Goal: Feedback & Contribution: Contribute content

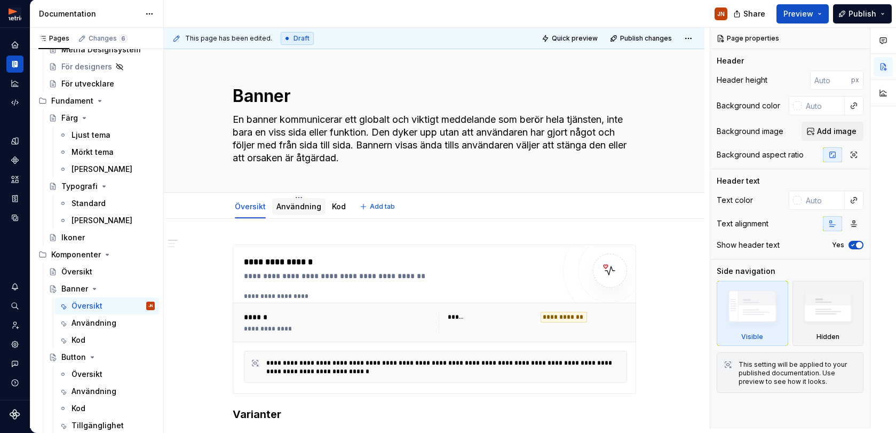
click at [310, 205] on link "Användning" at bounding box center [298, 206] width 45 height 9
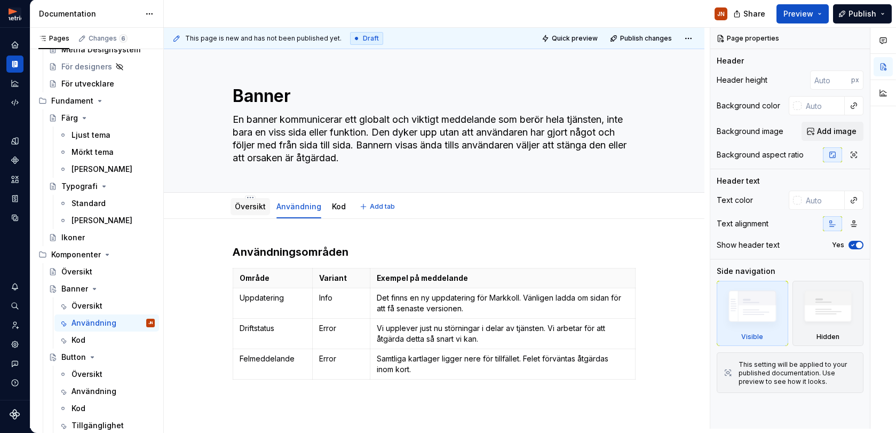
click at [255, 207] on link "Översikt" at bounding box center [250, 206] width 31 height 9
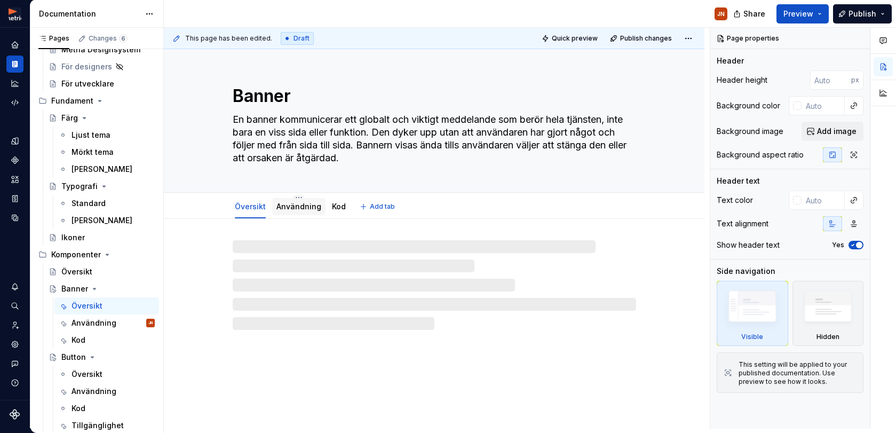
click at [308, 209] on link "Användning" at bounding box center [298, 206] width 45 height 9
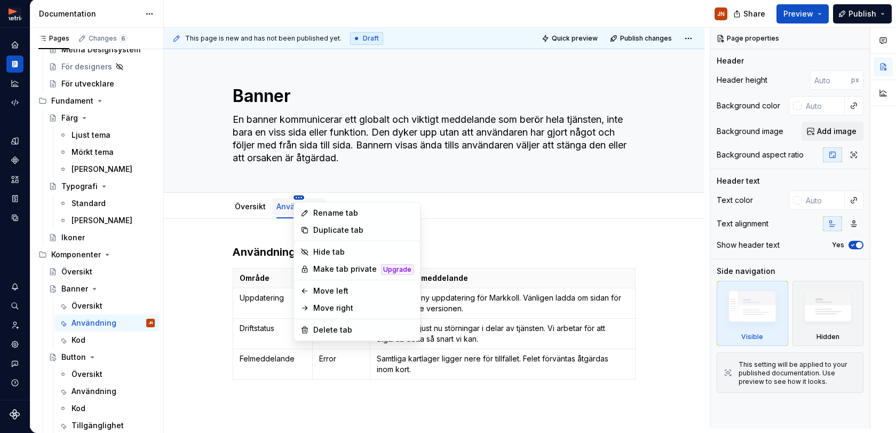
click at [301, 197] on html "Metria Designsystem JN Design system data Documentation JN Share Preview Publis…" at bounding box center [448, 216] width 896 height 433
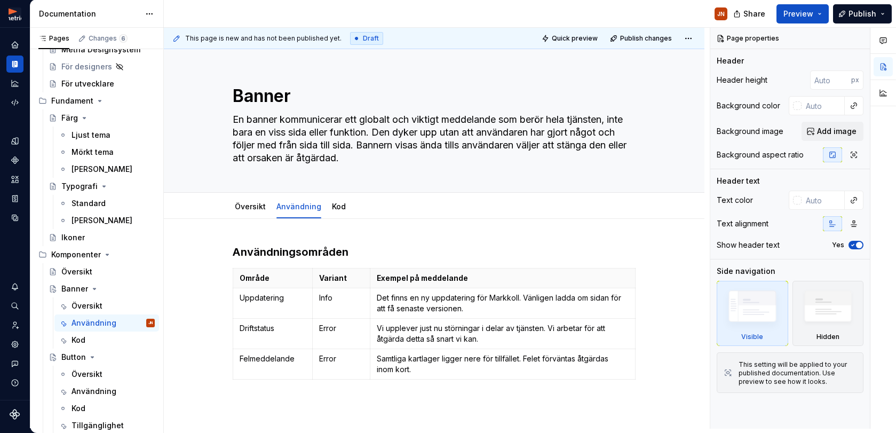
click at [270, 176] on html "Metria Designsystem JN Design system data Documentation JN Share Preview Publis…" at bounding box center [448, 216] width 896 height 433
click at [336, 205] on link "Kod" at bounding box center [339, 206] width 14 height 9
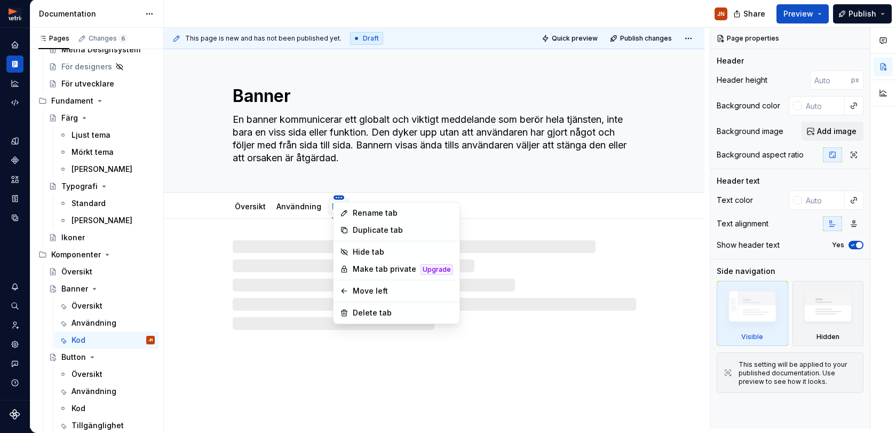
click at [339, 198] on html "Metria Designsystem JN Design system data Documentation JN Share Preview Publis…" at bounding box center [448, 216] width 896 height 433
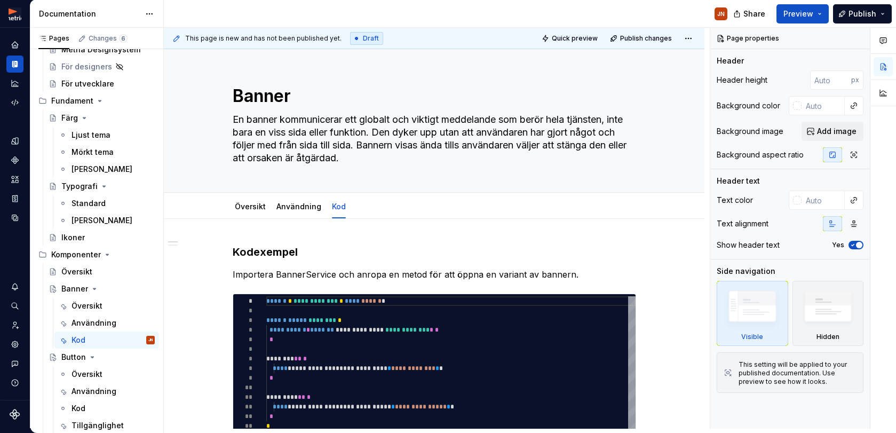
click at [430, 189] on html "Metria Designsystem JN Design system data Documentation JN Share Preview Publis…" at bounding box center [448, 216] width 896 height 433
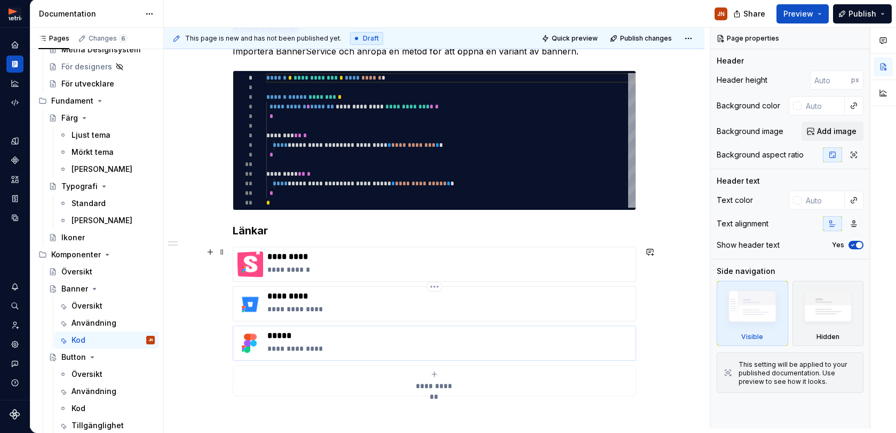
scroll to position [224, 0]
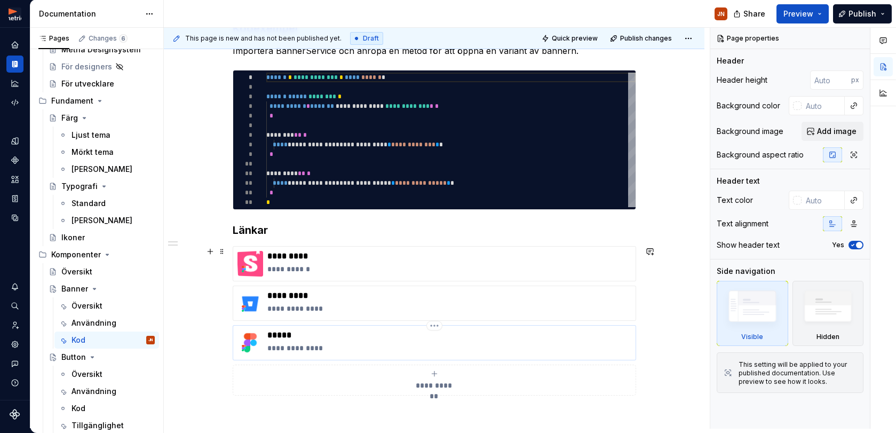
click at [353, 343] on p "**********" at bounding box center [449, 347] width 364 height 11
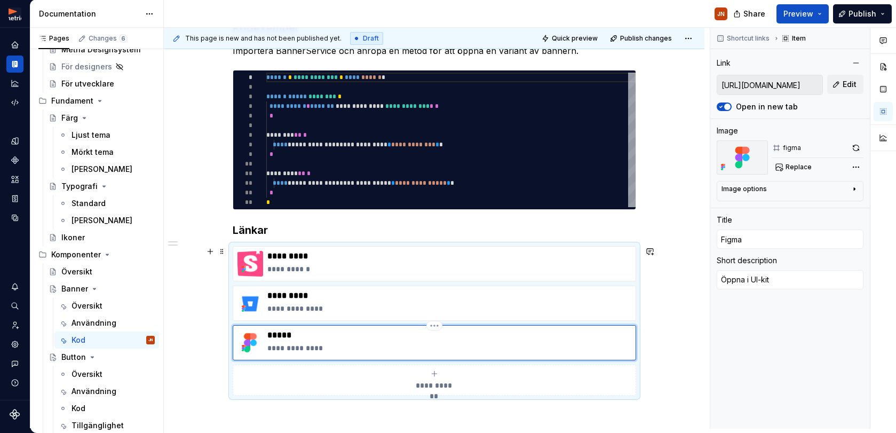
click at [325, 346] on p "**********" at bounding box center [449, 347] width 364 height 11
click at [855, 86] on span "Edit" at bounding box center [849, 84] width 14 height 11
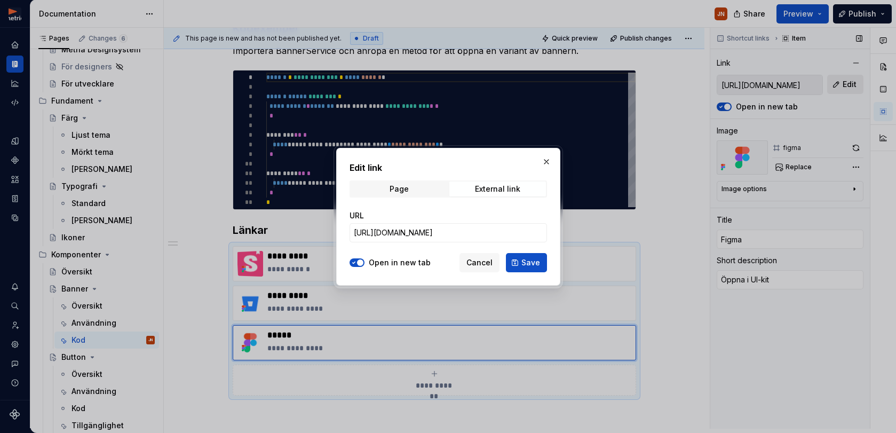
type textarea "*"
click at [504, 188] on div "External link" at bounding box center [497, 189] width 45 height 9
click at [488, 233] on input "[URL][DOMAIN_NAME]" at bounding box center [447, 232] width 197 height 19
paste input "1179-255&t=vONyppVavnfW3PoW"
type input "[URL][DOMAIN_NAME]"
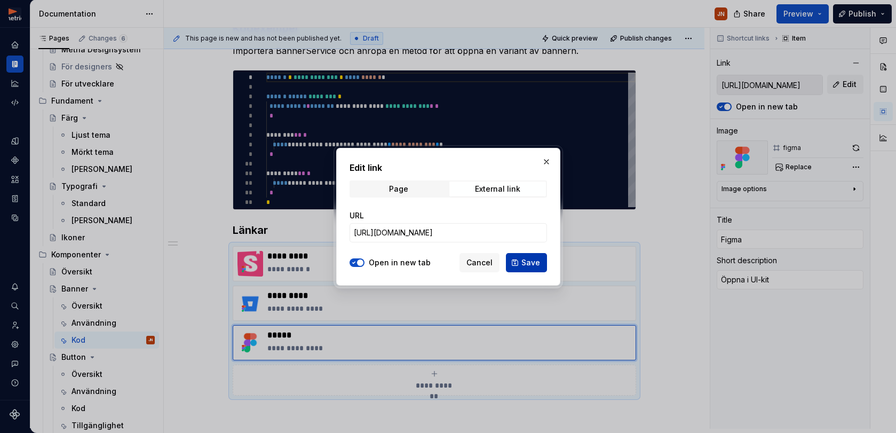
click at [518, 265] on button "Save" at bounding box center [526, 262] width 41 height 19
type textarea "*"
type input "[URL][DOMAIN_NAME]"
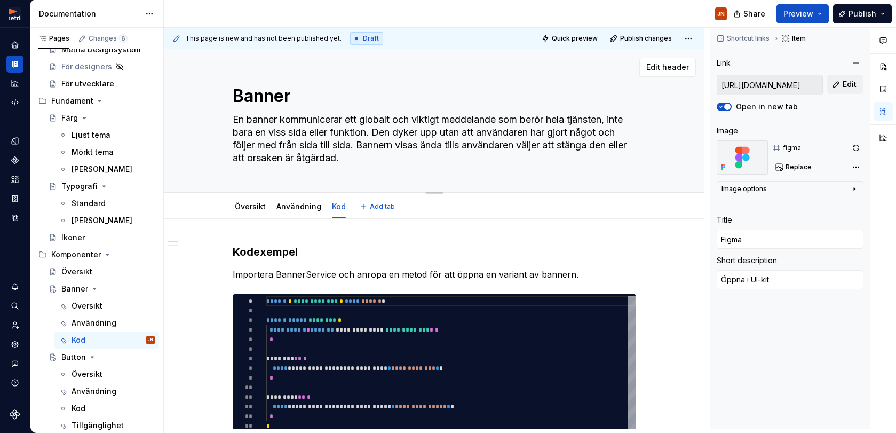
scroll to position [0, 0]
click at [298, 206] on link "Användning" at bounding box center [298, 206] width 45 height 9
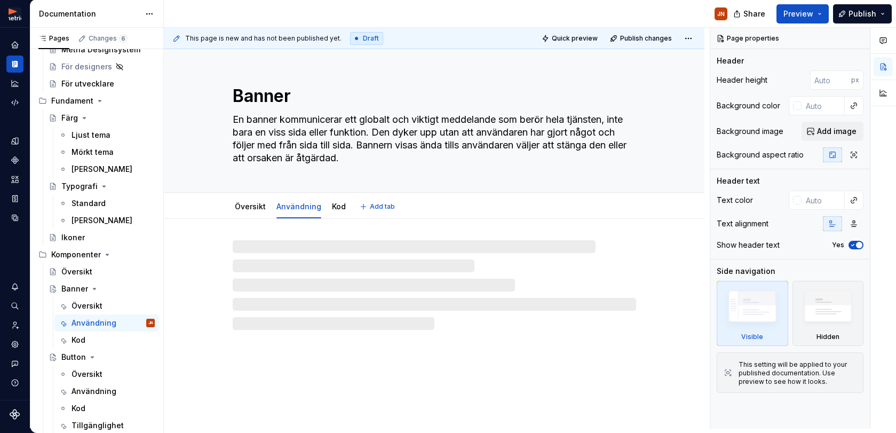
type textarea "*"
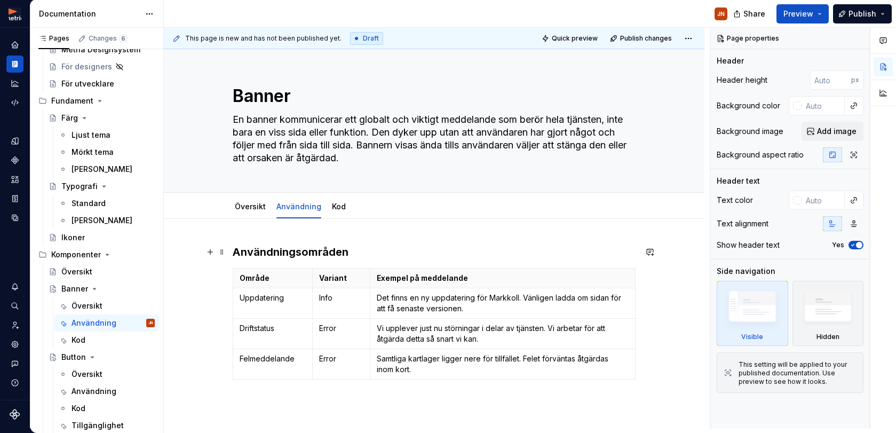
click at [244, 252] on h3 "Användningsområden" at bounding box center [434, 251] width 403 height 15
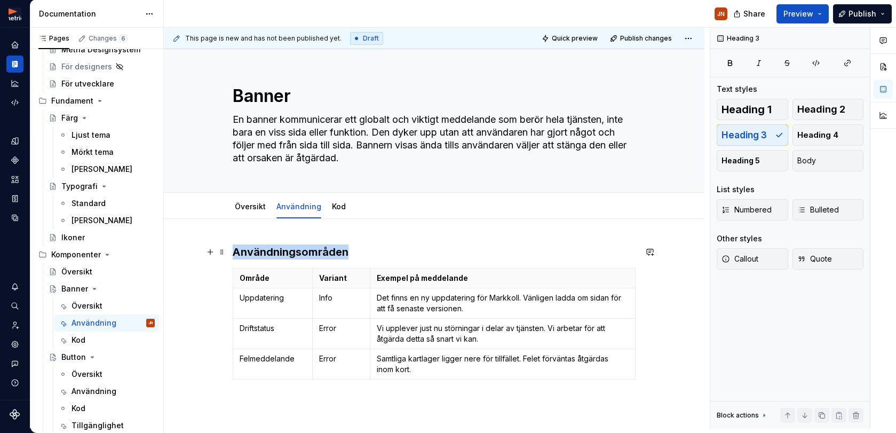
click at [245, 252] on h3 "Användningsområden" at bounding box center [434, 251] width 403 height 15
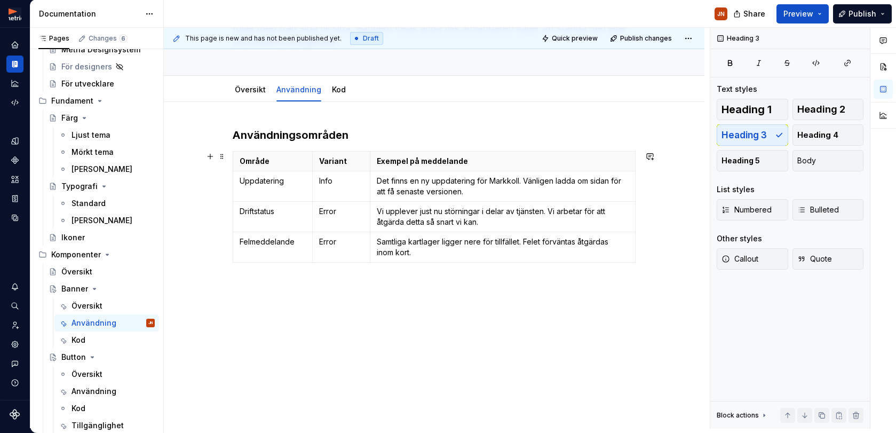
scroll to position [117, 0]
click at [243, 268] on div "Användningsområden Område Variant Exempel på meddelande Uppdatering Info Det fi…" at bounding box center [434, 219] width 403 height 184
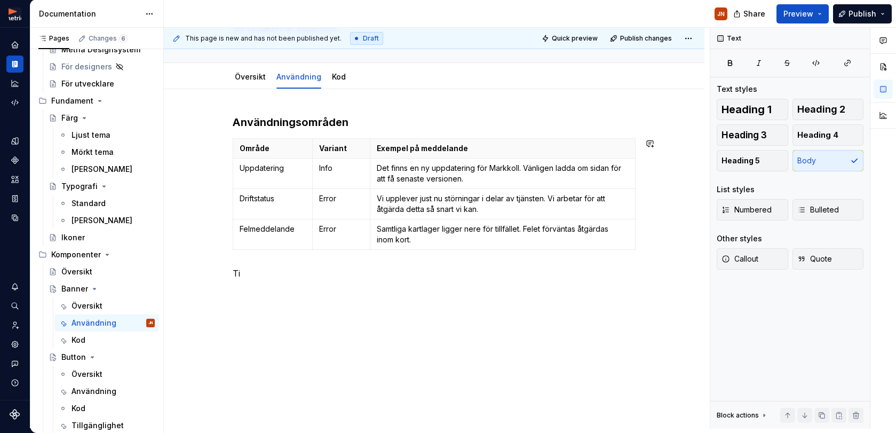
scroll to position [123, 0]
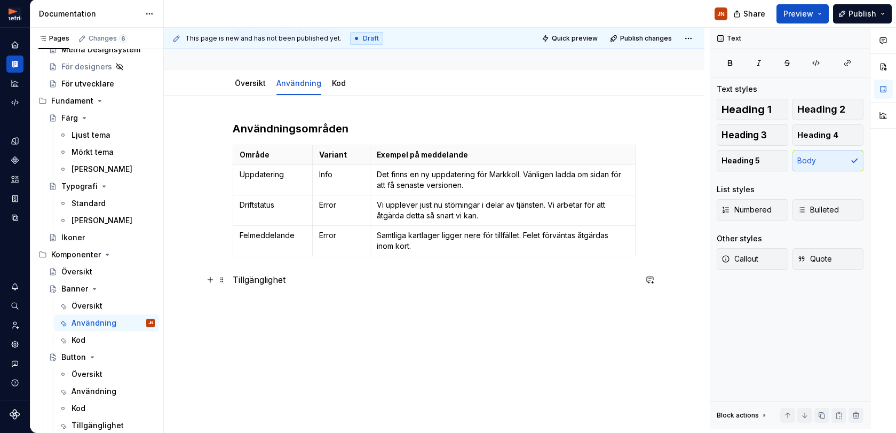
click at [267, 278] on p "Tillgänglighet" at bounding box center [434, 279] width 403 height 13
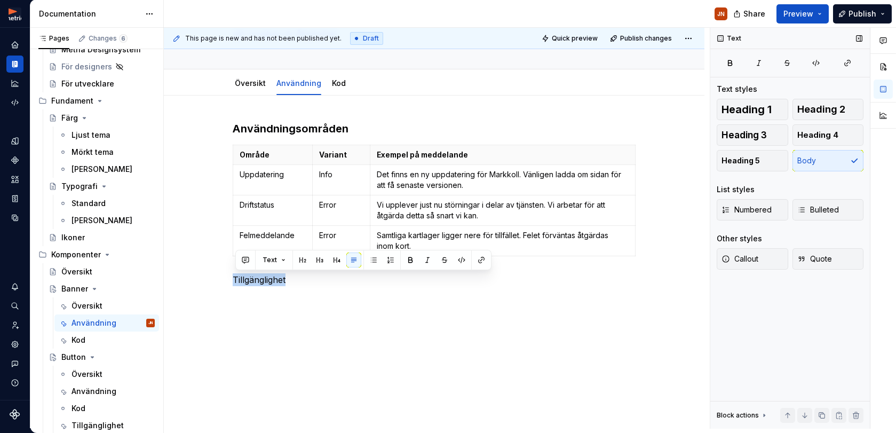
drag, startPoint x: 756, startPoint y: 136, endPoint x: 729, endPoint y: 140, distance: 27.5
click at [756, 136] on span "Heading 3" at bounding box center [743, 135] width 45 height 11
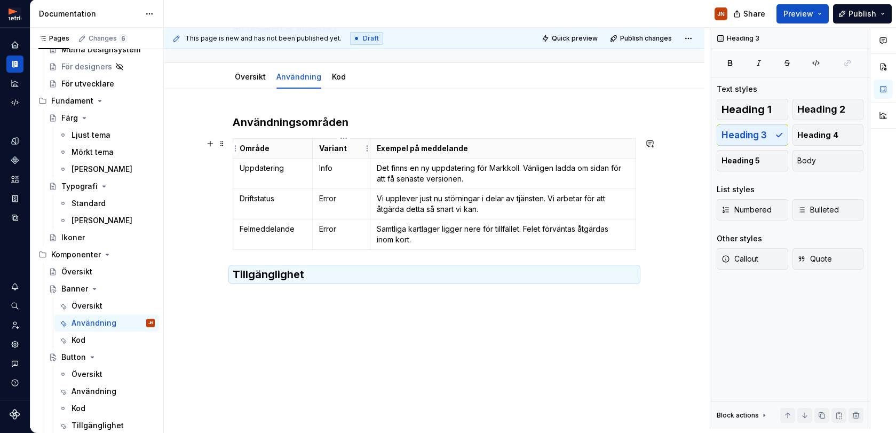
click at [312, 130] on div "Användningsområden Område Variant Exempel på meddelande Uppdatering Info Det fi…" at bounding box center [434, 209] width 403 height 188
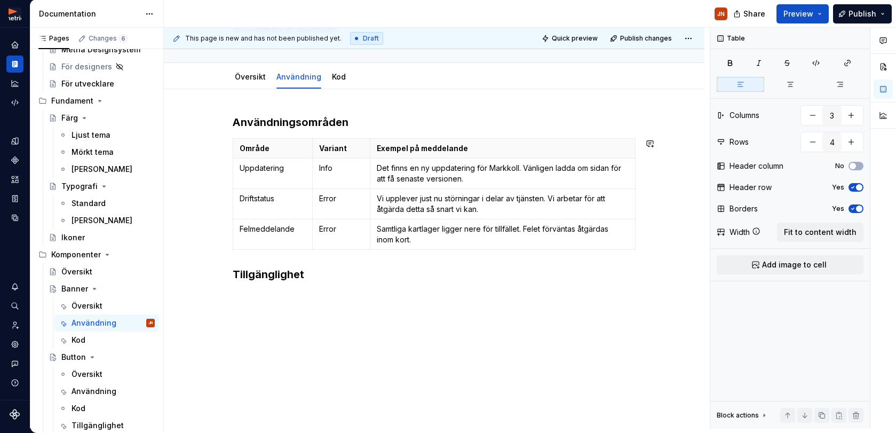
click at [321, 124] on h3 "Användningsområden" at bounding box center [434, 122] width 403 height 15
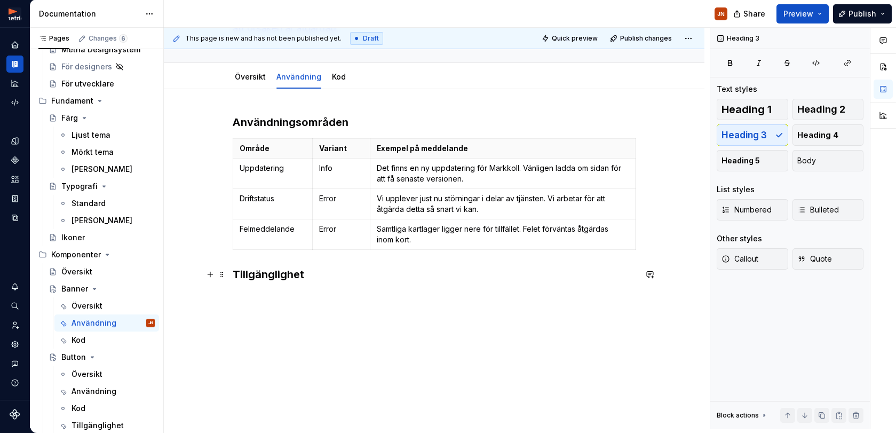
click at [280, 274] on h3 "Tillgänglighet" at bounding box center [434, 274] width 403 height 15
click at [353, 275] on h3 "Tillgänglighet" at bounding box center [434, 274] width 403 height 15
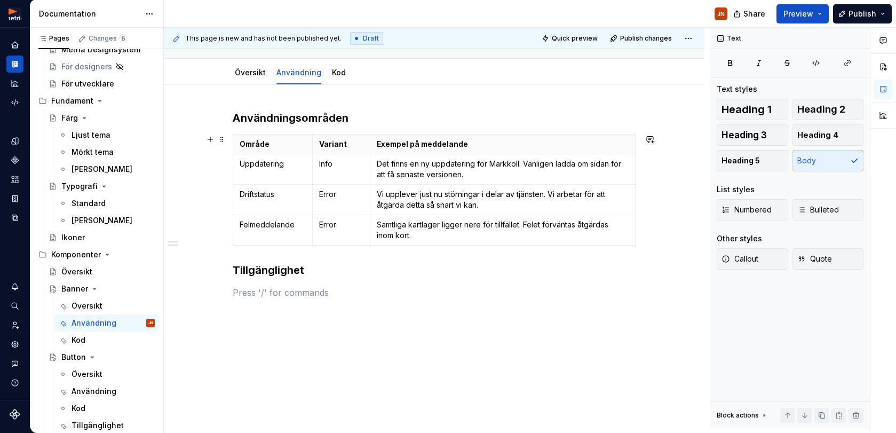
scroll to position [143, 0]
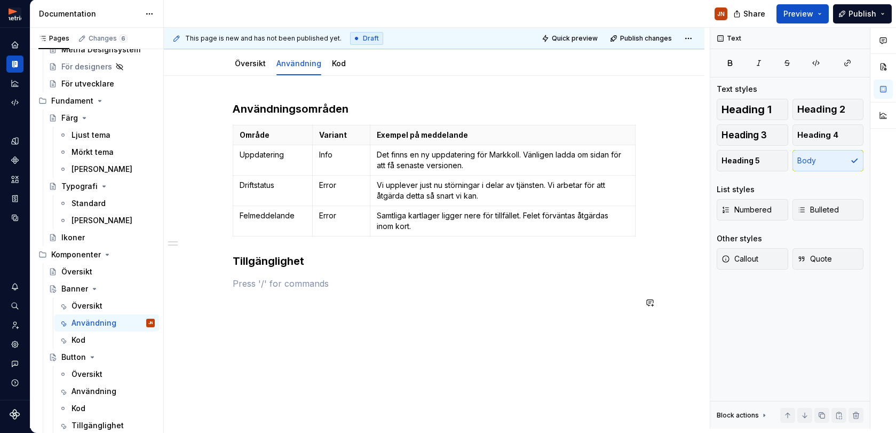
click at [230, 291] on div "Användningsområden Område Variant Exempel på meddelande Uppdatering Info Det fi…" at bounding box center [434, 264] width 540 height 376
click at [251, 287] on p at bounding box center [434, 283] width 403 height 13
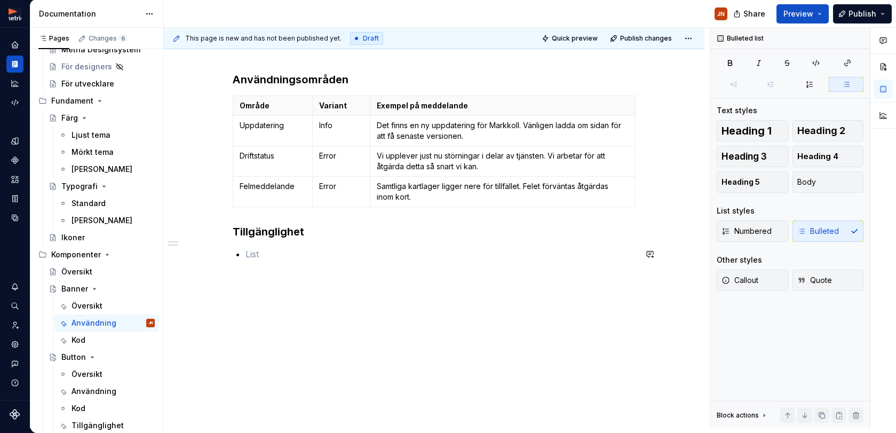
scroll to position [151, 0]
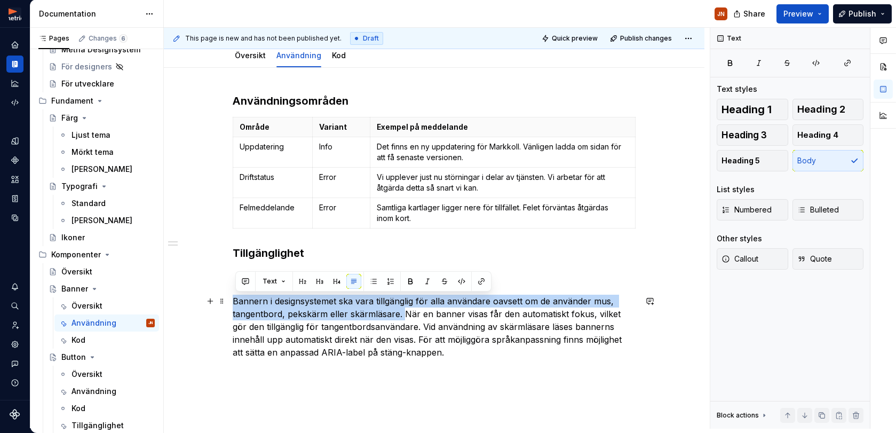
drag, startPoint x: 391, startPoint y: 315, endPoint x: 238, endPoint y: 302, distance: 153.2
click at [237, 302] on p "Bannern i designsystemet ska vara tillgänglig för alla användare oavsett om de …" at bounding box center [434, 326] width 403 height 64
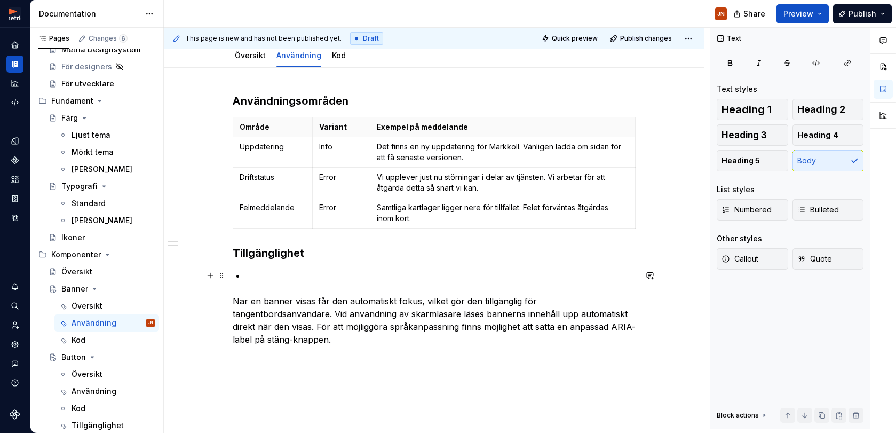
click at [257, 275] on p at bounding box center [440, 275] width 391 height 13
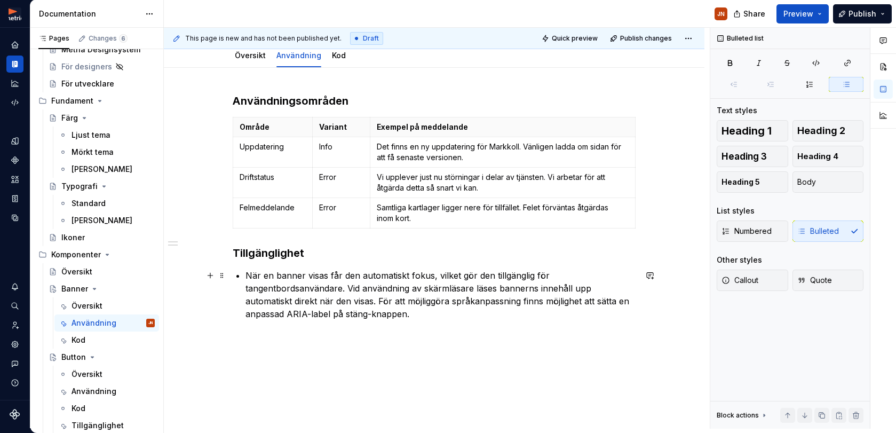
click at [353, 289] on p "När en banner visas får den automatiskt fokus, vilket gör den tillgänglig för t…" at bounding box center [440, 294] width 391 height 51
click at [352, 288] on p "När en banner visas får den automatiskt fokus, vilket gör den tillgänglig för t…" at bounding box center [440, 294] width 391 height 51
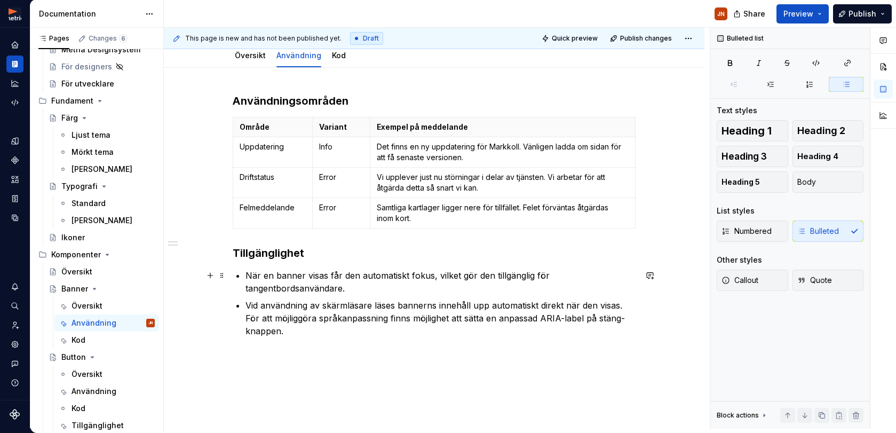
click at [342, 286] on p "När en banner visas får den automatiskt fokus, vilket gör den tillgänglig för t…" at bounding box center [440, 282] width 391 height 26
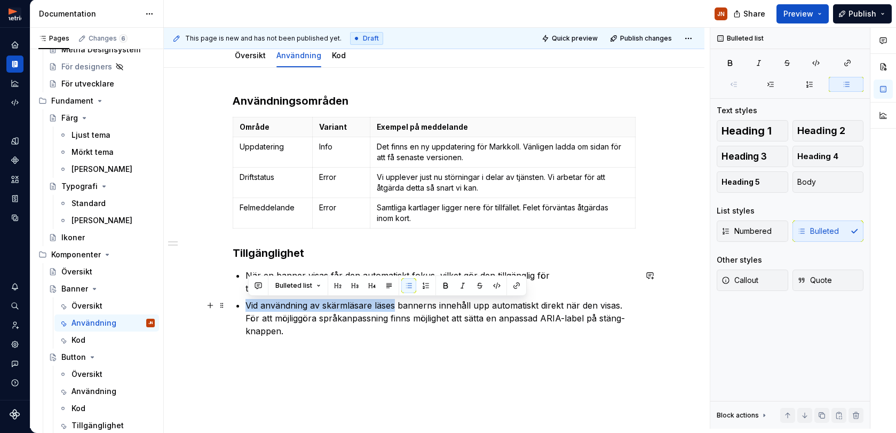
drag, startPoint x: 250, startPoint y: 305, endPoint x: 397, endPoint y: 304, distance: 147.2
click at [397, 304] on p "Vid användning av skärmläsare läses bannerns innehåll upp automatiskt direkt nä…" at bounding box center [440, 318] width 391 height 38
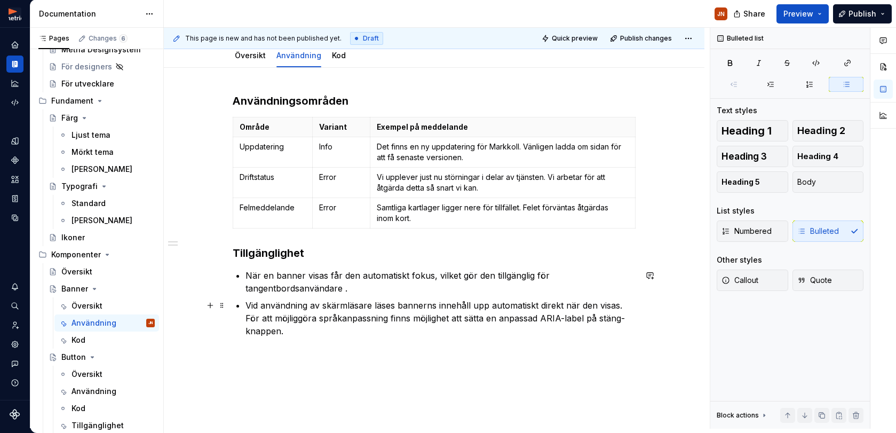
click at [248, 318] on p "Vid användning av skärmläsare läses bannerns innehåll upp automatiskt direkt nä…" at bounding box center [440, 318] width 391 height 38
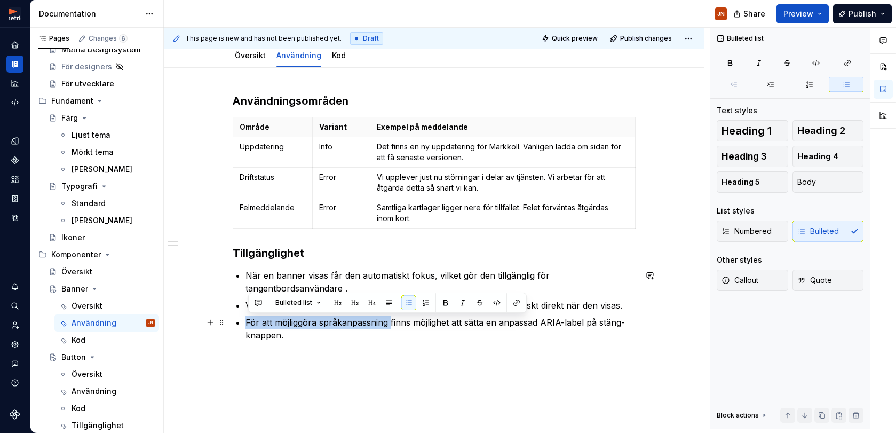
click at [391, 320] on p "För att möjliggöra språkanpassning finns möjlighet att sätta en anpassad ARIA-l…" at bounding box center [440, 329] width 391 height 26
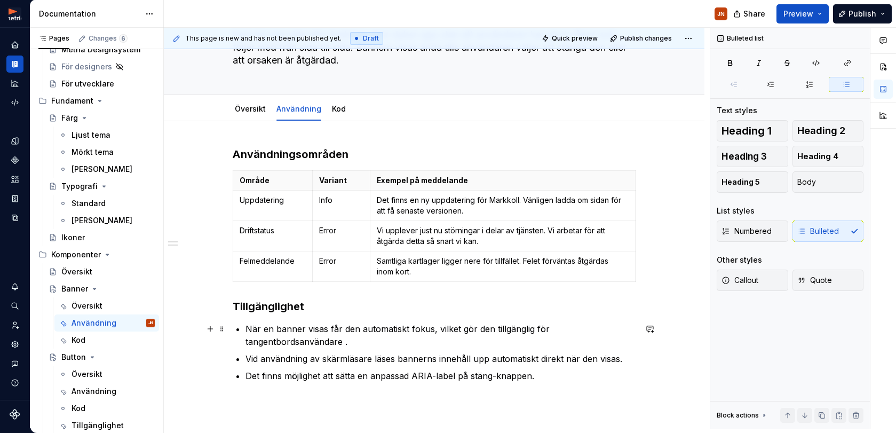
scroll to position [103, 0]
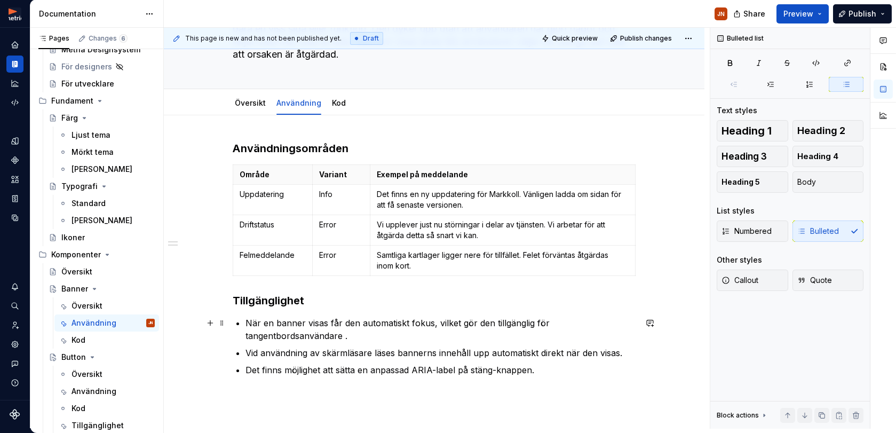
click at [249, 321] on p "När en banner visas får den automatiskt fokus, vilket gör den tillgänglig för t…" at bounding box center [440, 329] width 391 height 26
type textarea "*"
drag, startPoint x: 369, startPoint y: 334, endPoint x: 363, endPoint y: 339, distance: 7.9
click at [369, 334] on p "När en banner visas får den automatiskt fokus, vilket gör den tillgänglig för t…" at bounding box center [440, 329] width 391 height 26
click at [347, 338] on p "När en banner visas får den automatiskt fokus, vilket gör den tillgänglig för t…" at bounding box center [440, 329] width 391 height 26
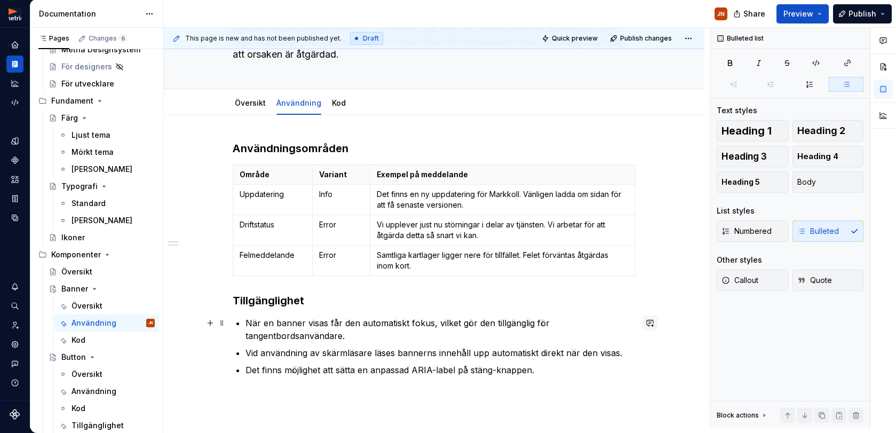
click at [652, 319] on button "button" at bounding box center [649, 322] width 15 height 15
drag, startPoint x: 515, startPoint y: 340, endPoint x: 565, endPoint y: 342, distance: 49.7
click at [565, 342] on p "Vi behöver hf" at bounding box center [574, 341] width 157 height 11
click at [648, 369] on icon "Send" at bounding box center [648, 368] width 11 height 11
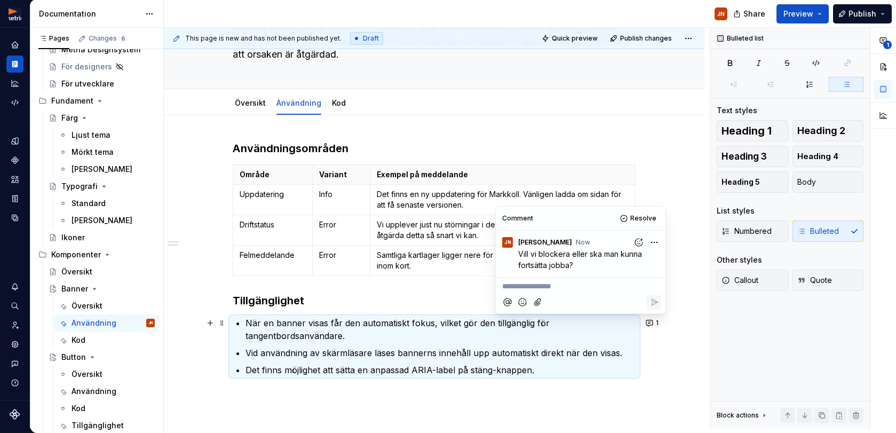
drag, startPoint x: 632, startPoint y: 407, endPoint x: 595, endPoint y: 399, distance: 38.1
click at [631, 407] on div "Användningsområden Område Variant Exempel på meddelande Uppdatering Info Det fi…" at bounding box center [434, 278] width 403 height 274
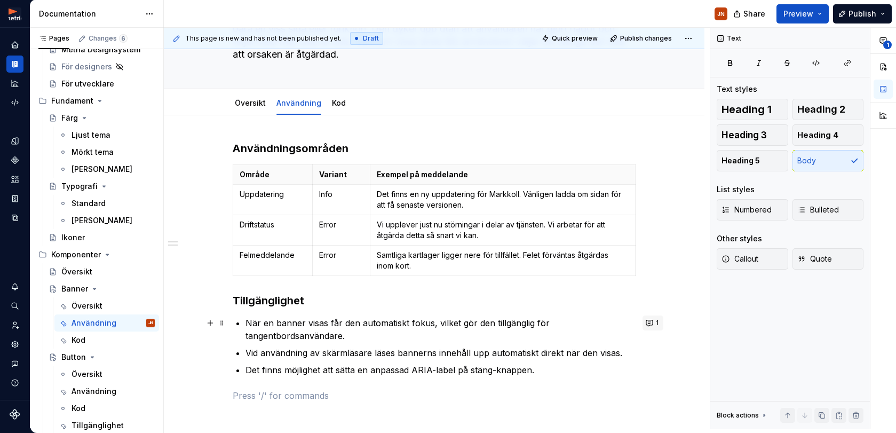
click at [647, 323] on button "1" at bounding box center [652, 322] width 21 height 15
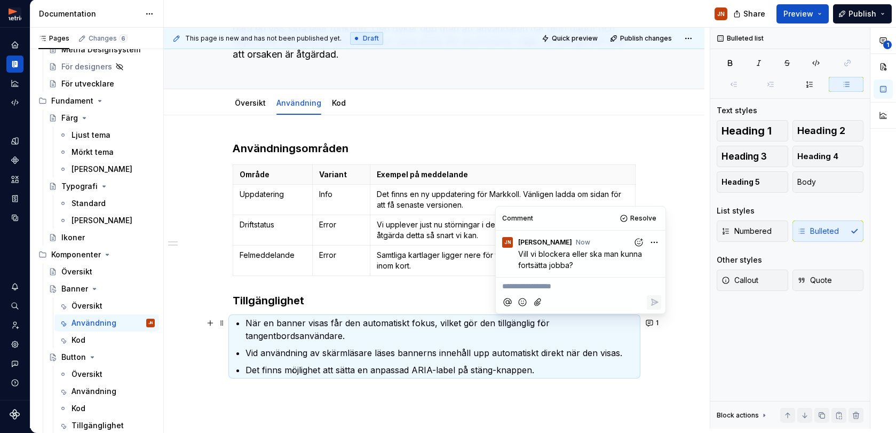
click at [657, 336] on div "Användningsområden Område Variant Exempel på meddelande Uppdatering Info Det fi…" at bounding box center [434, 329] width 540 height 429
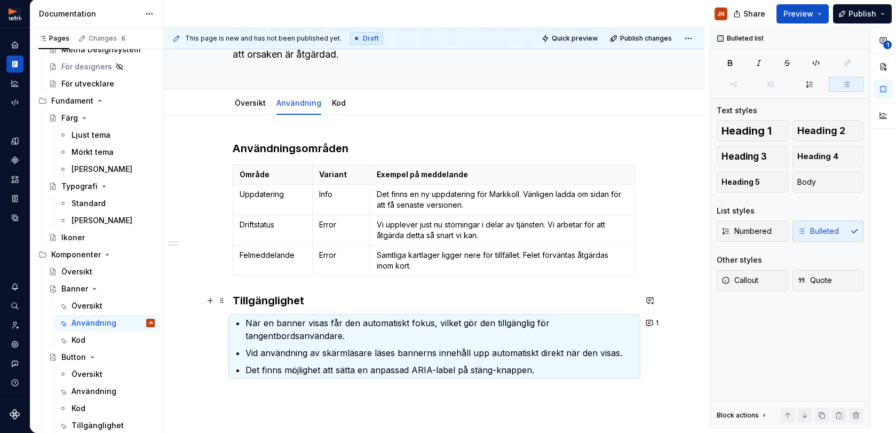
click at [433, 294] on h3 "Tillgänglighet" at bounding box center [434, 300] width 403 height 15
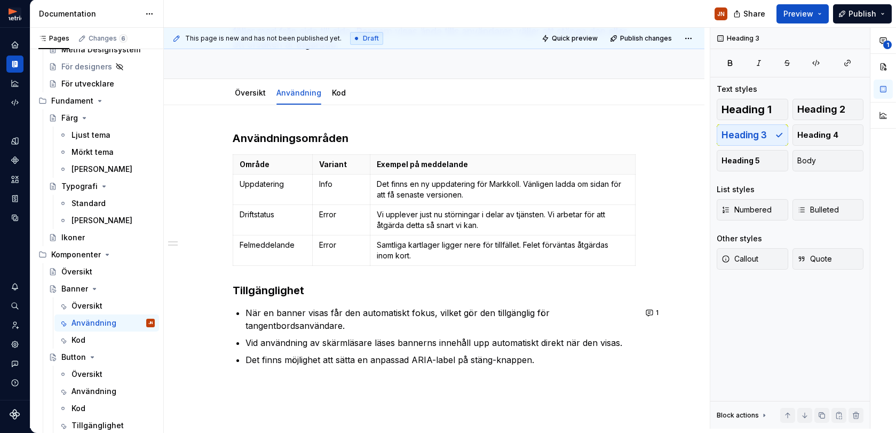
scroll to position [115, 0]
click at [481, 291] on h3 "Tillgänglighet" at bounding box center [434, 288] width 403 height 15
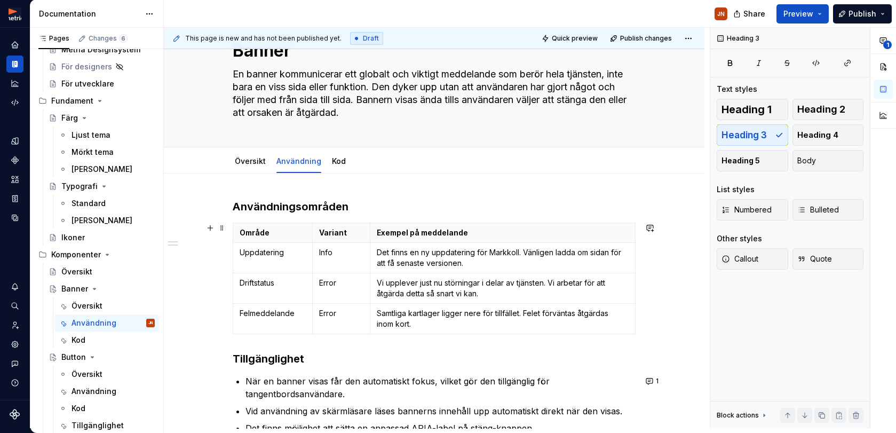
scroll to position [46, 0]
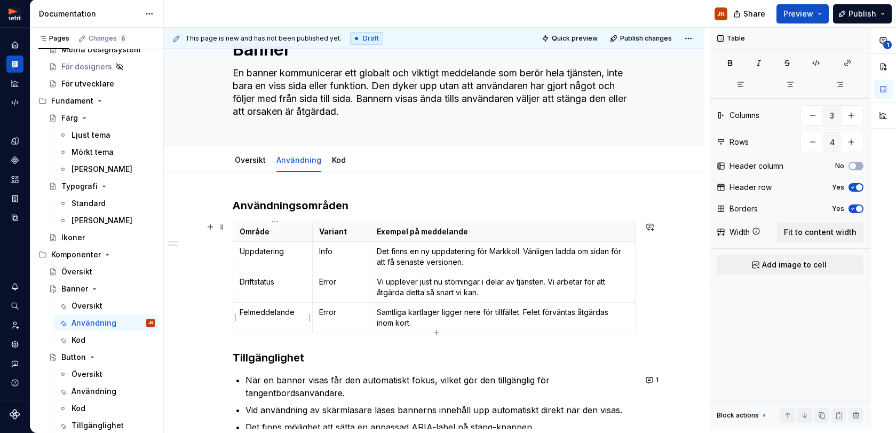
click at [310, 317] on td "Felmeddelande" at bounding box center [273, 317] width 80 height 30
click at [307, 316] on html "Metria Designsystem JN Design system data Documentation JN Share Preview Publis…" at bounding box center [448, 216] width 896 height 433
drag, startPoint x: 289, startPoint y: 314, endPoint x: 302, endPoint y: 312, distance: 13.1
click at [290, 314] on html "Metria Designsystem JN Design system data Documentation JN Share Preview Publis…" at bounding box center [448, 216] width 896 height 433
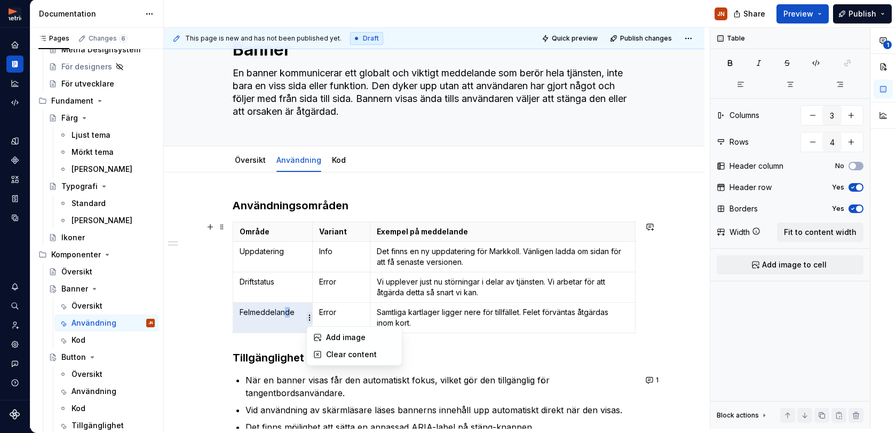
click at [309, 316] on html "Metria Designsystem JN Design system data Documentation JN Share Preview Publis…" at bounding box center [448, 216] width 896 height 433
click at [345, 308] on html "Metria Designsystem JN Design system data Documentation JN Share Preview Publis…" at bounding box center [448, 216] width 896 height 433
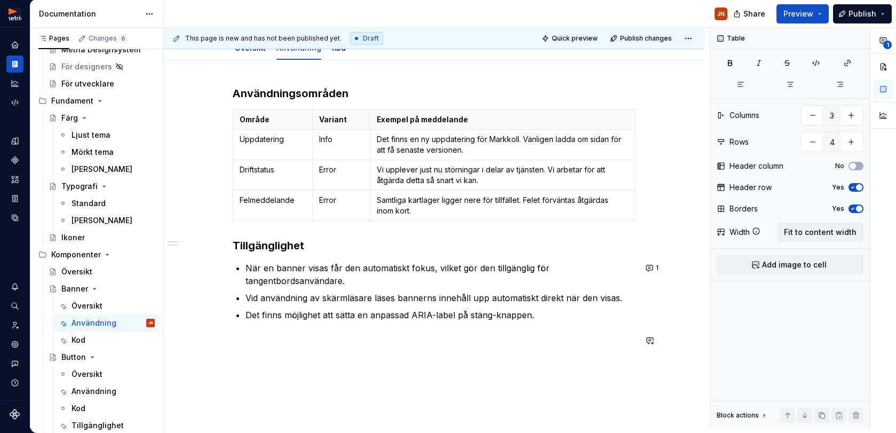
scroll to position [165, 0]
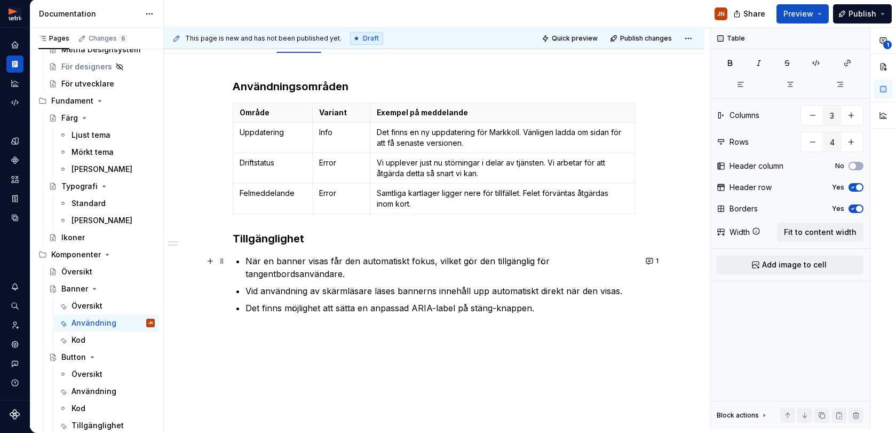
click at [393, 264] on p "När en banner visas får den automatiskt fokus, vilket gör den tillgänglig för t…" at bounding box center [440, 267] width 391 height 26
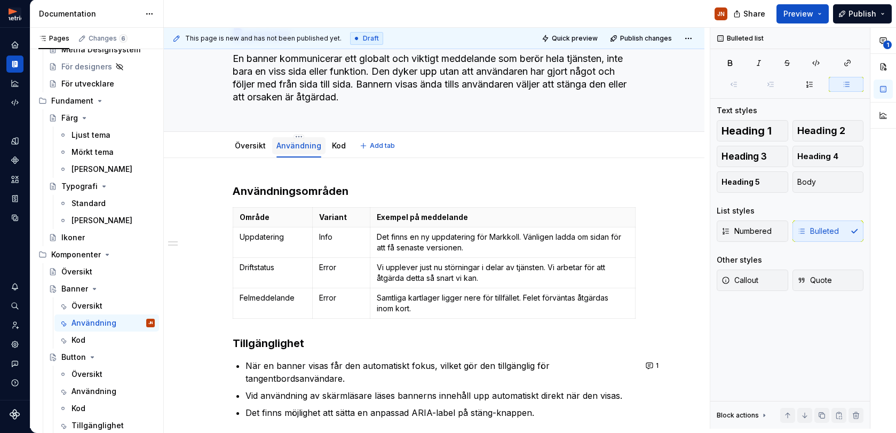
scroll to position [68, 0]
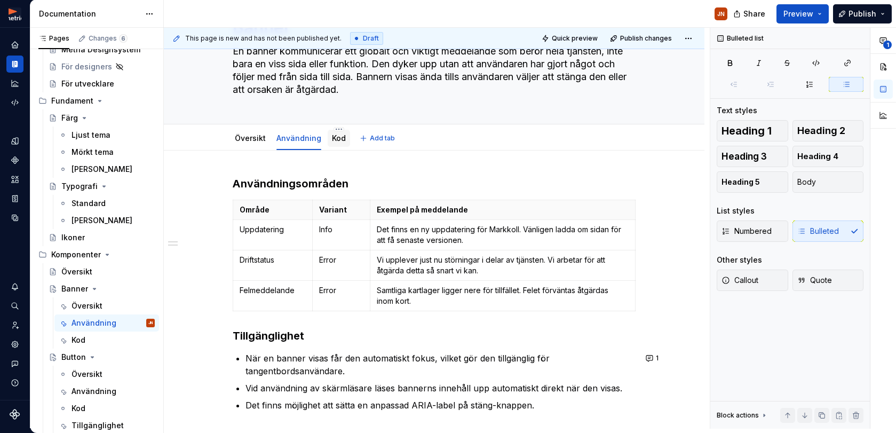
click at [330, 142] on div "Kod" at bounding box center [339, 138] width 22 height 17
click at [340, 138] on link "Kod" at bounding box center [339, 137] width 14 height 9
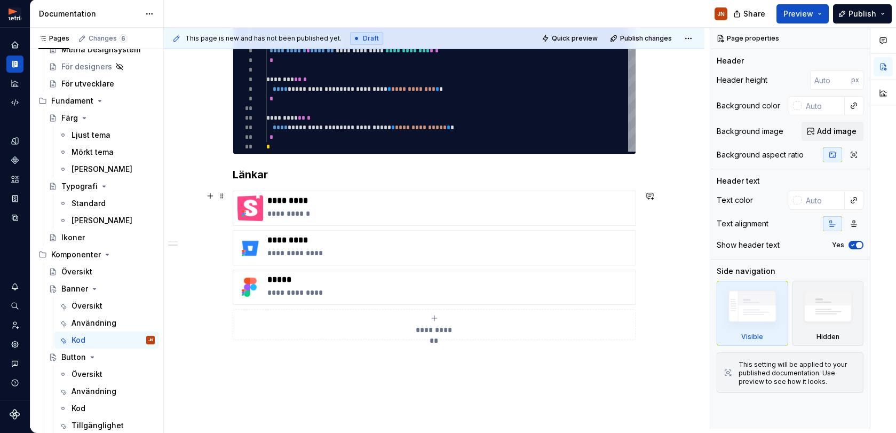
scroll to position [280, 0]
click at [350, 248] on p "**********" at bounding box center [449, 252] width 364 height 11
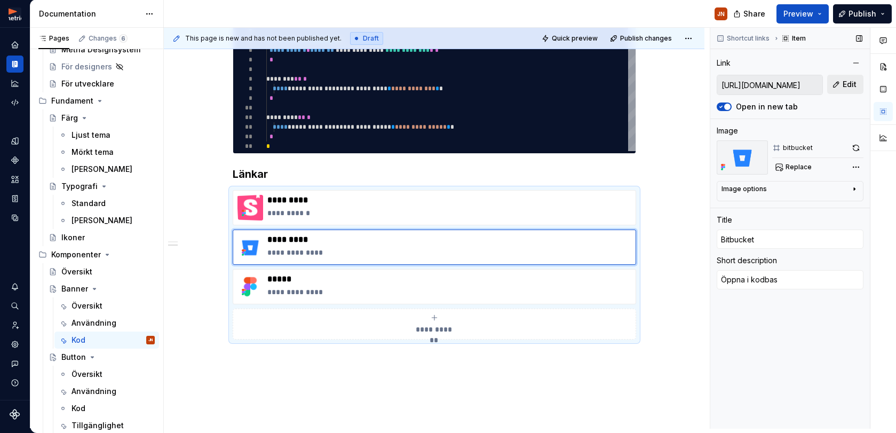
click at [854, 86] on span "Edit" at bounding box center [849, 84] width 14 height 11
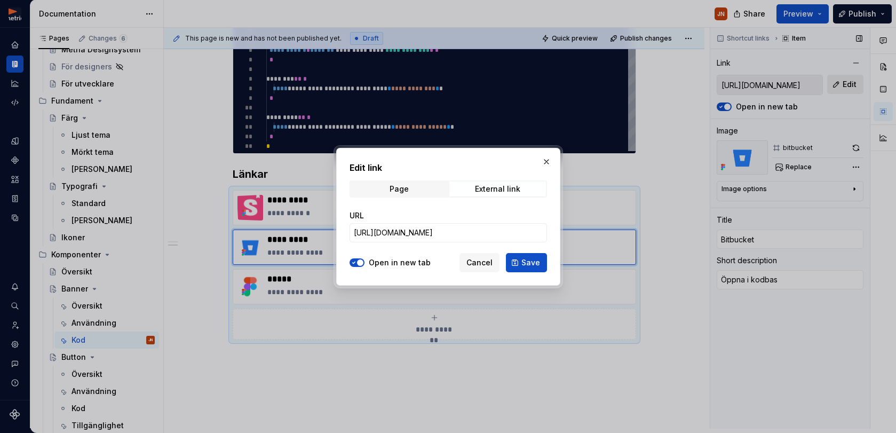
type textarea "*"
click at [468, 231] on input "[URL][DOMAIN_NAME]" at bounding box center [447, 232] width 197 height 19
paste input "/mds"
type input "[URL][DOMAIN_NAME]"
click at [530, 267] on span "Save" at bounding box center [530, 262] width 19 height 11
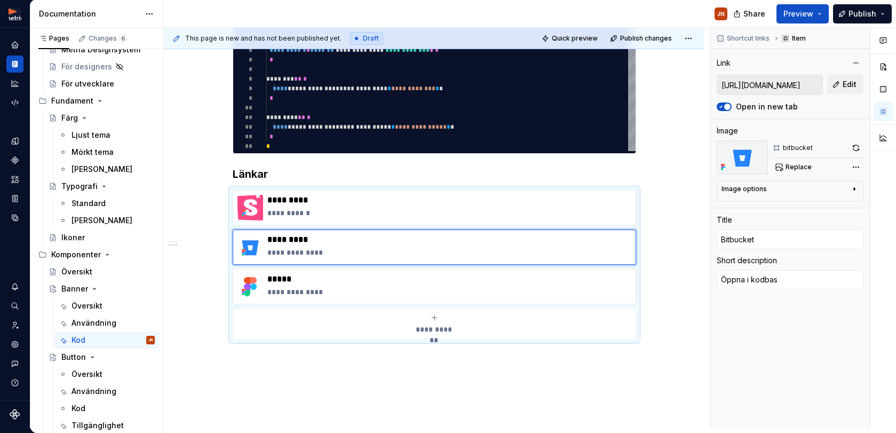
type textarea "*"
type input "[URL][DOMAIN_NAME]"
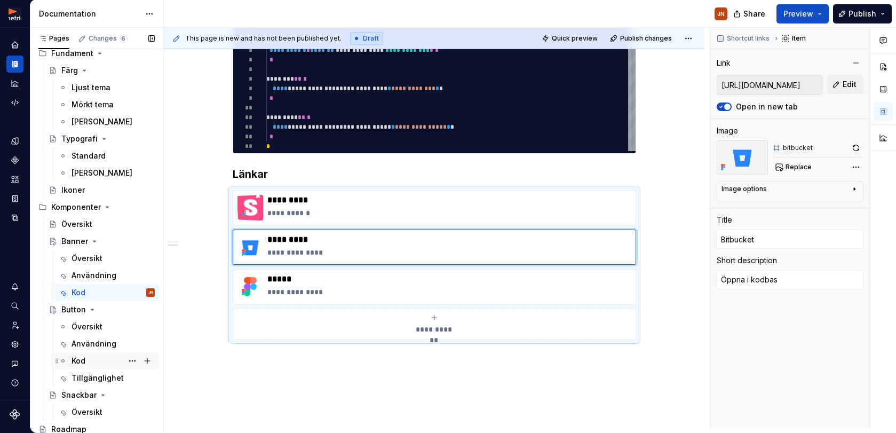
scroll to position [98, 0]
click at [99, 353] on div "Kod" at bounding box center [112, 358] width 83 height 15
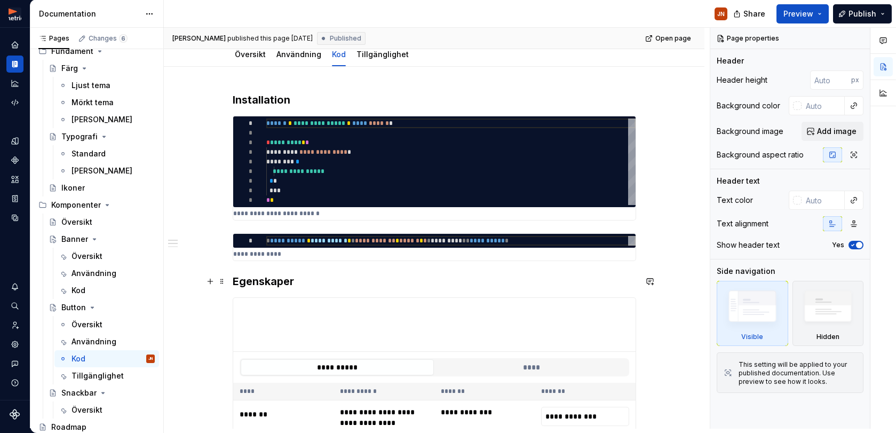
scroll to position [123, 0]
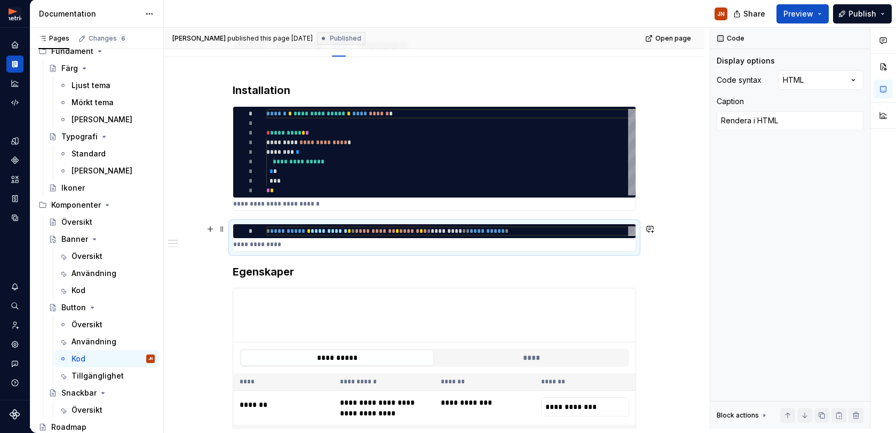
click at [246, 247] on p "**********" at bounding box center [434, 244] width 402 height 9
click at [251, 244] on p "**********" at bounding box center [434, 244] width 402 height 9
click at [294, 245] on p "**********" at bounding box center [434, 244] width 402 height 9
click at [257, 248] on p "**********" at bounding box center [434, 244] width 402 height 9
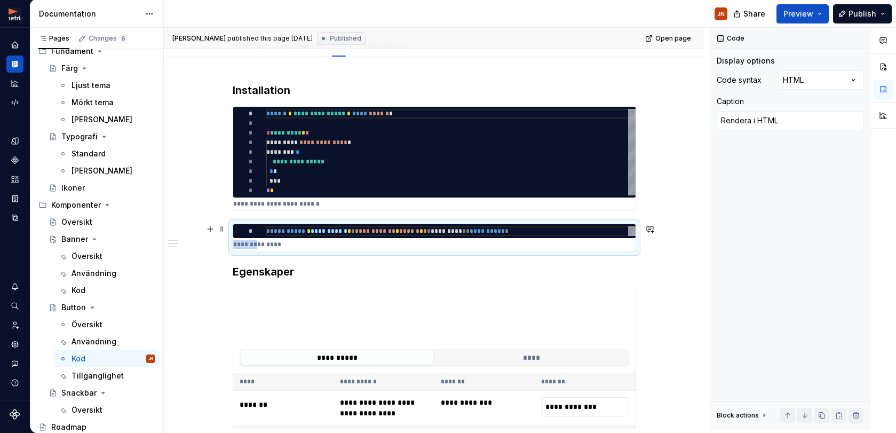
click at [257, 248] on p "**********" at bounding box center [434, 244] width 402 height 9
drag, startPoint x: 772, startPoint y: 122, endPoint x: 703, endPoint y: 122, distance: 69.4
click at [703, 122] on div "**********" at bounding box center [530, 228] width 732 height 401
click at [724, 122] on textarea "Rendera i HTML" at bounding box center [789, 120] width 147 height 19
click at [723, 122] on textarea "Rendera i HTML" at bounding box center [789, 120] width 147 height 19
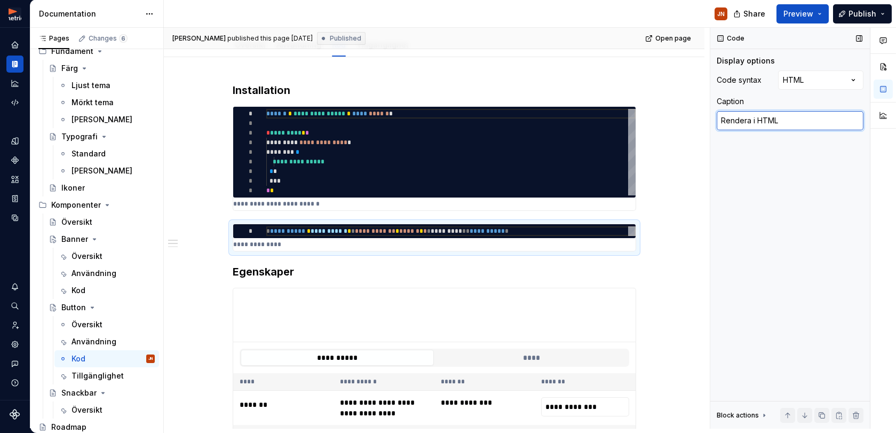
type textarea "*"
type textarea "A i HTML"
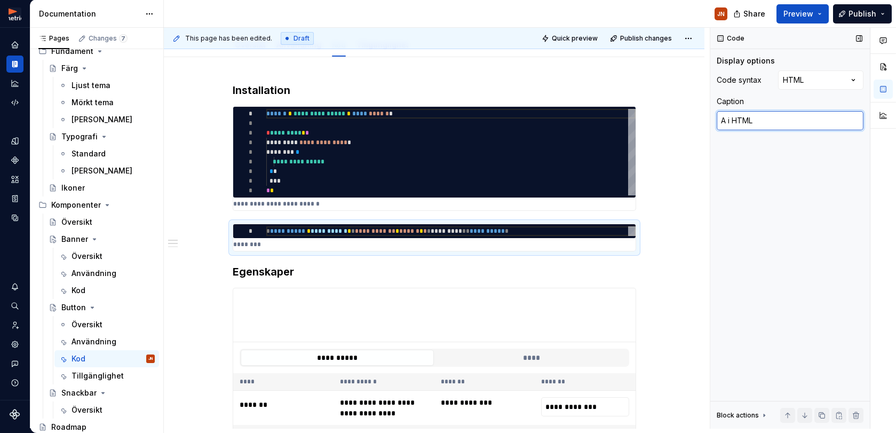
type textarea "*"
type textarea "An i HTML"
type textarea "*"
type textarea "Anv i HTML"
type textarea "*"
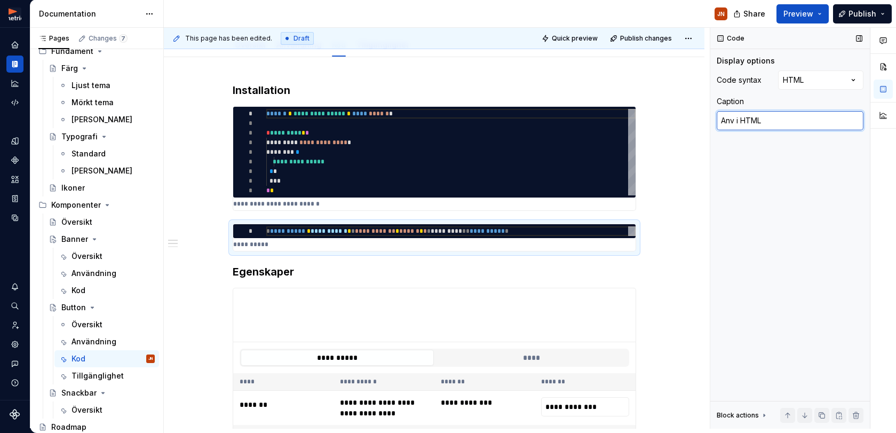
type textarea "Anv' i HTML"
type textarea "*"
type textarea "Anv i HTML"
type textarea "*"
type textarea "Anvn i HTML"
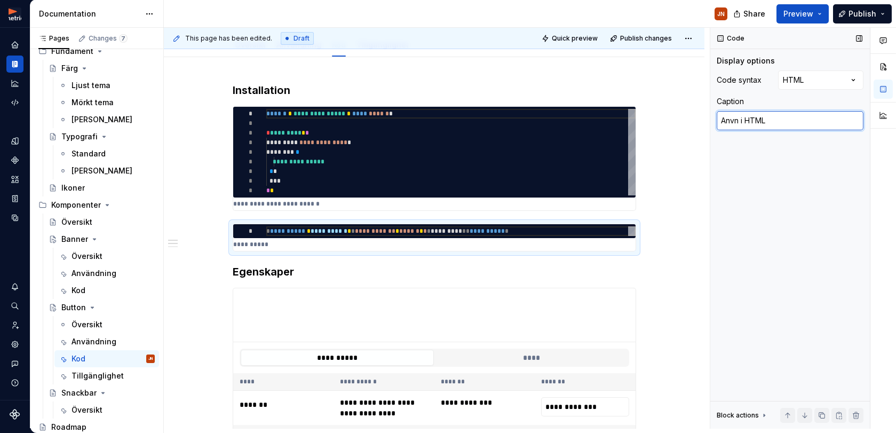
type textarea "*"
type textarea "Anvnd i HTML"
type textarea "*"
type textarea "Anvnda i HTML"
type textarea "*"
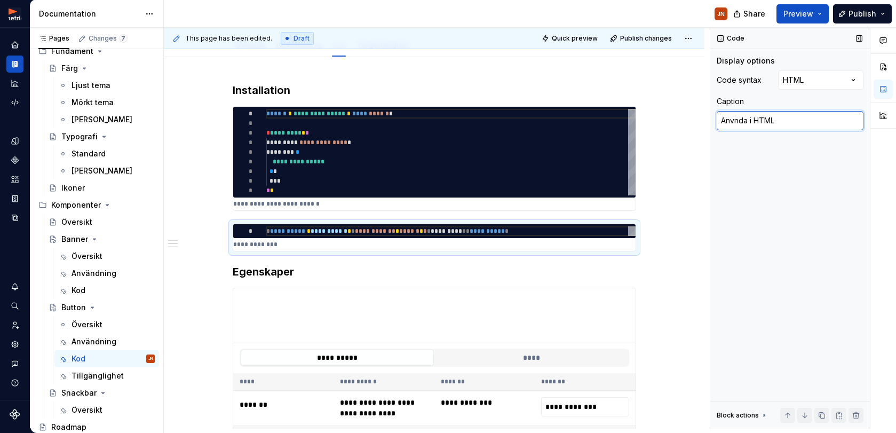
type textarea "Anvnd i HTML"
type textarea "*"
type textarea "Anvn i HTML"
type textarea "*"
type textarea "Anv i HTML"
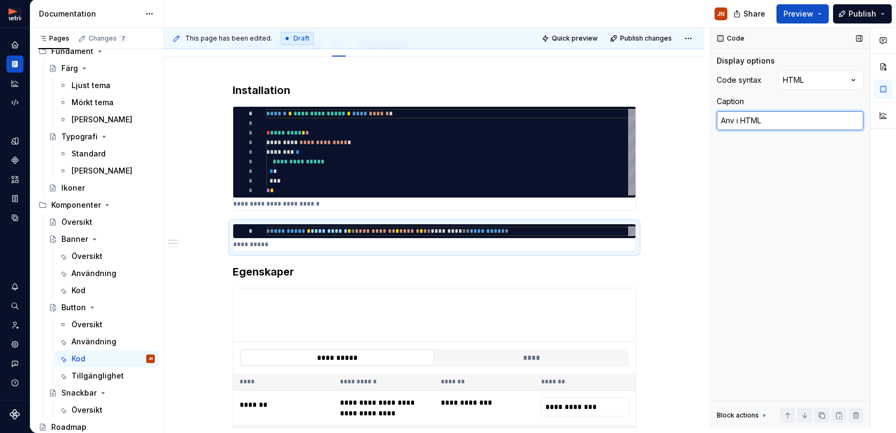
type textarea "*"
type textarea "Anvä i HTML"
type textarea "*"
type textarea "Använ i HTML"
type textarea "*"
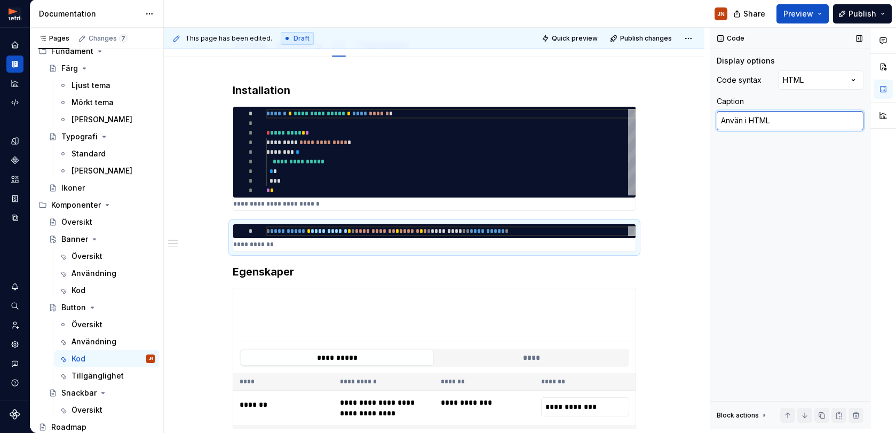
type textarea "Använd i HTML"
type textarea "*"
type textarea "Använda i HTML"
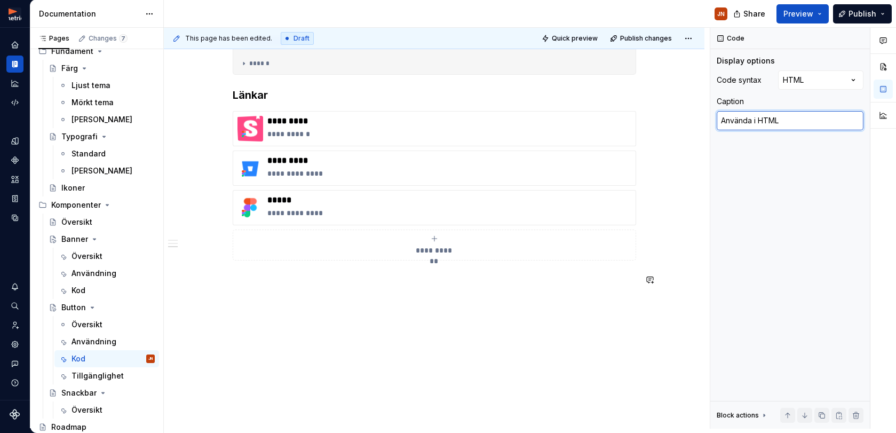
scroll to position [538, 0]
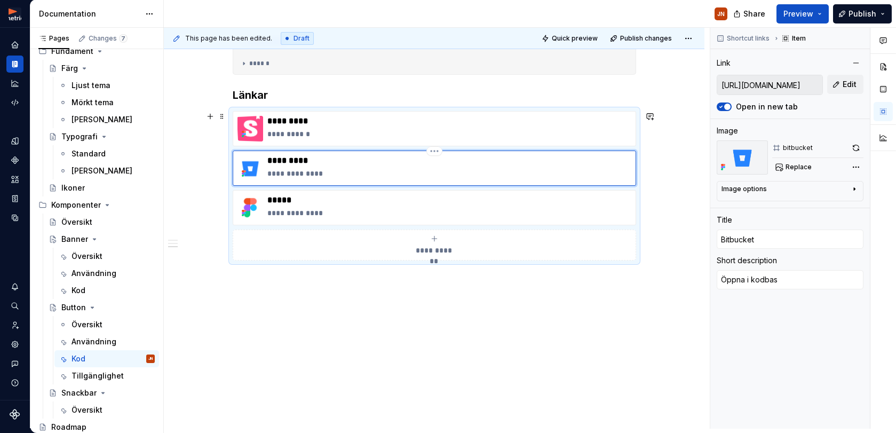
click at [303, 181] on div "**********" at bounding box center [434, 167] width 403 height 35
click at [839, 85] on button "Edit" at bounding box center [845, 84] width 36 height 19
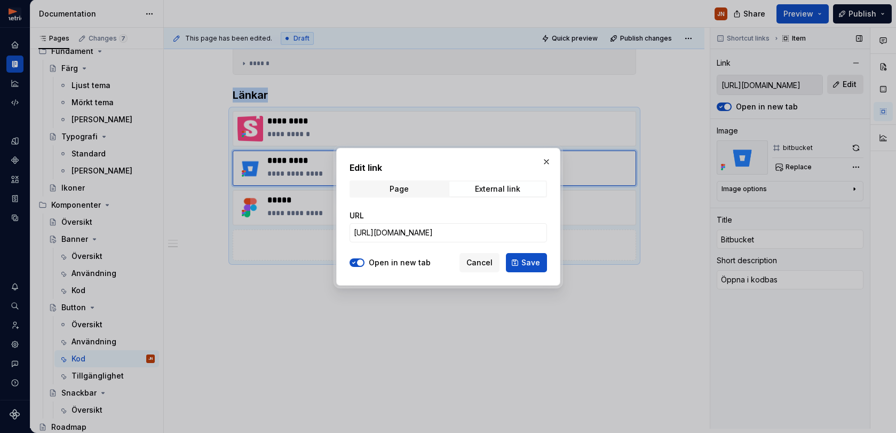
type textarea "*"
click at [460, 238] on input "[URL][DOMAIN_NAME]" at bounding box center [447, 232] width 197 height 19
paste input "/mds/src/banner"
click at [530, 234] on input "[URL][DOMAIN_NAME]" at bounding box center [447, 232] width 197 height 19
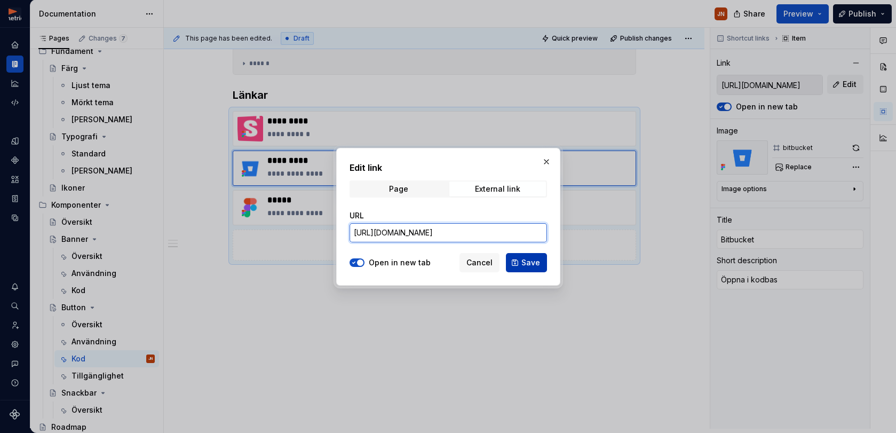
type input "[URL][DOMAIN_NAME]"
click at [527, 264] on span "Save" at bounding box center [530, 262] width 19 height 11
type textarea "*"
type input "[URL][DOMAIN_NAME]"
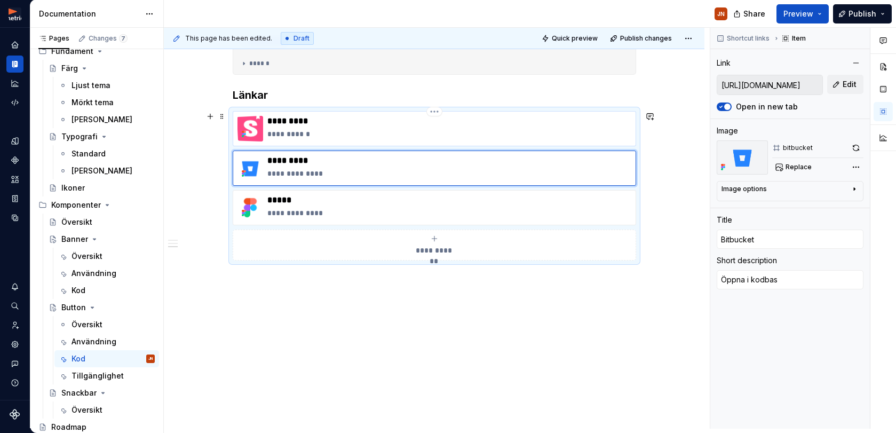
click at [327, 137] on p "**********" at bounding box center [449, 134] width 364 height 11
type textarea "*"
type input "[URL][DOMAIN_NAME]"
type input "Storybook"
type textarea "Öppna story"
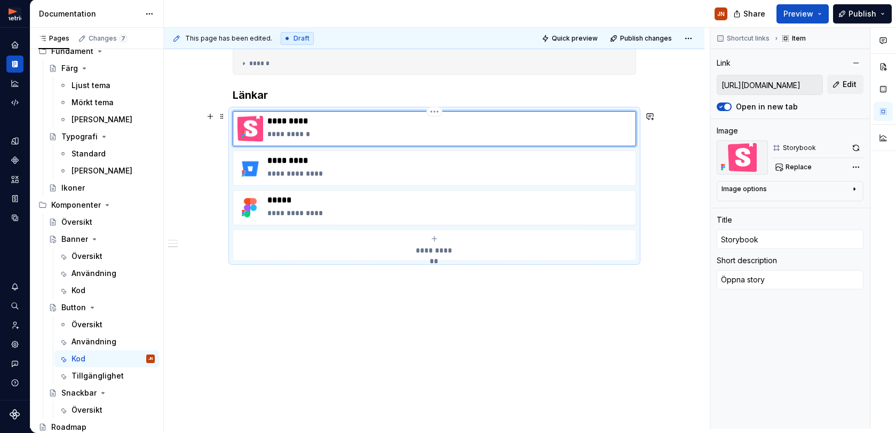
click at [341, 130] on p "**********" at bounding box center [449, 134] width 364 height 11
click at [95, 274] on div "Användning" at bounding box center [93, 273] width 45 height 11
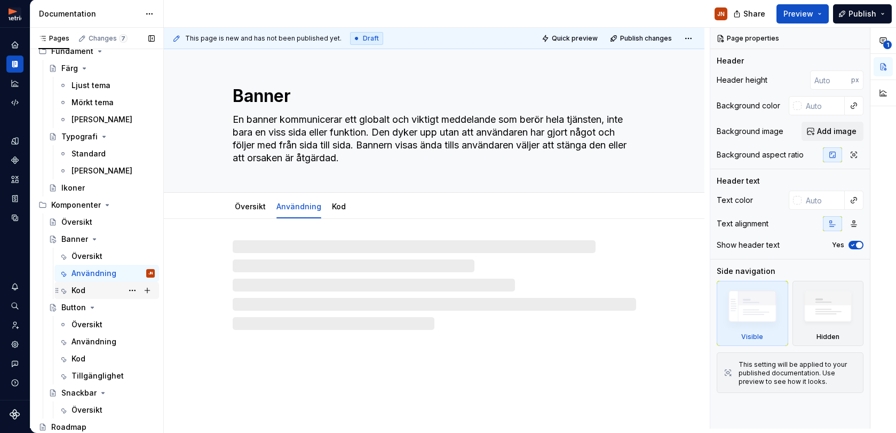
click at [85, 294] on div "Kod" at bounding box center [78, 290] width 14 height 11
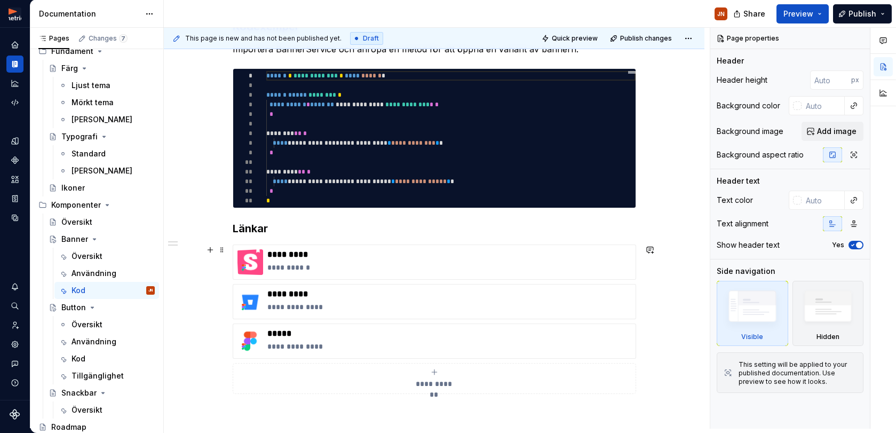
scroll to position [10, 0]
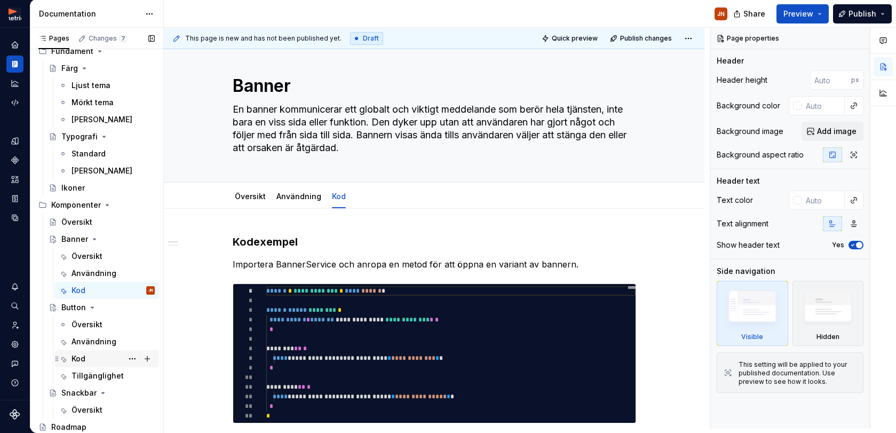
click at [90, 359] on div "Kod" at bounding box center [112, 358] width 83 height 15
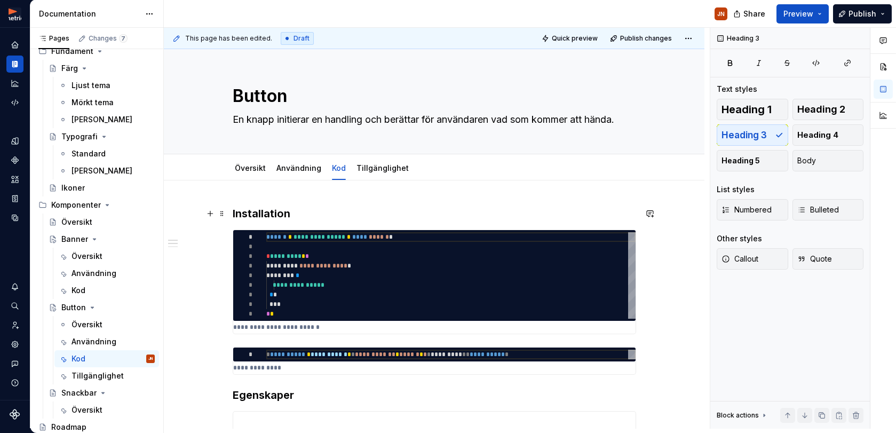
type textarea "*"
click at [259, 212] on h3 "Installation" at bounding box center [434, 213] width 403 height 15
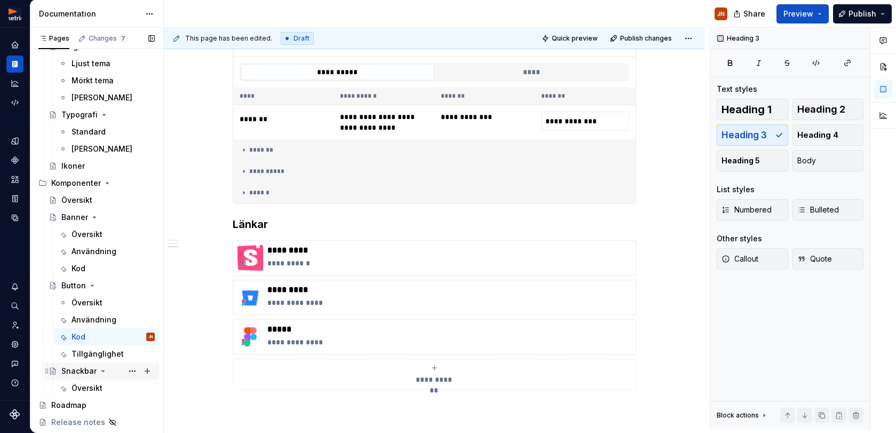
scroll to position [120, 0]
click at [94, 388] on div "Översikt" at bounding box center [86, 388] width 31 height 11
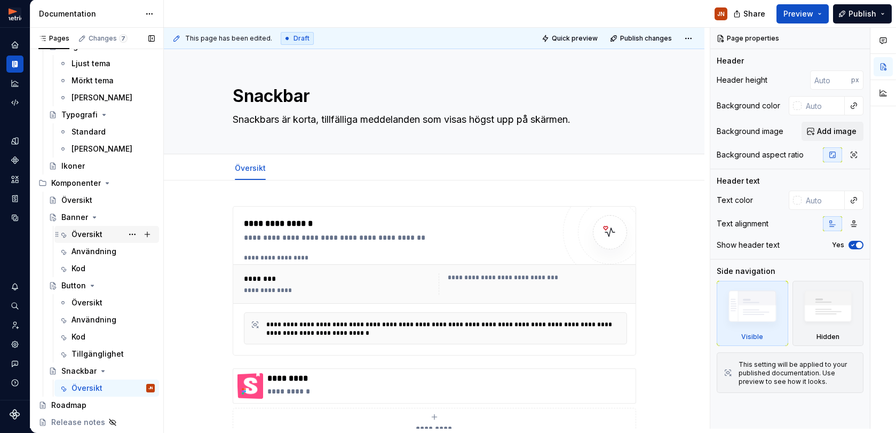
click at [100, 234] on div "Översikt" at bounding box center [86, 234] width 31 height 11
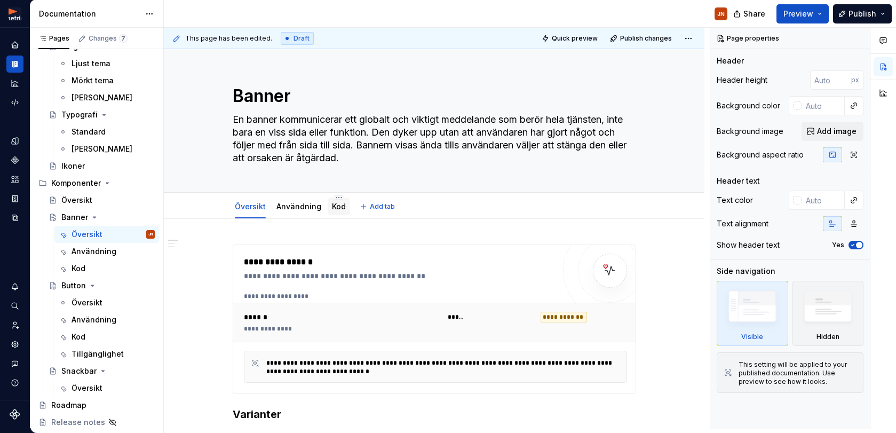
click at [336, 207] on link "Kod" at bounding box center [339, 206] width 14 height 9
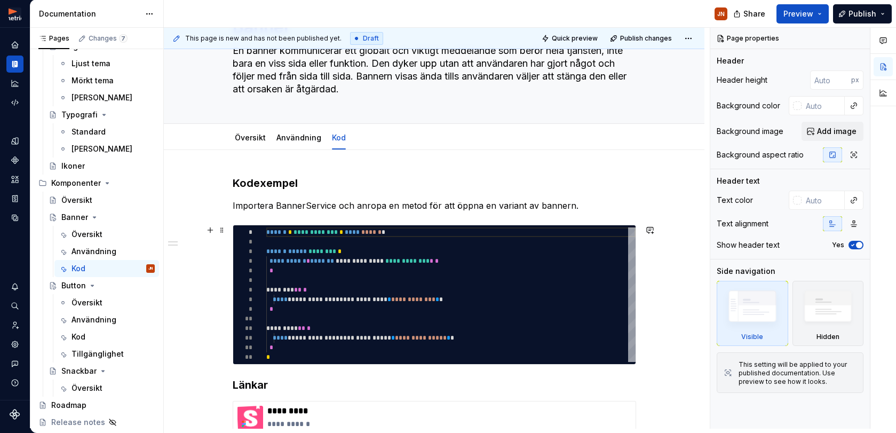
scroll to position [70, 0]
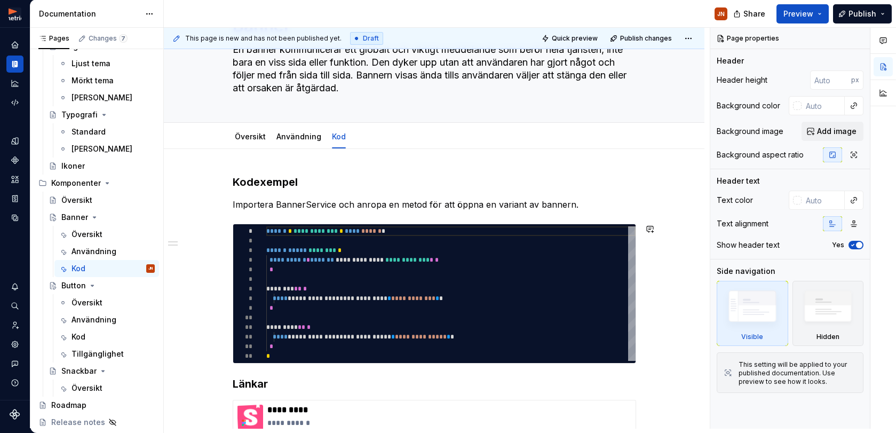
type textarea "*"
click at [389, 204] on p "Importera BannerService och anropa en metod för att öppna en variant av bannern." at bounding box center [434, 204] width 403 height 13
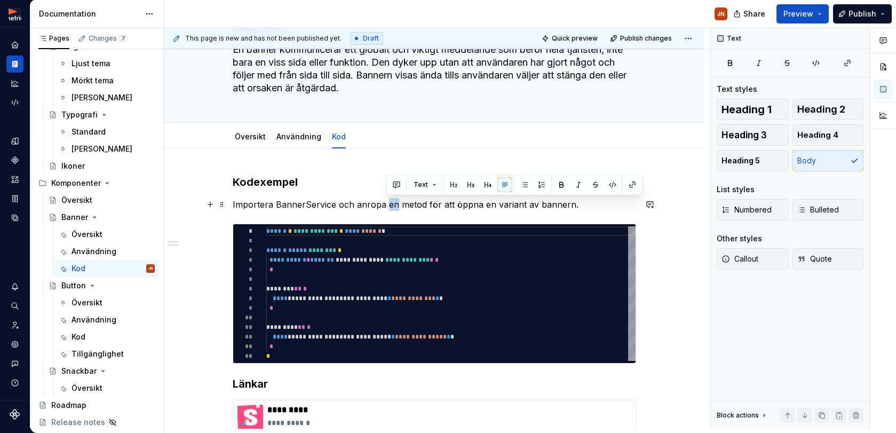
click at [389, 204] on p "Importera BannerService och anropa en metod för att öppna en variant av bannern." at bounding box center [434, 204] width 403 height 13
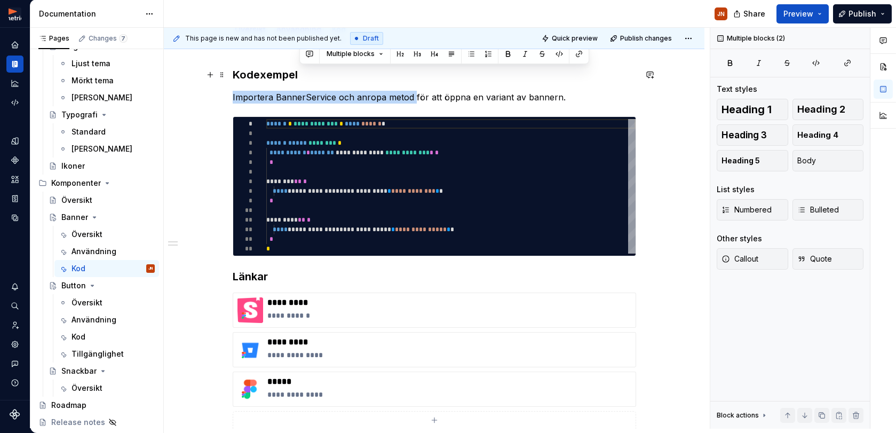
scroll to position [176, 0]
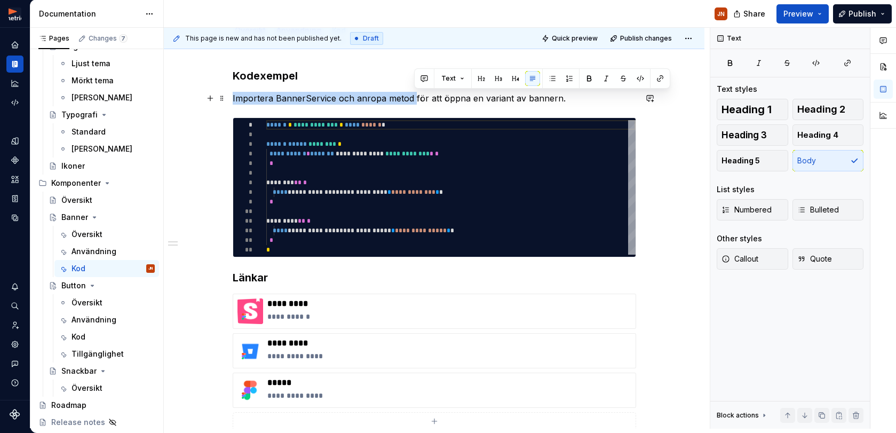
drag, startPoint x: 415, startPoint y: 78, endPoint x: 550, endPoint y: 98, distance: 136.9
click at [561, 99] on p "Importera BannerService och anropa metod för att öppna en variant av bannern." at bounding box center [434, 98] width 403 height 13
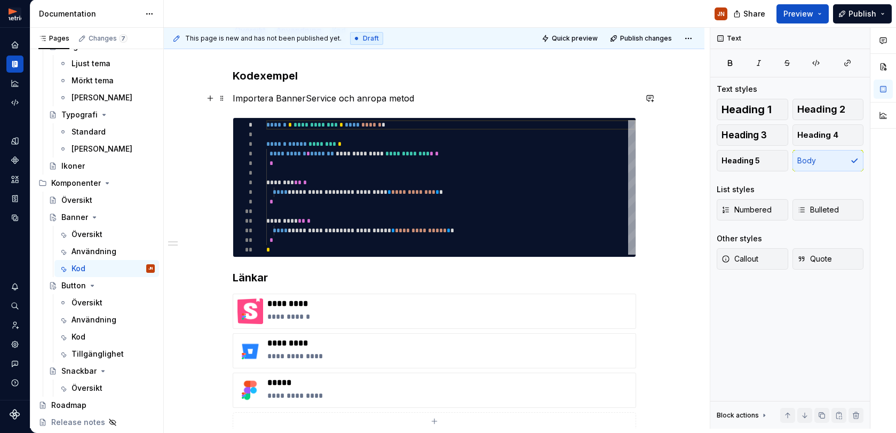
click at [387, 99] on p "Importera BannerService och anropa metod" at bounding box center [434, 98] width 403 height 13
click at [434, 101] on p "Importera BannerService och anropa metod" at bounding box center [434, 98] width 403 height 13
click at [387, 97] on p "Importera BannerService och anropa metod för att öppna en variant av bannern." at bounding box center [434, 98] width 403 height 13
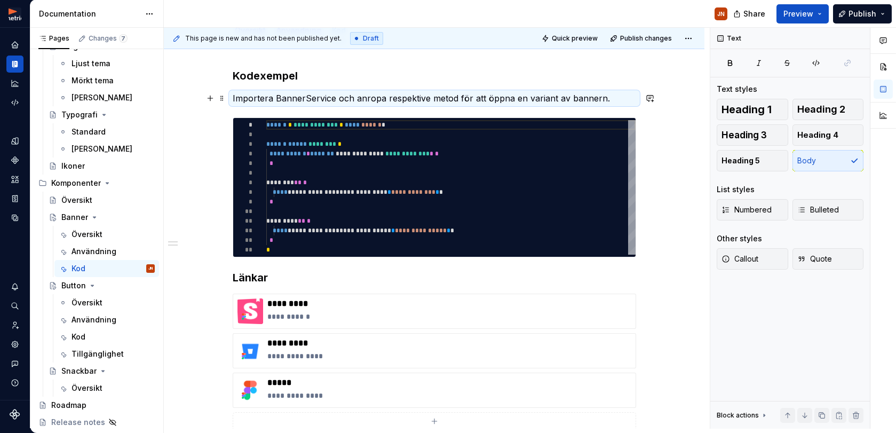
click at [400, 99] on p "Importera BannerService och anropa respektive metod för att öppna en variant av…" at bounding box center [434, 98] width 403 height 13
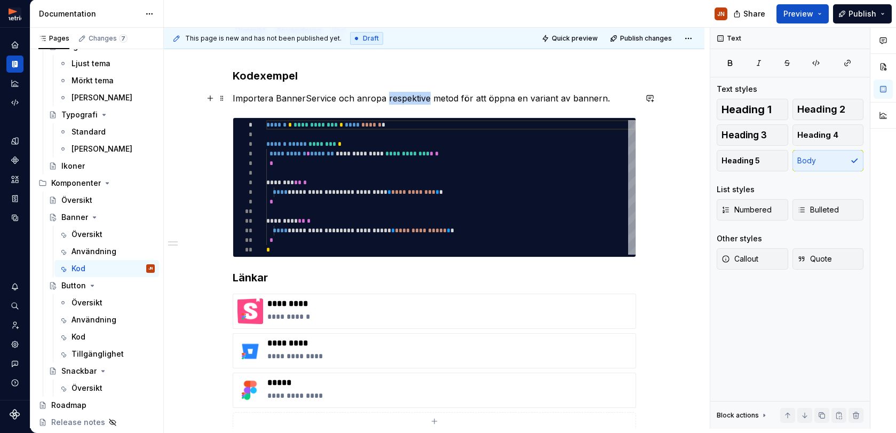
click at [400, 99] on p "Importera BannerService och anropa respektive metod för att öppna en variant av…" at bounding box center [434, 98] width 403 height 13
click at [471, 98] on p "Importera BannerService och anropa metod för att öppna en variant av bannern." at bounding box center [434, 98] width 403 height 13
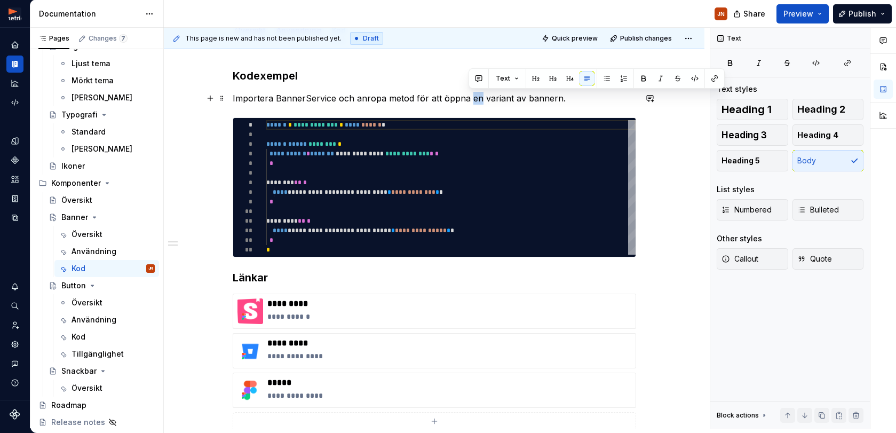
click at [471, 98] on p "Importera BannerService och anropa metod för att öppna en variant av bannern." at bounding box center [434, 98] width 403 height 13
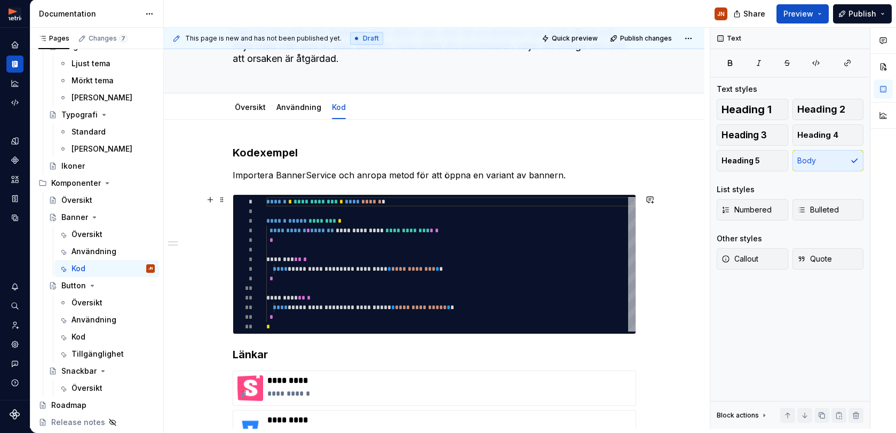
scroll to position [99, 0]
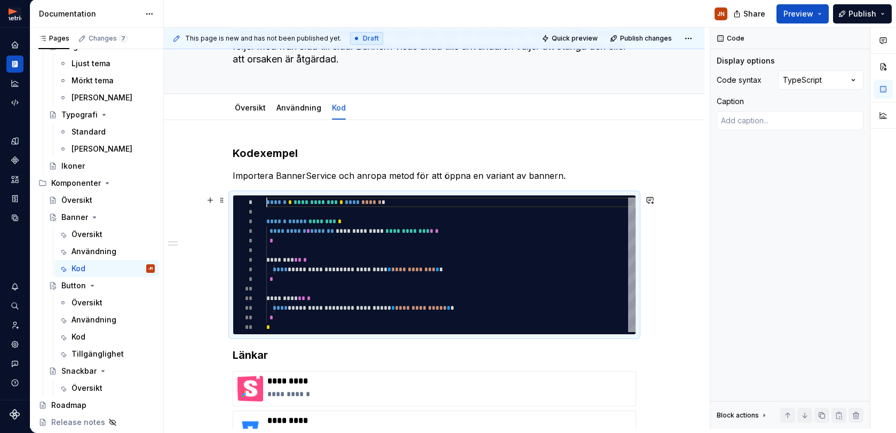
type textarea "*"
type textarea "**********"
drag, startPoint x: 466, startPoint y: 270, endPoint x: 533, endPoint y: 274, distance: 67.8
click at [439, 270] on span "*" at bounding box center [437, 269] width 4 height 6
type textarea "*"
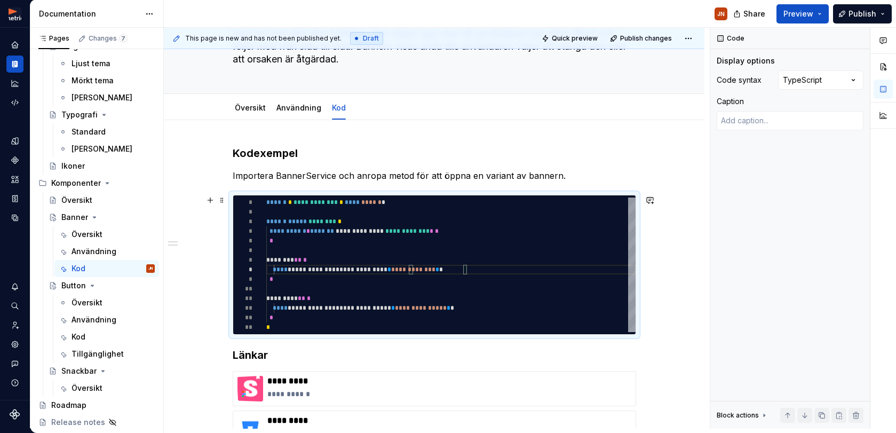
type textarea "**********"
type textarea "*"
type textarea "**********"
type textarea "*"
type textarea "**********"
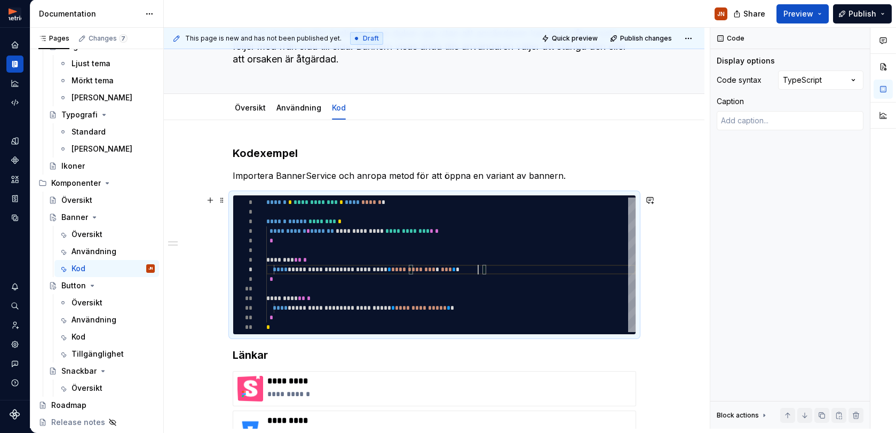
type textarea "*"
type textarea "**********"
type textarea "*"
type textarea "**********"
type textarea "*"
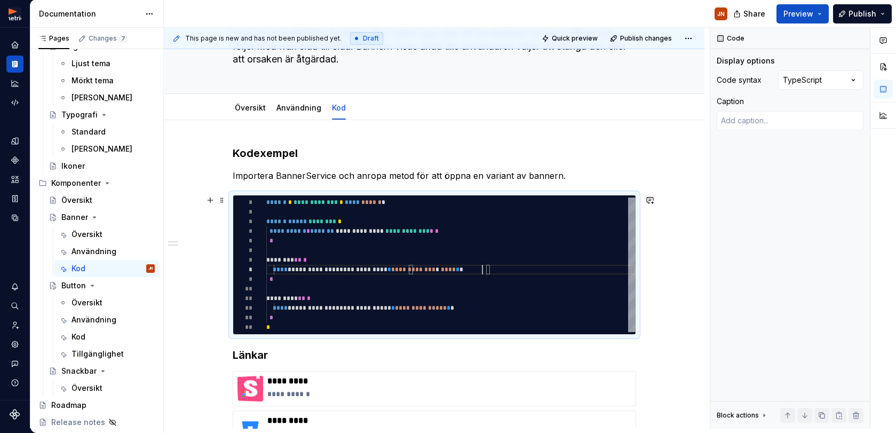
type textarea "**********"
type textarea "*"
type textarea "**********"
type textarea "*"
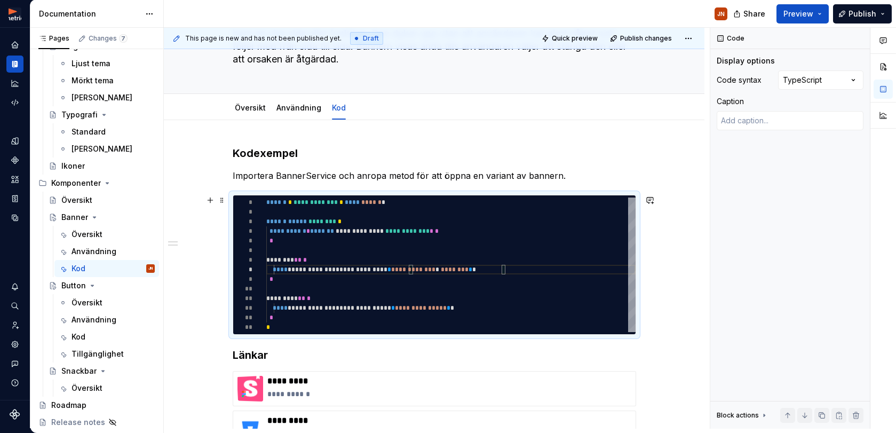
type textarea "**********"
drag, startPoint x: 477, startPoint y: 308, endPoint x: 498, endPoint y: 313, distance: 21.2
click at [450, 308] on span "*" at bounding box center [449, 308] width 4 height 6
type textarea "*"
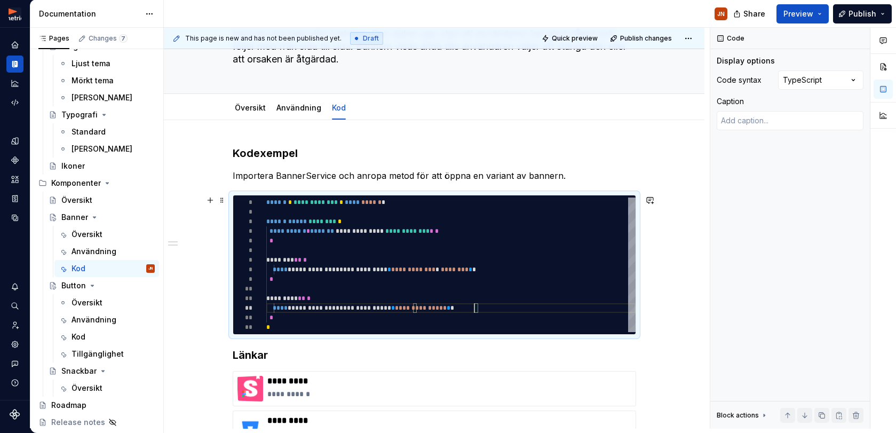
type textarea "**********"
type textarea "*"
type textarea "**********"
type textarea "*"
type textarea "**********"
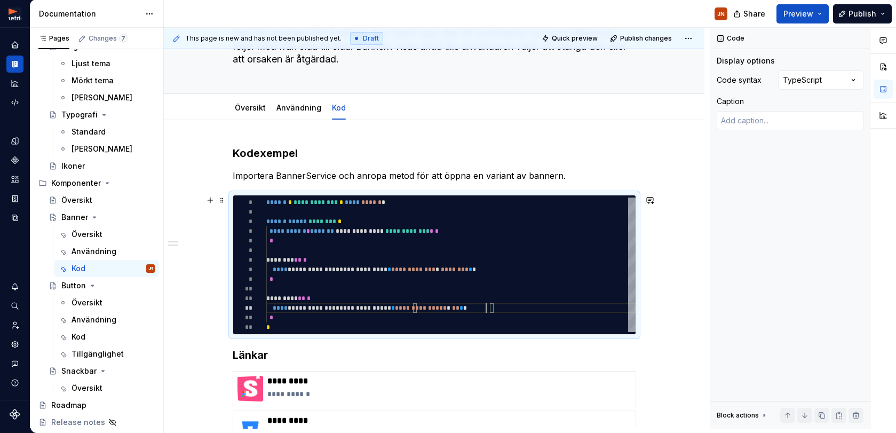
type textarea "*"
type textarea "**********"
type textarea "*"
type textarea "**********"
type textarea "*"
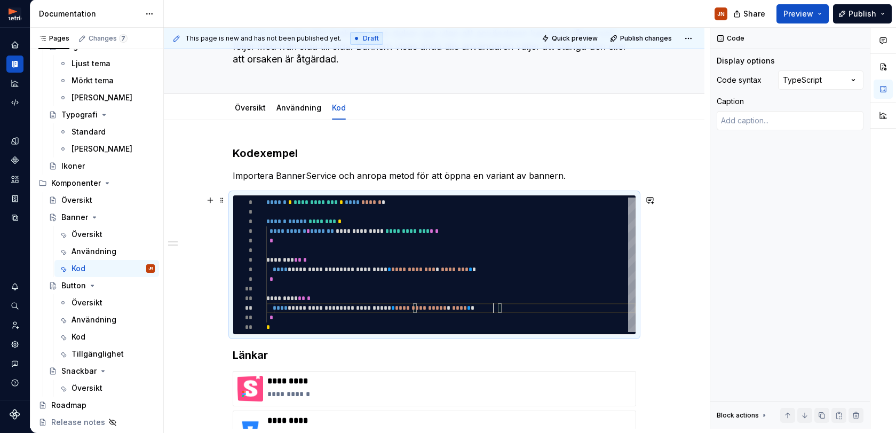
type textarea "**********"
type textarea "*"
type textarea "**********"
type textarea "*"
type textarea "**********"
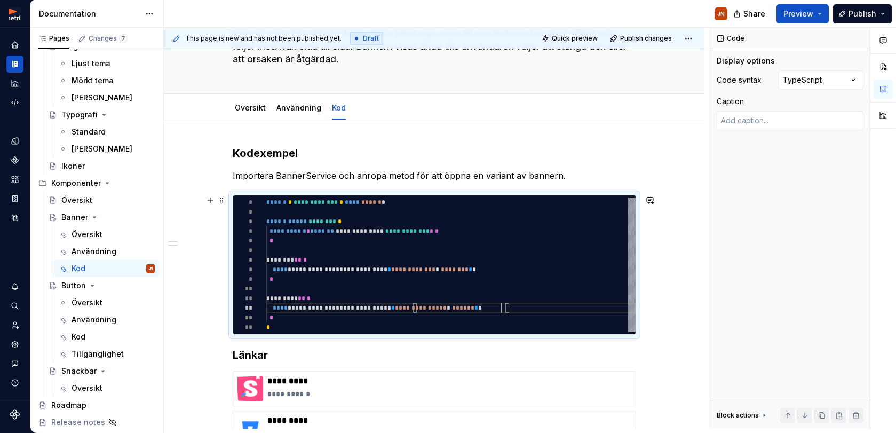
type textarea "*"
type textarea "**********"
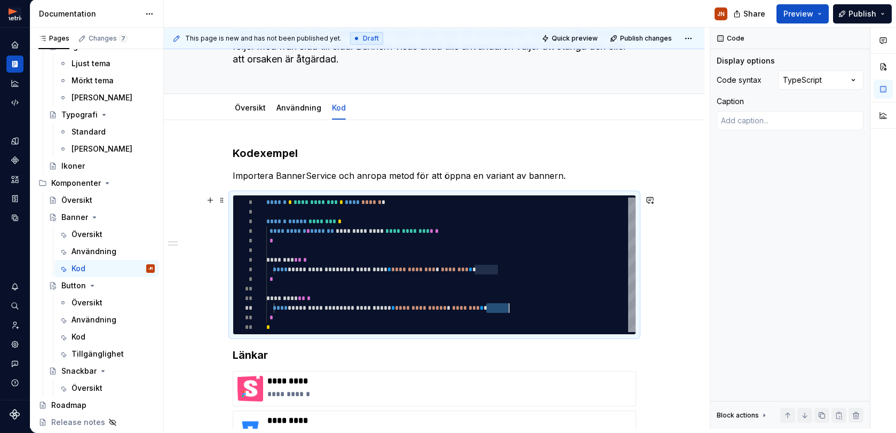
type textarea "*"
type textarea "**********"
type textarea "*"
type textarea "**********"
type textarea "*"
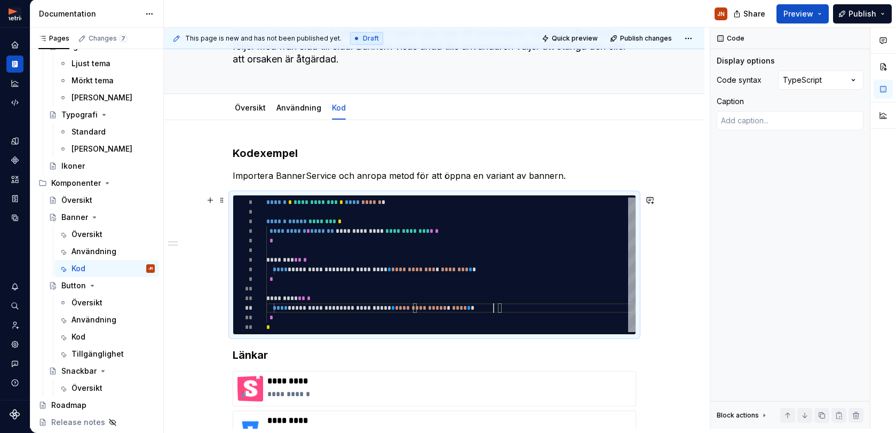
type textarea "**********"
type textarea "*"
type textarea "**********"
type textarea "*"
type textarea "**********"
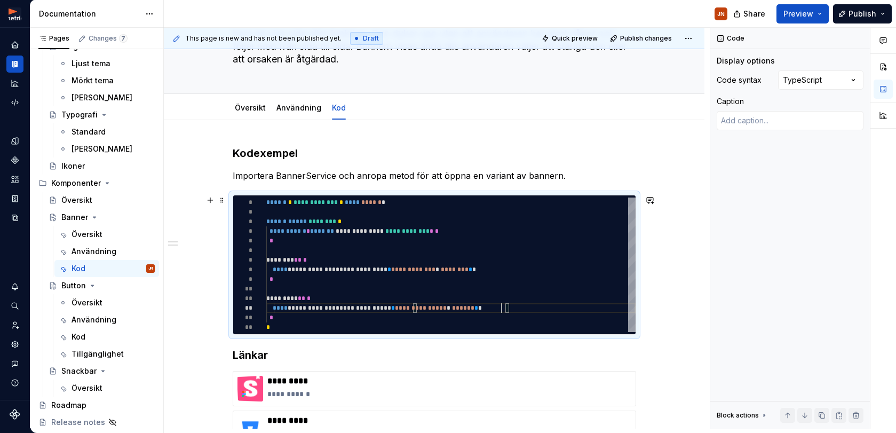
type textarea "*"
type textarea "**********"
type textarea "*"
type textarea "**********"
type textarea "*"
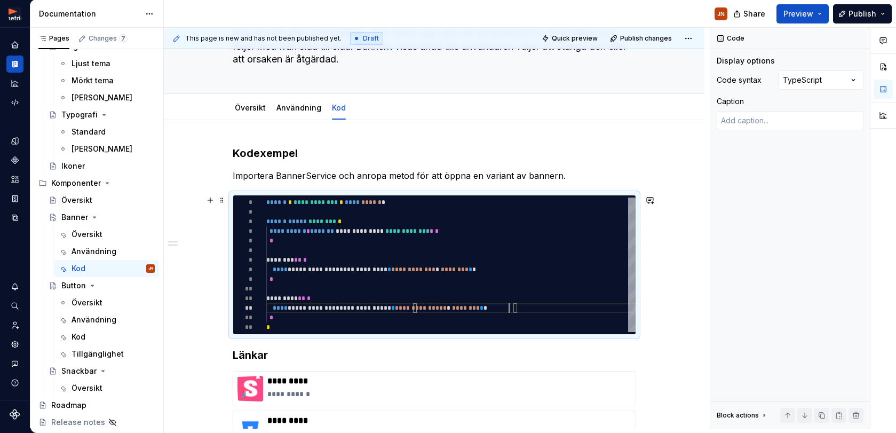
type textarea "**********"
type textarea "*"
type textarea "**********"
type textarea "*"
type textarea "**********"
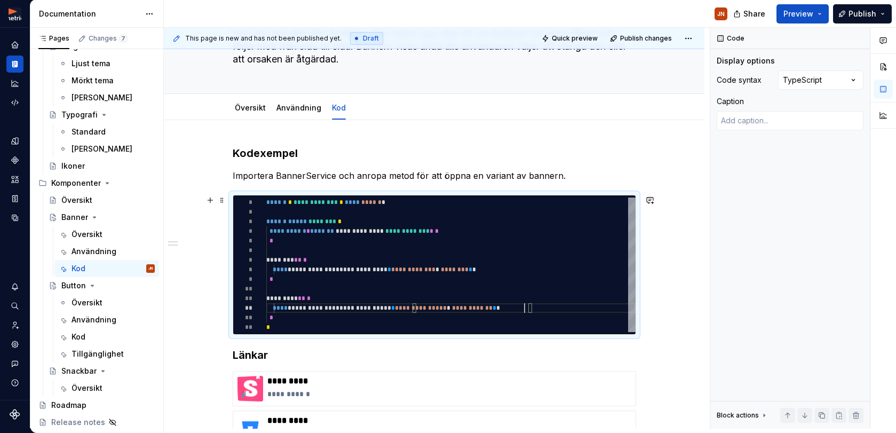
type textarea "*"
type textarea "**********"
type textarea "*"
type textarea "**********"
type textarea "*"
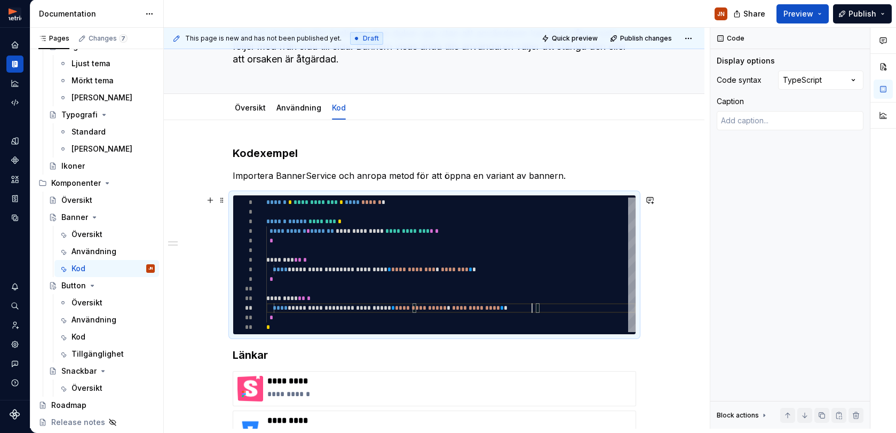
type textarea "**********"
type textarea "*"
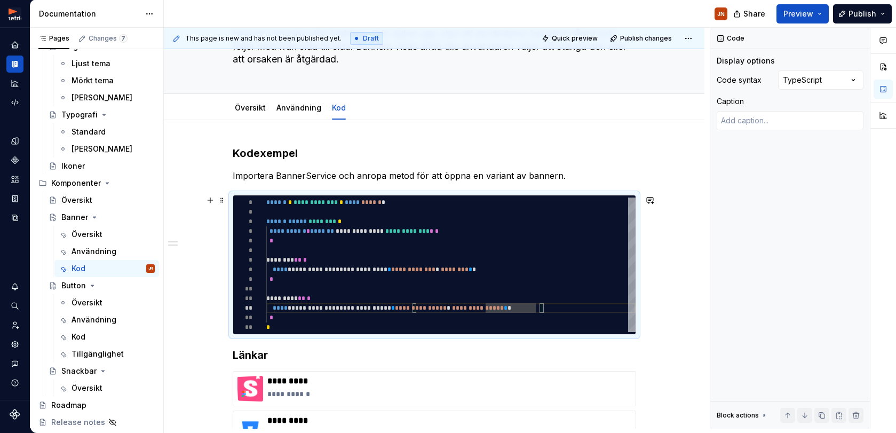
type textarea "**********"
type textarea "*"
type textarea "**********"
type textarea "*"
type textarea "**********"
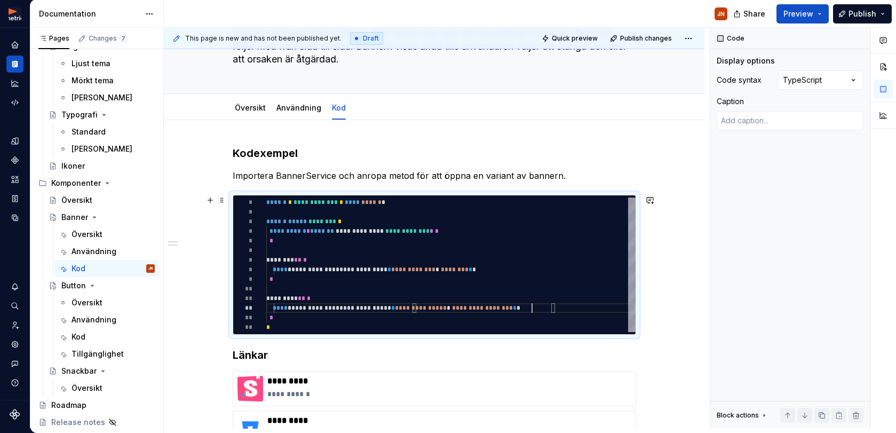
type textarea "*"
type textarea "**********"
type textarea "*"
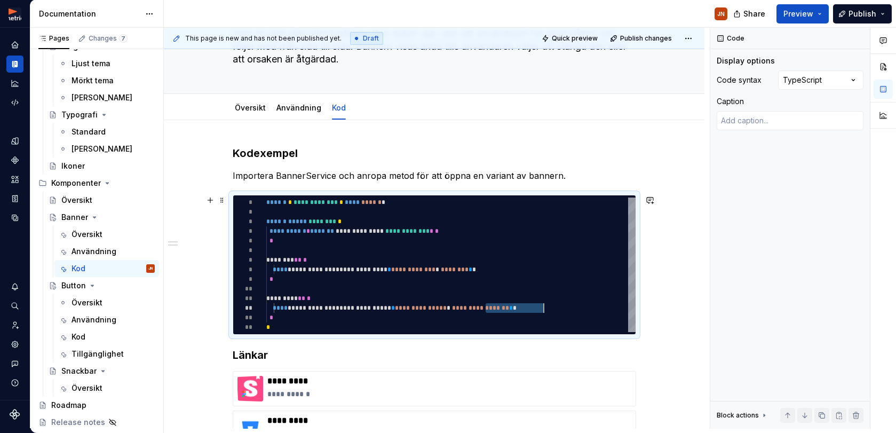
type textarea "**********"
type textarea "*"
type textarea "**********"
type textarea "*"
type textarea "**********"
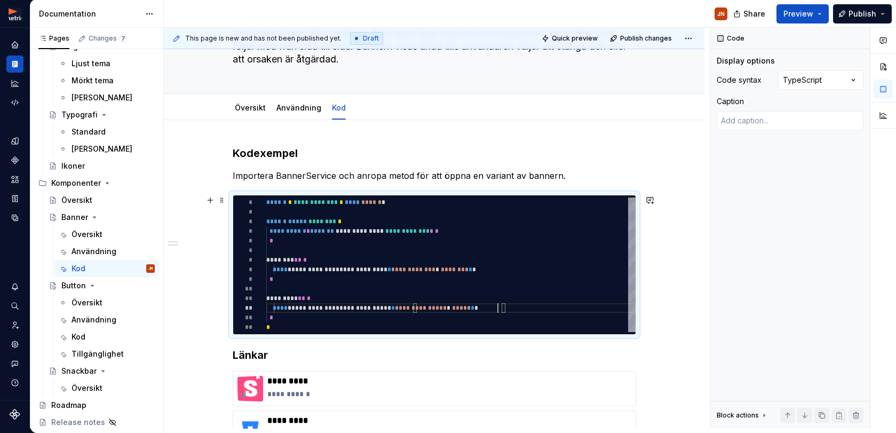
type textarea "*"
type textarea "**********"
type textarea "*"
type textarea "**********"
type textarea "*"
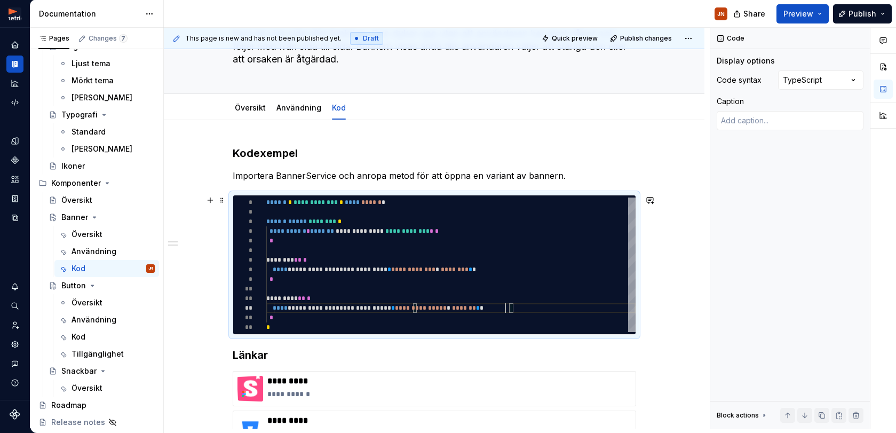
type textarea "**********"
type textarea "*"
type textarea "**********"
type textarea "*"
type textarea "**********"
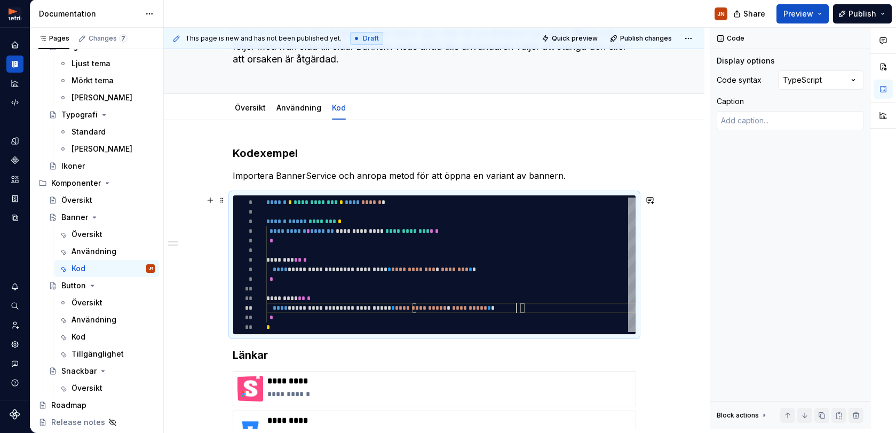
type textarea "*"
type textarea "**********"
type textarea "*"
type textarea "**********"
type textarea "*"
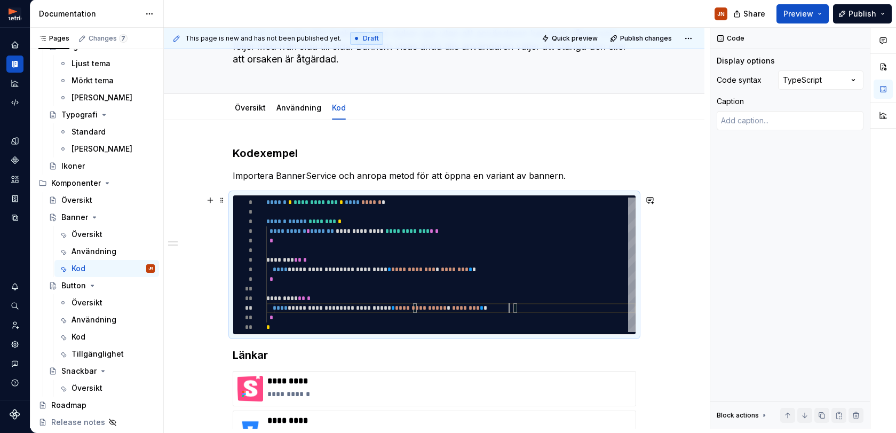
type textarea "**********"
type textarea "*"
type textarea "**********"
type textarea "*"
type textarea "**********"
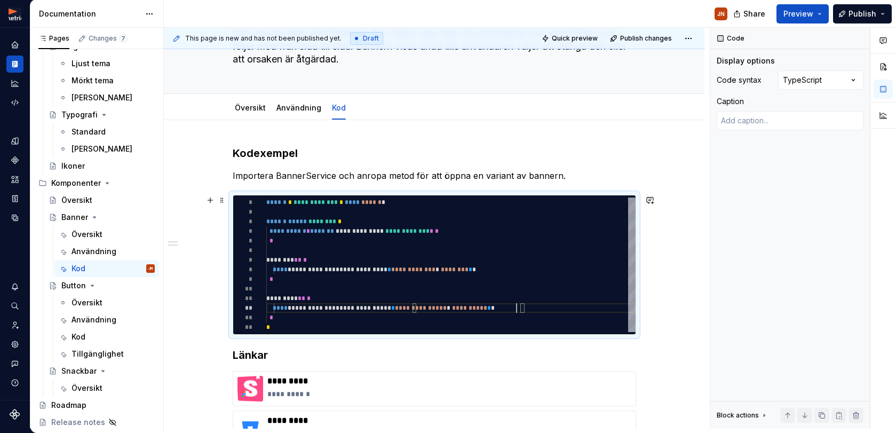
type textarea "*"
type textarea "**********"
type textarea "*"
type textarea "**********"
type textarea "*"
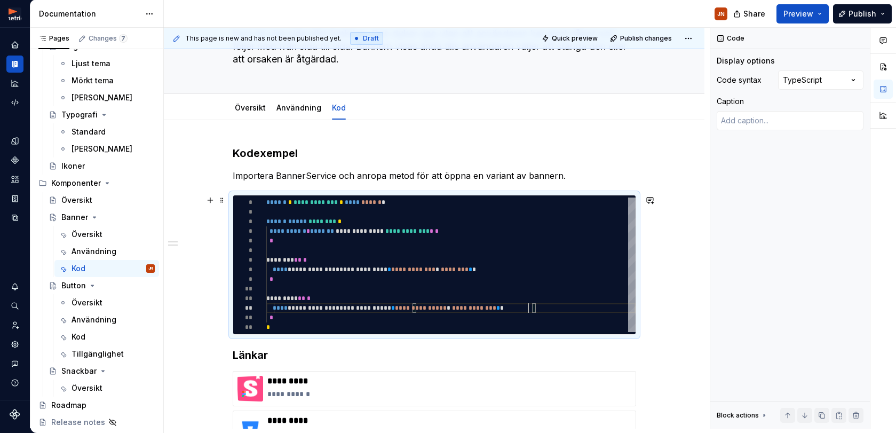
type textarea "**********"
type textarea "*"
type textarea "**********"
click at [468, 267] on span "********" at bounding box center [455, 269] width 28 height 6
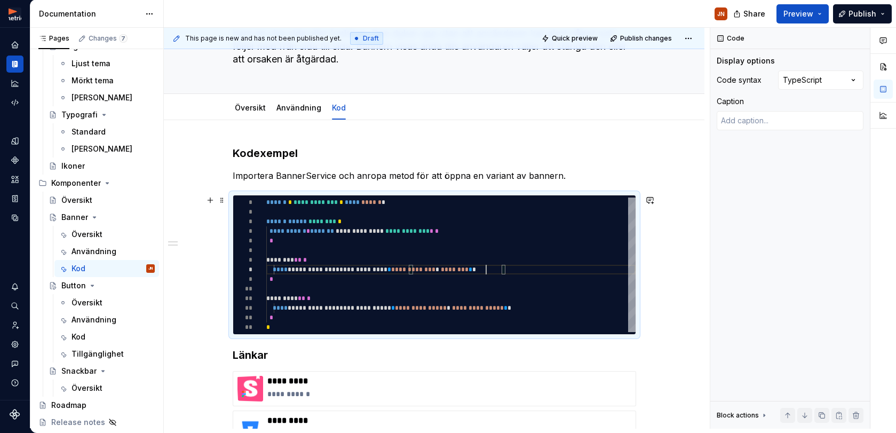
click at [468, 267] on span "********" at bounding box center [455, 269] width 28 height 6
type textarea "*"
type textarea "**********"
type textarea "*"
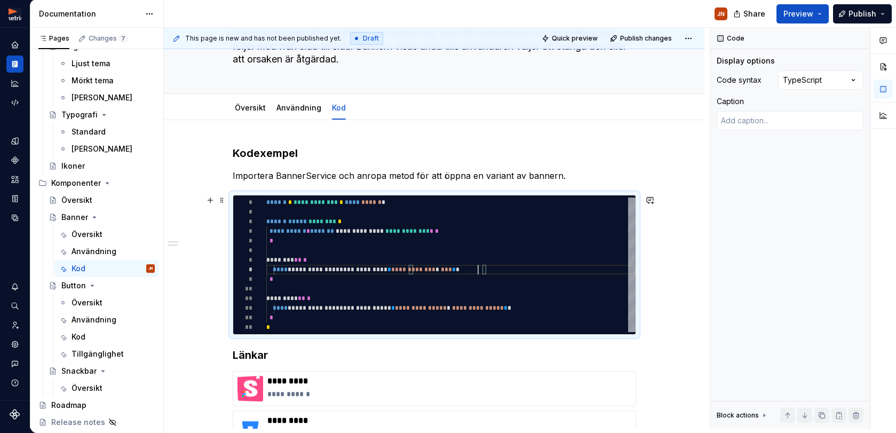
type textarea "**********"
type textarea "*"
type textarea "**********"
type textarea "*"
type textarea "**********"
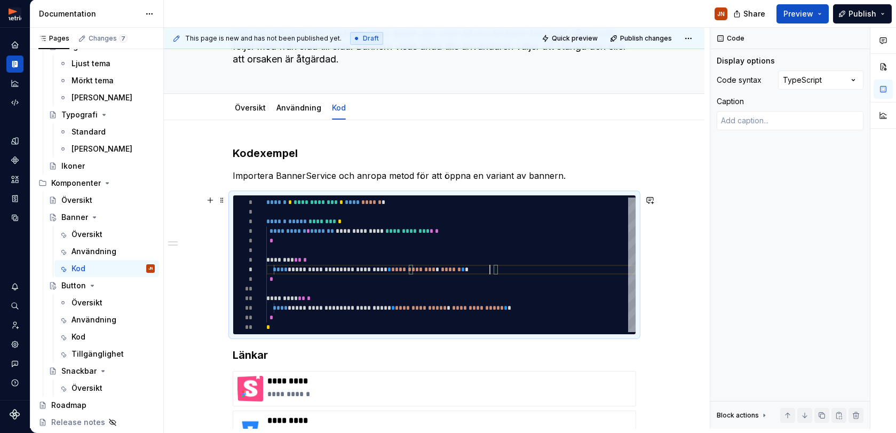
type textarea "*"
type textarea "**********"
type textarea "*"
type textarea "**********"
type textarea "*"
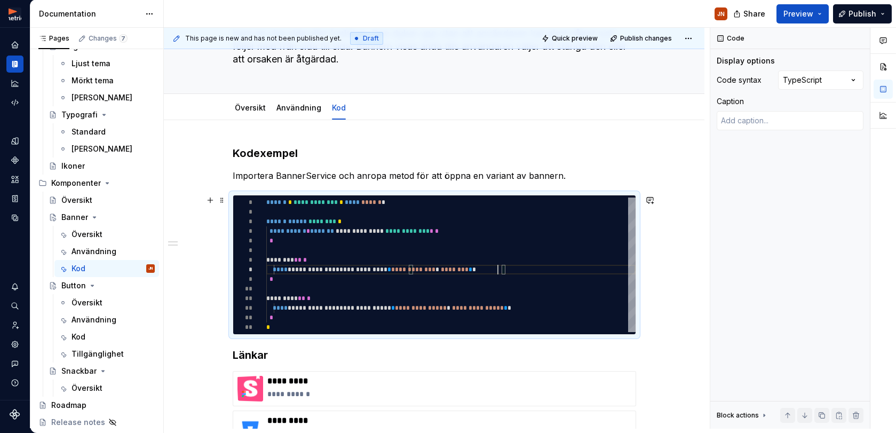
type textarea "**********"
type textarea "*"
type textarea "**********"
type textarea "*"
type textarea "**********"
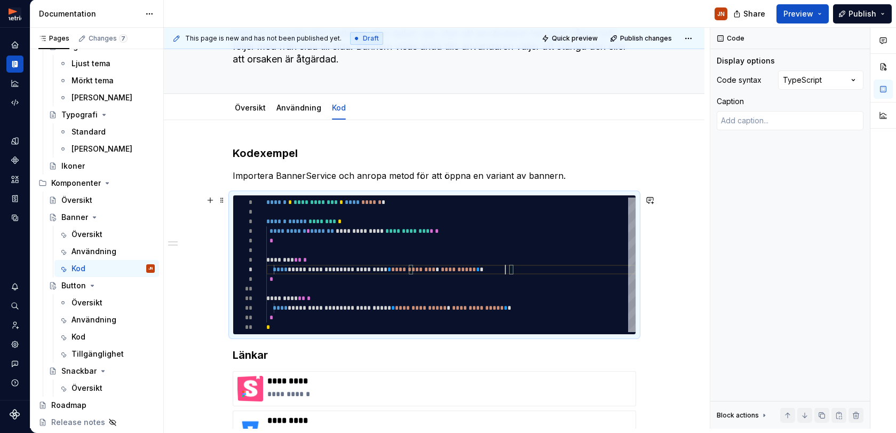
scroll to position [67, 247]
type textarea "*"
type textarea "**********"
click at [435, 268] on span "**********" at bounding box center [413, 269] width 44 height 6
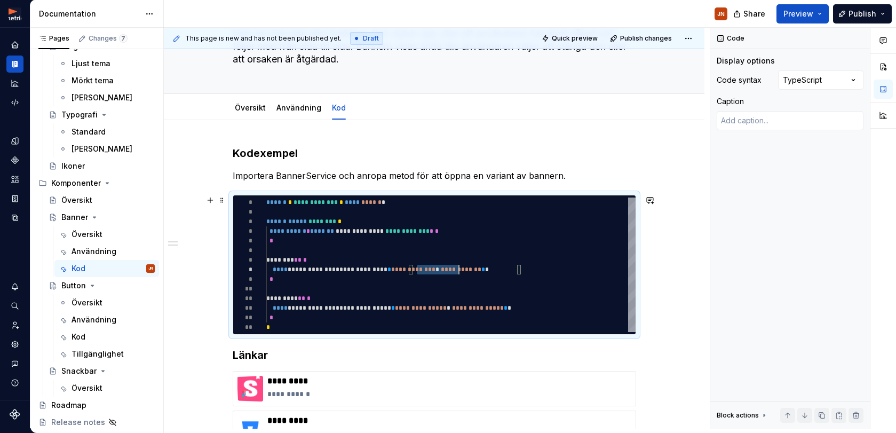
type textarea "*"
type textarea "**********"
type textarea "*"
type textarea "**********"
type textarea "*"
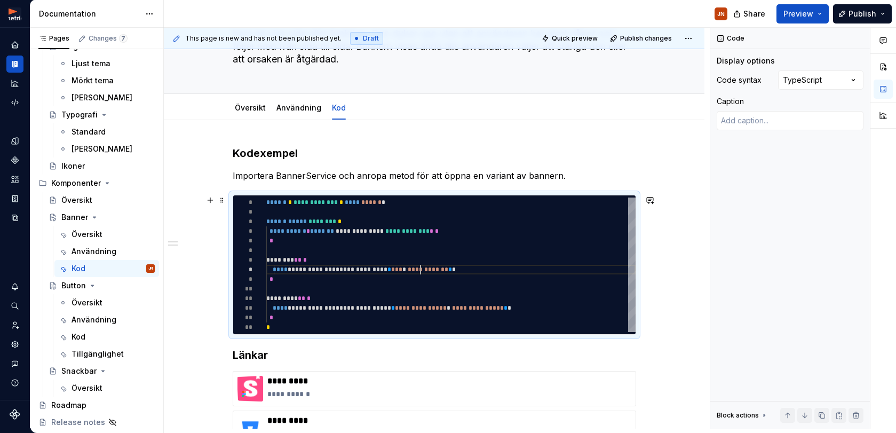
type textarea "**********"
type textarea "*"
type textarea "**********"
type textarea "*"
type textarea "**********"
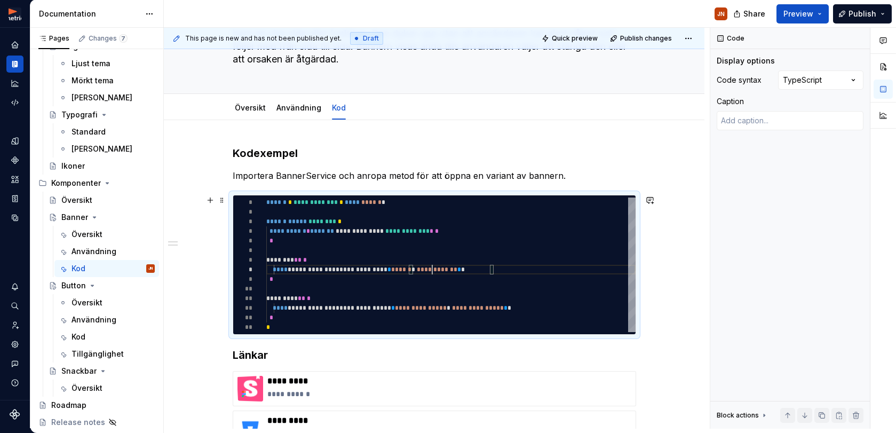
type textarea "*"
type textarea "**********"
type textarea "*"
type textarea "**********"
type textarea "*"
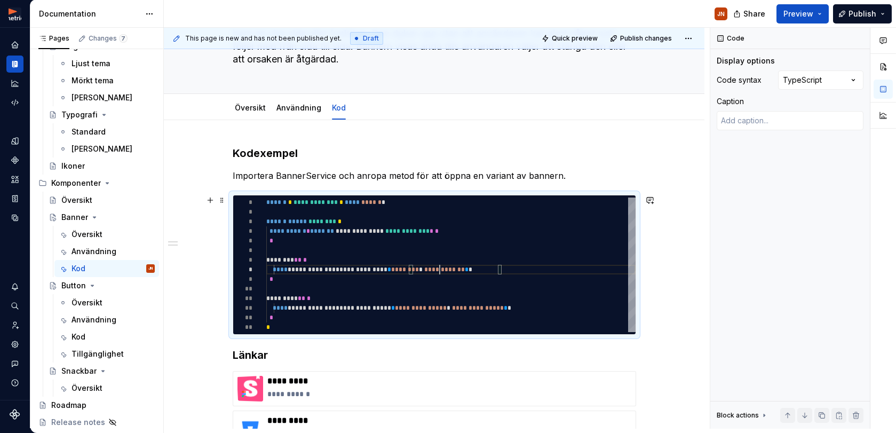
type textarea "**********"
type textarea "*"
type textarea "**********"
type textarea "*"
type textarea "**********"
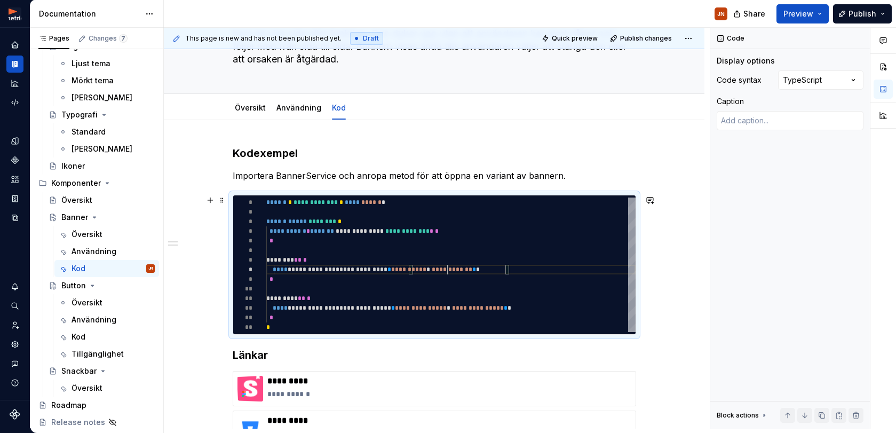
type textarea "*"
type textarea "**********"
click at [449, 285] on div at bounding box center [450, 289] width 369 height 10
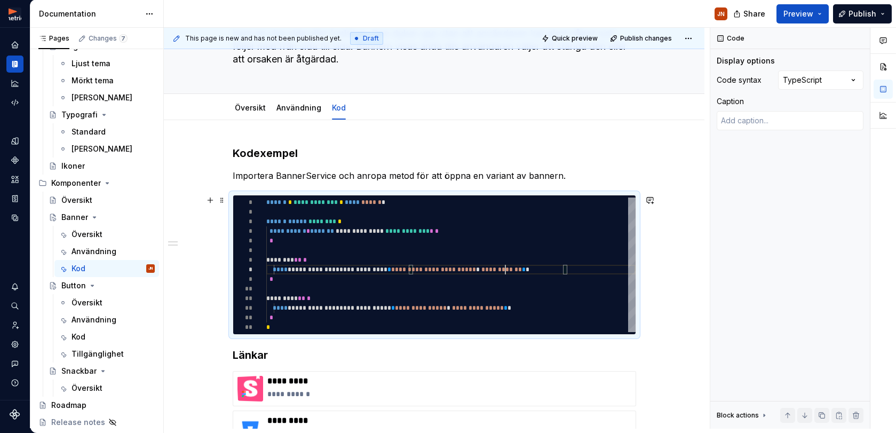
click at [476, 270] on span "**********" at bounding box center [433, 269] width 85 height 6
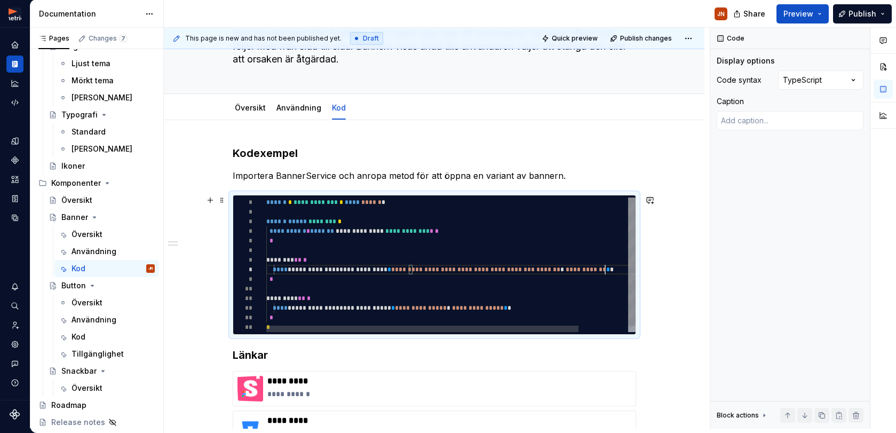
scroll to position [67, 339]
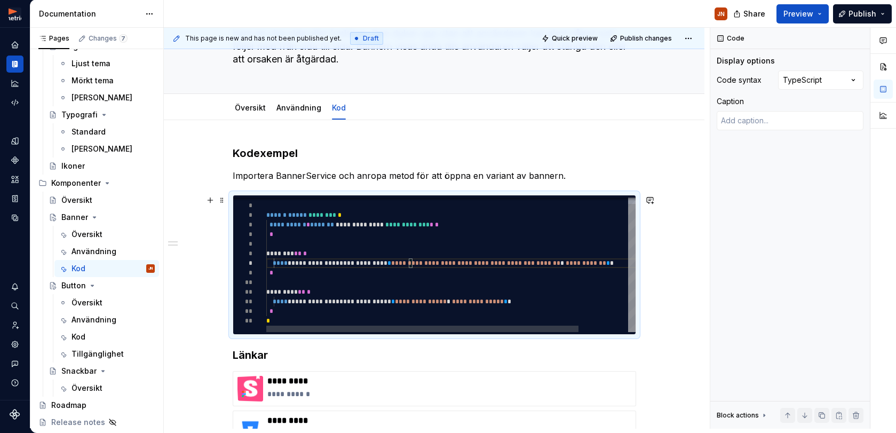
click at [447, 304] on span "**********" at bounding box center [421, 301] width 52 height 6
click at [447, 305] on span "**********" at bounding box center [421, 301] width 52 height 6
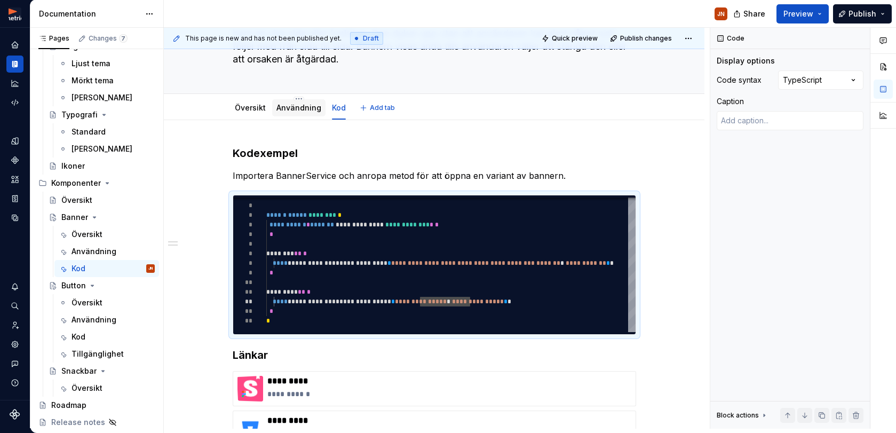
click at [300, 105] on link "Användning" at bounding box center [298, 107] width 45 height 9
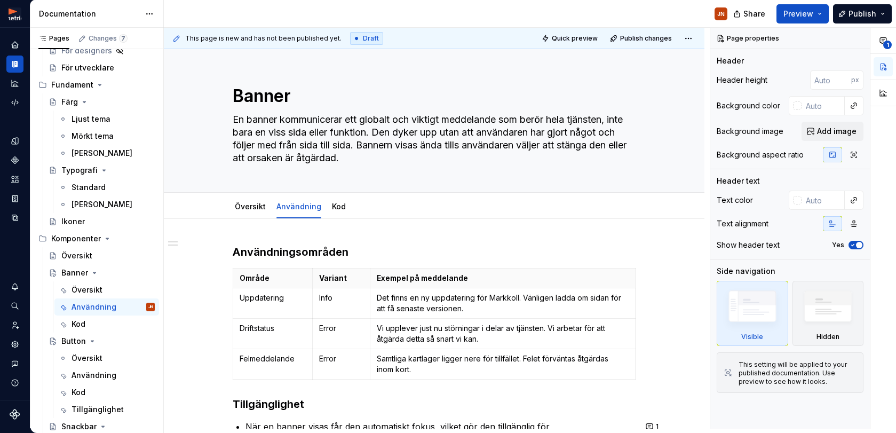
scroll to position [62, 0]
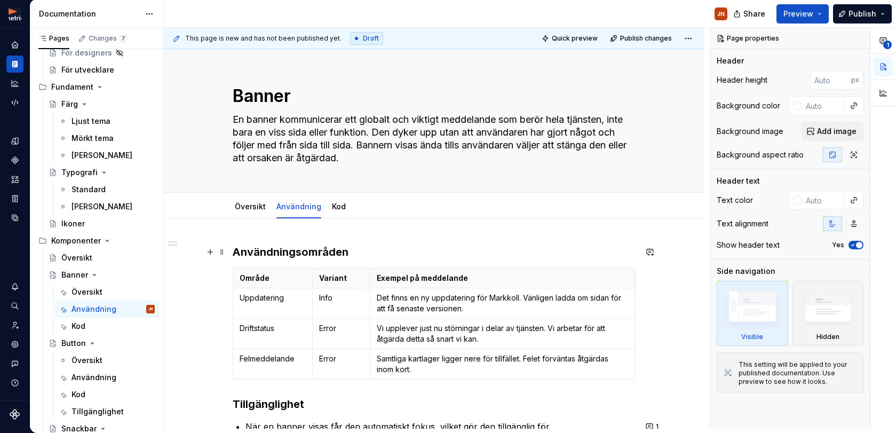
click at [261, 249] on h3 "Användningsområden" at bounding box center [434, 251] width 403 height 15
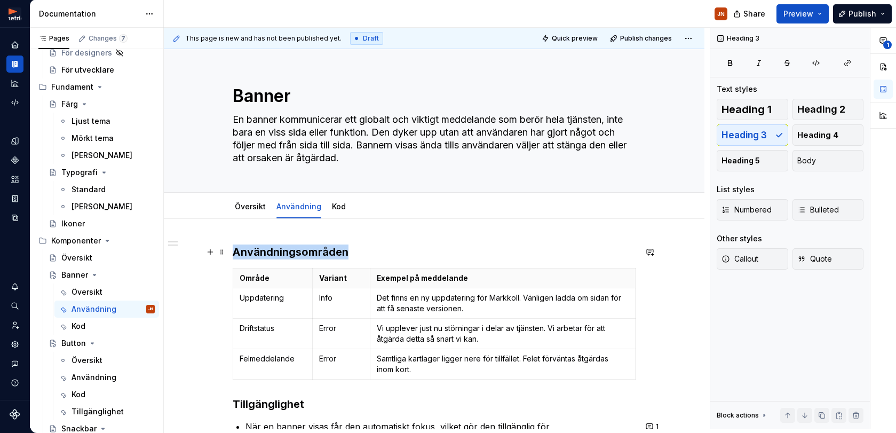
click at [261, 249] on h3 "Användningsområden" at bounding box center [434, 251] width 403 height 15
click at [393, 280] on p "Exempel på meddelande" at bounding box center [502, 278] width 251 height 11
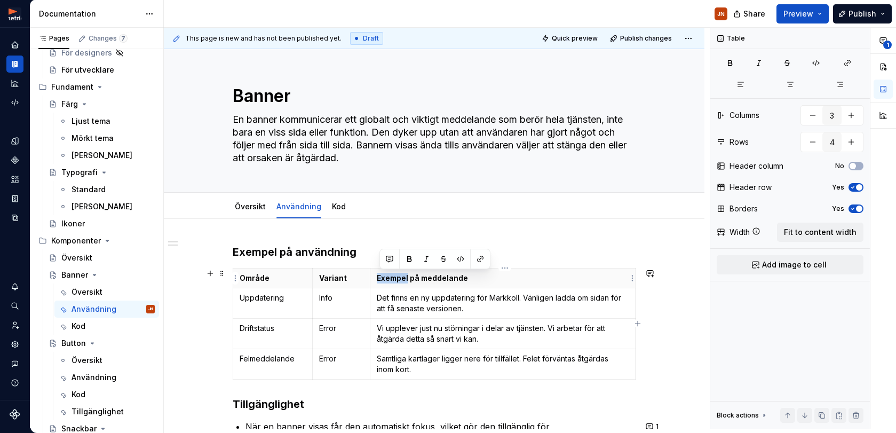
click at [392, 280] on p "Exempel på meddelande" at bounding box center [502, 278] width 251 height 11
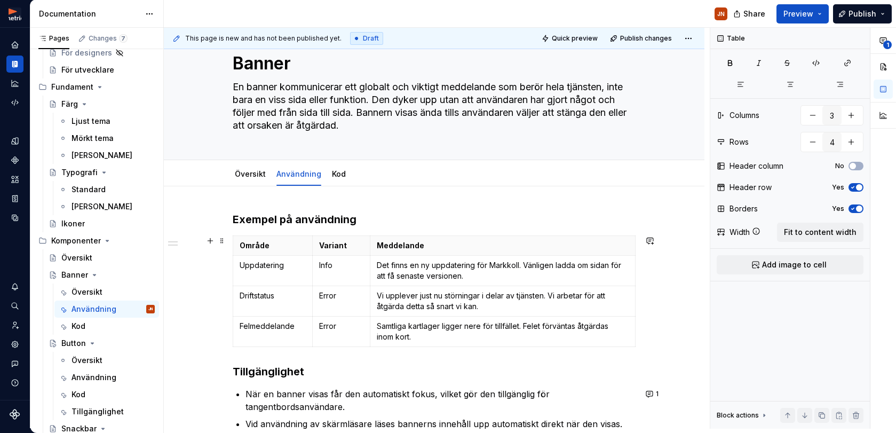
scroll to position [38, 0]
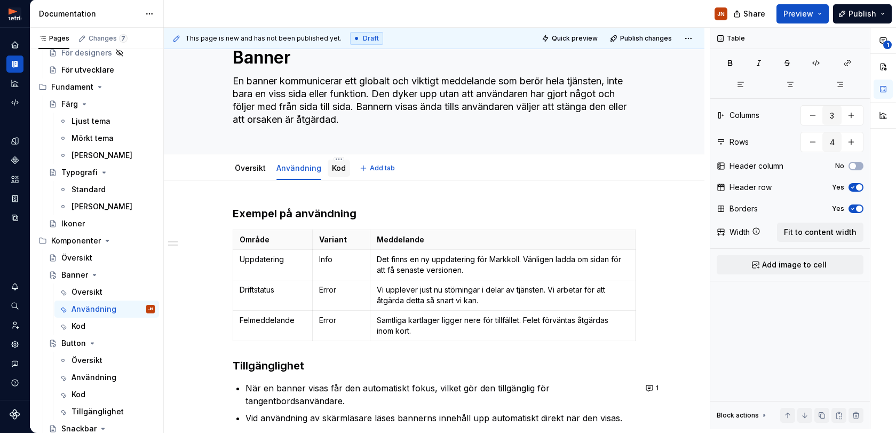
click at [336, 169] on link "Kod" at bounding box center [339, 167] width 14 height 9
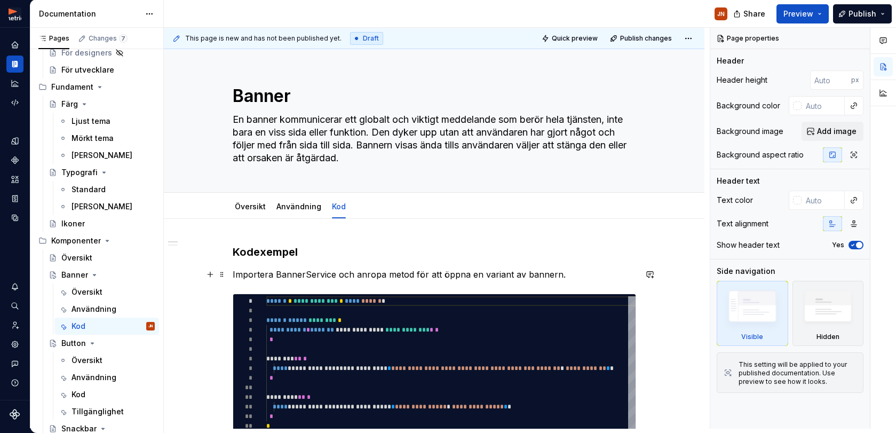
drag, startPoint x: 388, startPoint y: 274, endPoint x: 391, endPoint y: 281, distance: 7.9
click at [388, 274] on p "Importera BannerService och anropa metod för att öppna en variant av bannern." at bounding box center [434, 274] width 403 height 13
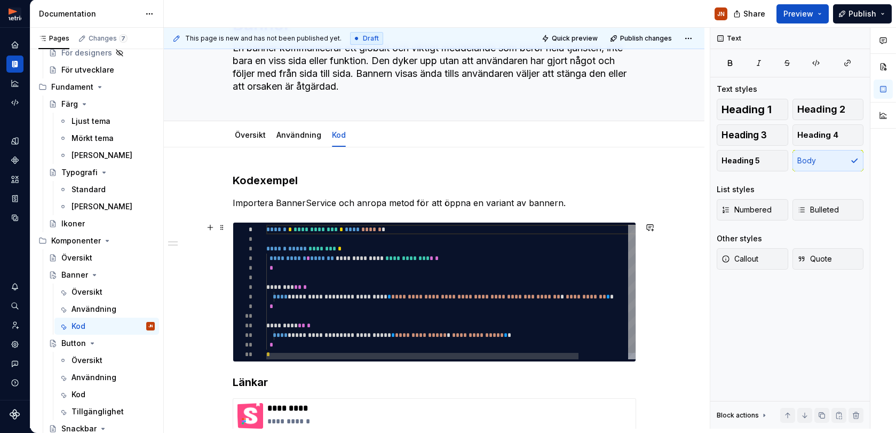
scroll to position [74, 0]
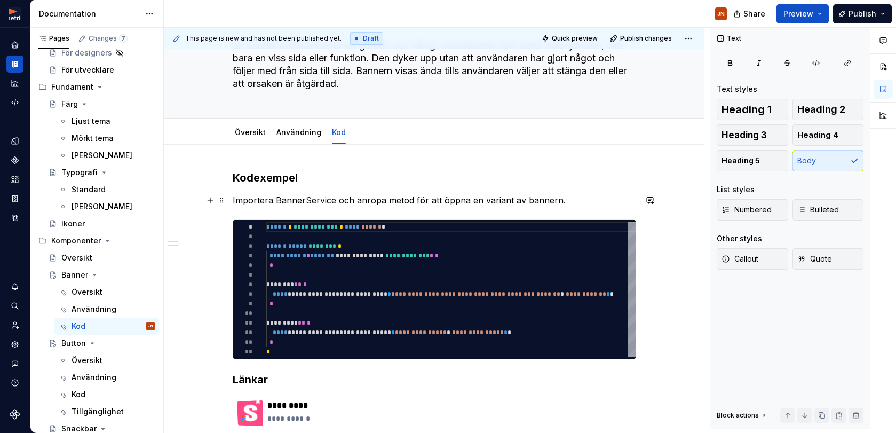
click at [471, 198] on p "Importera BannerService och anropa metod för att öppna en variant av bannern." at bounding box center [434, 200] width 403 height 13
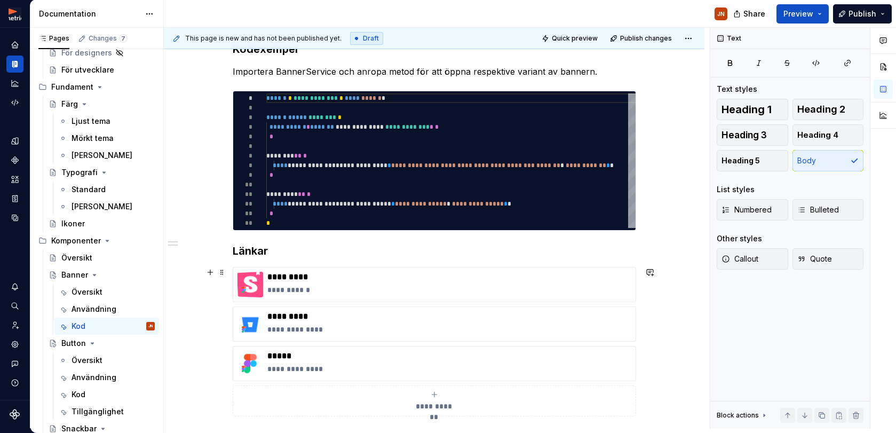
scroll to position [204, 0]
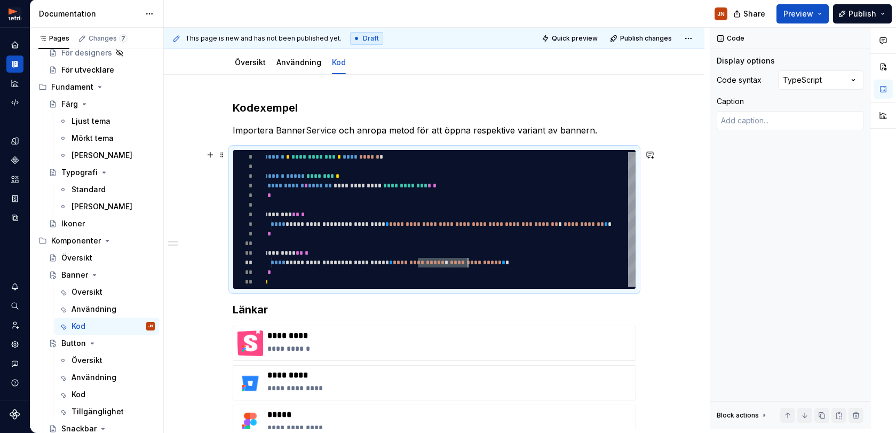
scroll to position [142, 0]
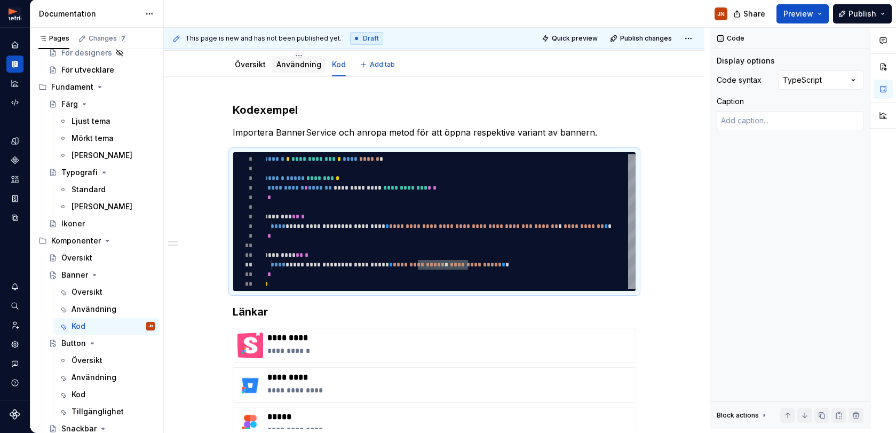
click at [308, 57] on div "Användning" at bounding box center [298, 64] width 53 height 17
click at [291, 65] on link "Användning" at bounding box center [298, 64] width 45 height 9
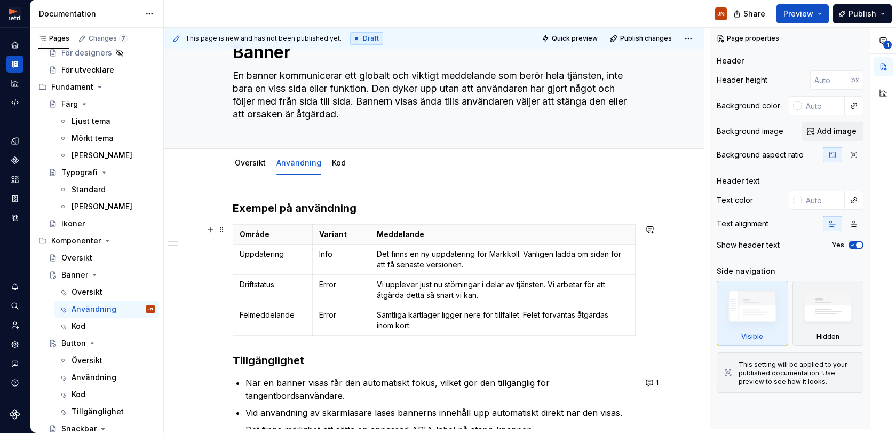
scroll to position [45, 0]
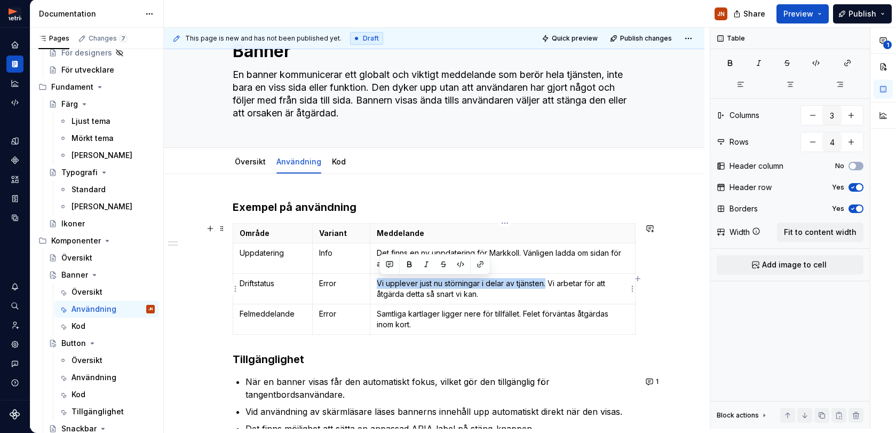
drag, startPoint x: 549, startPoint y: 283, endPoint x: 381, endPoint y: 283, distance: 168.6
click at [381, 283] on p "Vi upplever just nu störningar i delar av tjänsten. Vi arbetar för att åtgärda …" at bounding box center [502, 288] width 251 height 21
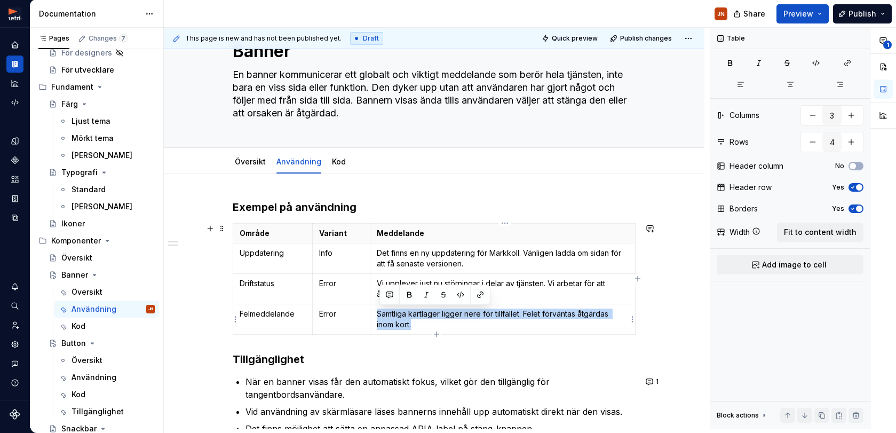
drag, startPoint x: 410, startPoint y: 323, endPoint x: 380, endPoint y: 317, distance: 30.0
click at [380, 317] on p "Samtliga kartlager ligger nere för tillfället. Felet förväntas åtgärdas inom ko…" at bounding box center [502, 318] width 251 height 21
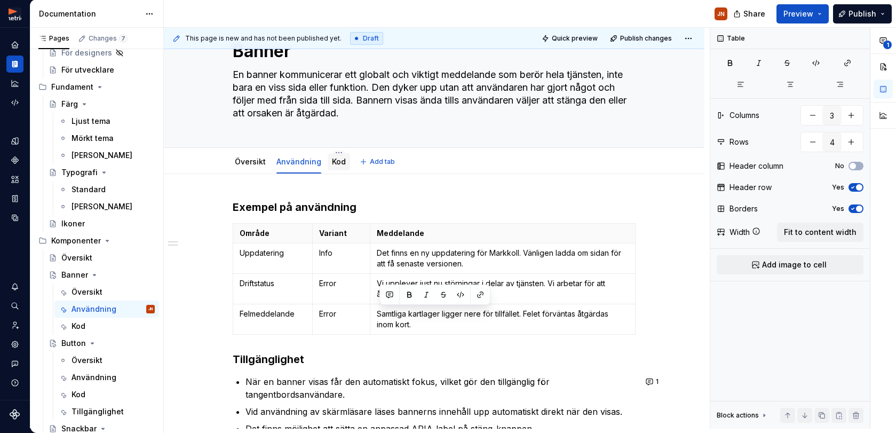
click at [337, 156] on div "Kod" at bounding box center [339, 161] width 14 height 13
drag, startPoint x: 378, startPoint y: 315, endPoint x: 525, endPoint y: 313, distance: 146.7
click at [524, 313] on td "Samtliga kartlager ligger nere för tillfället. Felet förväntas åtgärdas inom ko…" at bounding box center [502, 319] width 265 height 30
copy p "Samtliga kartlager ligger nere för tillfället."
click at [330, 161] on div "Kod" at bounding box center [339, 161] width 22 height 17
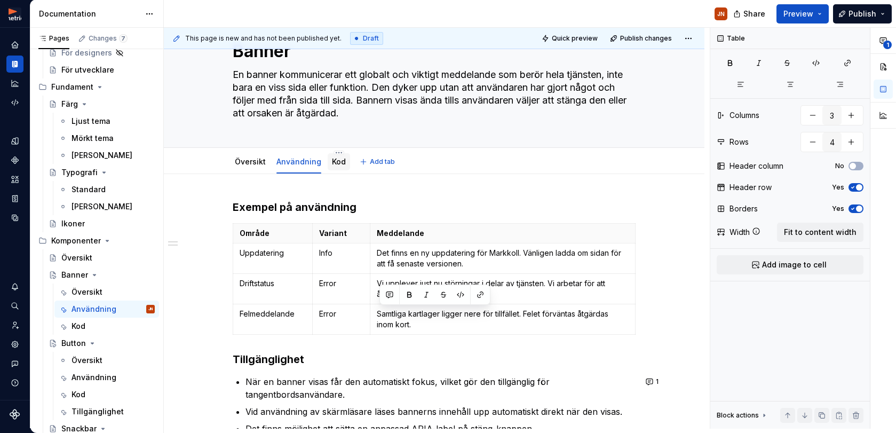
click at [340, 157] on link "Kod" at bounding box center [339, 161] width 14 height 9
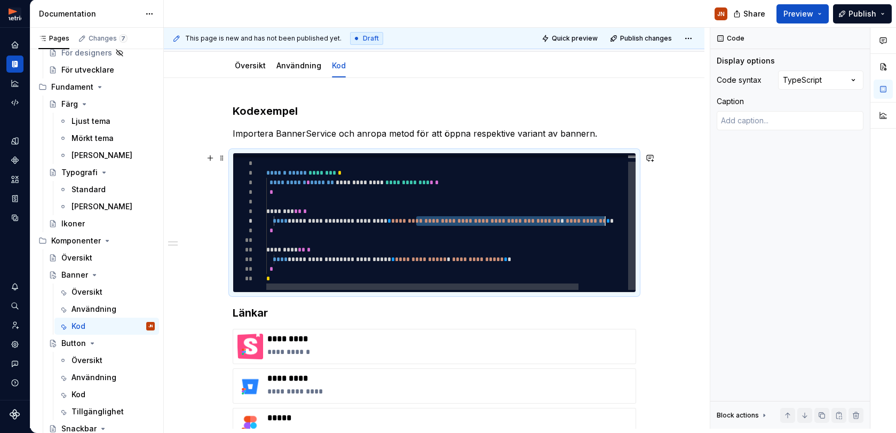
scroll to position [67, 339]
drag, startPoint x: 435, startPoint y: 220, endPoint x: 606, endPoint y: 221, distance: 171.2
click at [608, 222] on span "**********" at bounding box center [439, 221] width 347 height 10
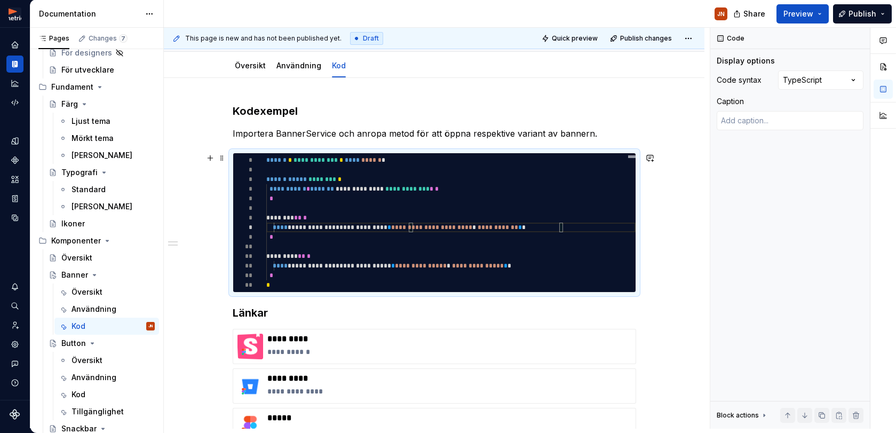
scroll to position [38, 12]
click at [598, 196] on div "*" at bounding box center [450, 199] width 369 height 10
click at [516, 228] on span "**********" at bounding box center [497, 227] width 41 height 6
drag, startPoint x: 519, startPoint y: 228, endPoint x: 555, endPoint y: 227, distance: 36.8
click at [518, 227] on span "**********" at bounding box center [497, 227] width 41 height 6
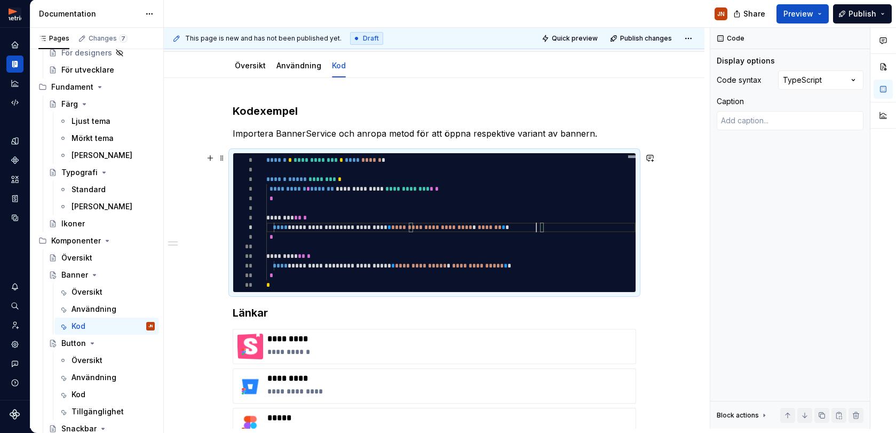
scroll to position [67, 274]
click at [504, 268] on span "**********" at bounding box center [478, 265] width 52 height 6
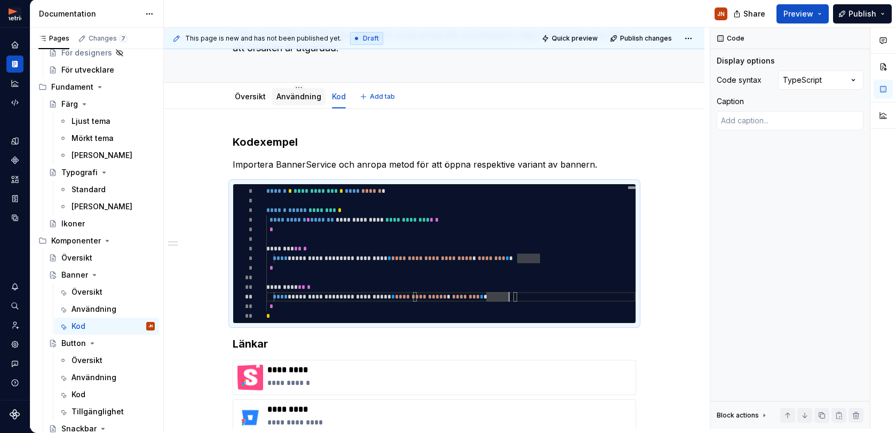
scroll to position [110, 0]
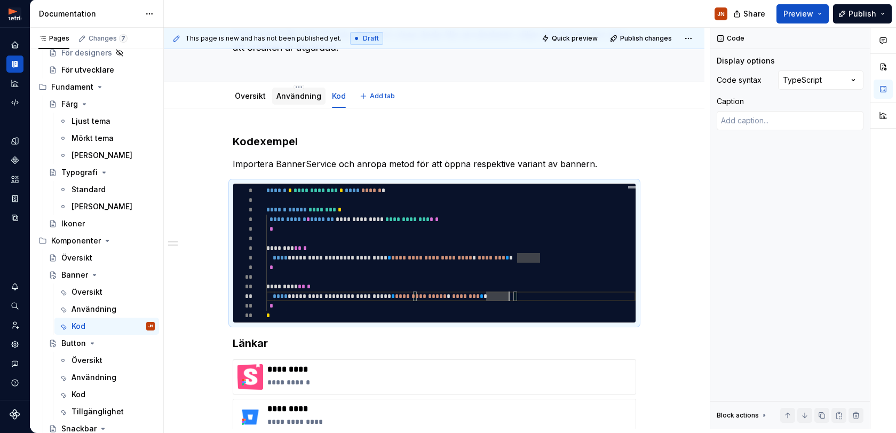
click at [299, 103] on div "Användning" at bounding box center [298, 95] width 53 height 17
drag, startPoint x: 299, startPoint y: 99, endPoint x: 300, endPoint y: 108, distance: 9.6
click at [299, 99] on link "Användning" at bounding box center [298, 95] width 45 height 9
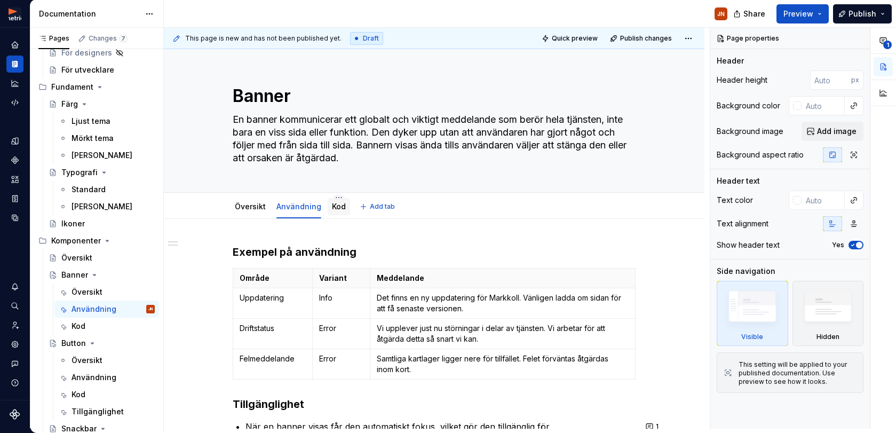
click at [339, 209] on link "Kod" at bounding box center [339, 206] width 14 height 9
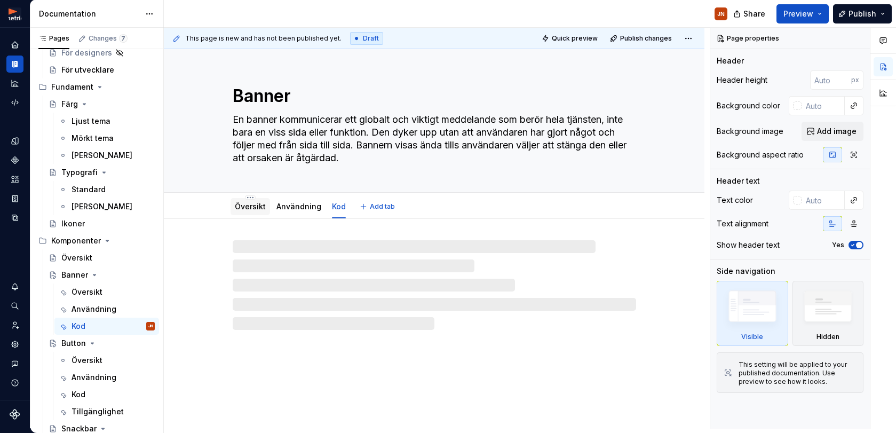
click at [246, 209] on link "Översikt" at bounding box center [250, 206] width 31 height 9
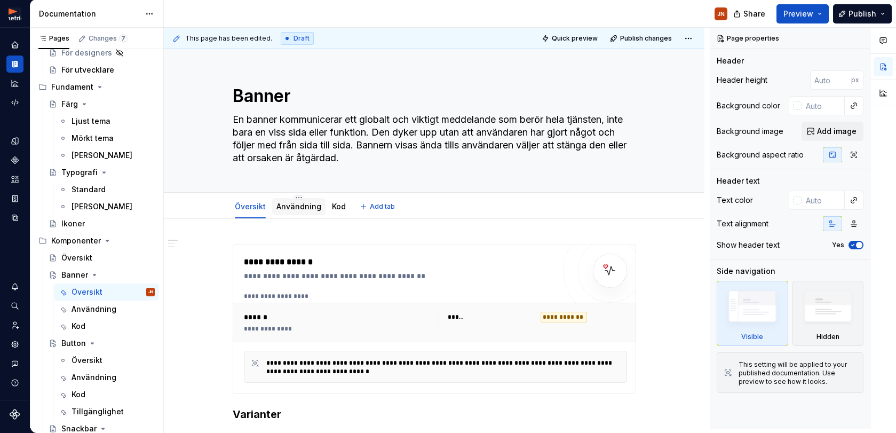
click at [298, 205] on link "Användning" at bounding box center [298, 206] width 45 height 9
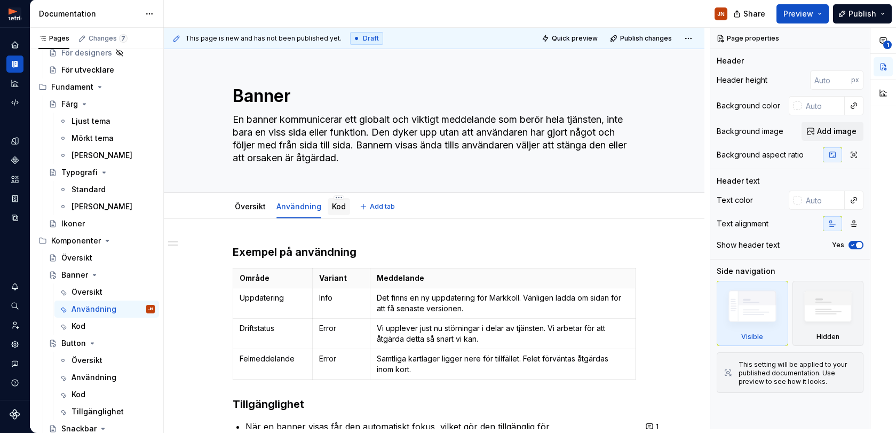
click at [340, 209] on link "Kod" at bounding box center [339, 206] width 14 height 9
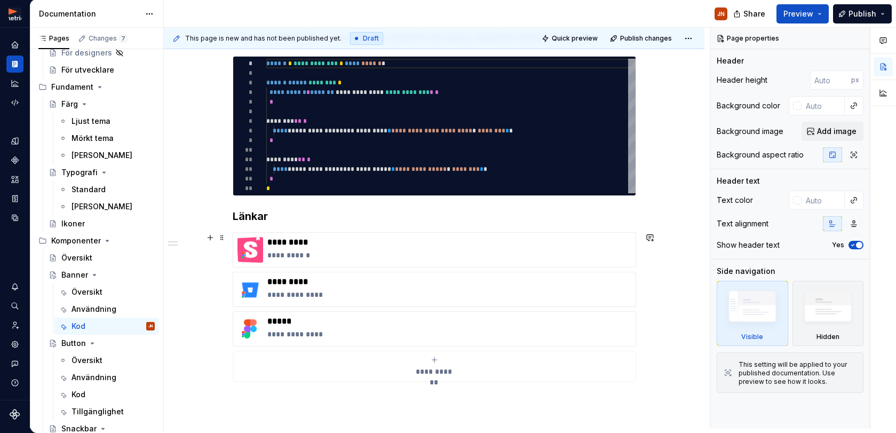
scroll to position [298, 0]
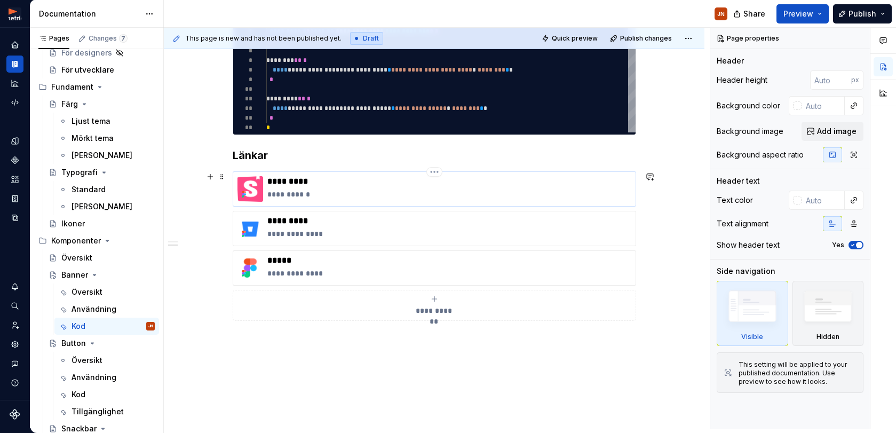
click at [378, 181] on p "*********" at bounding box center [449, 181] width 364 height 11
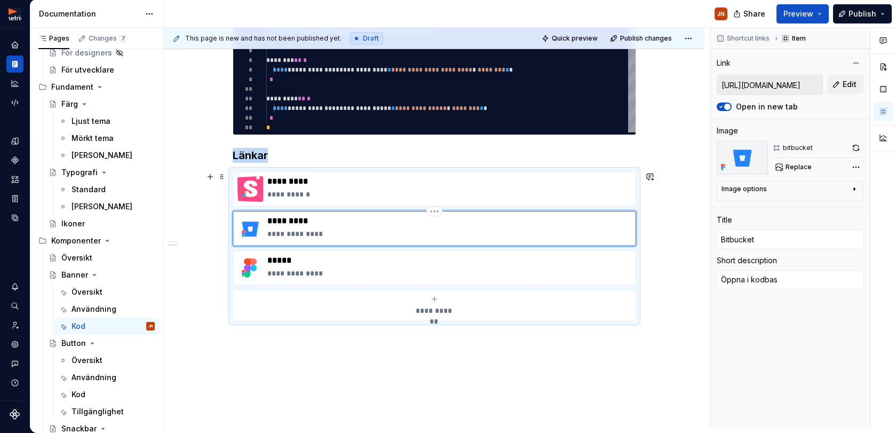
drag, startPoint x: 365, startPoint y: 227, endPoint x: 363, endPoint y: 235, distance: 8.8
click at [365, 227] on div "**********" at bounding box center [449, 229] width 364 height 26
click at [359, 267] on div "**********" at bounding box center [449, 268] width 364 height 26
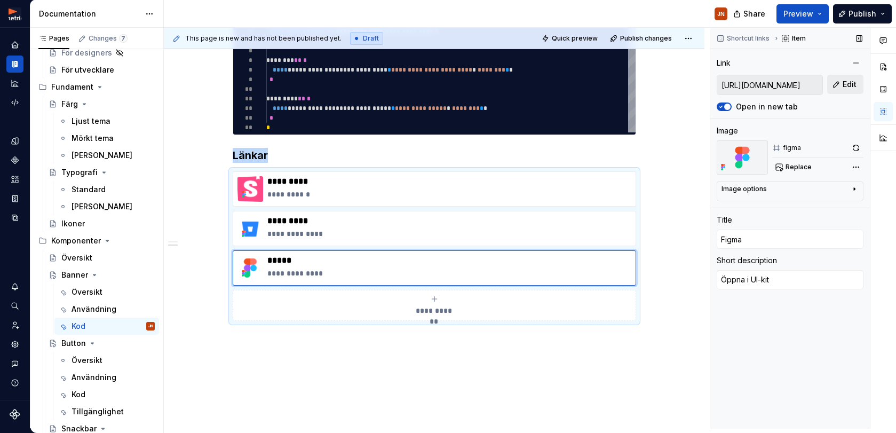
click at [843, 87] on span "Edit" at bounding box center [849, 84] width 14 height 11
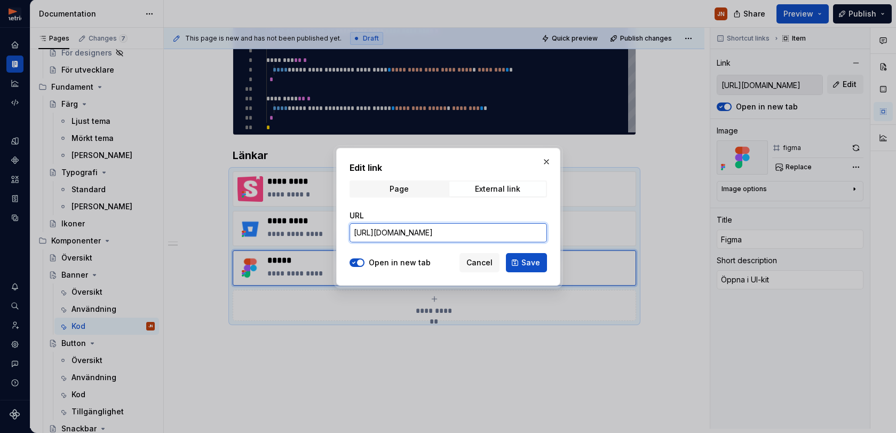
click at [457, 227] on input "[URL][DOMAIN_NAME]" at bounding box center [447, 232] width 197 height 19
paste input "8-254&t=D3t2KAuJeo0MJpO7"
click at [536, 261] on span "Save" at bounding box center [530, 262] width 19 height 11
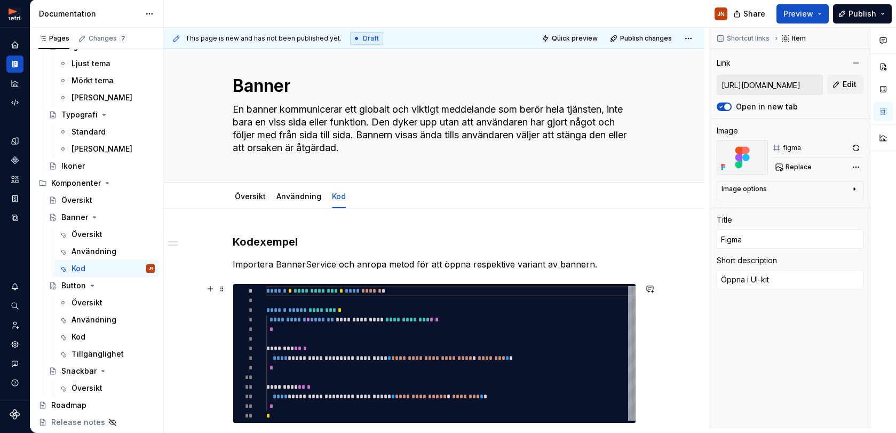
scroll to position [8, 0]
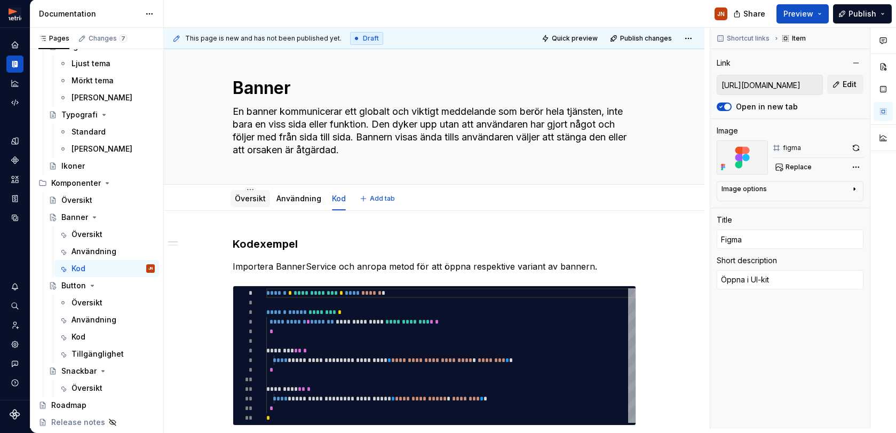
click at [251, 194] on link "Översikt" at bounding box center [250, 198] width 31 height 9
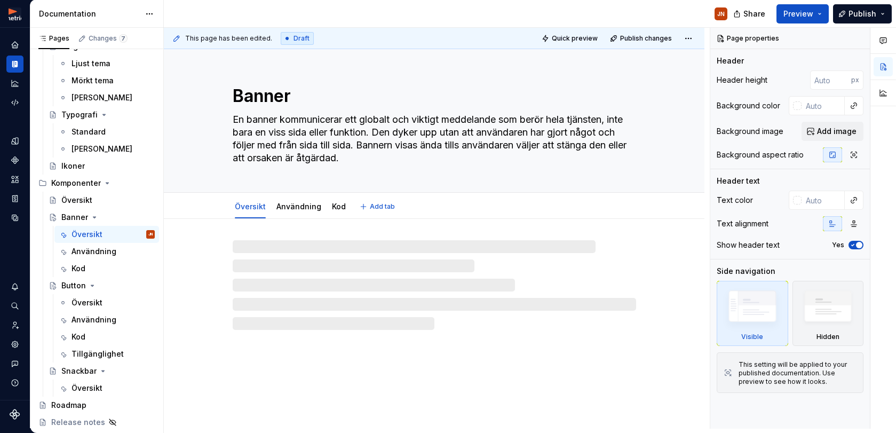
click at [584, 58] on div "Banner En banner kommunicerar ett globalt och viktigt meddelande som berör hela…" at bounding box center [434, 120] width 403 height 143
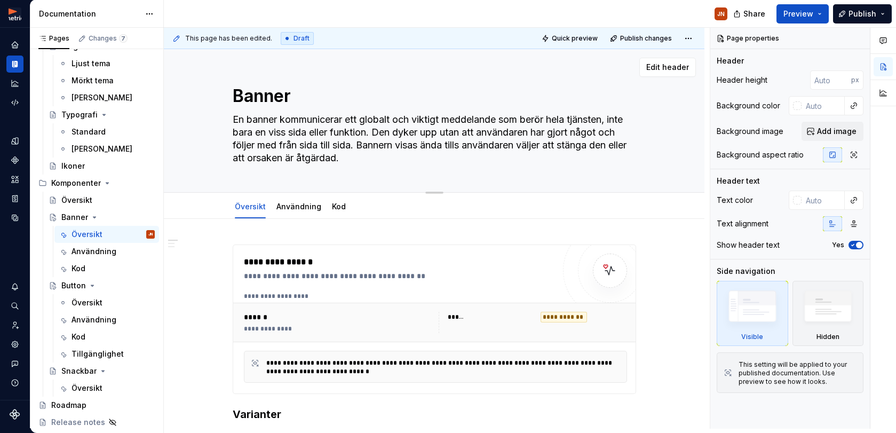
click at [572, 76] on div "Edit header" at bounding box center [430, 67] width 532 height 19
click at [645, 37] on span "Publish changes" at bounding box center [646, 38] width 52 height 9
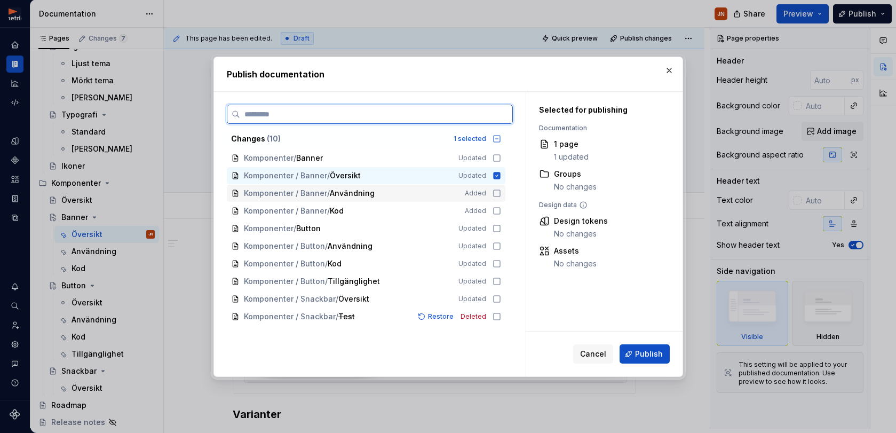
click at [501, 194] on icon at bounding box center [496, 193] width 9 height 9
click at [501, 211] on icon at bounding box center [496, 210] width 9 height 9
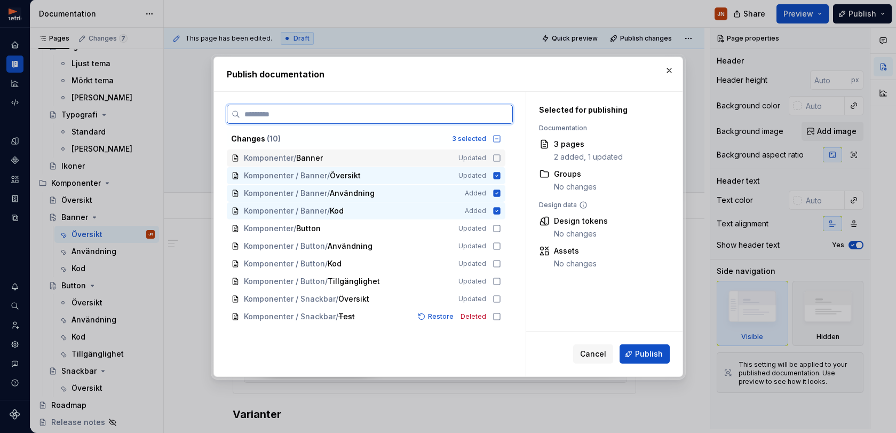
click at [501, 157] on icon at bounding box center [496, 158] width 9 height 9
click at [505, 227] on div "Komponenter / Button Updated" at bounding box center [366, 228] width 278 height 17
click at [501, 228] on icon at bounding box center [496, 228] width 9 height 9
click at [501, 316] on icon at bounding box center [496, 316] width 9 height 9
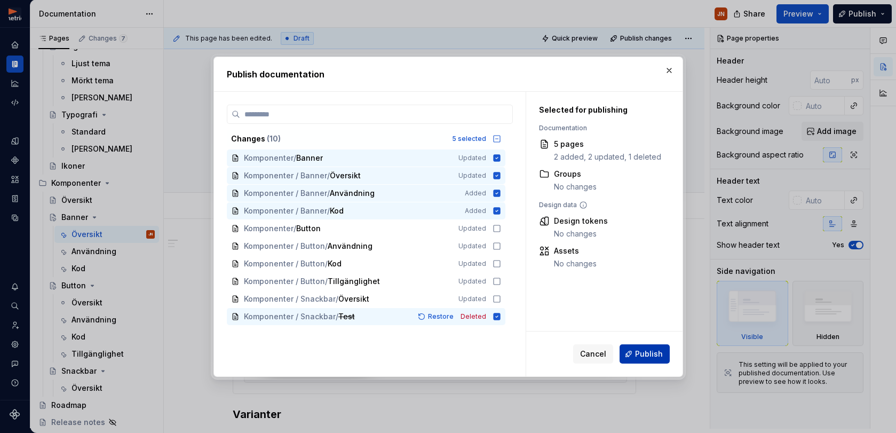
click at [642, 354] on span "Publish" at bounding box center [649, 353] width 28 height 11
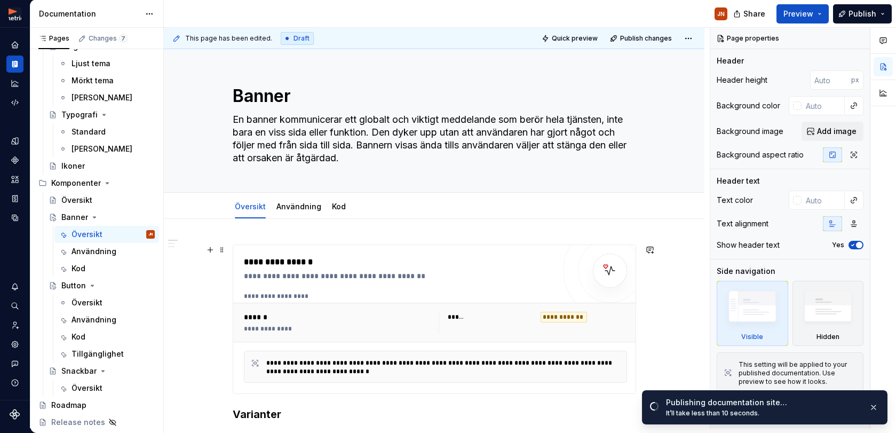
scroll to position [3, 0]
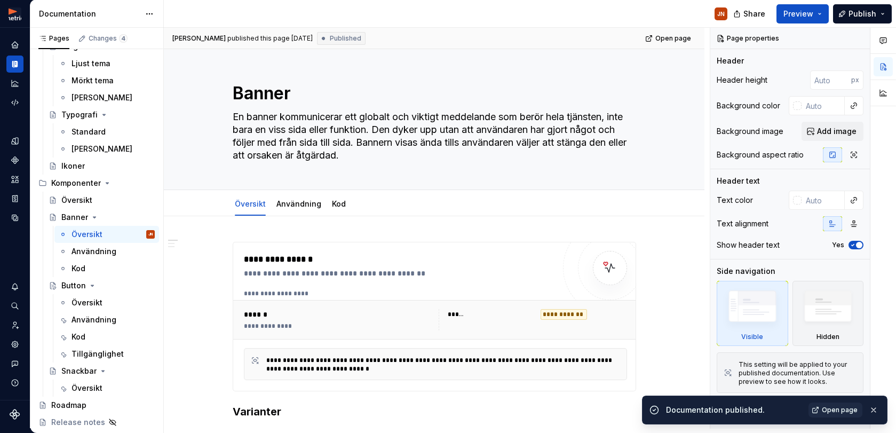
click at [848, 422] on div "Documentation published. Open page" at bounding box center [764, 409] width 245 height 29
click at [848, 418] on div "Documentation published. Open page" at bounding box center [764, 409] width 245 height 29
click at [840, 411] on span "Open page" at bounding box center [840, 409] width 36 height 9
click at [99, 219] on div "Banner" at bounding box center [107, 217] width 93 height 15
click at [95, 215] on icon "Page tree" at bounding box center [94, 217] width 9 height 9
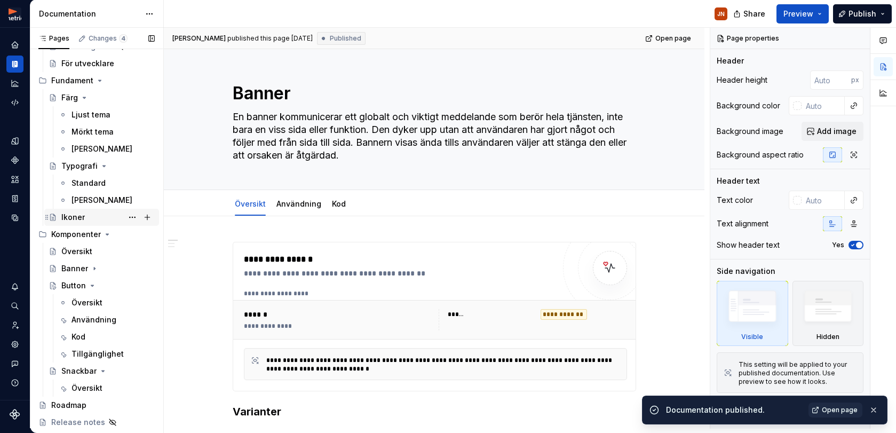
scroll to position [69, 0]
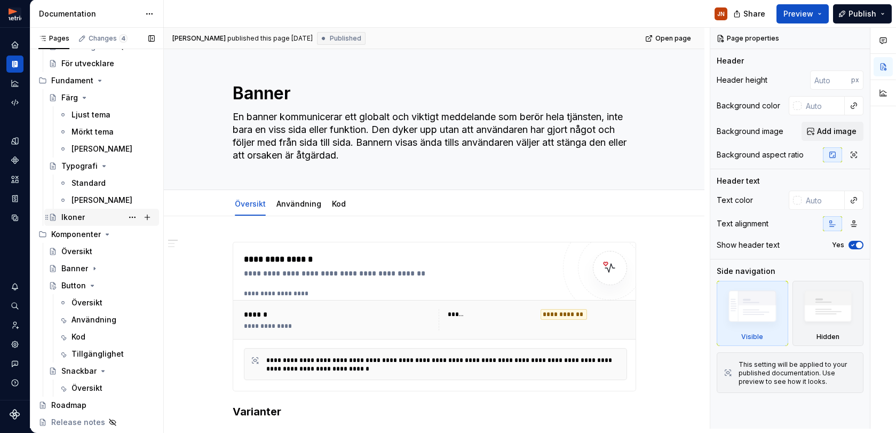
click at [90, 283] on icon "Page tree" at bounding box center [92, 285] width 9 height 9
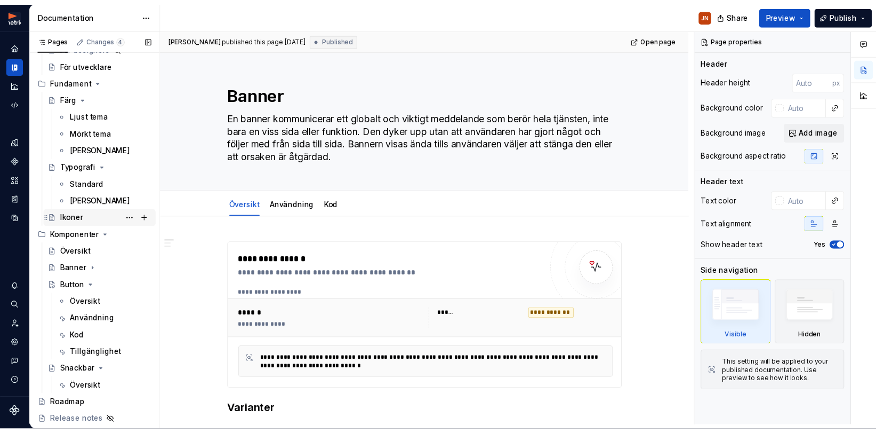
scroll to position [1, 0]
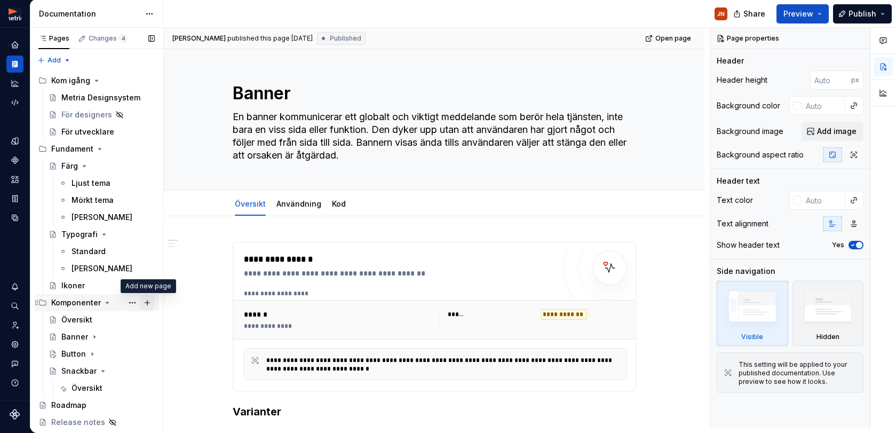
click at [150, 302] on button "Page tree" at bounding box center [147, 302] width 15 height 15
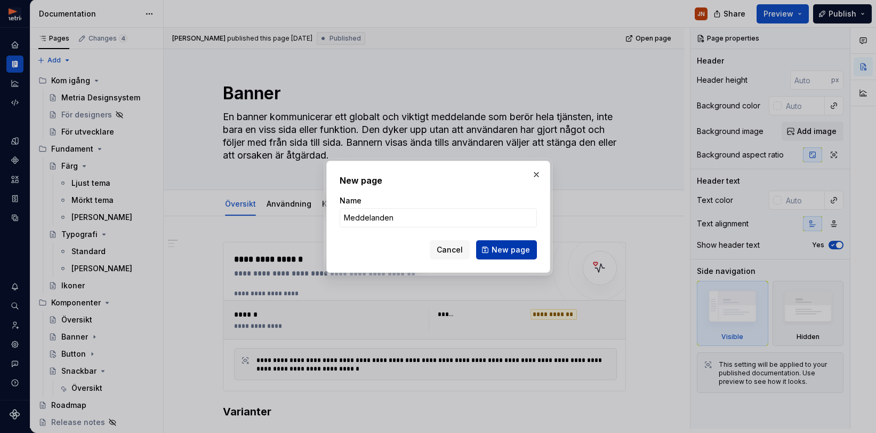
click at [497, 253] on span "New page" at bounding box center [511, 249] width 38 height 11
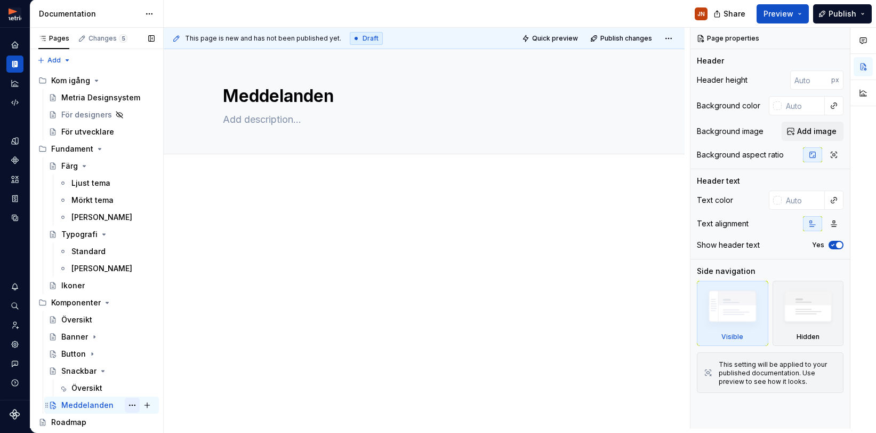
click at [133, 404] on button "Page tree" at bounding box center [132, 404] width 15 height 15
click at [102, 400] on div "Pages Changes 5 Add Accessibility guide for tree Page tree. Navigate the tree w…" at bounding box center [96, 230] width 133 height 405
click at [133, 406] on button "Page tree" at bounding box center [132, 404] width 15 height 15
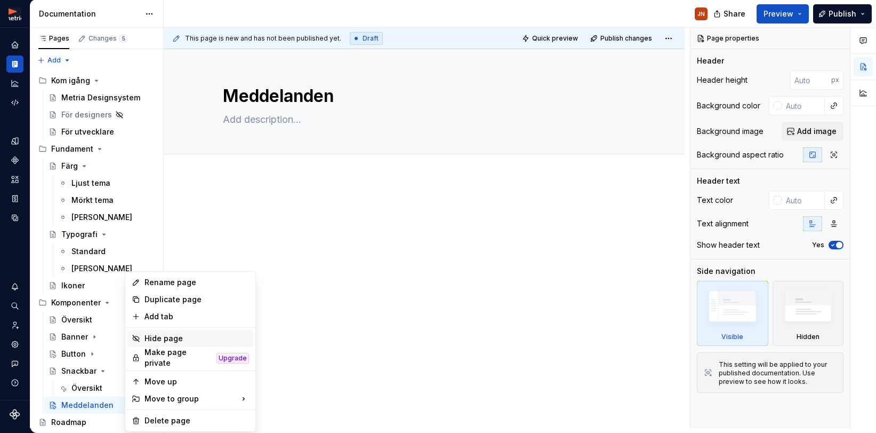
click at [154, 338] on div "Hide page" at bounding box center [197, 338] width 105 height 11
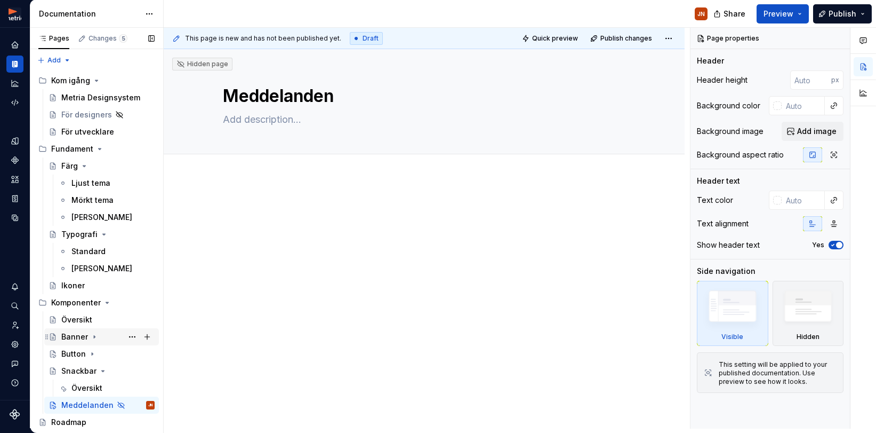
click at [76, 336] on div "Banner" at bounding box center [74, 336] width 27 height 11
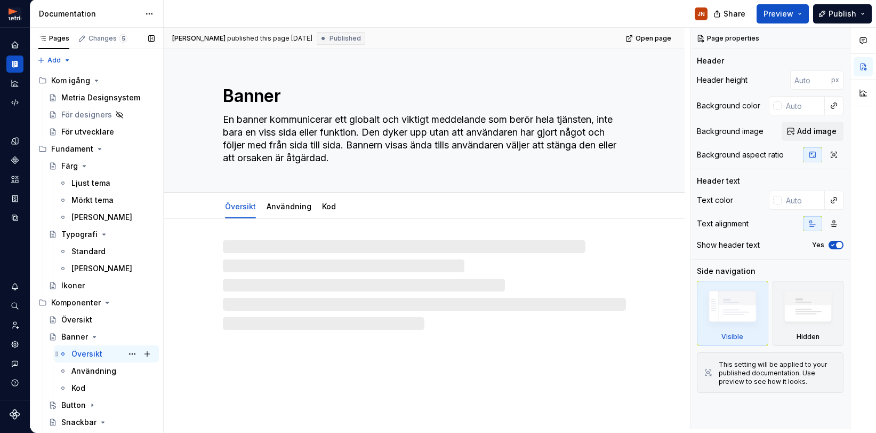
click at [86, 354] on div "Översikt" at bounding box center [86, 353] width 31 height 11
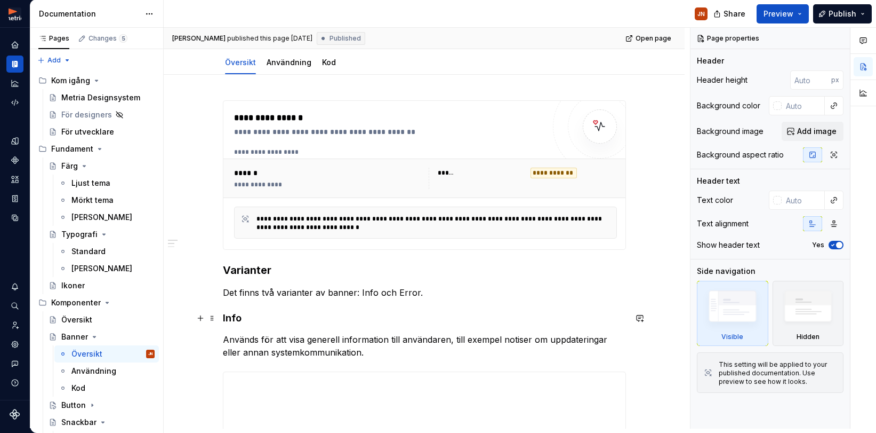
scroll to position [152, 0]
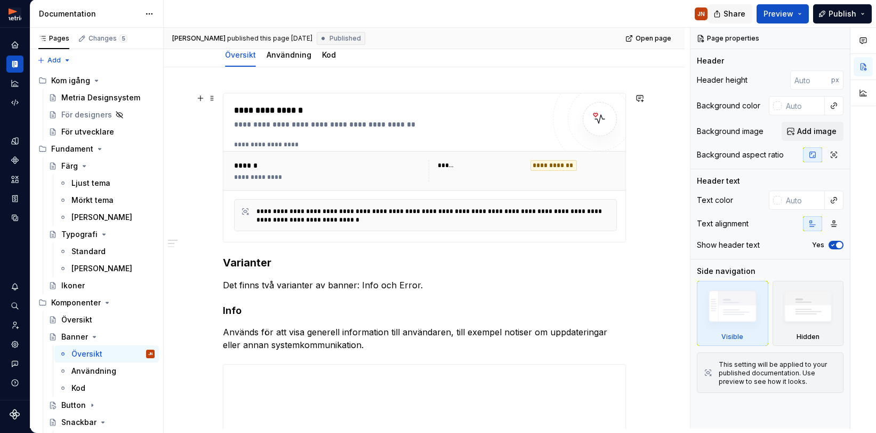
click at [610, 88] on div "**********" at bounding box center [424, 409] width 521 height 684
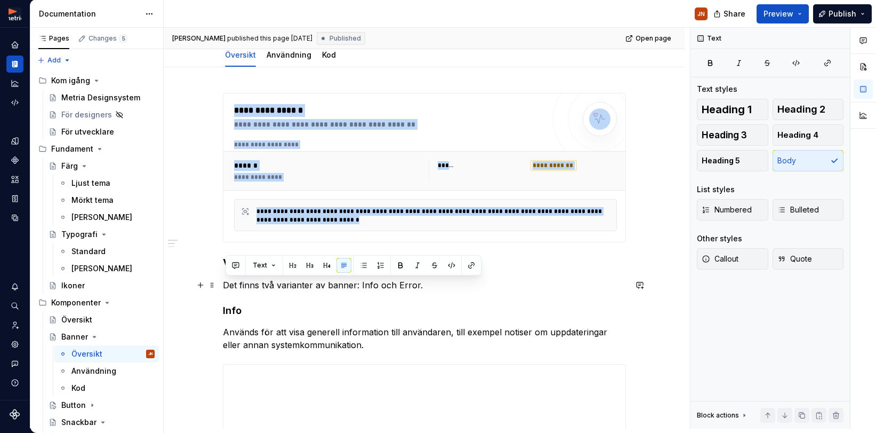
drag, startPoint x: 453, startPoint y: 284, endPoint x: 241, endPoint y: 291, distance: 212.4
click at [222, 284] on div "**********" at bounding box center [424, 409] width 521 height 684
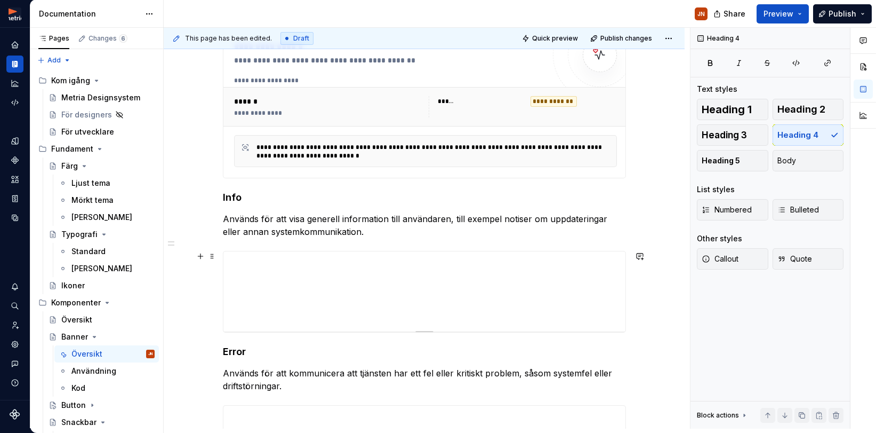
scroll to position [219, 0]
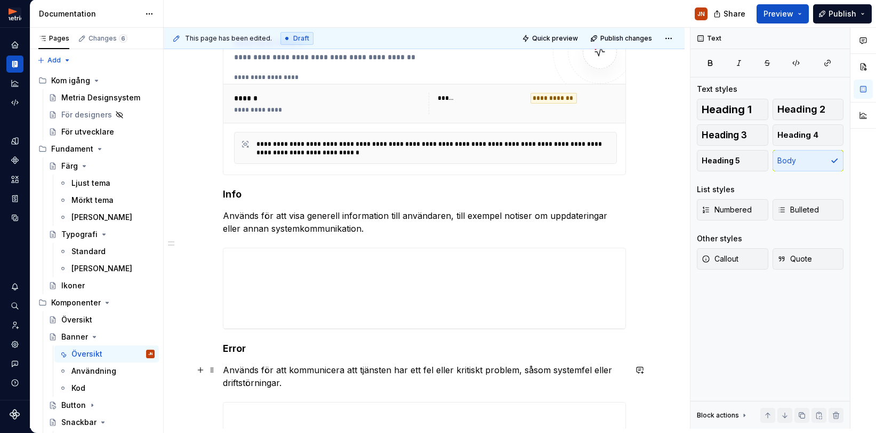
click at [312, 379] on p "Används för att kommunicera att tjänsten har ett fel eller kritiskt problem, så…" at bounding box center [424, 376] width 403 height 26
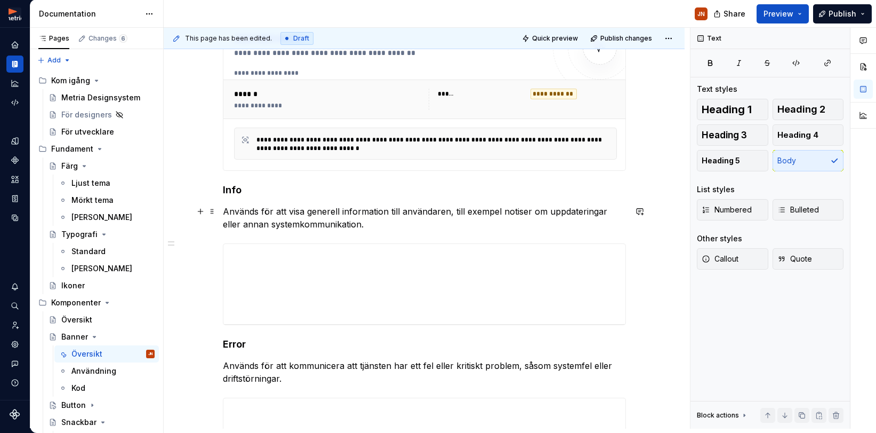
click at [228, 210] on p "Används för att visa generell information till användaren, till exempel notiser…" at bounding box center [424, 218] width 403 height 26
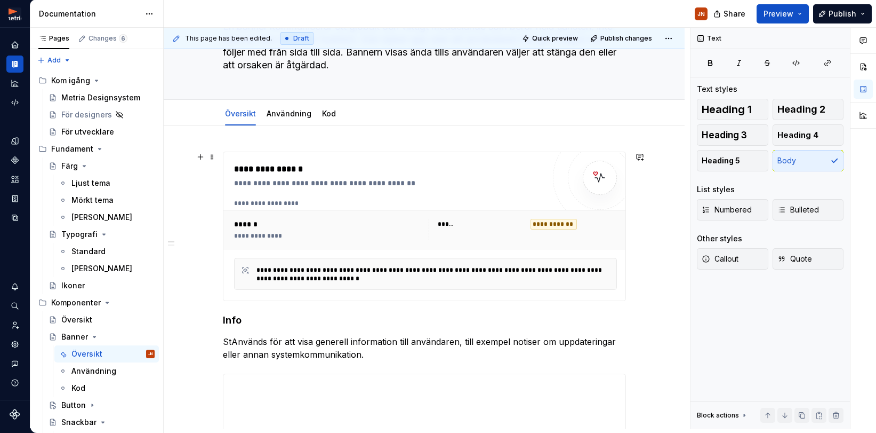
scroll to position [95, 0]
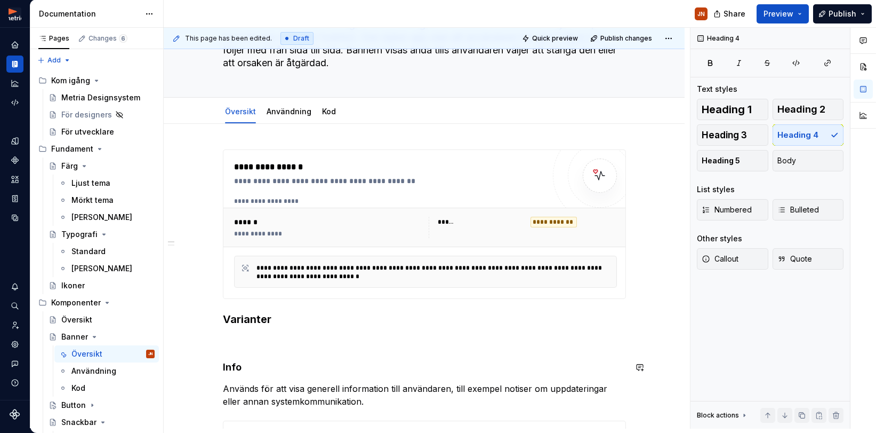
click at [239, 348] on div "**********" at bounding box center [424, 407] width 403 height 516
click at [301, 322] on h3 "Varianter" at bounding box center [424, 319] width 403 height 15
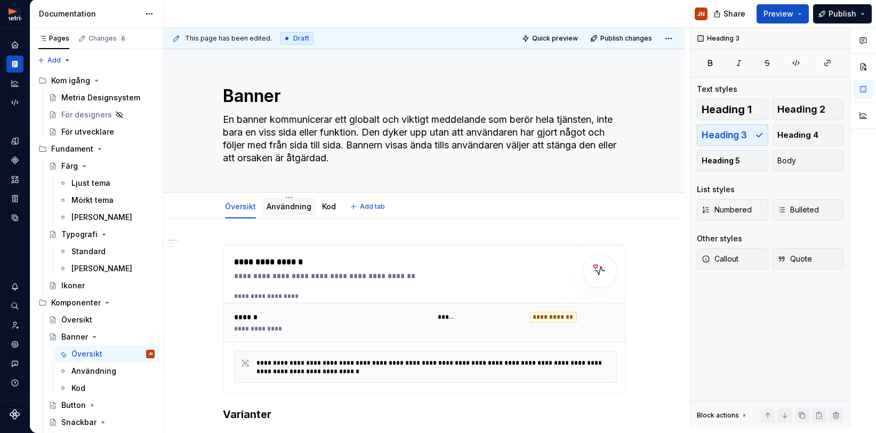
scroll to position [0, 0]
click at [292, 208] on link "Användning" at bounding box center [289, 206] width 45 height 9
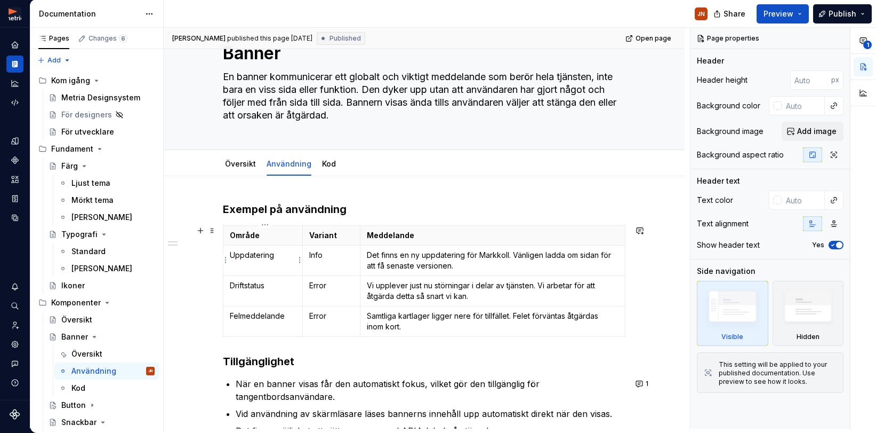
scroll to position [43, 0]
click at [242, 208] on h3 "Exempel på användning" at bounding box center [424, 208] width 403 height 15
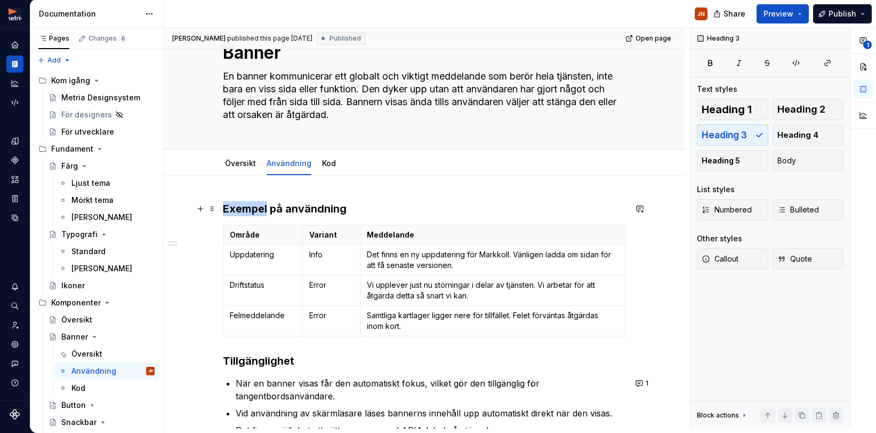
click at [242, 208] on h3 "Exempel på användning" at bounding box center [424, 208] width 403 height 15
click at [363, 206] on h3 "Exempel på användning" at bounding box center [424, 208] width 403 height 15
click at [237, 190] on div "Exempel på användning Område Variant Meddelande Uppdatering Info Det finns en n…" at bounding box center [424, 390] width 521 height 429
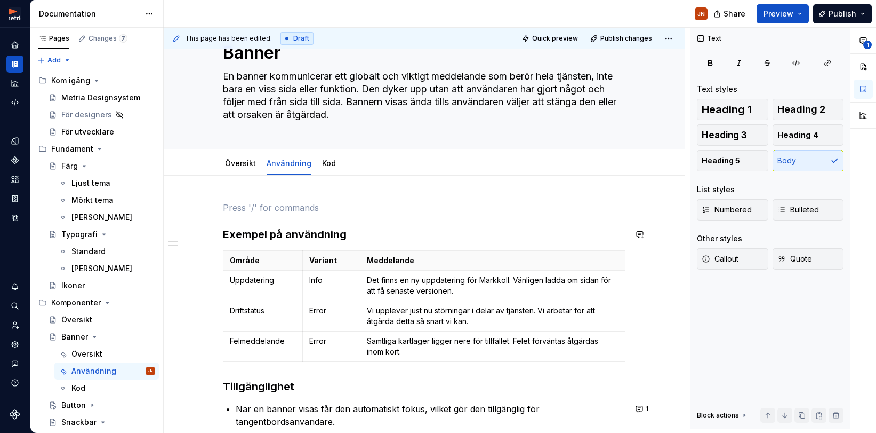
scroll to position [69, 0]
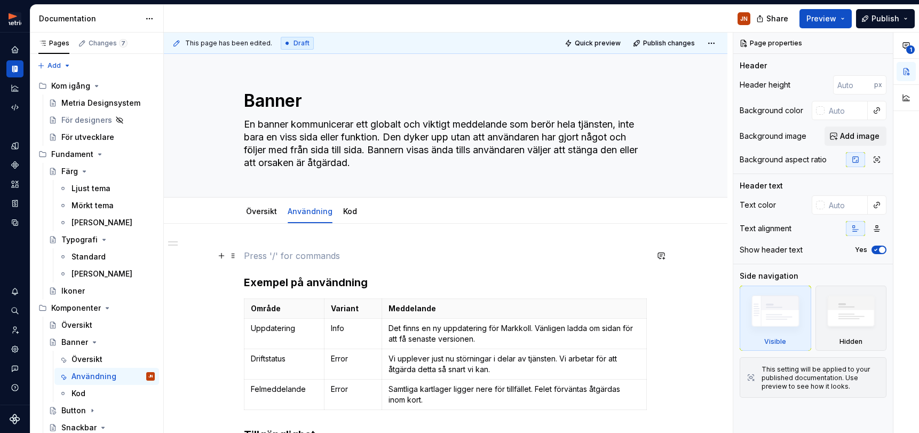
click at [267, 257] on p at bounding box center [445, 255] width 403 height 13
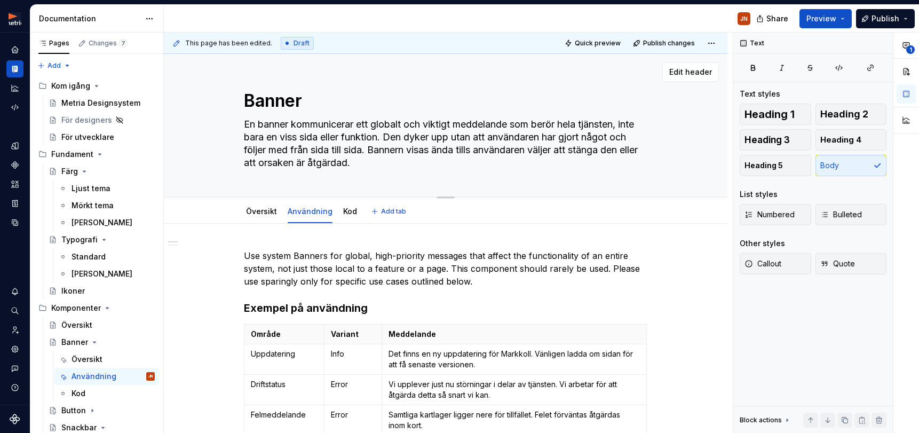
scroll to position [1, 0]
drag, startPoint x: 404, startPoint y: 162, endPoint x: 412, endPoint y: 137, distance: 26.8
click at [412, 137] on textarea "En banner kommunicerar ett globalt och viktigt meddelande som berör hela tjänst…" at bounding box center [443, 142] width 403 height 55
type textarea "*"
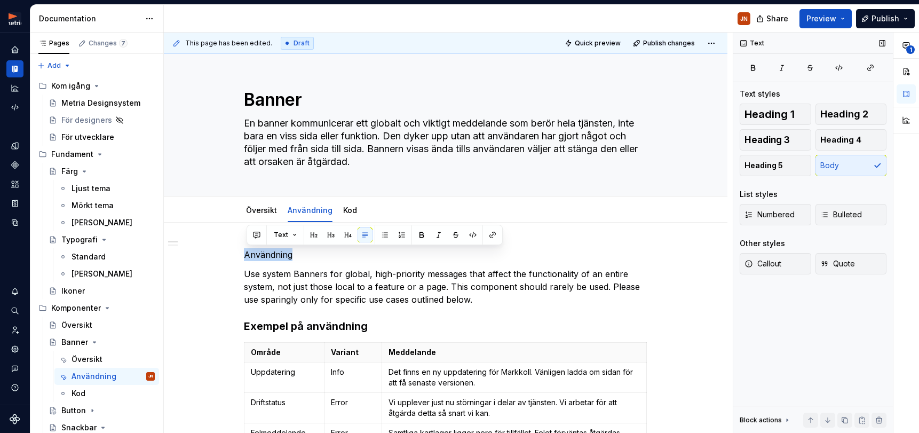
click at [776, 131] on button "Heading 3" at bounding box center [774, 139] width 71 height 21
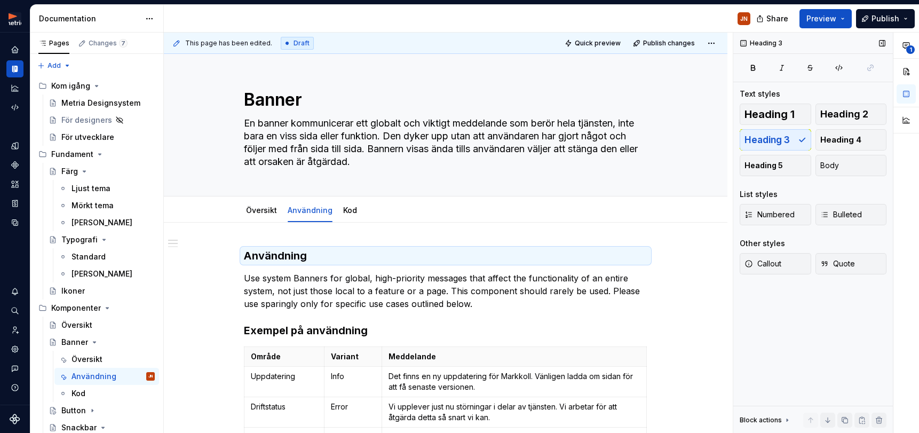
click at [839, 128] on div "Heading 1 Heading 2 Heading 3 Heading 4 Heading 5 Body" at bounding box center [812, 139] width 147 height 73
click at [832, 119] on button "Heading 2" at bounding box center [850, 113] width 71 height 21
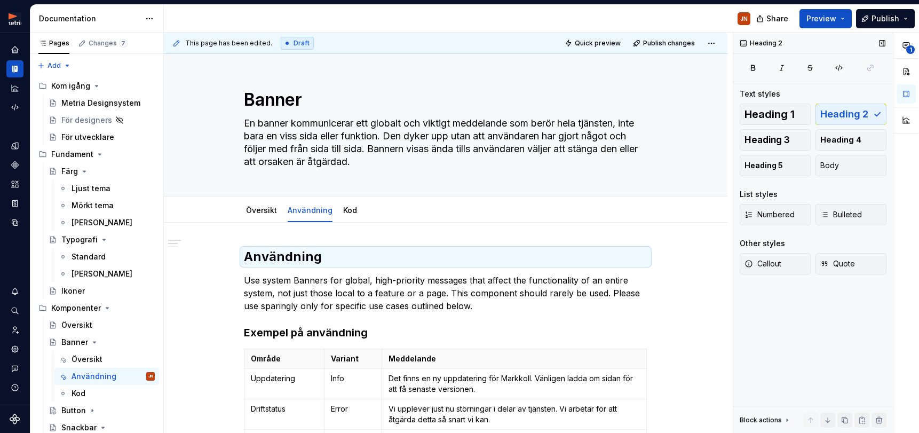
click at [784, 117] on span "Heading 1" at bounding box center [769, 114] width 50 height 11
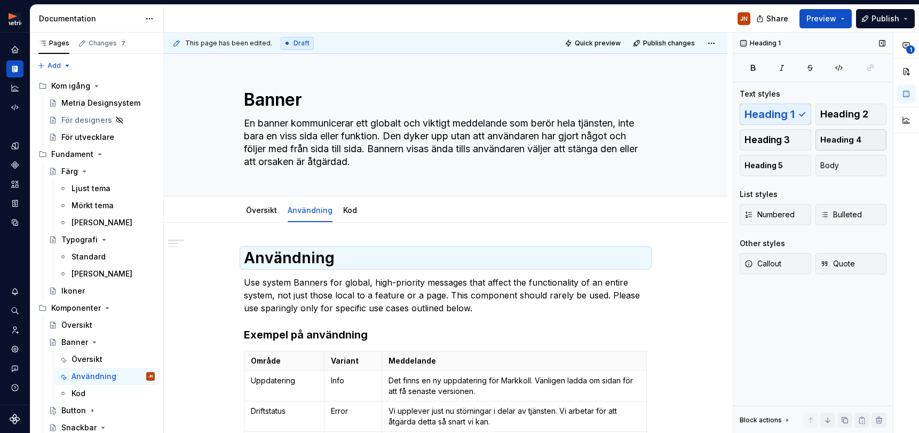
drag, startPoint x: 776, startPoint y: 142, endPoint x: 837, endPoint y: 141, distance: 61.4
click at [776, 142] on span "Heading 3" at bounding box center [766, 139] width 45 height 11
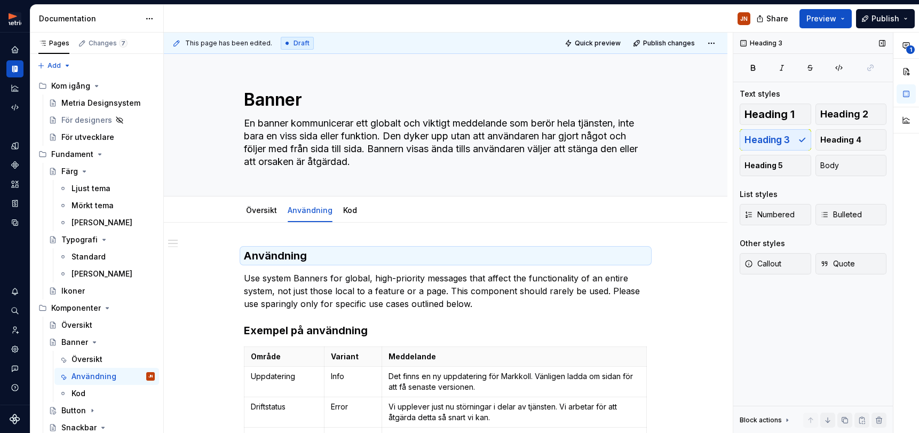
drag, startPoint x: 842, startPoint y: 139, endPoint x: 821, endPoint y: 139, distance: 21.3
click at [842, 139] on span "Heading 4" at bounding box center [840, 139] width 41 height 11
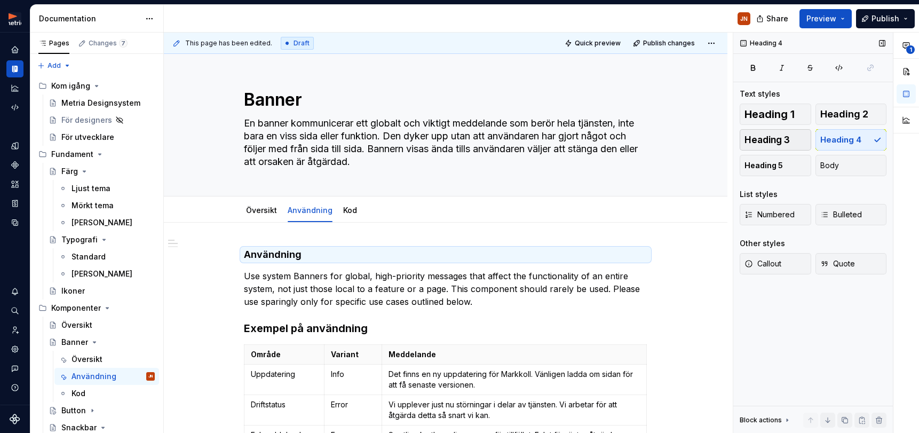
click at [771, 141] on span "Heading 3" at bounding box center [766, 139] width 45 height 11
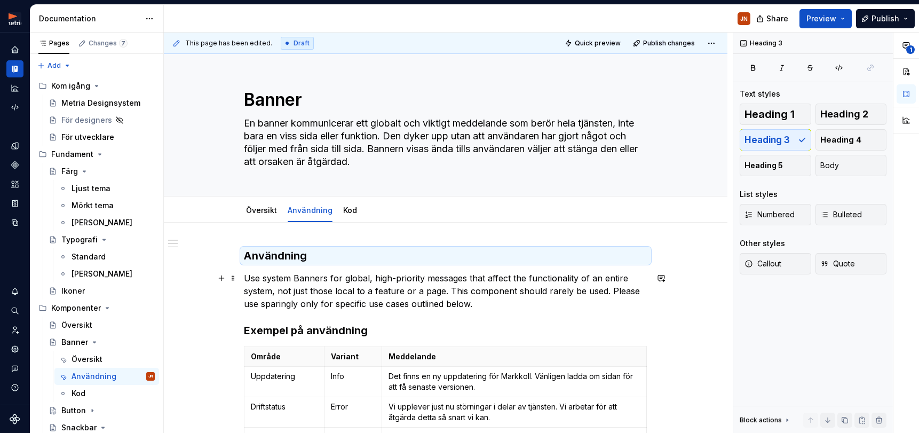
click at [359, 275] on p "Use system Banners for global, high-priority messages that affect the functiona…" at bounding box center [445, 291] width 403 height 38
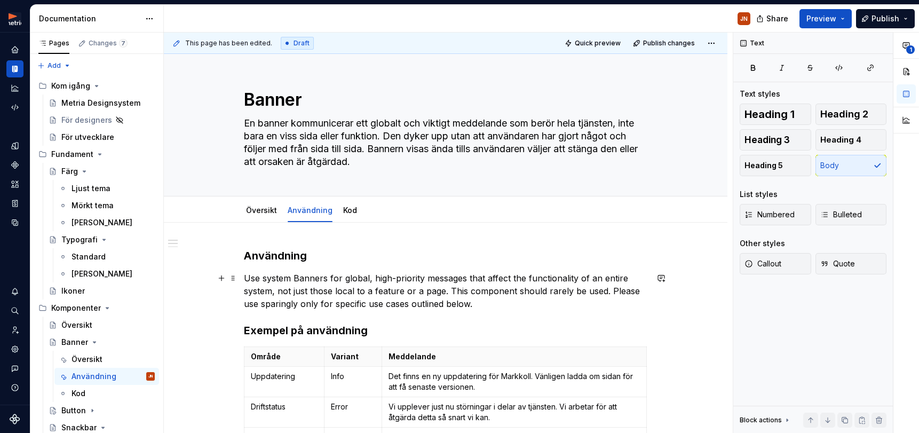
click at [336, 275] on p "Use system Banners for global, high-priority messages that affect the functiona…" at bounding box center [445, 291] width 403 height 38
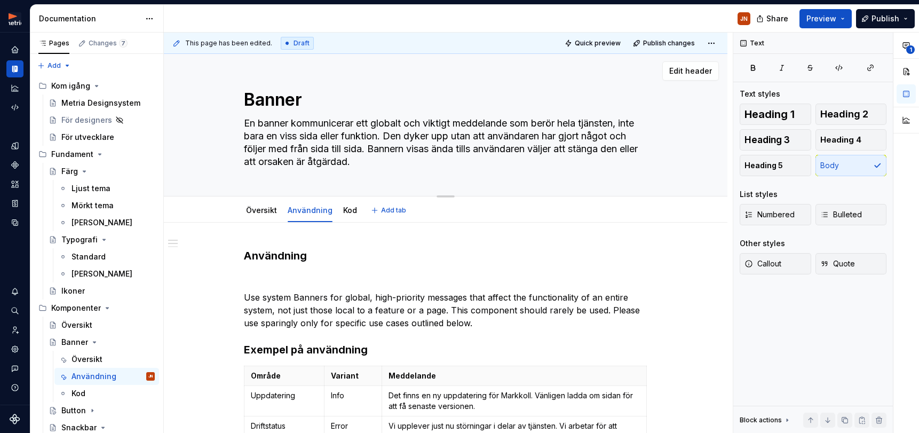
drag, startPoint x: 413, startPoint y: 151, endPoint x: 411, endPoint y: 137, distance: 14.5
click at [411, 136] on textarea "En banner kommunicerar ett globalt och viktigt meddelande som berör hela tjänst…" at bounding box center [443, 142] width 403 height 55
type textarea "*"
type textarea "En banner kommunicerar ett globalt och viktigt meddelande som berör hela tjänst…"
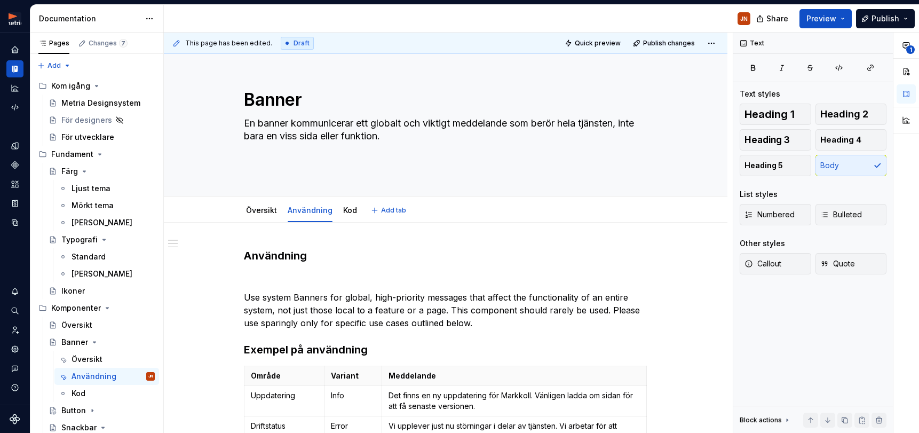
type textarea "*"
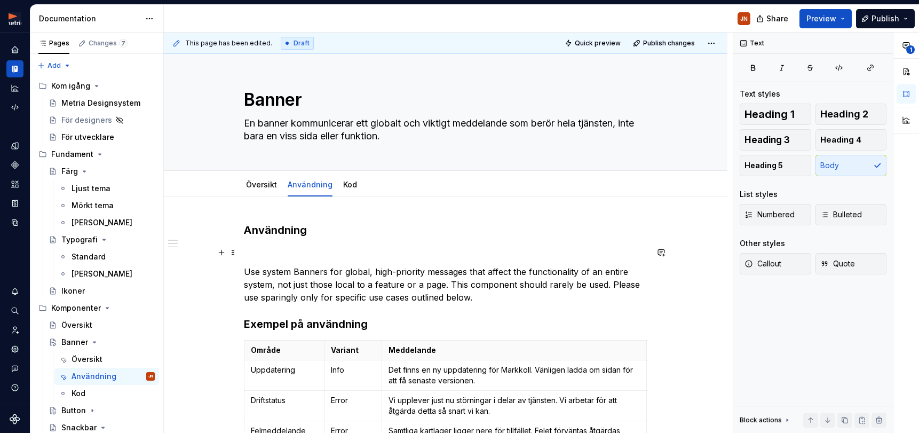
type textarea "En banner kommunicerar ett globalt och viktigt meddelande som berör hela tjänst…"
click at [291, 250] on p at bounding box center [445, 252] width 403 height 13
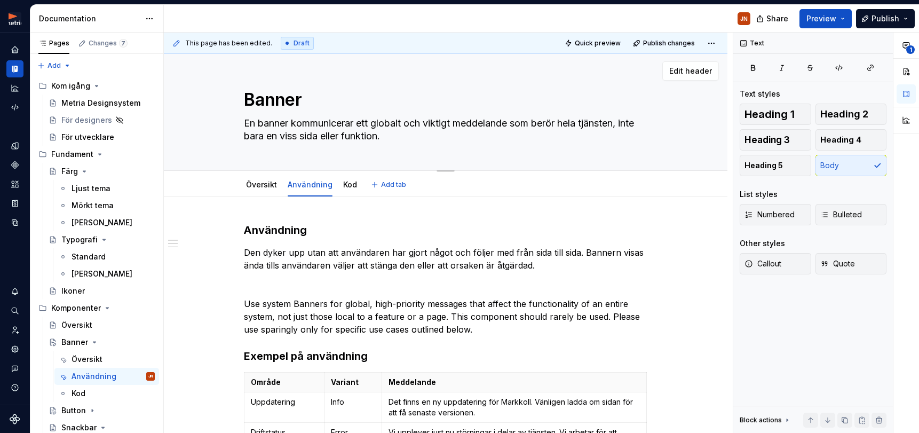
drag, startPoint x: 379, startPoint y: 124, endPoint x: 433, endPoint y: 124, distance: 54.4
click at [433, 124] on textarea "En banner kommunicerar ett globalt och viktigt meddelande som berör hela tjänst…" at bounding box center [443, 130] width 403 height 30
type textarea "*"
type textarea "En banner kommunicerar ett viktigt meddelande som berör hela tjänsten, inte bar…"
type textarea "*"
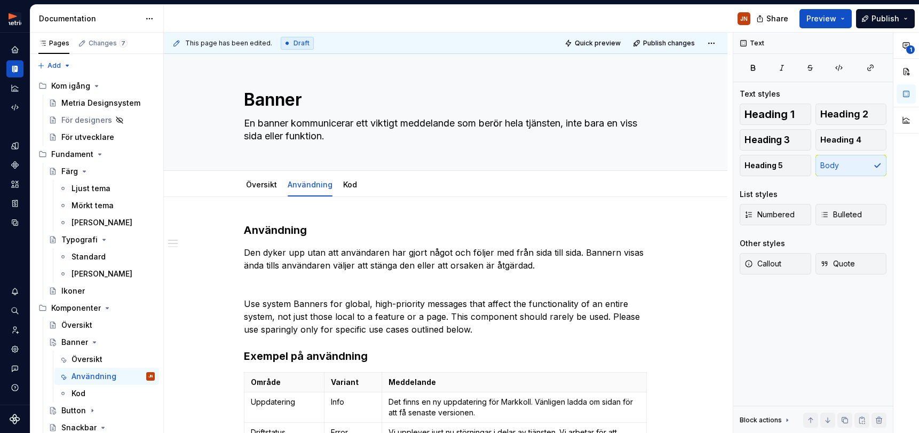
type textarea "En banner kommunicerar ett viktigt meddelande som berör hela tjänsten, inte bar…"
type textarea "*"
type textarea "En banner kommunicerar ett viktigt meddelande som berör hela tjänsten, inte bar…"
drag, startPoint x: 249, startPoint y: 253, endPoint x: 260, endPoint y: 253, distance: 10.7
click at [251, 253] on p "Den dyker upp utan att användaren har gjort något och följer med från sida till…" at bounding box center [445, 259] width 403 height 26
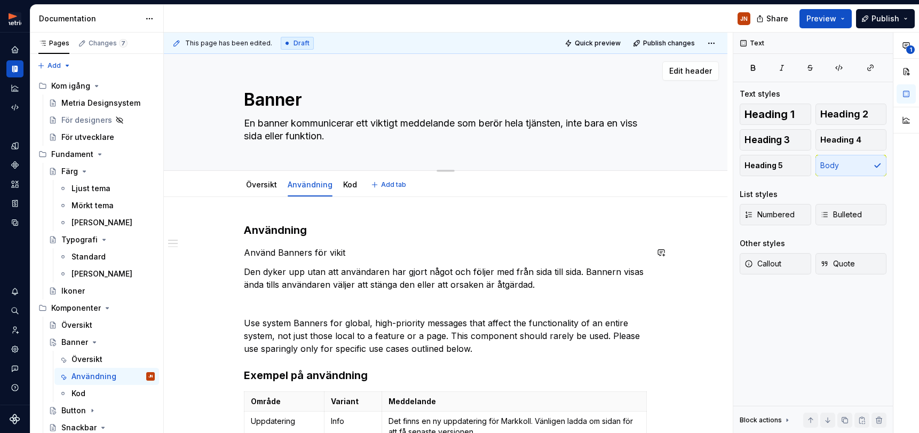
drag, startPoint x: 379, startPoint y: 250, endPoint x: 369, endPoint y: 122, distance: 128.4
click at [369, 122] on textarea "En banner kommunicerar ett viktigt meddelande som berör hela tjänsten, inte bar…" at bounding box center [443, 130] width 403 height 30
click at [345, 251] on p "Använd Banners för vikit" at bounding box center [445, 252] width 403 height 13
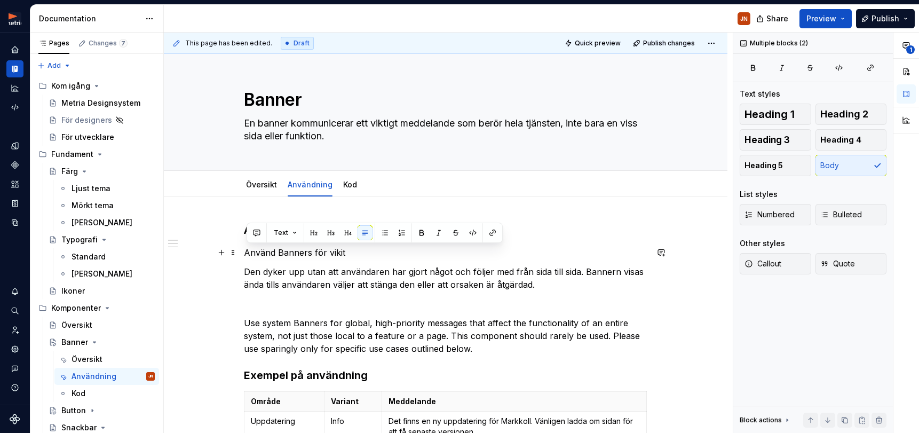
click at [345, 251] on p "Använd Banners för vikit" at bounding box center [445, 252] width 403 height 13
click at [332, 250] on p "Använd Banners för vikit" at bounding box center [445, 252] width 403 height 13
drag, startPoint x: 332, startPoint y: 250, endPoint x: 340, endPoint y: 254, distance: 8.4
click at [332, 250] on p "Använd Banners för vikit" at bounding box center [445, 252] width 403 height 13
drag, startPoint x: 358, startPoint y: 254, endPoint x: 349, endPoint y: 255, distance: 9.6
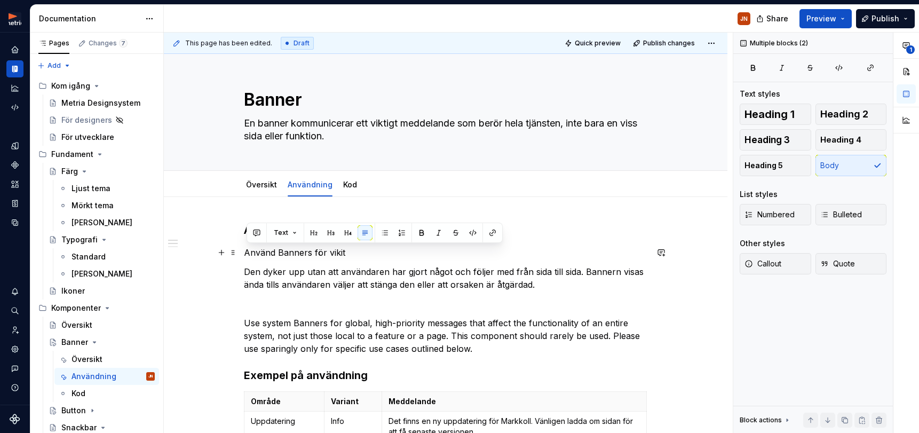
click at [358, 254] on p "Använd Banners för vikit" at bounding box center [445, 252] width 403 height 13
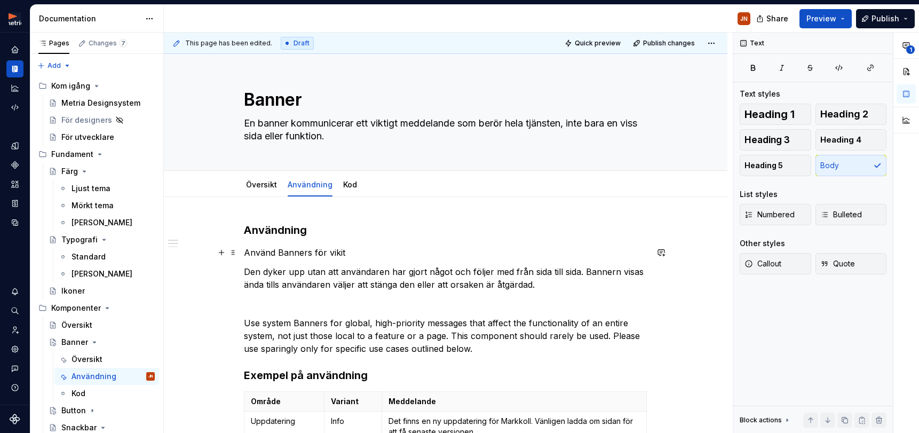
click at [314, 253] on p "Använd Banners för vikit" at bounding box center [445, 252] width 403 height 13
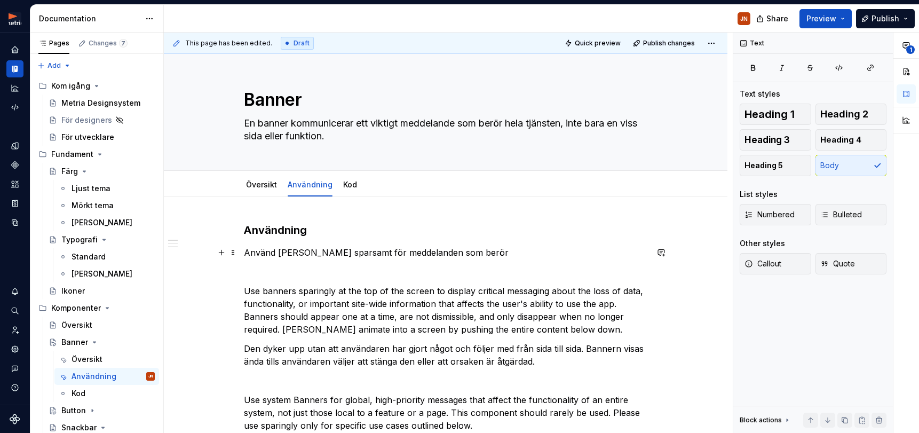
drag, startPoint x: 354, startPoint y: 252, endPoint x: 416, endPoint y: 253, distance: 61.9
click at [354, 253] on p "Använd Banners sparsamt för meddelanden som berör" at bounding box center [445, 252] width 403 height 13
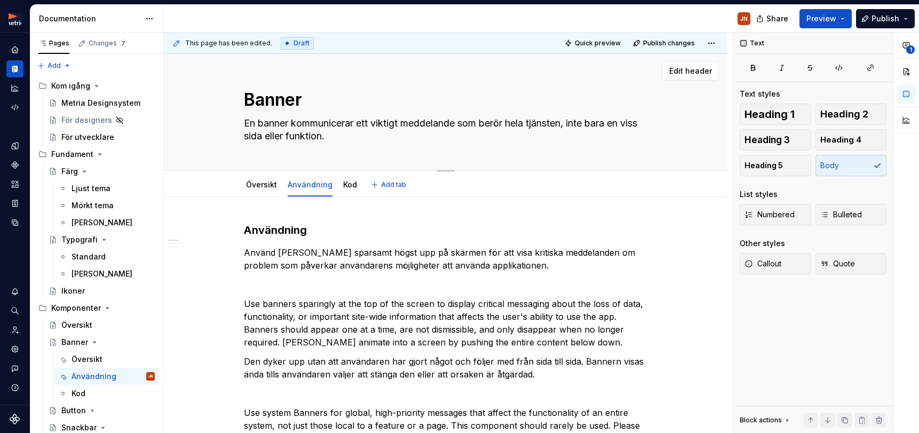
click at [551, 117] on textarea "En banner kommunicerar ett viktigt meddelande som berör hela tjänsten, inte bar…" at bounding box center [443, 130] width 403 height 30
click at [544, 123] on textarea "En banner kommunicerar ett viktigt meddelande som berör hela tjänsten, inte bar…" at bounding box center [443, 130] width 403 height 30
type textarea "*"
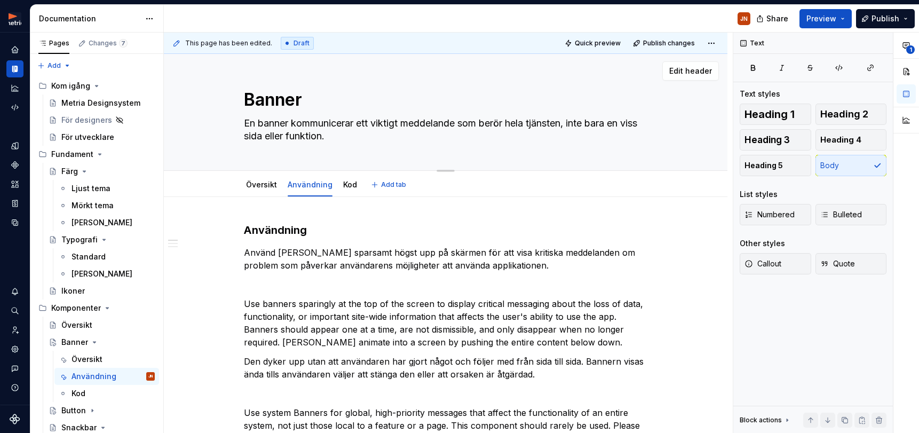
type textarea "En banner kommunicerar ett viktigt meddelande som berör hela a, inte bara en vi…"
type textarea "*"
type textarea "En banner kommunicerar ett viktigt meddelande som berör hela ao, inte bara en v…"
type textarea "*"
type textarea "En banner kommunicerar ett viktigt meddelande som berör hela aop, inte bara en …"
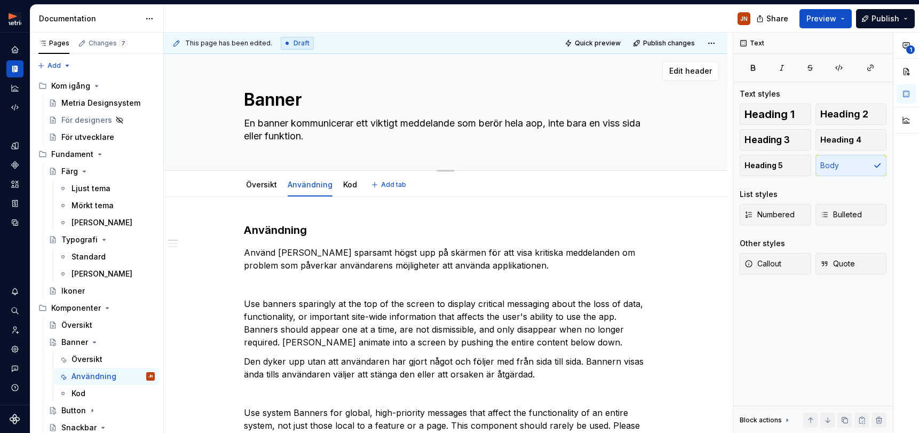
type textarea "*"
type textarea "En banner kommunicerar ett viktigt meddelande som berör hela ao, inte bara en v…"
type textarea "*"
type textarea "En banner kommunicerar ett viktigt meddelande som berör hela a, inte bara en vi…"
type textarea "*"
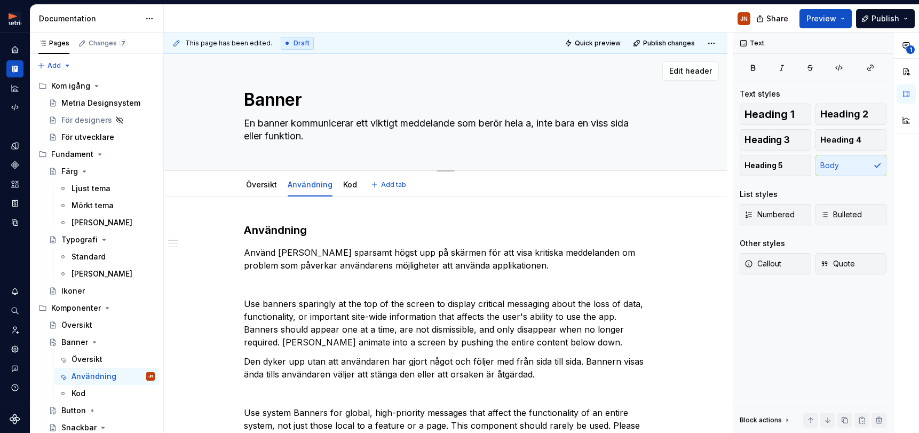
type textarea "En banner kommunicerar ett viktigt meddelande som berör hela ap, inte bara en v…"
type textarea "*"
type textarea "En banner kommunicerar ett viktigt meddelande som berör hela app, inte bara en …"
type textarea "*"
type textarea "En banner kommunicerar ett viktigt meddelande som berör hela appl, inte bara en…"
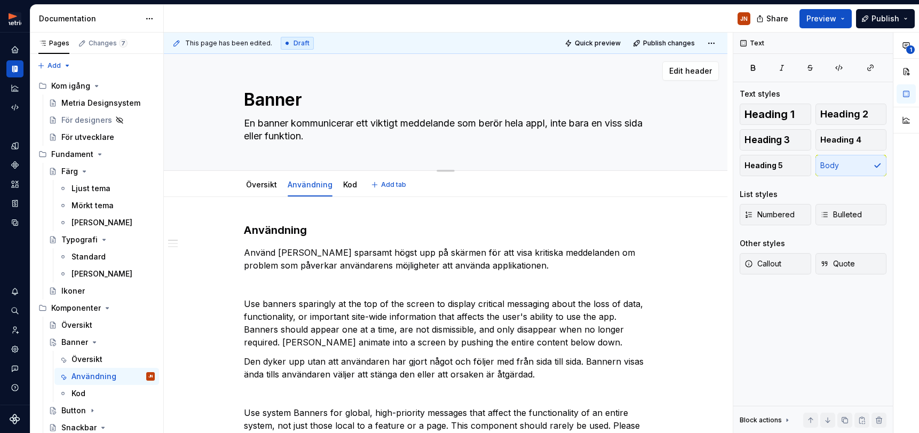
type textarea "*"
type textarea "En banner kommunicerar ett viktigt meddelande som berör hela appli, inte bara e…"
type textarea "*"
type textarea "En banner kommunicerar ett viktigt meddelande som berör hela applik, inte bara …"
type textarea "*"
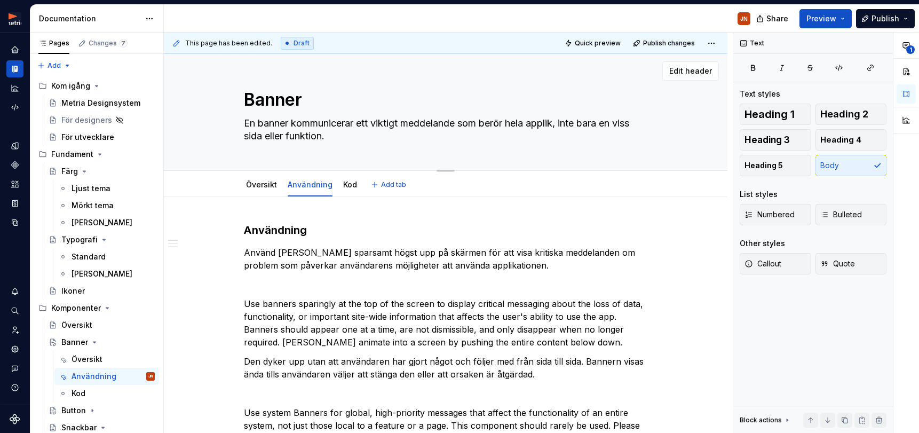
type textarea "En banner kommunicerar ett viktigt meddelande som berör hela applika, inte bara…"
type textarea "*"
type textarea "En banner kommunicerar ett viktigt meddelande som berör hela applikat, inte bar…"
type textarea "*"
type textarea "En banner kommunicerar ett viktigt meddelande som berör hela applikati, inte ba…"
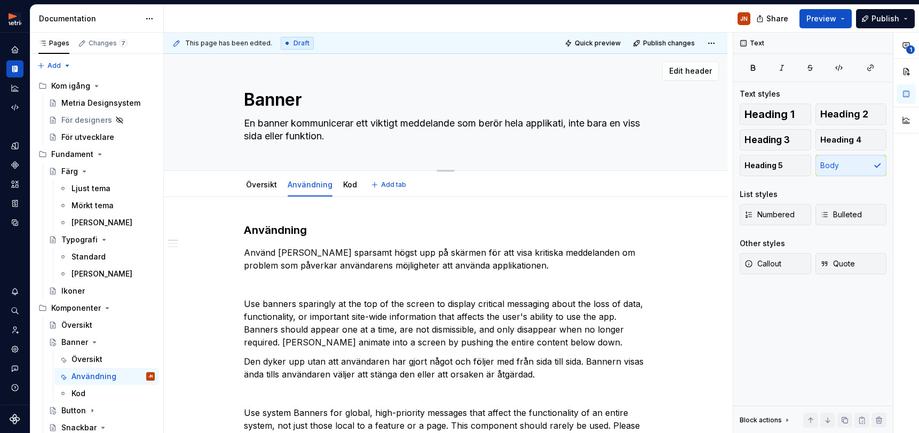
type textarea "*"
type textarea "En banner kommunicerar ett viktigt meddelande som berör hela applikatio, inte b…"
type textarea "*"
type textarea "En banner kommunicerar ett viktigt meddelande som berör hela applikation, inte …"
type textarea "*"
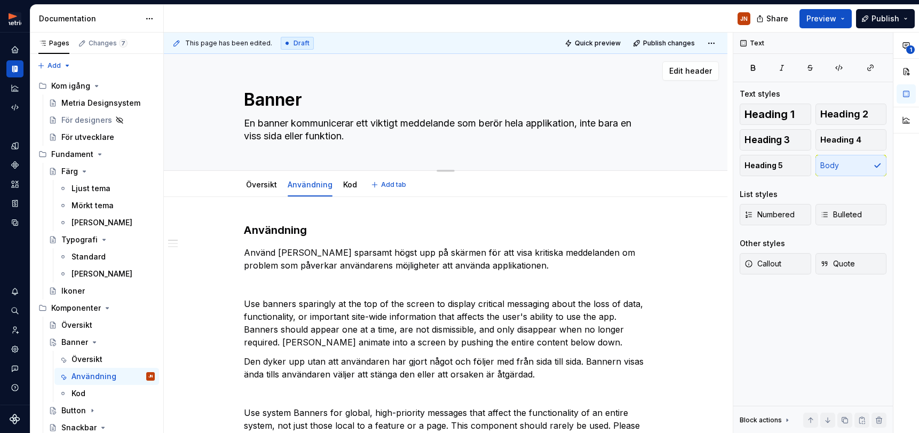
type textarea "En banner kommunicerar ett viktigt meddelande som berör hela applikatione, inte…"
type textarea "*"
type textarea "En banner kommunicerar ett viktigt meddelande som berör hela applikationen, int…"
type textarea "*"
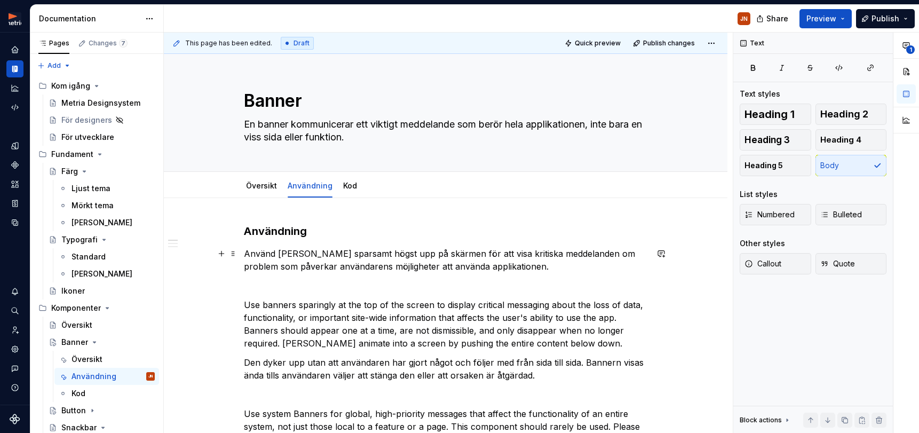
type textarea "En banner kommunicerar ett viktigt meddelande som berör hela applikationen, int…"
click at [442, 253] on p "Använd Banners sparsamt högst upp på skärmen för att visa kritiska meddelanden …" at bounding box center [445, 260] width 403 height 26
drag, startPoint x: 581, startPoint y: 254, endPoint x: 631, endPoint y: 257, distance: 50.2
click at [631, 257] on p "Använd Banners sparsamt högst upp på skärmen för att visa kritiska meddelanden …" at bounding box center [445, 260] width 403 height 26
click at [479, 280] on p at bounding box center [445, 285] width 403 height 13
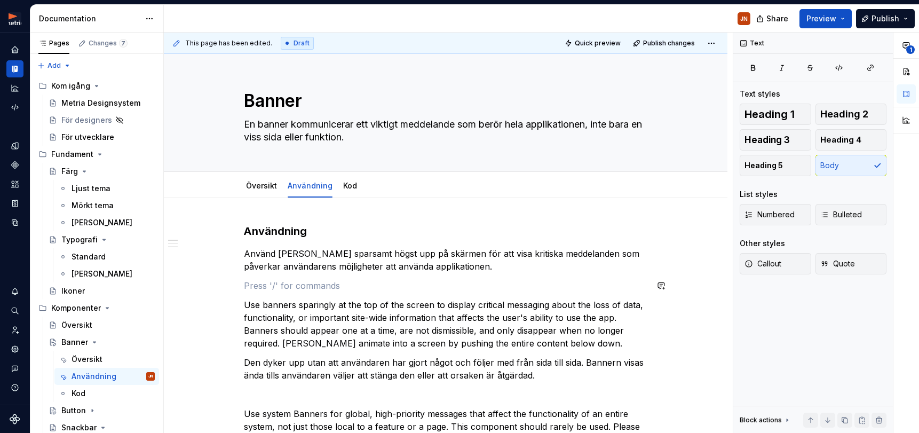
click at [483, 270] on p "Använd Banners sparsamt högst upp på skärmen för att visa kritiska meddelanden …" at bounding box center [445, 260] width 403 height 26
drag, startPoint x: 579, startPoint y: 257, endPoint x: 610, endPoint y: 259, distance: 31.0
click at [579, 257] on p "Använd Banners sparsamt högst upp på skärmen för att visa kritiska meddelanden …" at bounding box center [445, 260] width 403 height 26
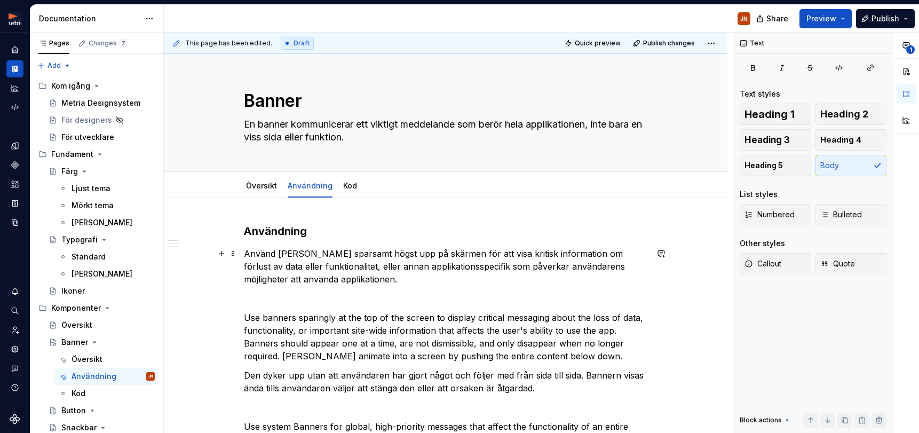
drag, startPoint x: 417, startPoint y: 267, endPoint x: 436, endPoint y: 265, distance: 19.3
click at [417, 267] on p "Använd Banners sparsamt högst upp på skärmen för att visa kritisk information o…" at bounding box center [445, 266] width 403 height 38
click at [451, 265] on p "Använd Banners sparsamt högst upp på skärmen för att visa kritisk information o…" at bounding box center [445, 266] width 403 height 38
click at [449, 267] on p "Använd Banners sparsamt högst upp på skärmen för att visa kritisk information o…" at bounding box center [445, 266] width 403 height 38
click at [399, 263] on p "Använd Banners sparsamt högst upp på skärmen för att visa kritisk information o…" at bounding box center [445, 266] width 403 height 38
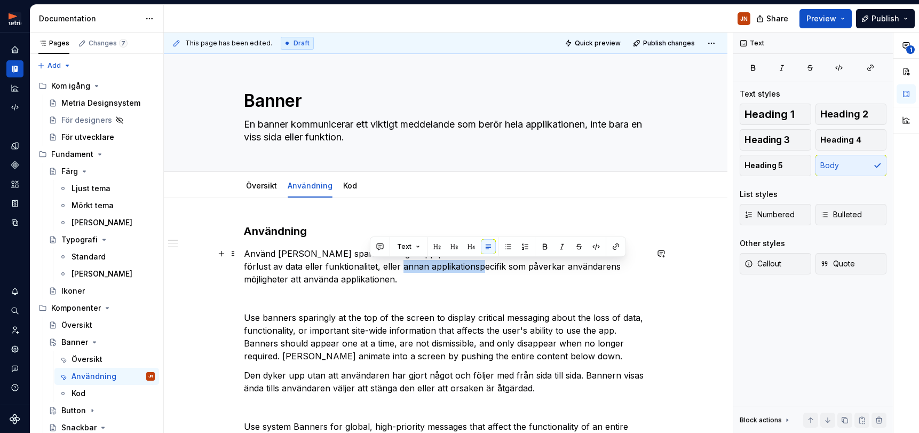
click at [399, 263] on p "Använd Banners sparsamt högst upp på skärmen för att visa kritisk information o…" at bounding box center [445, 266] width 403 height 38
click at [366, 275] on p "Använd Banners sparsamt högst upp på skärmen för att visa kritisk information o…" at bounding box center [445, 266] width 403 height 38
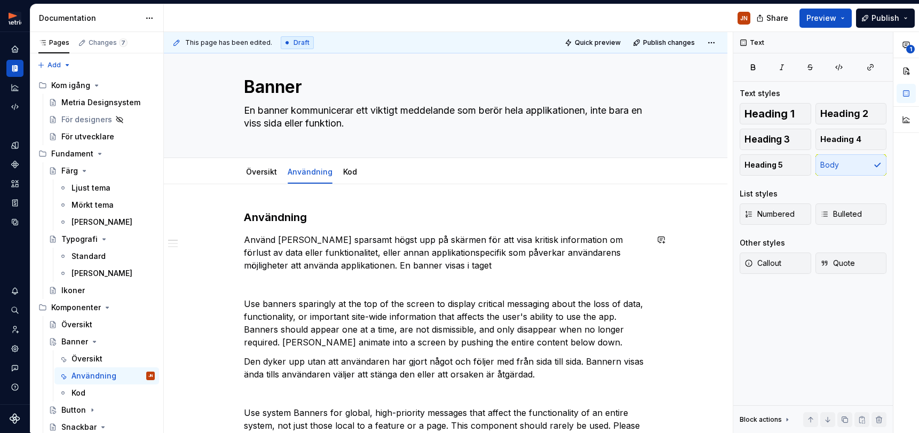
scroll to position [33, 0]
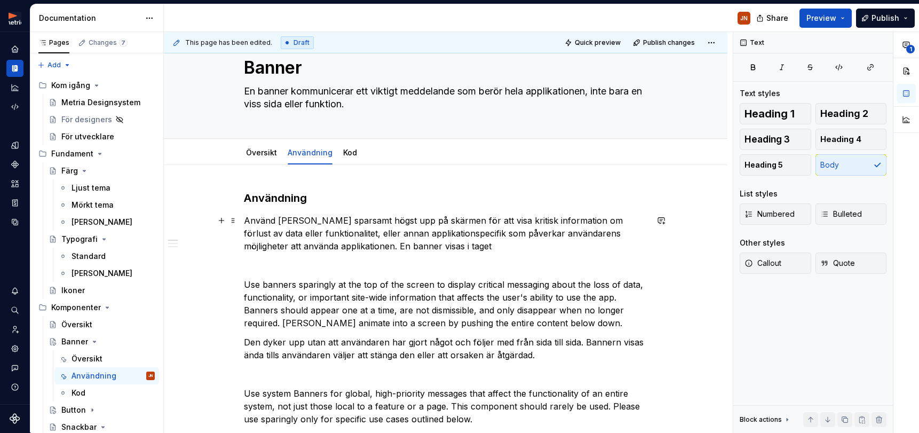
click at [416, 232] on p "Använd Banners sparsamt högst upp på skärmen för att visa kritisk information o…" at bounding box center [445, 233] width 403 height 38
click at [471, 252] on p "Använd Banners sparsamt högst upp på skärmen för att visa kritisk information o…" at bounding box center [445, 233] width 403 height 38
click at [418, 235] on p "Använd Banners sparsamt högst upp på skärmen för att visa kritisk information o…" at bounding box center [445, 233] width 403 height 38
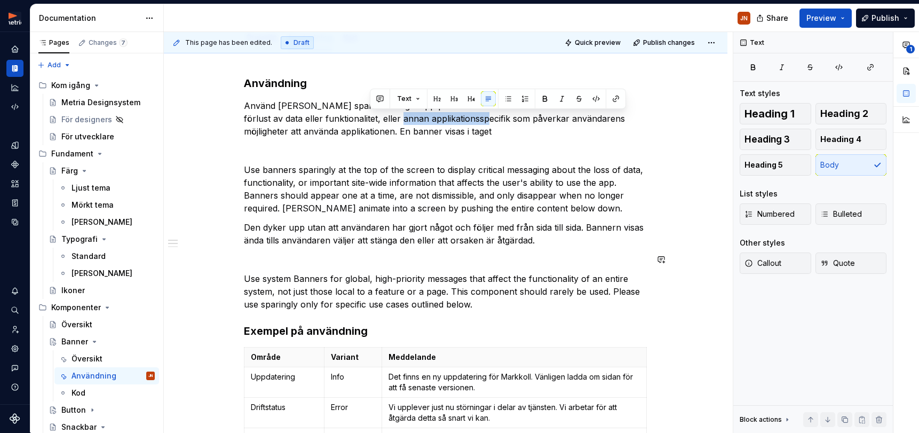
scroll to position [150, 0]
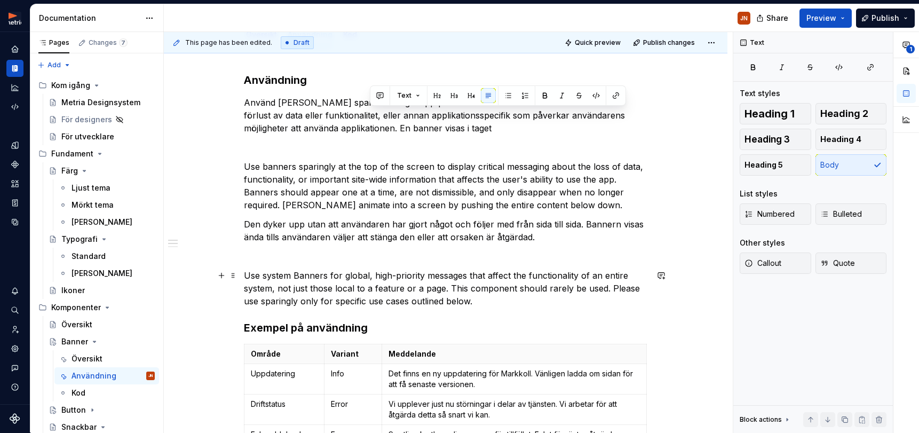
click at [399, 269] on p "Use system Banners for global, high-priority messages that affect the functiona…" at bounding box center [445, 288] width 403 height 38
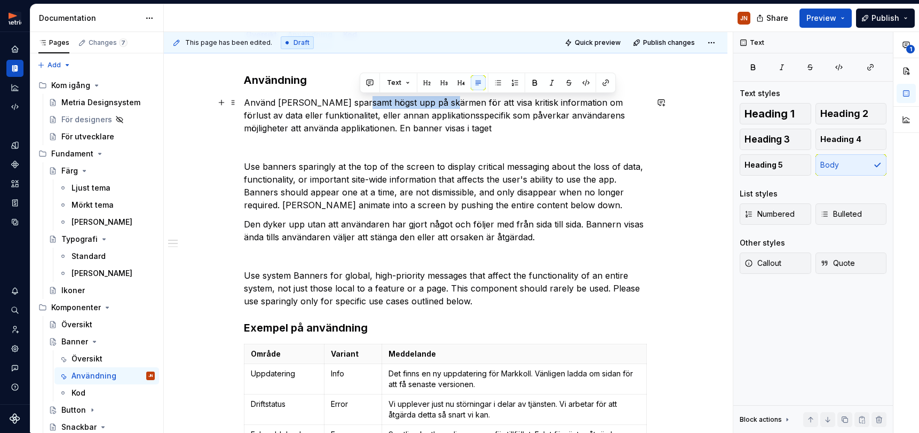
drag, startPoint x: 357, startPoint y: 102, endPoint x: 447, endPoint y: 102, distance: 89.6
click at [447, 102] on p "Använd Banners sparsamt högst upp på skärmen för att visa kritisk information o…" at bounding box center [445, 115] width 403 height 38
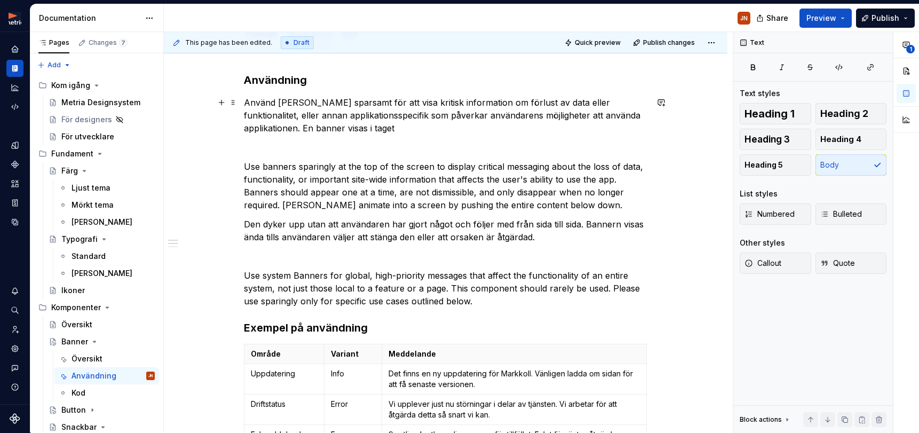
click at [431, 136] on div "Användning Använd Banners sparsamt för att visa kritisk information om förlust …" at bounding box center [445, 327] width 403 height 508
click at [326, 117] on p "Använd Banners sparsamt för att visa kritisk information om förlust av data ell…" at bounding box center [445, 115] width 403 height 38
click at [325, 116] on p "Använd Banners sparsamt för att visa kritisk information om förlust av data ell…" at bounding box center [445, 115] width 403 height 38
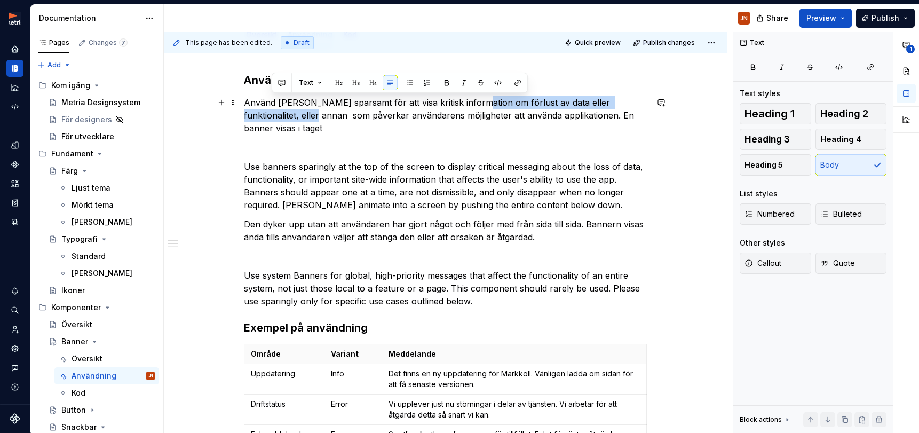
drag, startPoint x: 474, startPoint y: 102, endPoint x: 272, endPoint y: 118, distance: 203.3
click at [272, 118] on p "Använd Banners sparsamt för att visa kritisk information om förlust av data ell…" at bounding box center [445, 115] width 403 height 38
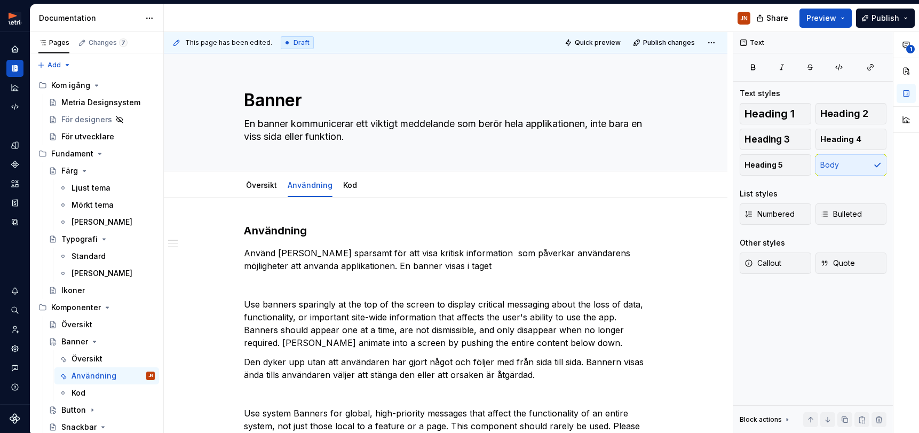
scroll to position [0, 0]
click at [466, 270] on p "Använd Banners sparsamt för att visa kritisk information som påverkar användare…" at bounding box center [445, 259] width 403 height 26
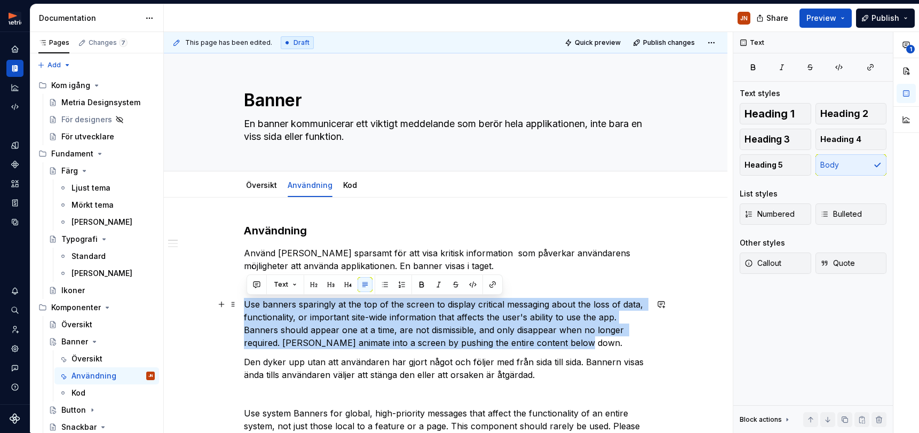
drag, startPoint x: 247, startPoint y: 304, endPoint x: 416, endPoint y: 361, distance: 178.7
click at [611, 341] on p "Use banners sparingly at the top of the screen to display critical messaging ab…" at bounding box center [445, 323] width 403 height 51
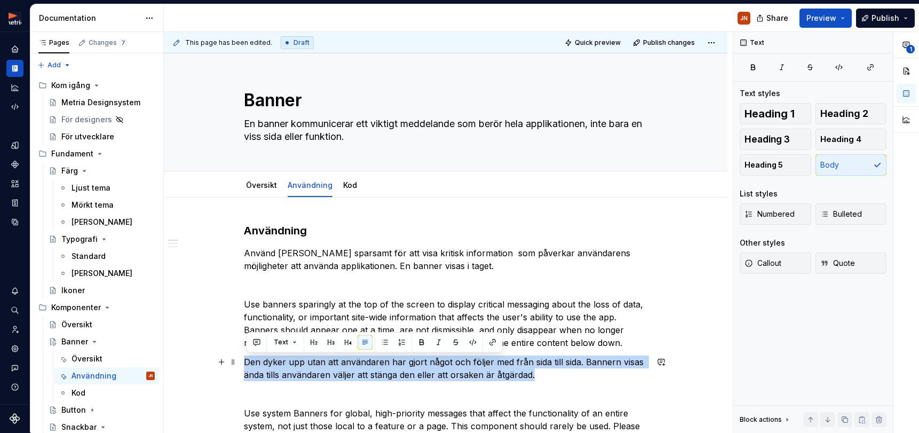
drag, startPoint x: 249, startPoint y: 361, endPoint x: 554, endPoint y: 372, distance: 305.4
click at [569, 373] on p "Den dyker upp utan att användaren har gjort något och följer med från sida till…" at bounding box center [445, 368] width 403 height 26
copy p "Den dyker upp utan att användaren har gjort något och följer med från sida till…"
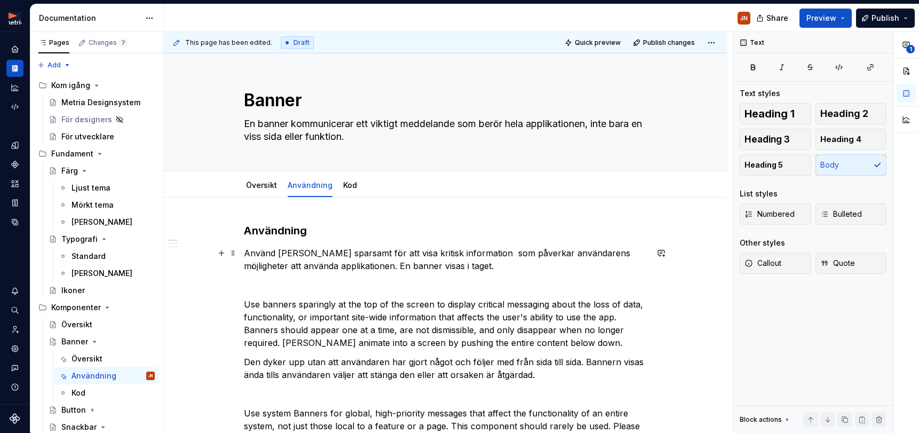
click at [459, 261] on p "Använd Banners sparsamt för att visa kritisk information som påverkar användare…" at bounding box center [445, 259] width 403 height 26
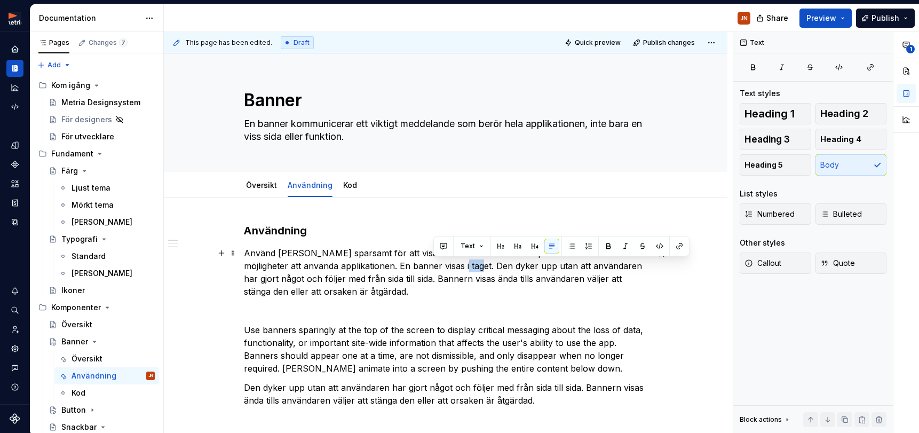
drag, startPoint x: 434, startPoint y: 265, endPoint x: 448, endPoint y: 267, distance: 14.6
click at [448, 267] on p "Använd Banners sparsamt för att visa kritisk information som påverkar användare…" at bounding box center [445, 271] width 403 height 51
click at [474, 253] on p "Använd Banners sparsamt för att visa kritisk information som påverkar användare…" at bounding box center [445, 271] width 403 height 51
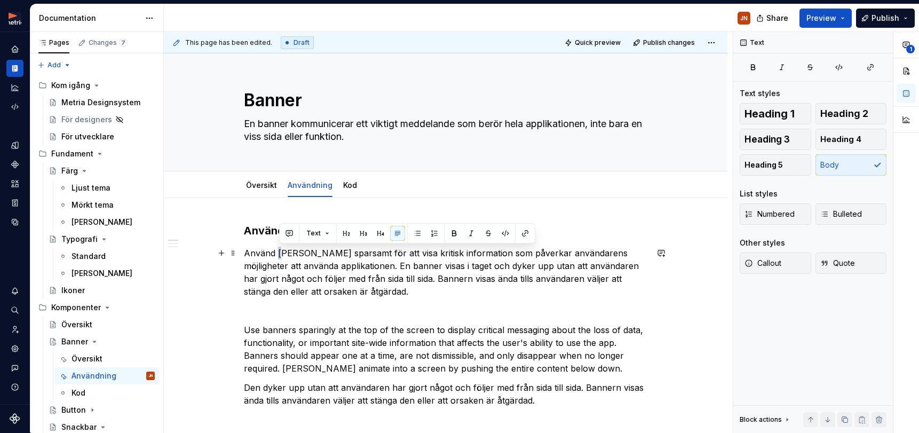
click at [285, 253] on p "Använd Banners sparsamt för att visa kritisk information som påverkar användare…" at bounding box center [445, 271] width 403 height 51
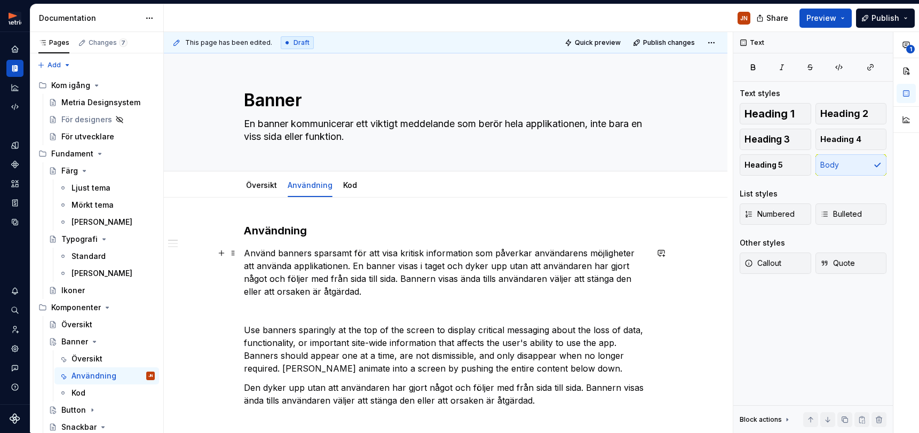
click at [393, 280] on p "Använd banners sparsamt för att visa kritisk information som påverkar användare…" at bounding box center [445, 271] width 403 height 51
click at [329, 314] on p at bounding box center [445, 310] width 403 height 13
click at [353, 294] on p "Använd banners sparsamt för att visa kritisk information som påverkar användare…" at bounding box center [445, 271] width 403 height 51
drag, startPoint x: 474, startPoint y: 255, endPoint x: 487, endPoint y: 256, distance: 12.3
click at [474, 255] on p "Använd banners sparsamt för att visa kritisk information som påverkar användare…" at bounding box center [445, 271] width 403 height 51
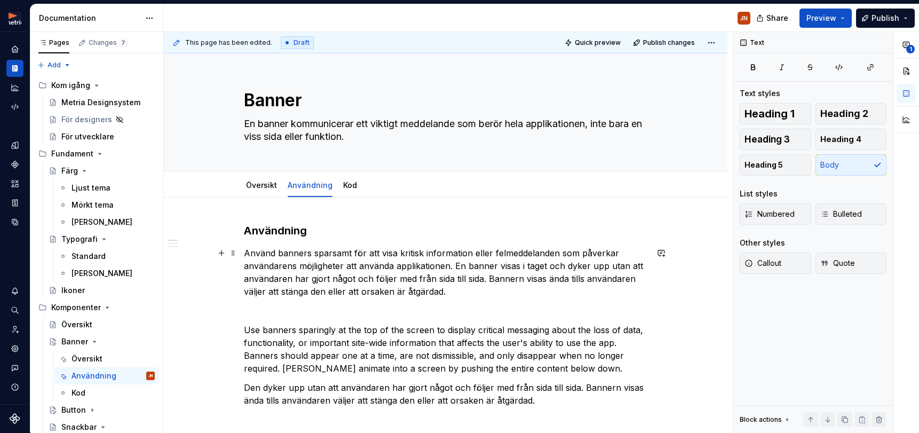
click at [408, 251] on p "Använd banners sparsamt för att visa kritisk information eller felmeddelanden s…" at bounding box center [445, 271] width 403 height 51
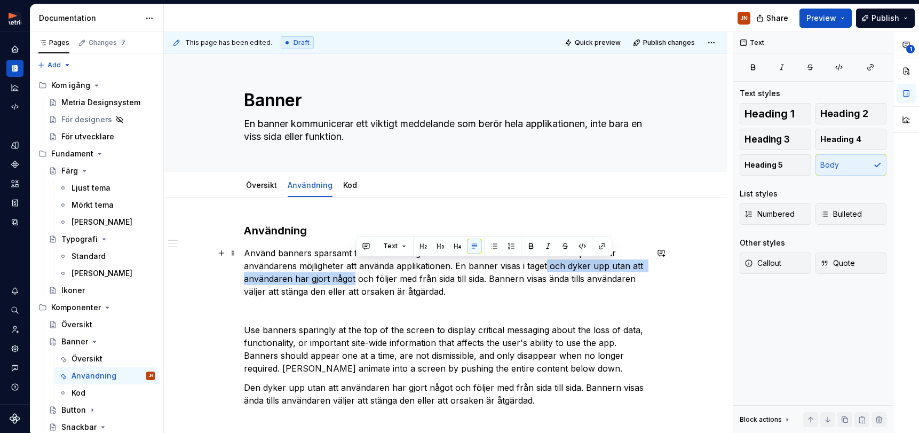
drag, startPoint x: 548, startPoint y: 266, endPoint x: 355, endPoint y: 281, distance: 193.2
click at [355, 281] on p "Använd banners sparsamt för att visa viktig information eller felmeddelanden so…" at bounding box center [445, 271] width 403 height 51
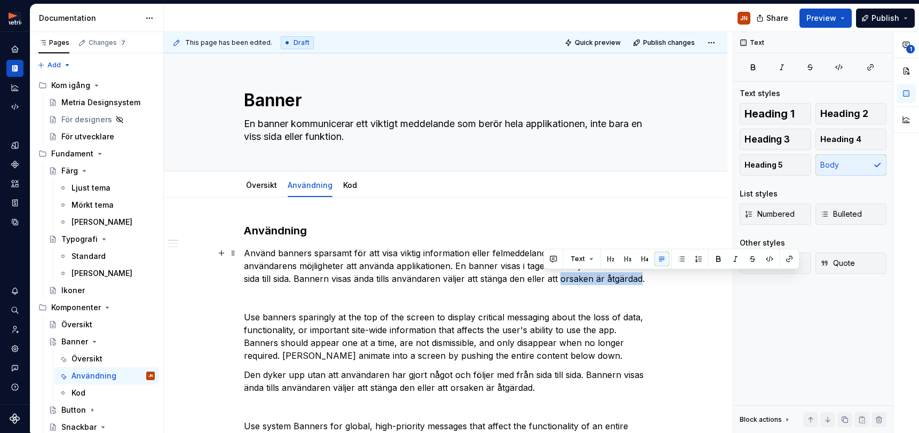
drag, startPoint x: 557, startPoint y: 279, endPoint x: 623, endPoint y: 280, distance: 65.1
click at [623, 280] on p "Använd banners sparsamt för att visa viktig information eller felmeddelanden so…" at bounding box center [445, 265] width 403 height 38
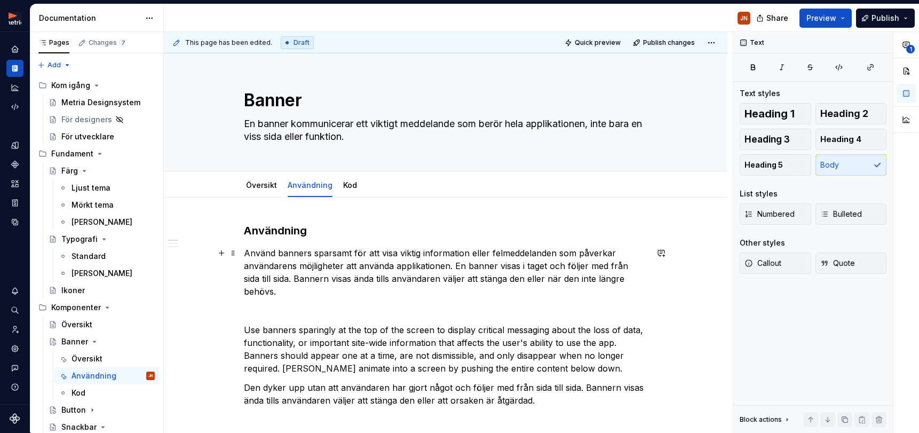
click at [538, 277] on p "Använd banners sparsamt för att visa viktig information eller felmeddelanden so…" at bounding box center [445, 271] width 403 height 51
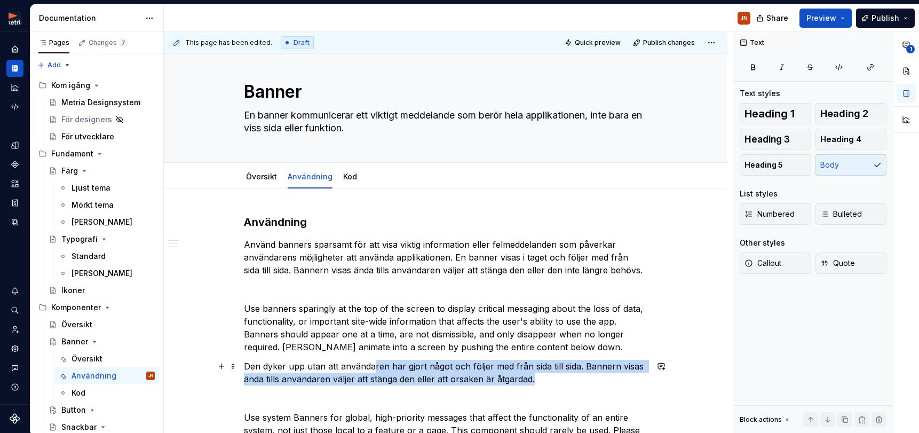
scroll to position [11, 0]
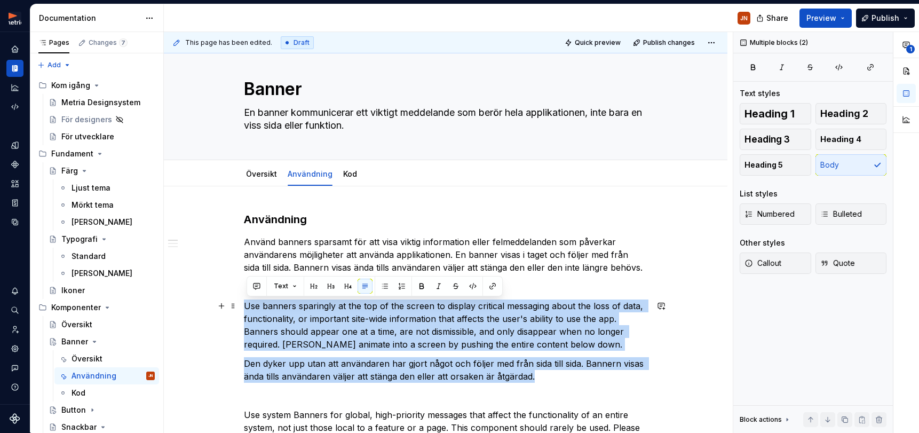
drag, startPoint x: 551, startPoint y: 384, endPoint x: 246, endPoint y: 309, distance: 314.3
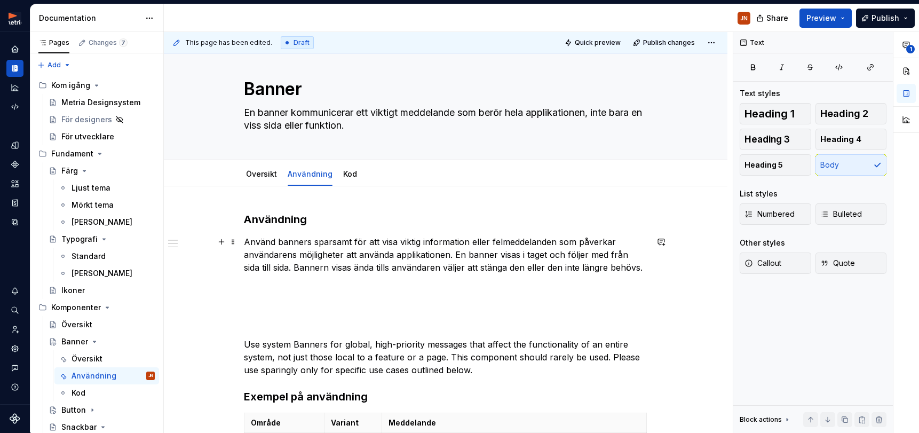
click at [630, 269] on p "Använd banners sparsamt för att visa viktig information eller felmeddelanden so…" at bounding box center [445, 254] width 403 height 38
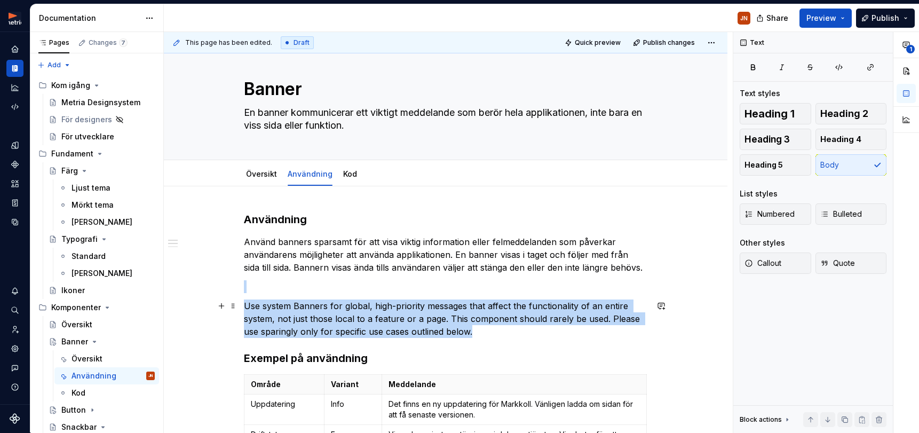
click at [501, 333] on p "Use system Banners for global, high-priority messages that affect the functiona…" at bounding box center [445, 318] width 403 height 38
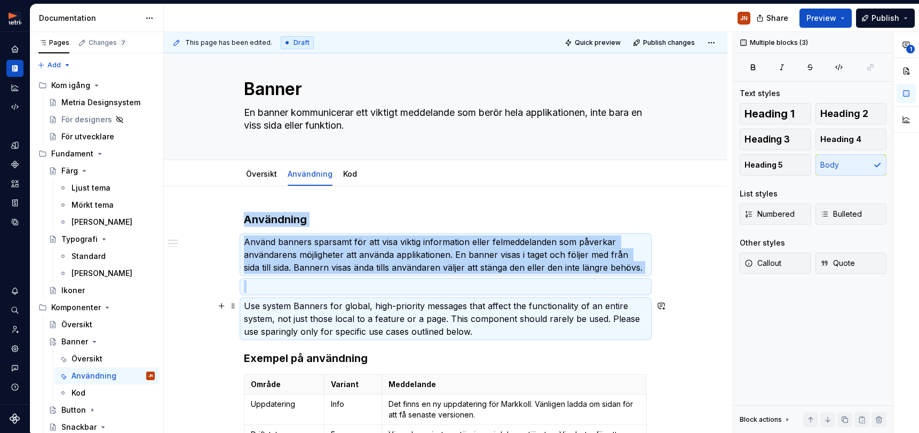
click at [508, 332] on p "Use system Banners for global, high-priority messages that affect the functiona…" at bounding box center [445, 318] width 403 height 38
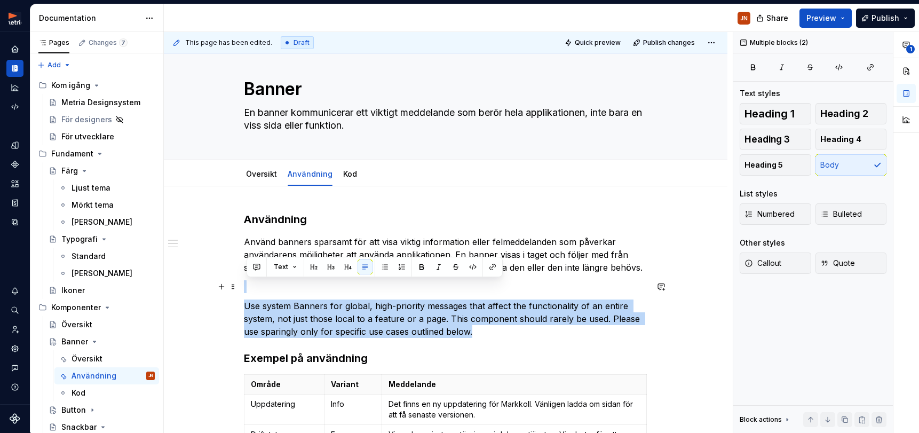
drag, startPoint x: 378, startPoint y: 308, endPoint x: 256, endPoint y: 289, distance: 124.3
click at [254, 289] on div "Användning Använd banners sparsamt för att visa viktig information eller felmed…" at bounding box center [445, 412] width 403 height 400
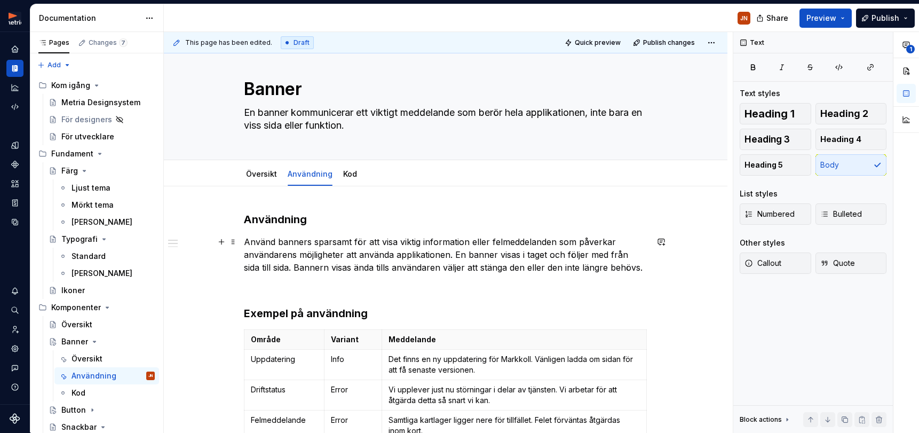
click at [647, 261] on p "Använd banners sparsamt för att visa viktig information eller felmeddelanden so…" at bounding box center [445, 254] width 403 height 38
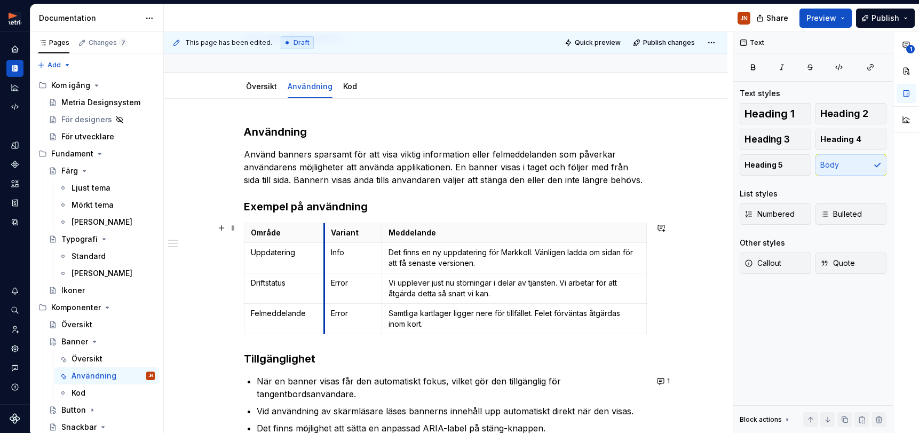
scroll to position [102, 0]
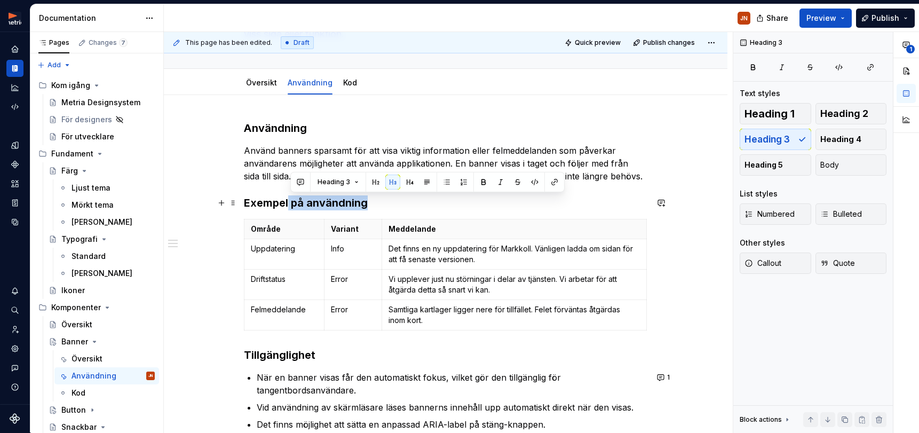
drag, startPoint x: 306, startPoint y: 202, endPoint x: 386, endPoint y: 205, distance: 79.6
click at [386, 205] on h3 "Exempel på användning" at bounding box center [445, 202] width 403 height 15
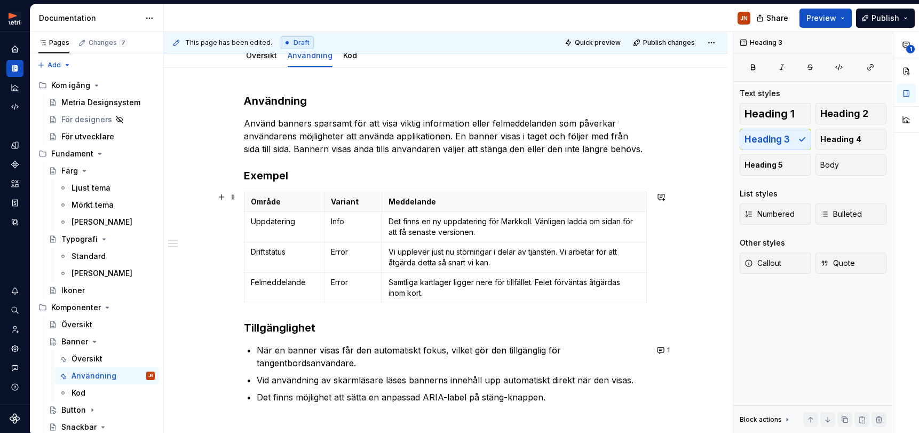
scroll to position [129, 0]
click at [279, 108] on h3 "Användning" at bounding box center [445, 101] width 403 height 15
click at [272, 175] on h3 "Exempel" at bounding box center [445, 176] width 403 height 15
click at [825, 147] on button "Heading 4" at bounding box center [850, 139] width 71 height 21
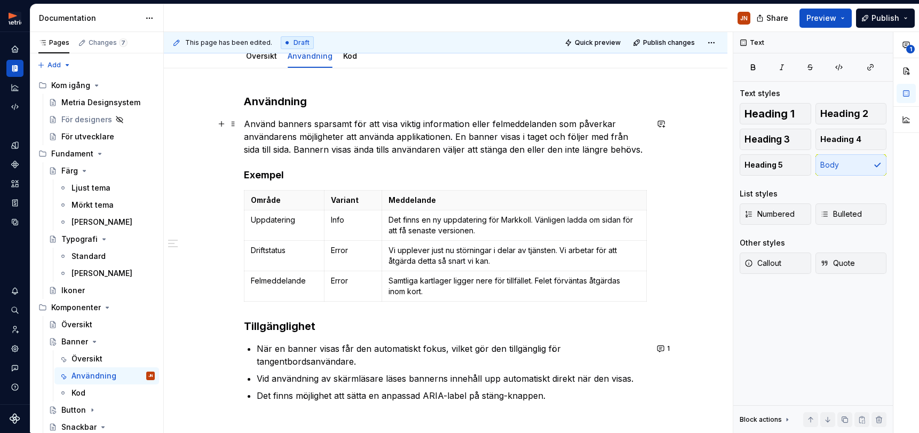
drag, startPoint x: 427, startPoint y: 126, endPoint x: 399, endPoint y: 221, distance: 98.6
click at [427, 126] on p "Använd banners sparsamt för att visa viktig information eller felmeddelanden so…" at bounding box center [445, 136] width 403 height 38
click at [257, 173] on h4 "Exempel" at bounding box center [445, 175] width 403 height 13
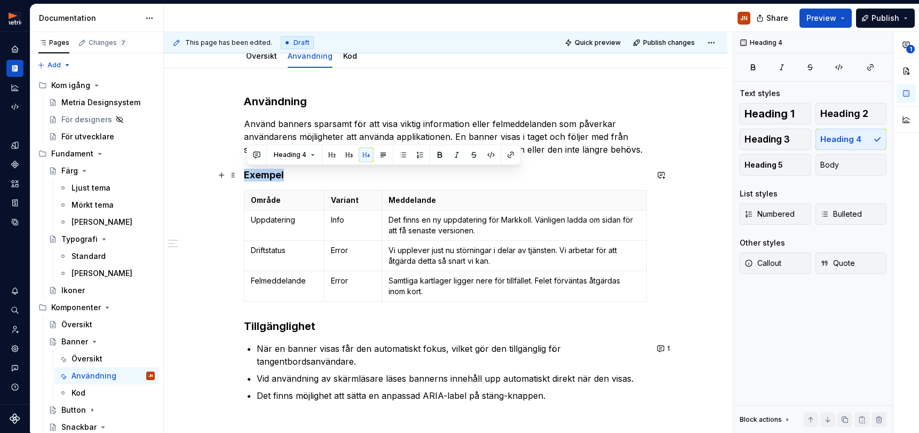
click at [257, 173] on h4 "Exempel" at bounding box center [445, 175] width 403 height 13
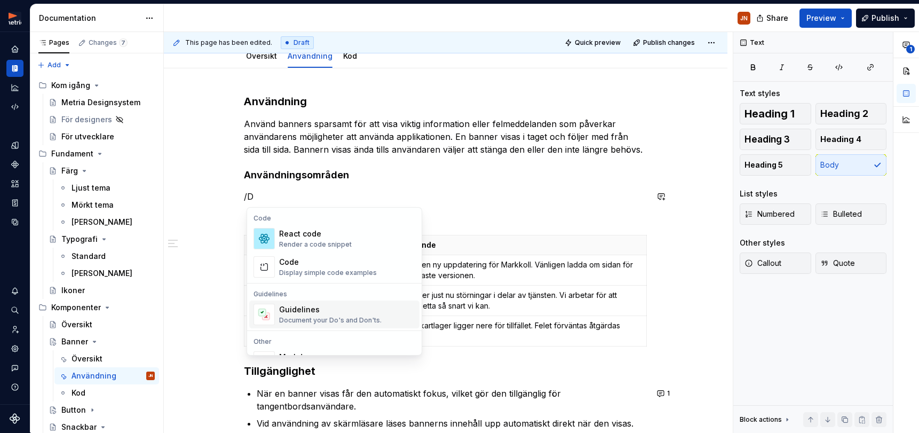
scroll to position [29, 0]
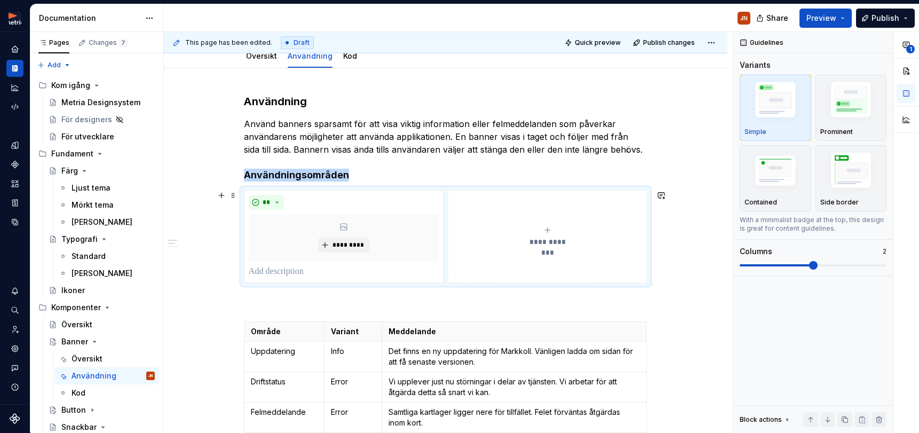
type textarea "*"
click at [829, 121] on img "button" at bounding box center [851, 101] width 62 height 46
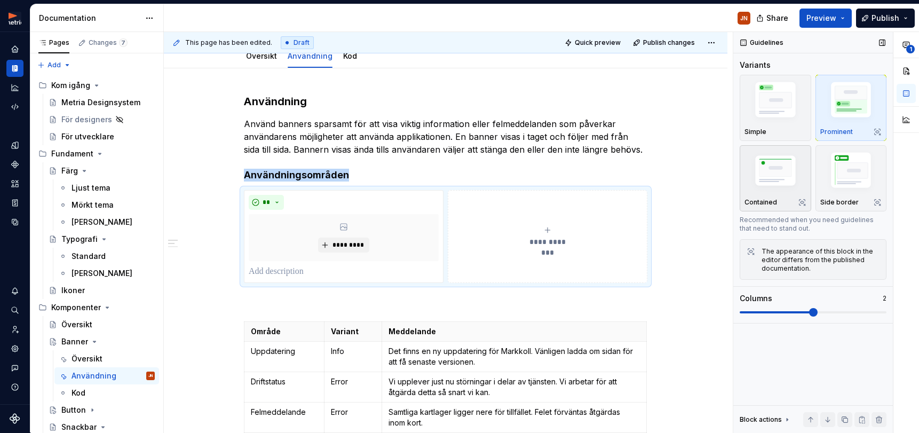
click at [788, 151] on img "button" at bounding box center [775, 172] width 62 height 42
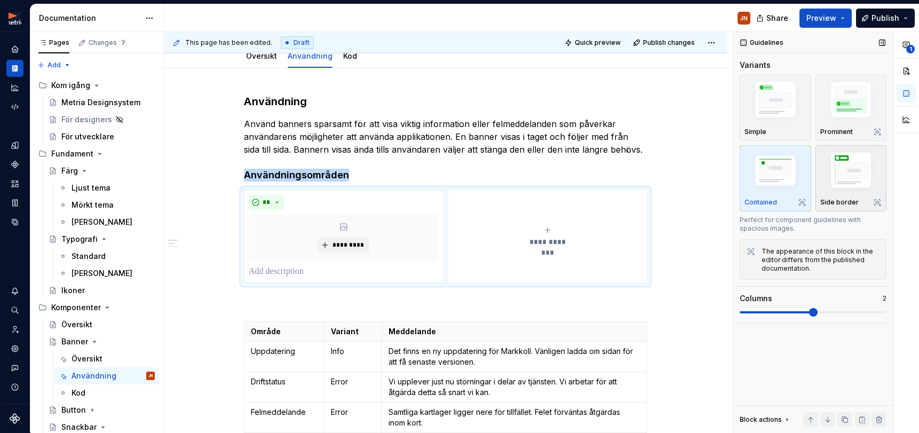
click at [862, 174] on img "button" at bounding box center [851, 172] width 62 height 46
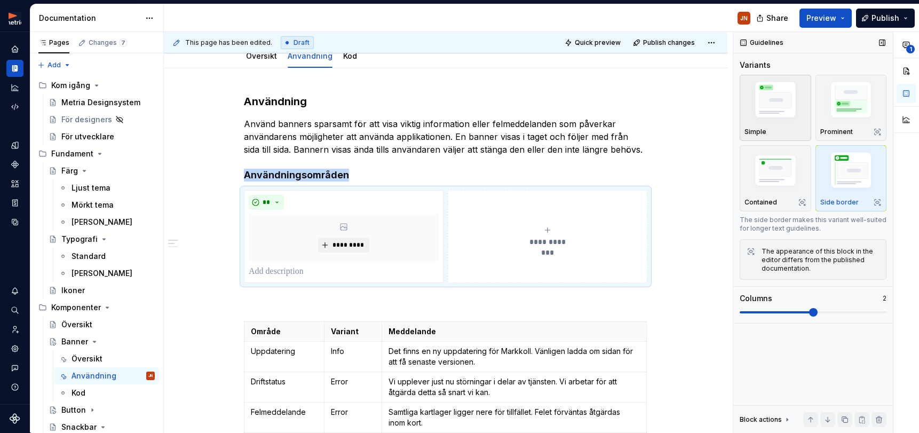
click at [788, 97] on img "button" at bounding box center [775, 101] width 62 height 46
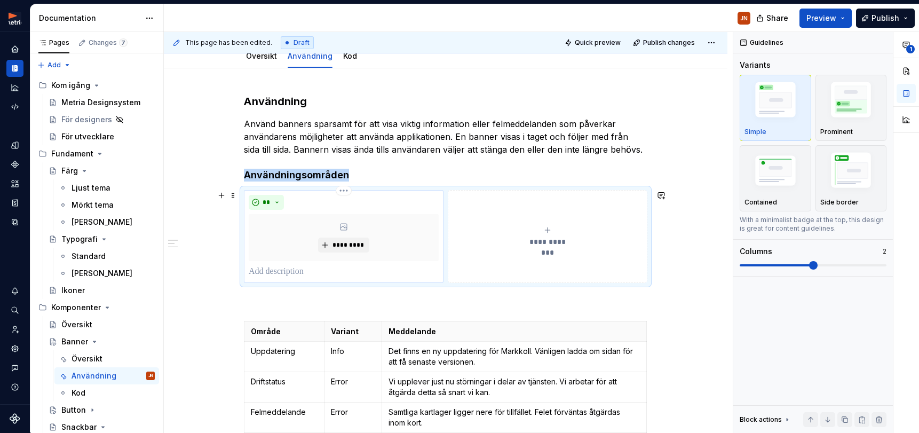
click at [304, 270] on p at bounding box center [344, 271] width 190 height 13
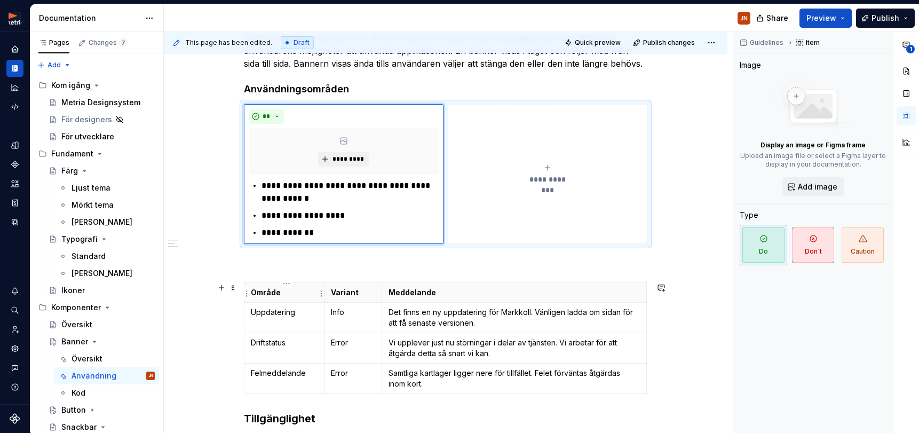
scroll to position [216, 0]
drag, startPoint x: 263, startPoint y: 186, endPoint x: 372, endPoint y: 184, distance: 109.4
click at [372, 184] on div "**********" at bounding box center [344, 209] width 190 height 60
click at [576, 156] on button "**********" at bounding box center [548, 173] width 200 height 140
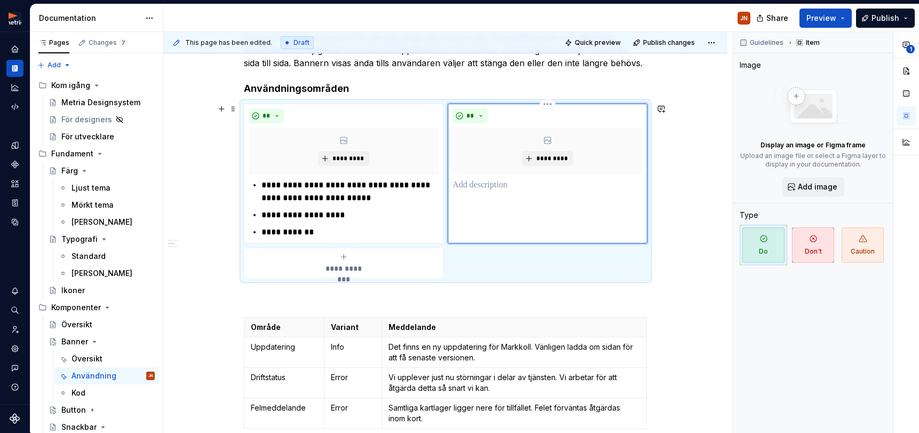
click at [517, 196] on div "** *********" at bounding box center [548, 173] width 200 height 140
click at [491, 186] on p at bounding box center [547, 185] width 190 height 13
click at [319, 220] on p "**********" at bounding box center [349, 215] width 177 height 13
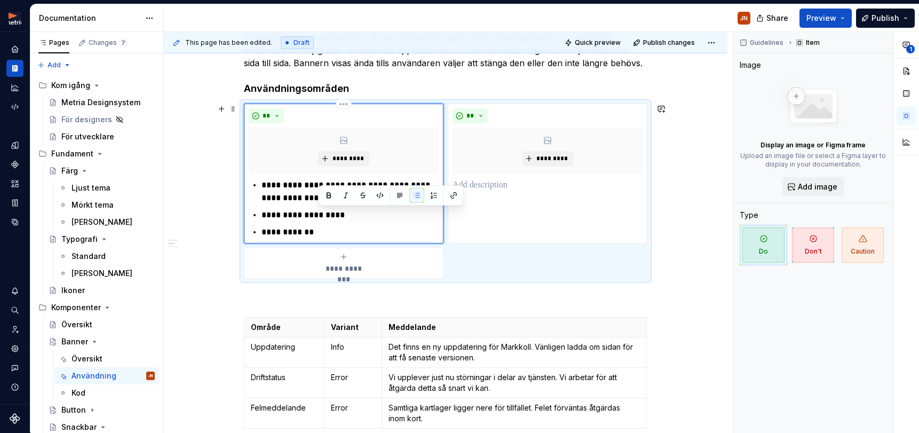
click at [294, 220] on p "**********" at bounding box center [349, 215] width 177 height 13
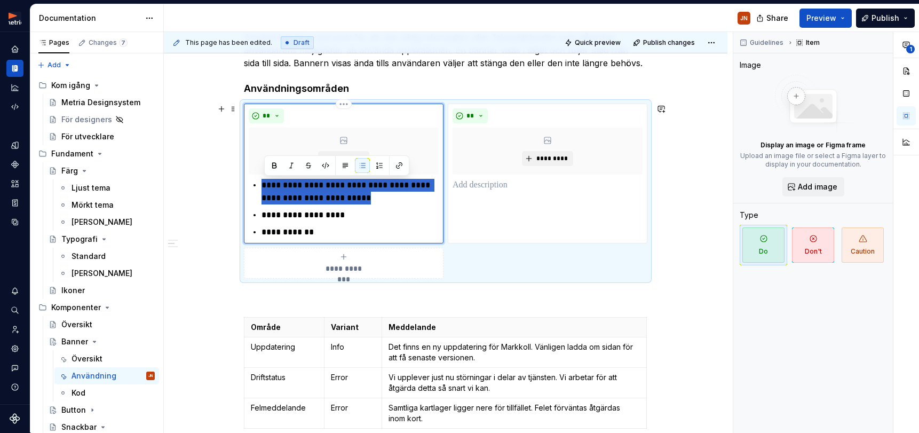
drag, startPoint x: 278, startPoint y: 185, endPoint x: 370, endPoint y: 200, distance: 92.5
click at [370, 200] on p "**********" at bounding box center [349, 192] width 177 height 26
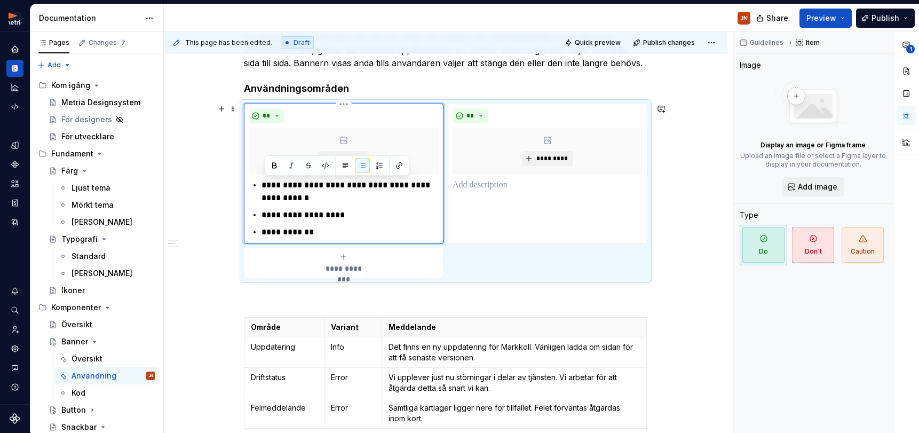
click at [298, 201] on p "**********" at bounding box center [349, 192] width 177 height 26
drag, startPoint x: 288, startPoint y: 194, endPoint x: 263, endPoint y: 187, distance: 25.5
click at [263, 187] on div "**********" at bounding box center [344, 209] width 190 height 60
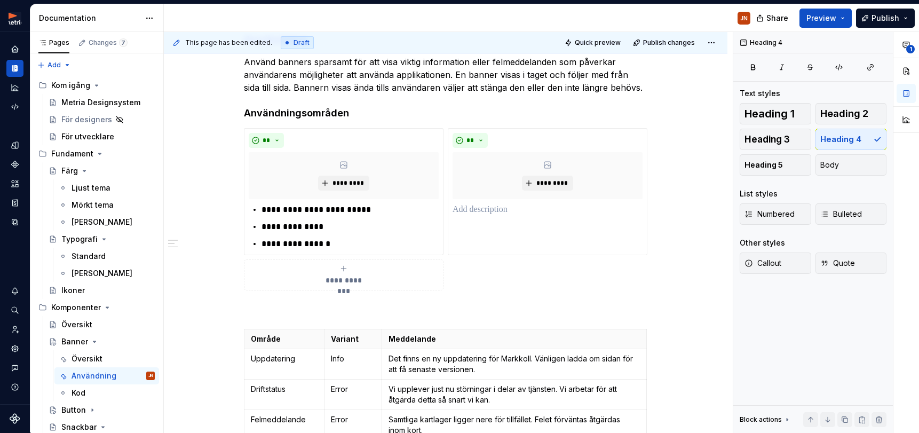
click at [206, 240] on div "**********" at bounding box center [448, 232] width 569 height 401
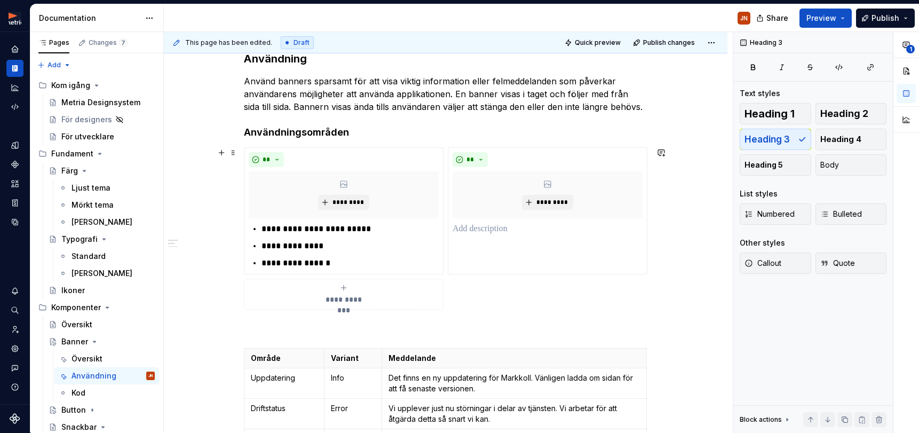
scroll to position [169, 0]
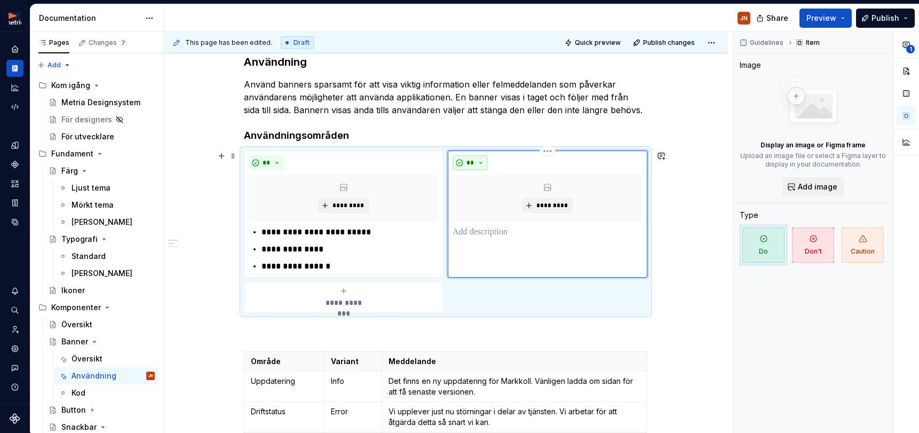
click at [471, 166] on span "**" at bounding box center [470, 162] width 9 height 9
click at [481, 204] on div "Suggestions" at bounding box center [479, 201] width 9 height 9
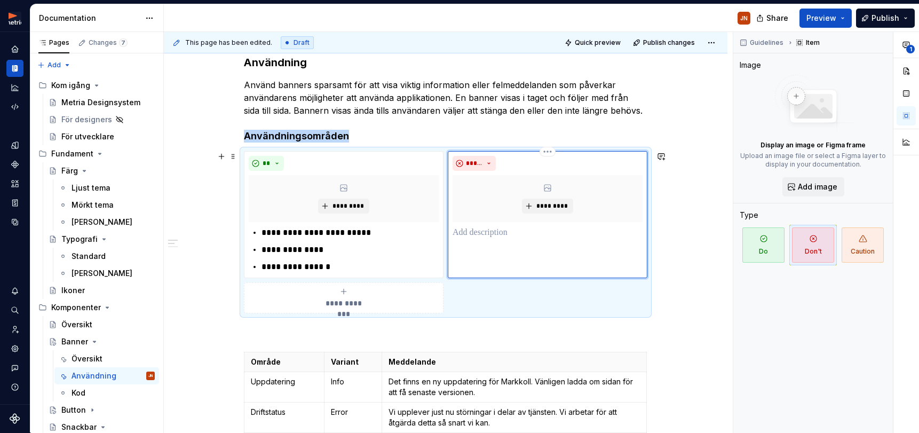
click at [490, 233] on p at bounding box center [547, 232] width 190 height 13
click at [754, 243] on span "Do" at bounding box center [763, 244] width 42 height 35
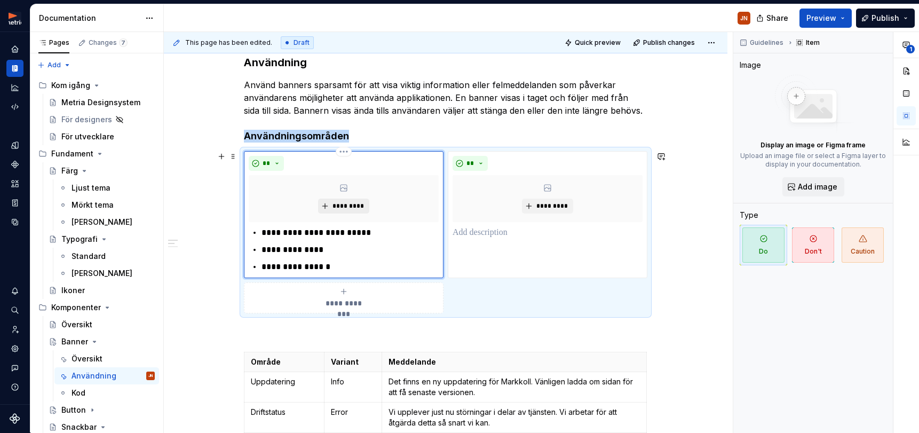
click at [354, 209] on span "*********" at bounding box center [347, 206] width 33 height 9
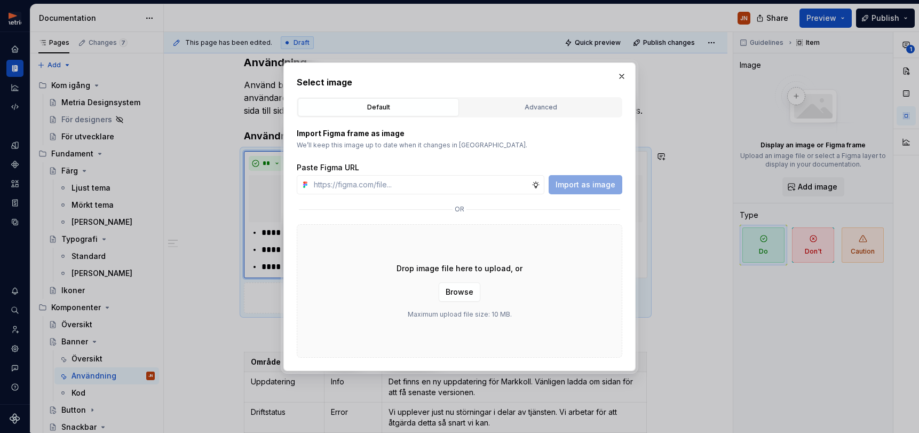
drag, startPoint x: 547, startPoint y: 103, endPoint x: 508, endPoint y: 103, distance: 39.5
click at [543, 103] on div "Advanced" at bounding box center [541, 107] width 154 height 11
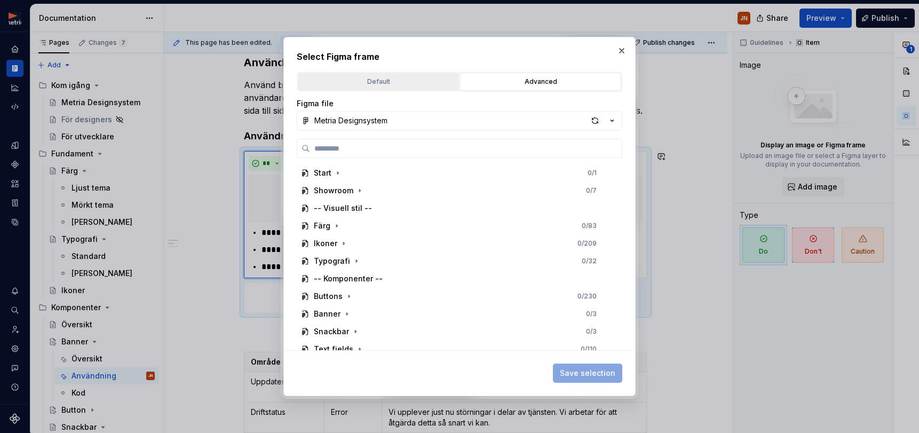
click at [360, 78] on div "Default" at bounding box center [378, 81] width 154 height 11
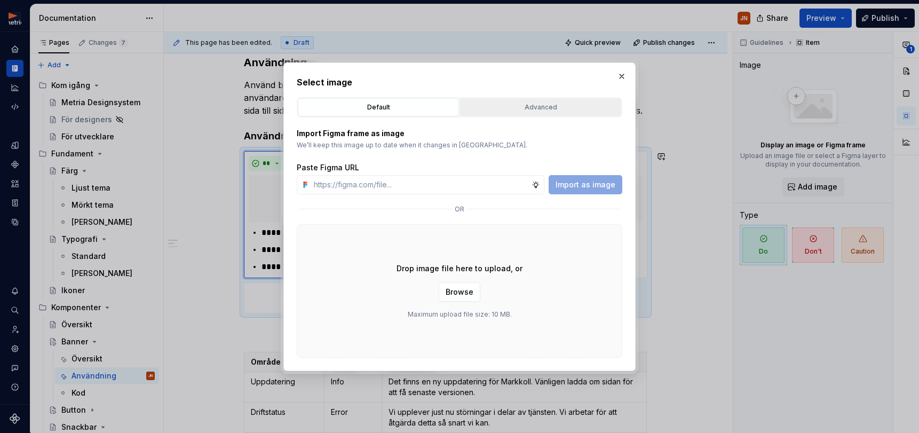
click at [540, 113] on button "Advanced" at bounding box center [540, 107] width 161 height 18
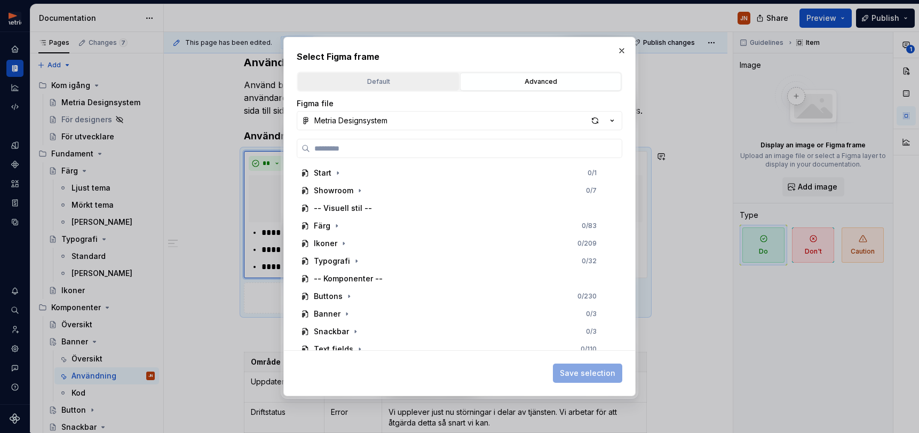
click at [375, 81] on div "Default" at bounding box center [378, 81] width 154 height 11
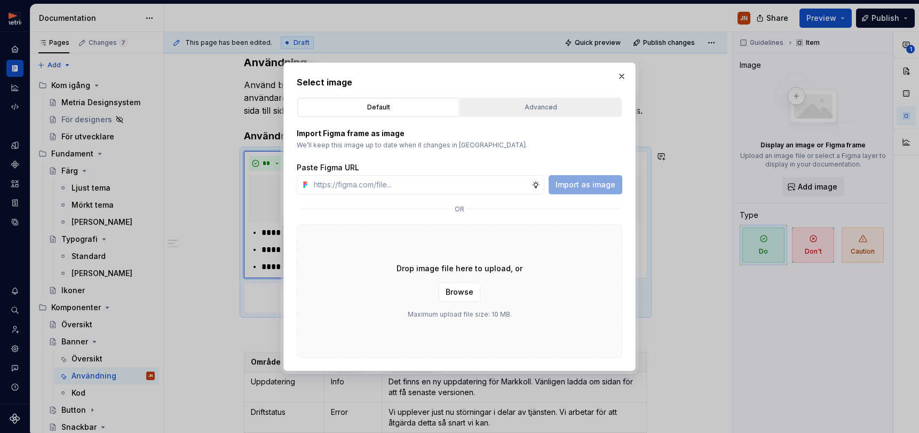
click at [527, 107] on div "Advanced" at bounding box center [541, 107] width 154 height 11
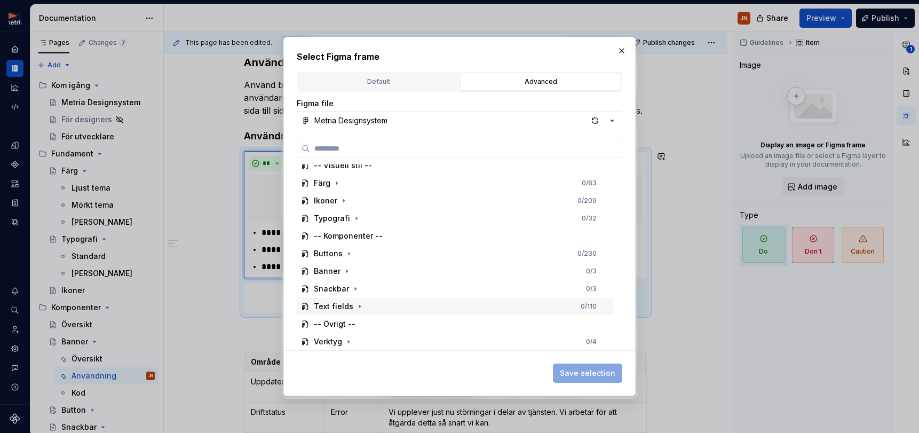
scroll to position [43, 0]
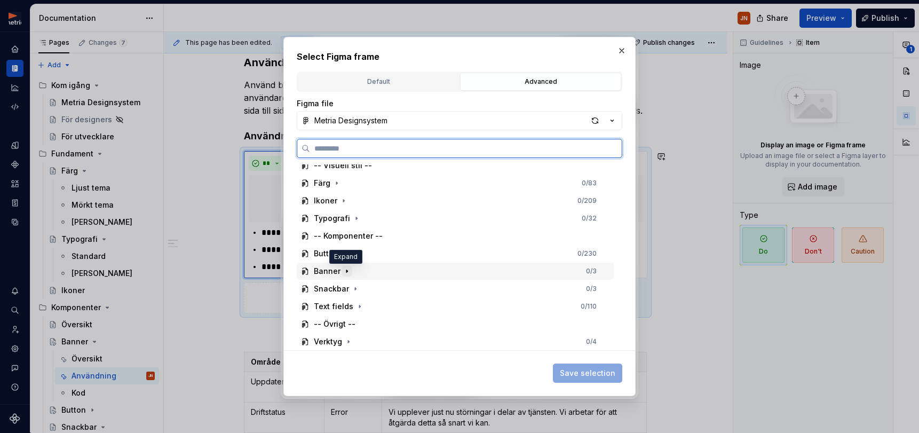
click at [346, 272] on icon "button" at bounding box center [346, 270] width 1 height 3
click at [361, 290] on div "Banner 0 / 3" at bounding box center [460, 288] width 307 height 17
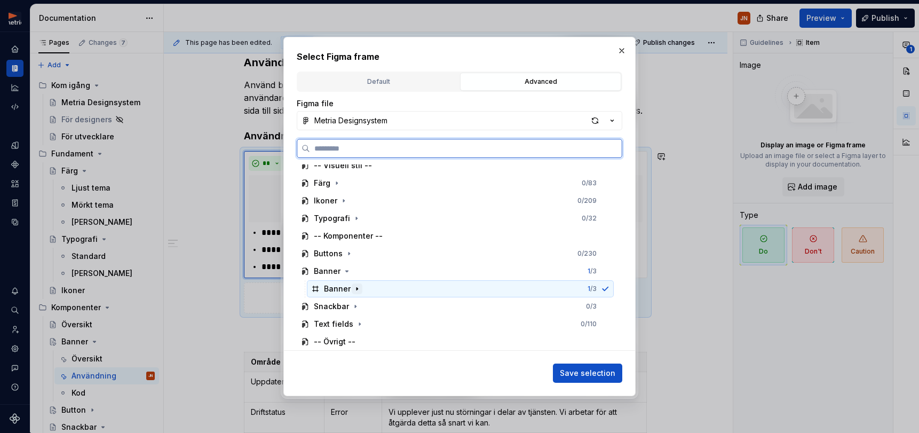
click at [358, 287] on icon "button" at bounding box center [357, 288] width 9 height 9
click at [364, 308] on icon "button" at bounding box center [367, 306] width 9 height 9
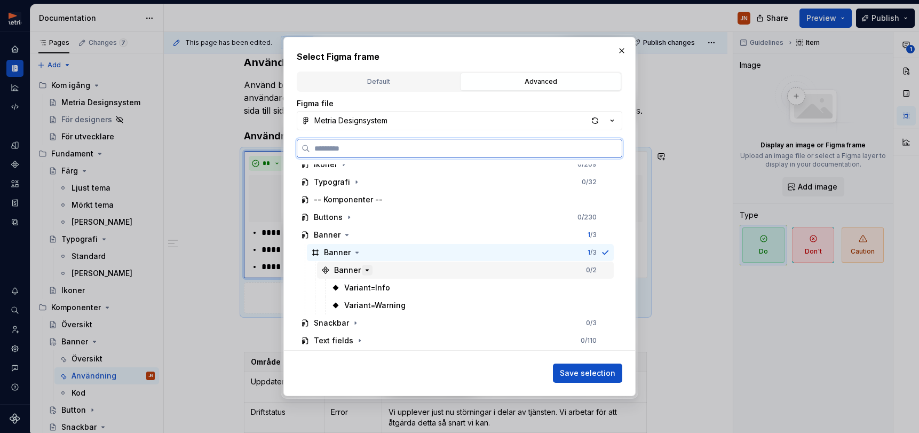
scroll to position [90, 0]
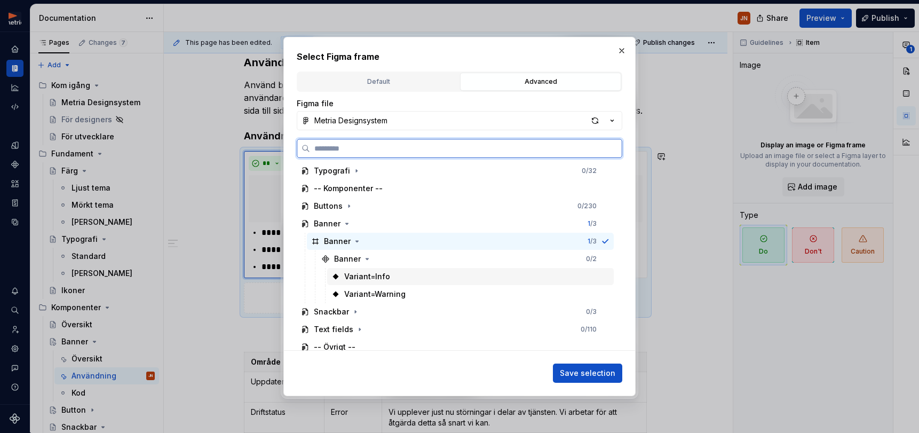
click at [377, 278] on div "Variant=Info" at bounding box center [367, 276] width 46 height 11
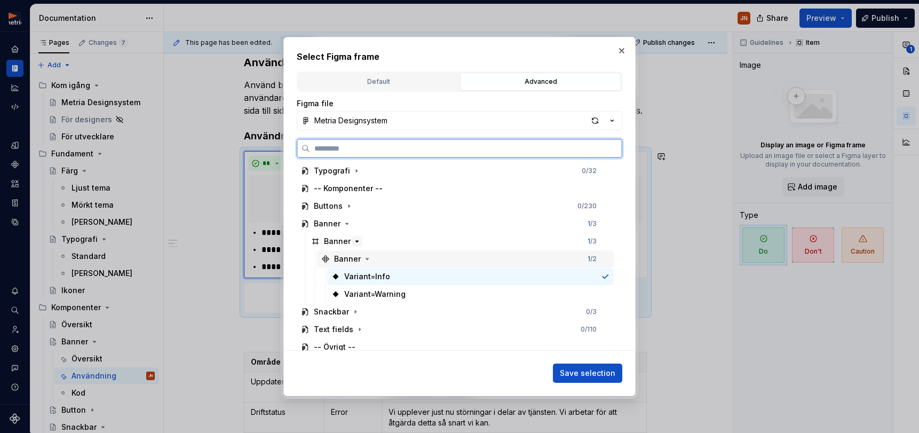
click at [355, 256] on div "Banner" at bounding box center [347, 258] width 27 height 11
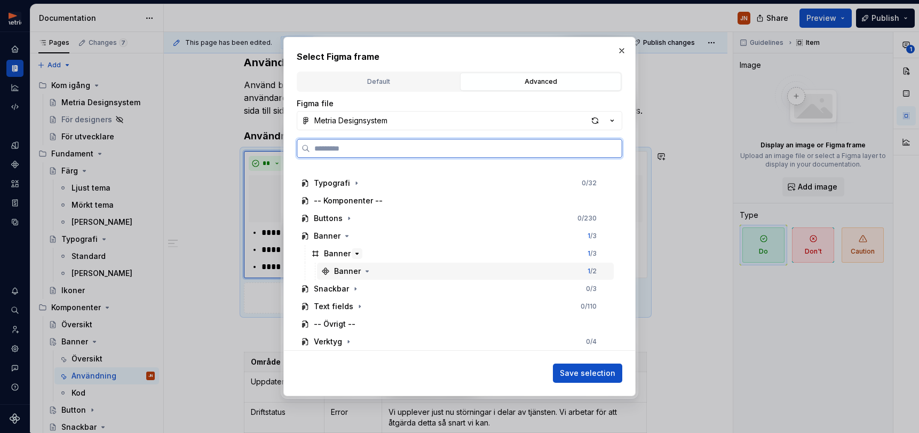
scroll to position [78, 0]
click at [335, 274] on div "Banner" at bounding box center [347, 271] width 27 height 11
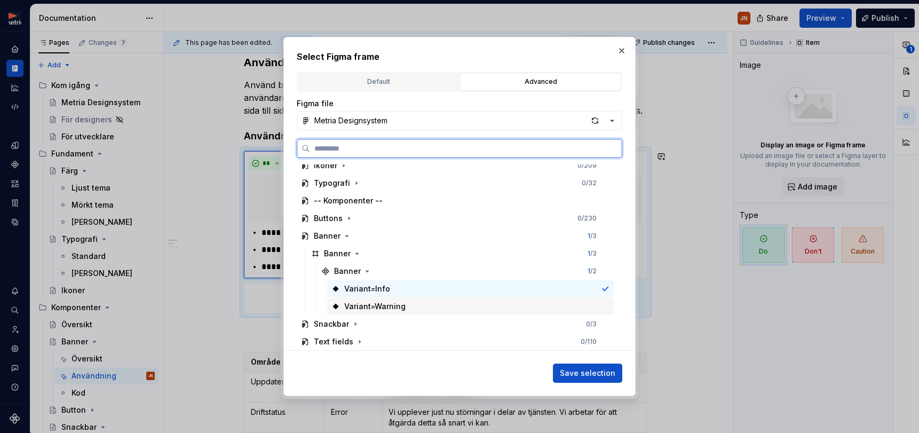
drag, startPoint x: 412, startPoint y: 309, endPoint x: 422, endPoint y: 309, distance: 9.6
click at [412, 309] on div "Variant=Warning" at bounding box center [470, 306] width 286 height 17
click at [594, 290] on div "Variant=Info" at bounding box center [470, 288] width 286 height 17
click at [610, 299] on div "Variant=Warning" at bounding box center [470, 306] width 286 height 17
click at [608, 293] on div "Variant=Info" at bounding box center [470, 288] width 286 height 17
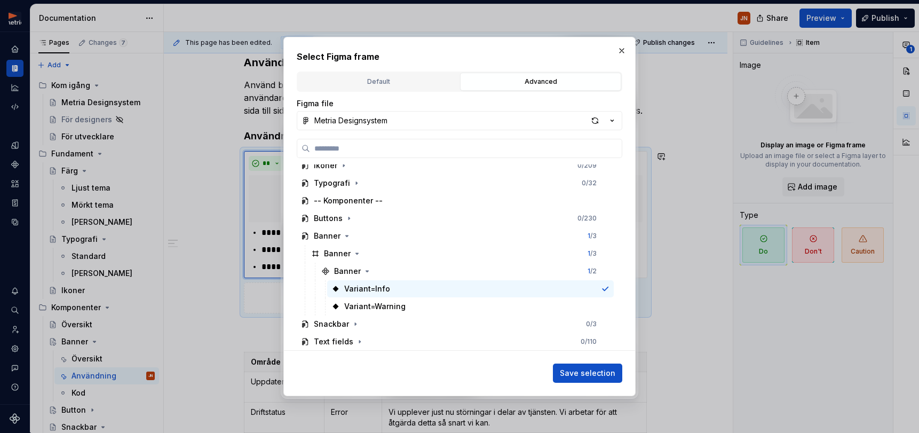
click at [575, 371] on span "Save selection" at bounding box center [587, 373] width 55 height 11
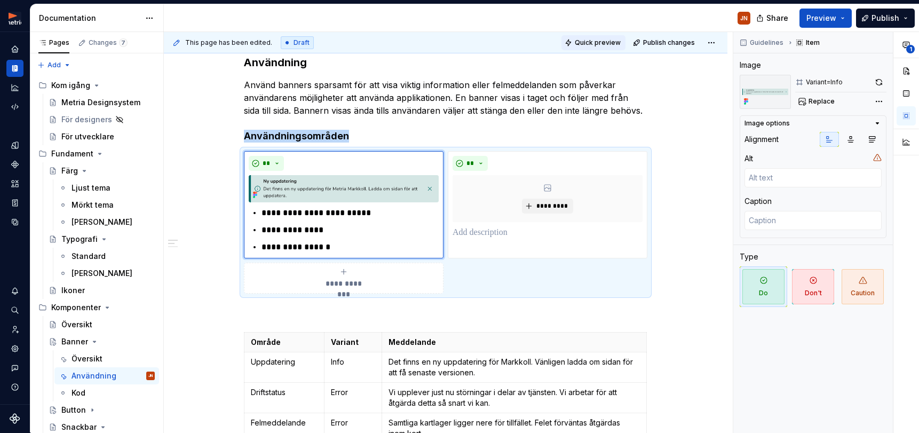
click at [605, 47] on button "Quick preview" at bounding box center [593, 42] width 64 height 15
click at [597, 44] on span "Quick preview" at bounding box center [598, 42] width 46 height 9
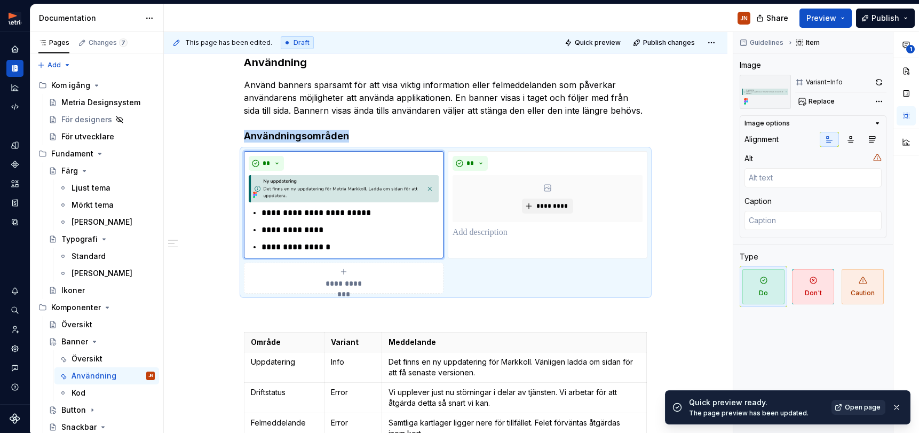
click at [852, 408] on span "Open page" at bounding box center [862, 407] width 36 height 9
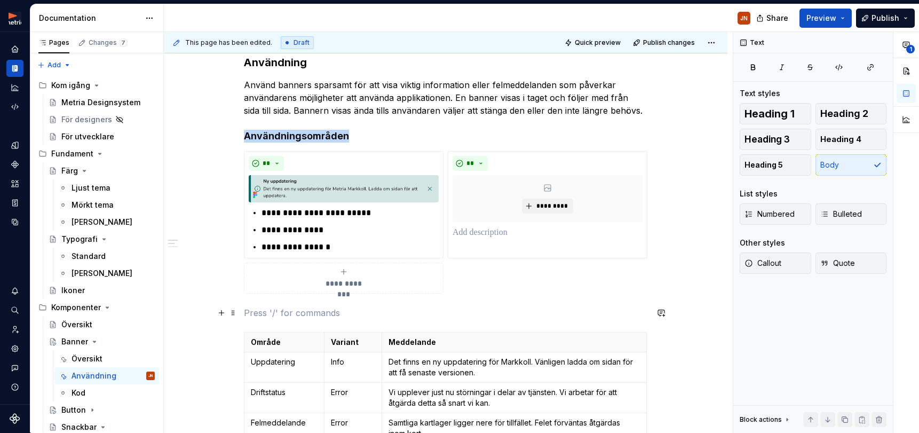
click at [271, 309] on p at bounding box center [445, 312] width 403 height 13
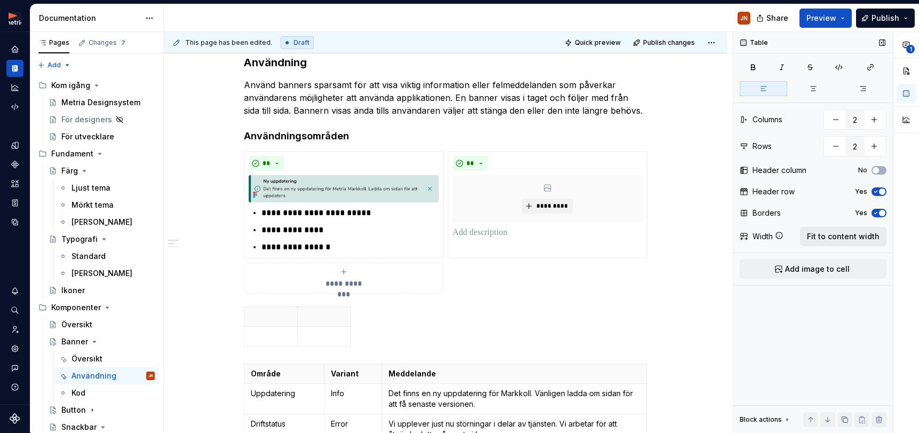
click at [846, 233] on span "Fit to content width" at bounding box center [843, 236] width 73 height 11
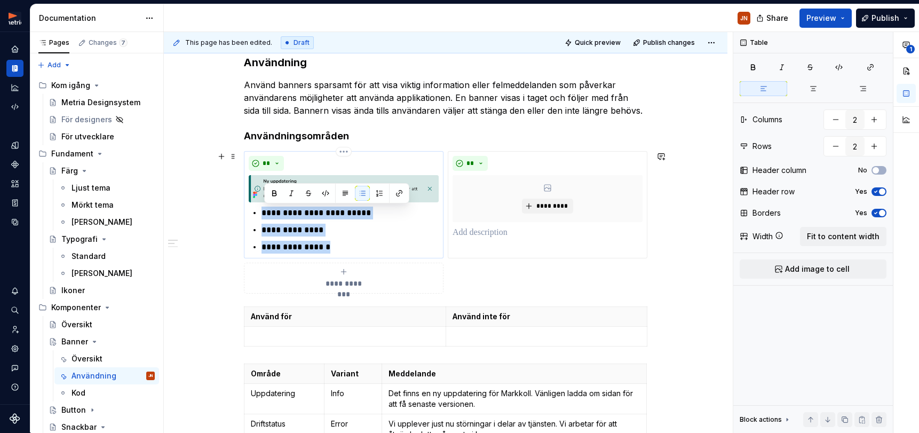
drag, startPoint x: 298, startPoint y: 232, endPoint x: 263, endPoint y: 237, distance: 35.6
click at [261, 216] on ul "**********" at bounding box center [349, 229] width 177 height 47
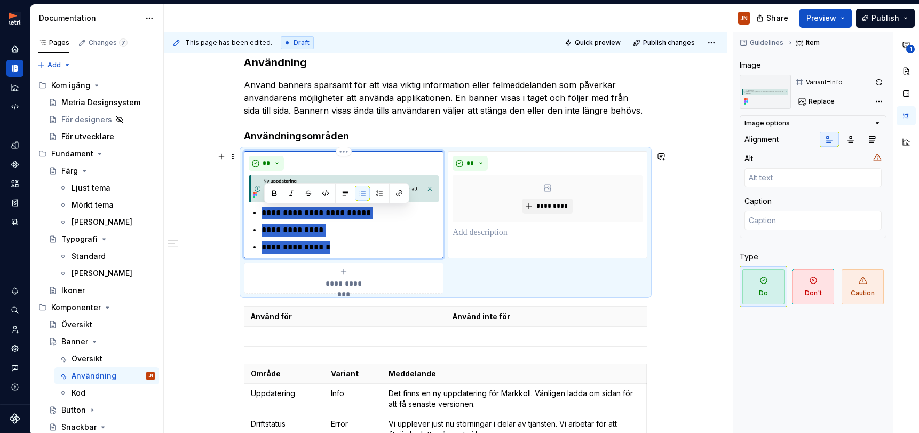
type textarea "*"
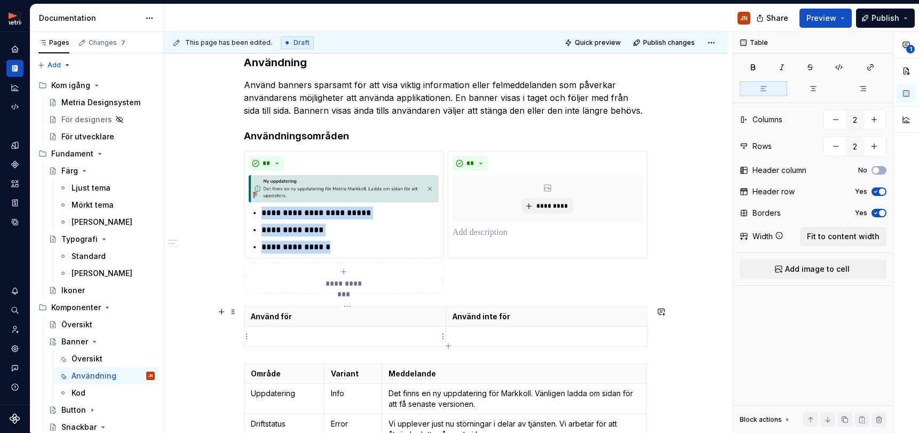
click at [272, 340] on p at bounding box center [345, 336] width 188 height 11
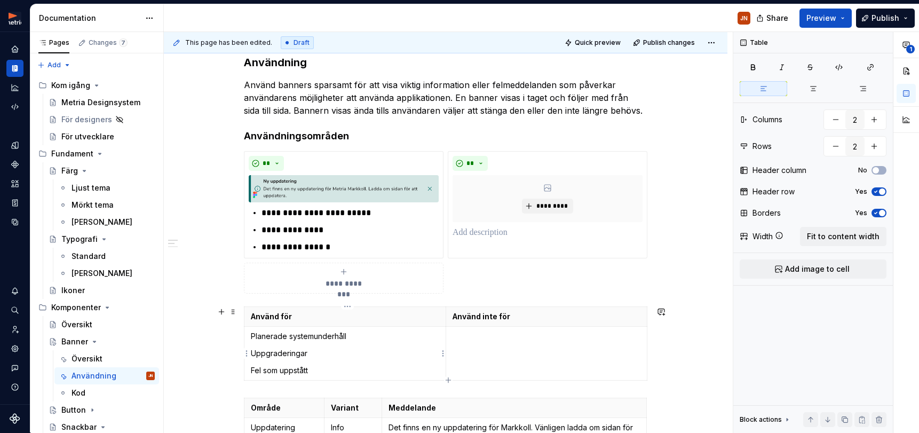
click at [251, 337] on td "Planerade systemunderhåll Uppgraderingar Fel som uppstått" at bounding box center [345, 353] width 202 height 54
click at [221, 348] on div "**********" at bounding box center [445, 403] width 563 height 748
click at [253, 336] on p "Planerade systemunderhåll" at bounding box center [345, 336] width 188 height 11
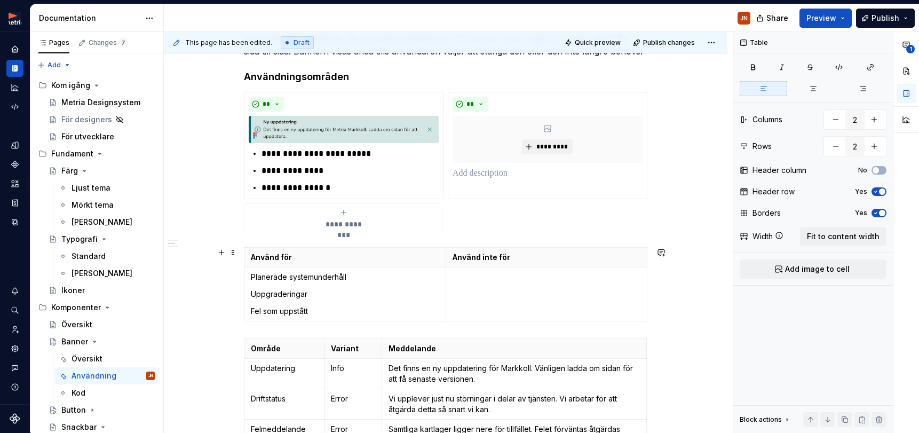
scroll to position [229, 0]
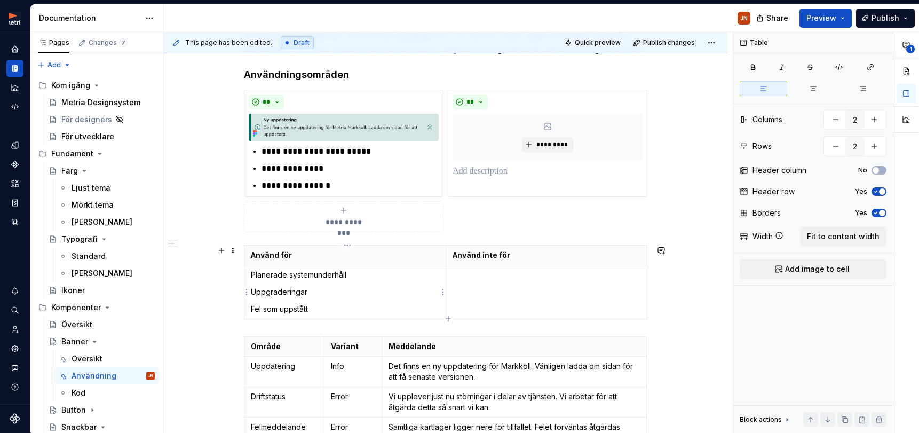
click at [251, 275] on td "Planerade systemunderhåll Uppgraderingar Fel som uppstått" at bounding box center [345, 292] width 202 height 54
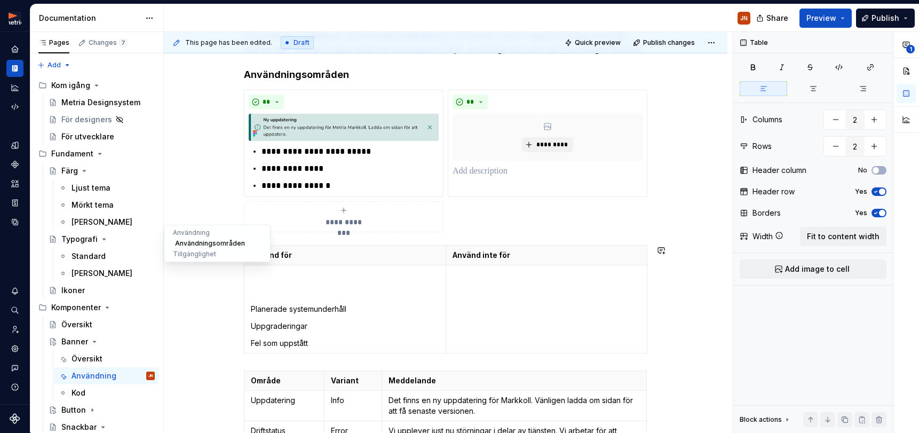
click at [181, 245] on button "Användningsområden" at bounding box center [216, 243] width 101 height 11
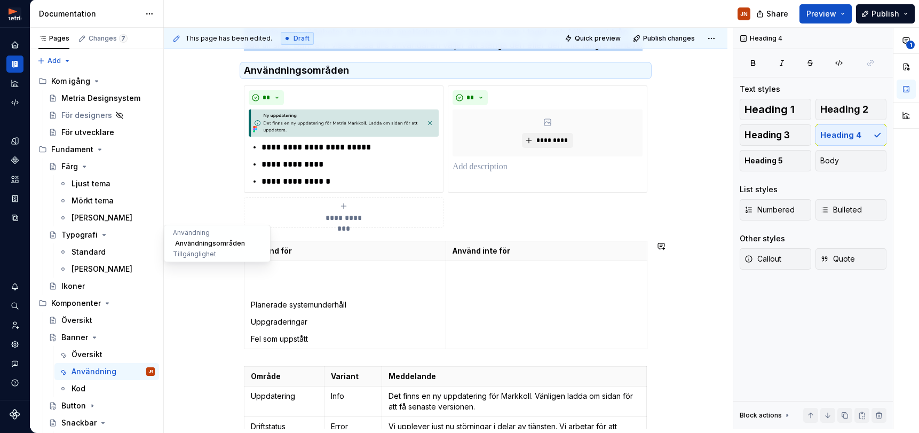
scroll to position [212, 0]
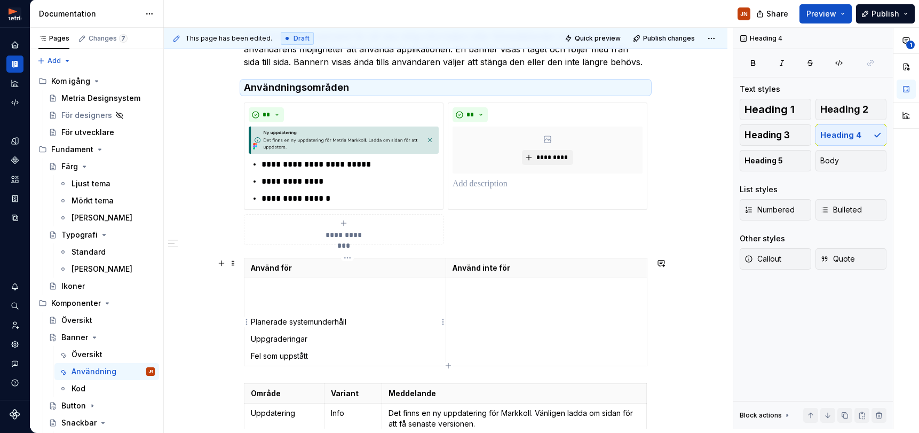
click at [275, 293] on td "Planerade systemunderhåll Uppgraderingar Fel som uppstått" at bounding box center [345, 322] width 202 height 88
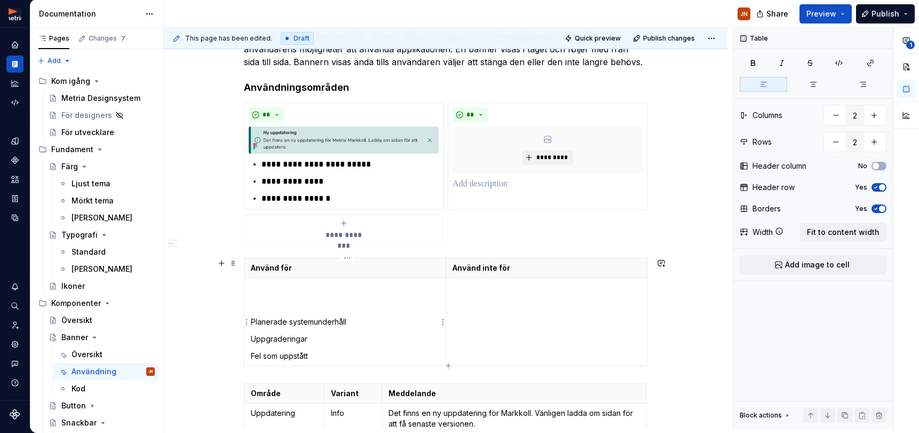
click at [275, 292] on td "Planerade systemunderhåll Uppgraderingar Fel som uppstått" at bounding box center [345, 322] width 202 height 88
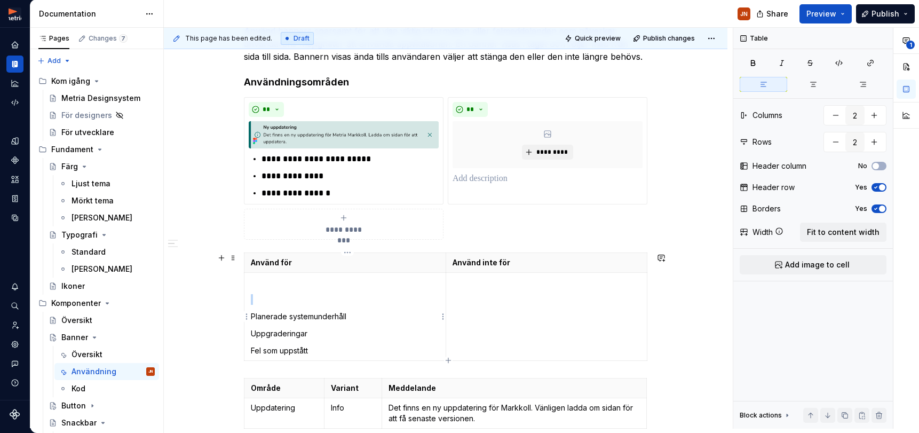
click at [281, 274] on td "Planerade systemunderhåll Uppgraderingar Fel som uppstått" at bounding box center [345, 317] width 202 height 88
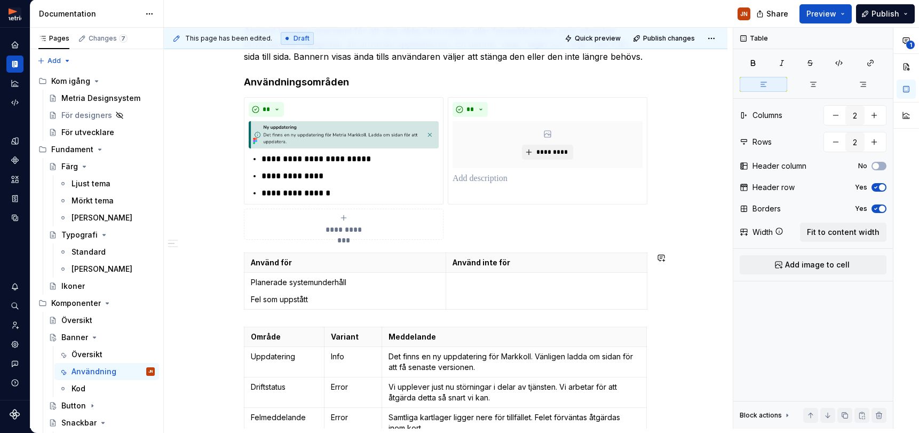
type input "3"
type input "4"
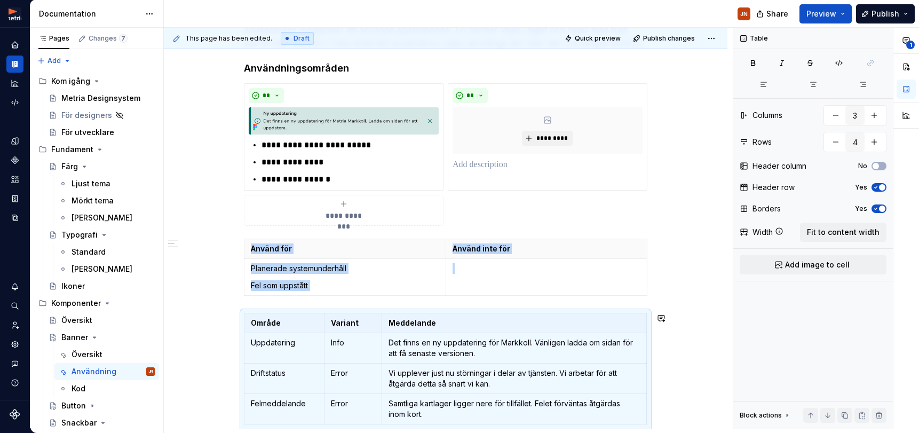
type input "2"
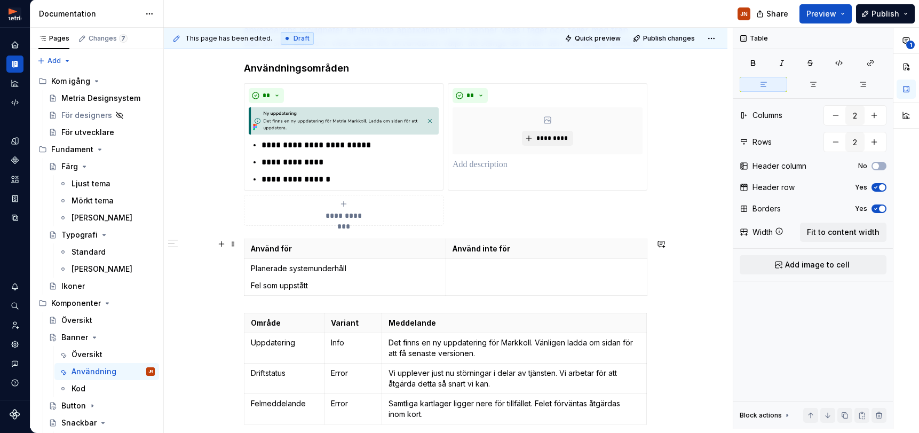
click at [263, 299] on div "Använd för Använd inte för Planerade systemunderhåll Fel som uppstått" at bounding box center [445, 268] width 403 height 61
click at [312, 163] on p "**********" at bounding box center [349, 162] width 177 height 13
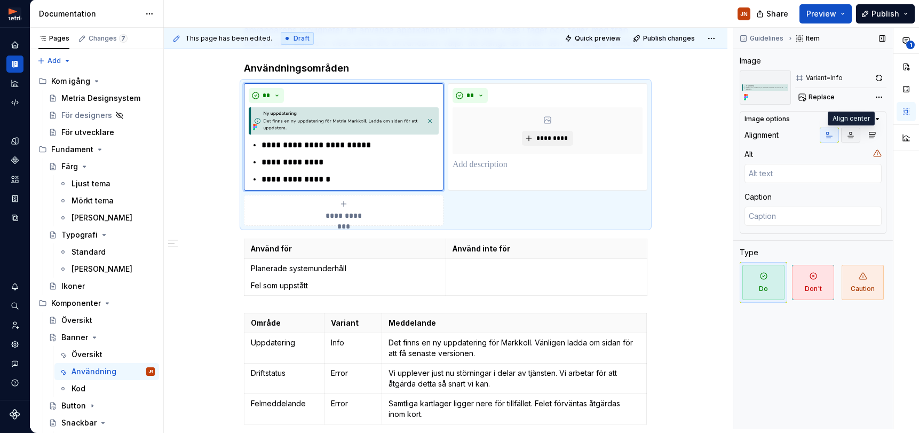
click at [848, 135] on icon "button" at bounding box center [850, 135] width 9 height 9
click at [869, 135] on icon "button" at bounding box center [871, 135] width 9 height 9
click at [828, 138] on icon "button" at bounding box center [829, 135] width 6 height 6
click at [857, 118] on div "Image options" at bounding box center [808, 119] width 129 height 9
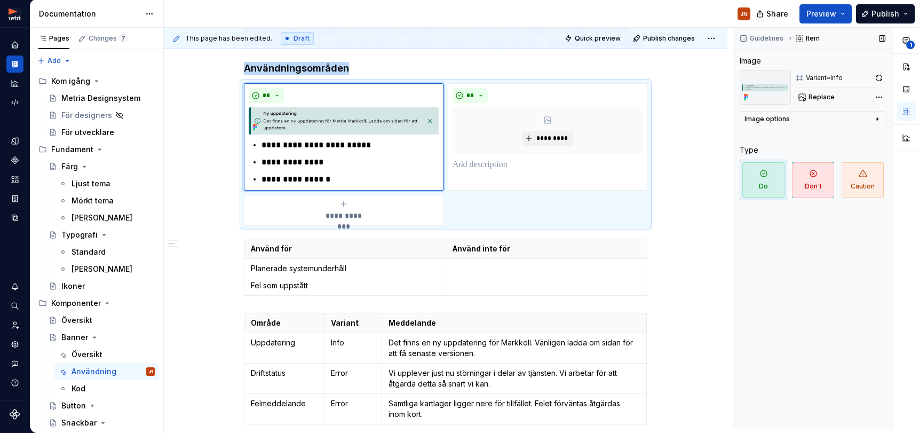
click at [857, 118] on div "Image options" at bounding box center [808, 121] width 129 height 13
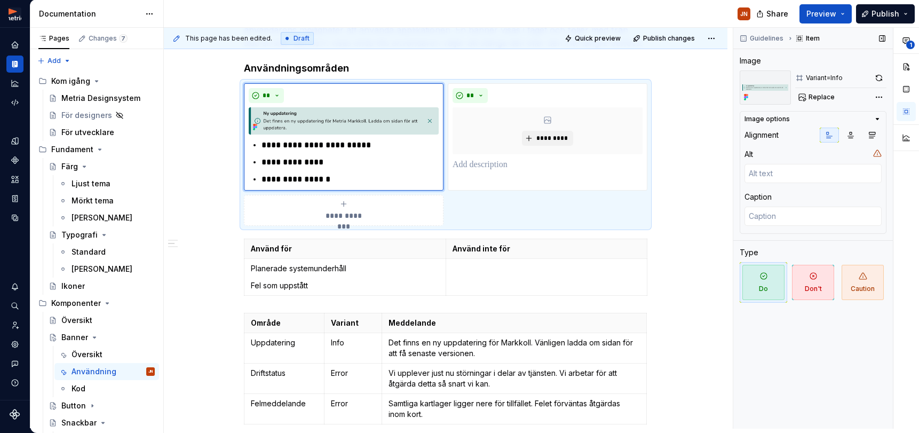
click at [826, 76] on div "Variant=Info" at bounding box center [824, 78] width 37 height 9
click at [348, 83] on html "Metria Designsystem JN Design system data Documentation JN Share Preview Publis…" at bounding box center [459, 216] width 919 height 433
drag, startPoint x: 281, startPoint y: 205, endPoint x: 228, endPoint y: 106, distance: 112.9
click at [280, 205] on html "Metria Designsystem JN Design system data Documentation JN Share Preview Publis…" at bounding box center [459, 216] width 919 height 433
click at [234, 89] on span at bounding box center [233, 88] width 9 height 15
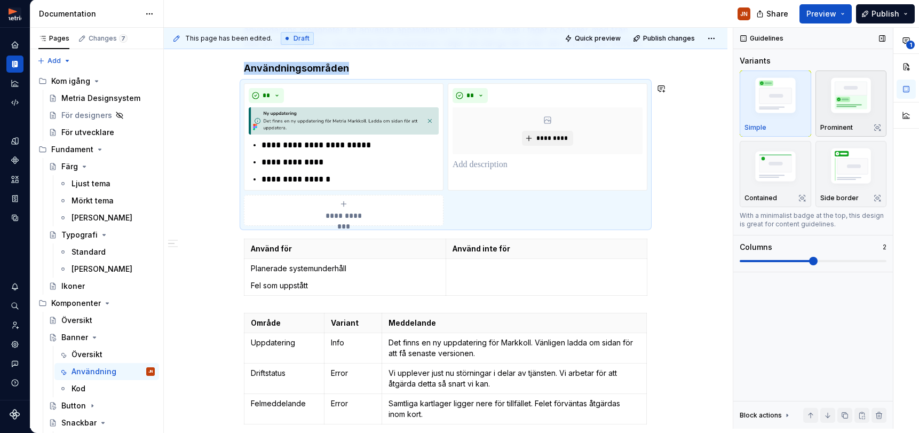
click at [844, 125] on p "Prominent" at bounding box center [836, 127] width 33 height 9
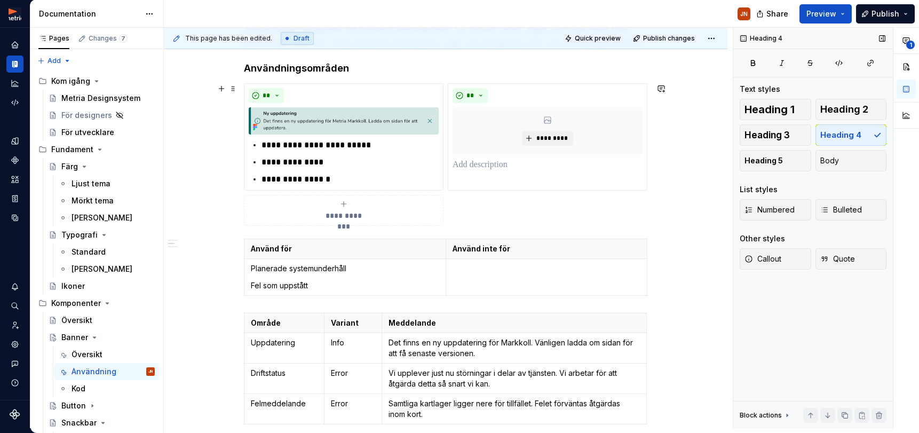
drag, startPoint x: 236, startPoint y: 87, endPoint x: 243, endPoint y: 91, distance: 7.9
click at [237, 87] on span at bounding box center [233, 88] width 9 height 15
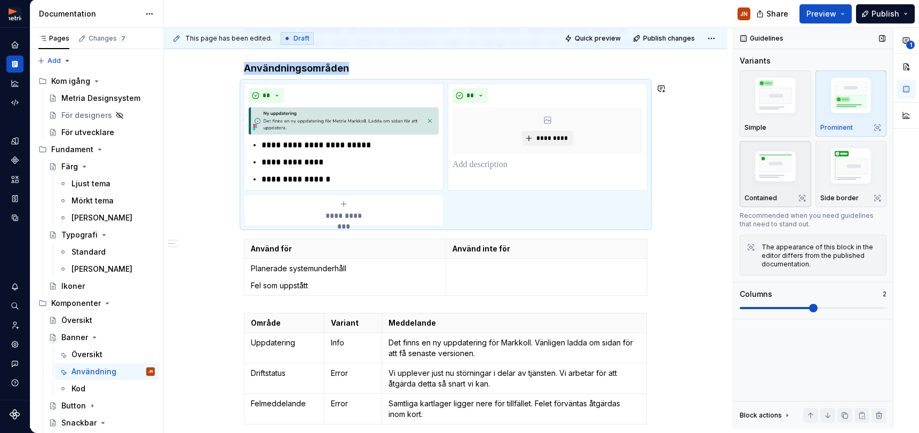
click at [771, 169] on img "button" at bounding box center [775, 168] width 62 height 42
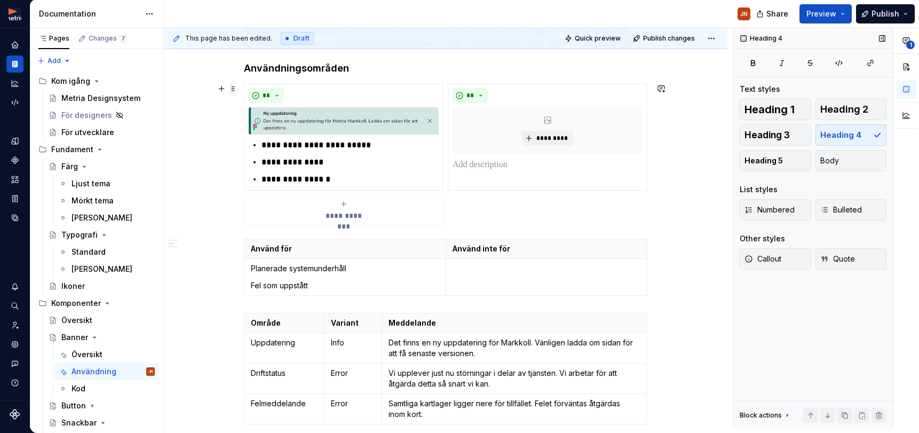
click at [237, 87] on span at bounding box center [233, 88] width 9 height 15
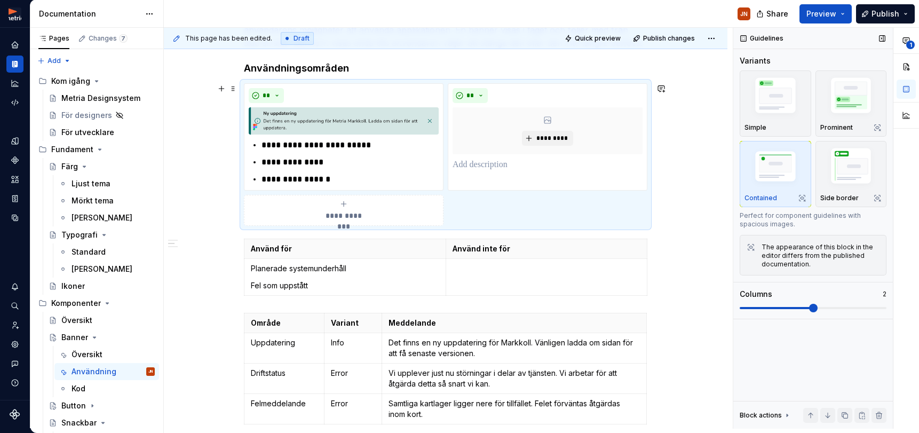
click at [513, 210] on div "**********" at bounding box center [445, 154] width 403 height 142
click at [574, 210] on div "**********" at bounding box center [445, 154] width 403 height 142
click at [762, 178] on img "button" at bounding box center [775, 168] width 62 height 42
click at [625, 34] on button "Quick preview" at bounding box center [593, 38] width 64 height 15
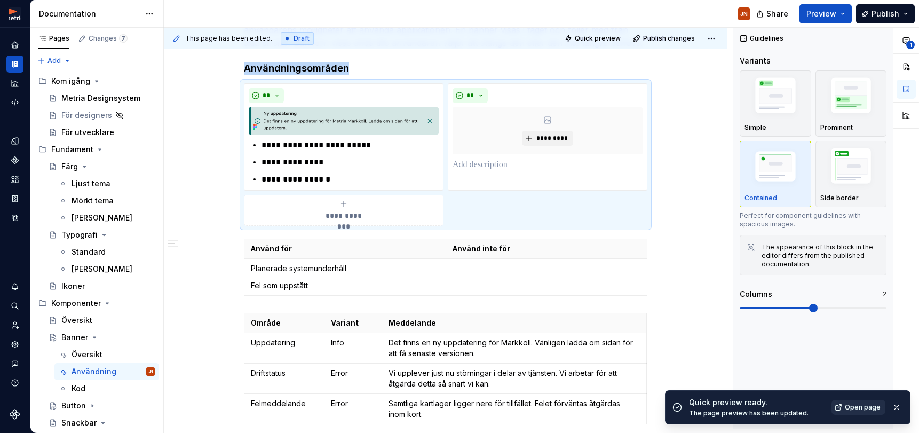
click at [859, 407] on span "Open page" at bounding box center [862, 407] width 36 height 9
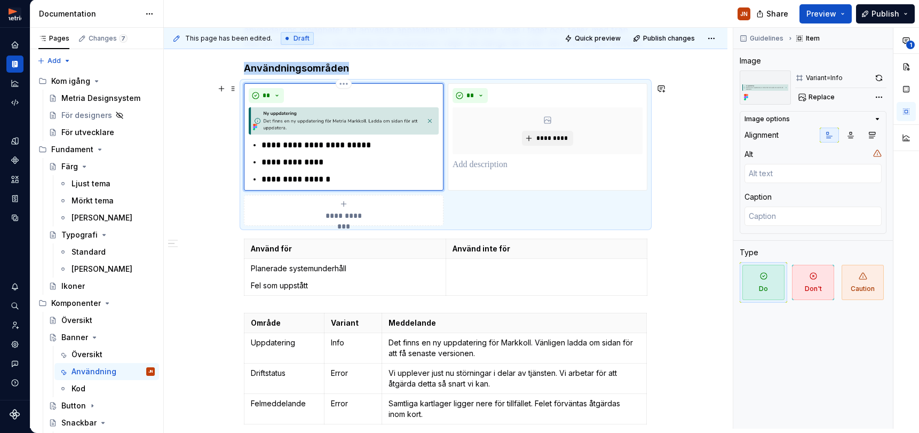
click at [356, 128] on img at bounding box center [344, 120] width 190 height 27
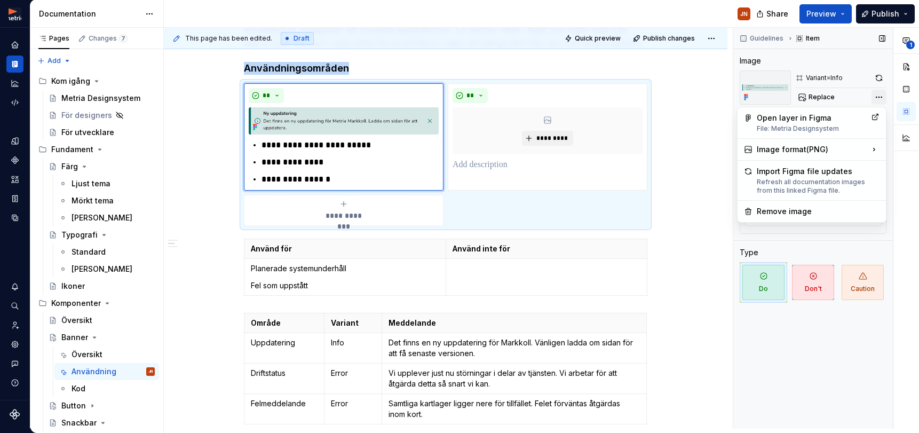
type textarea "*"
click at [876, 100] on div "**********" at bounding box center [826, 228] width 186 height 401
click at [815, 210] on div "Remove image" at bounding box center [817, 211] width 123 height 11
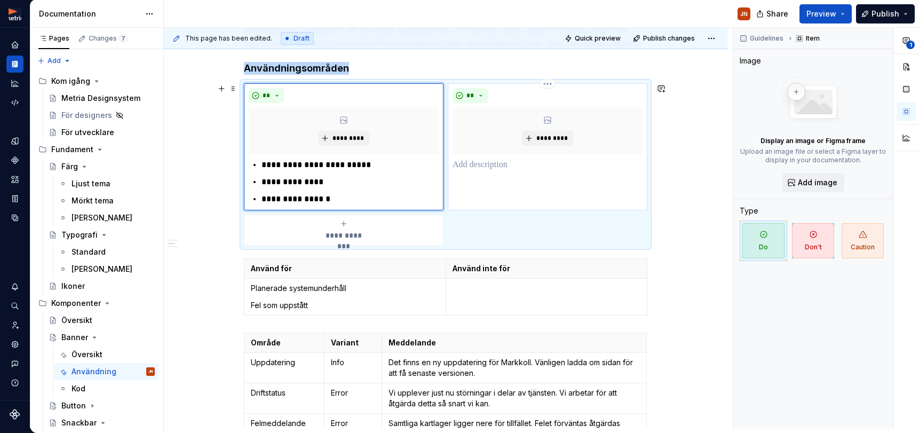
drag, startPoint x: 518, startPoint y: 170, endPoint x: 504, endPoint y: 166, distance: 14.8
click at [516, 169] on p at bounding box center [547, 164] width 190 height 13
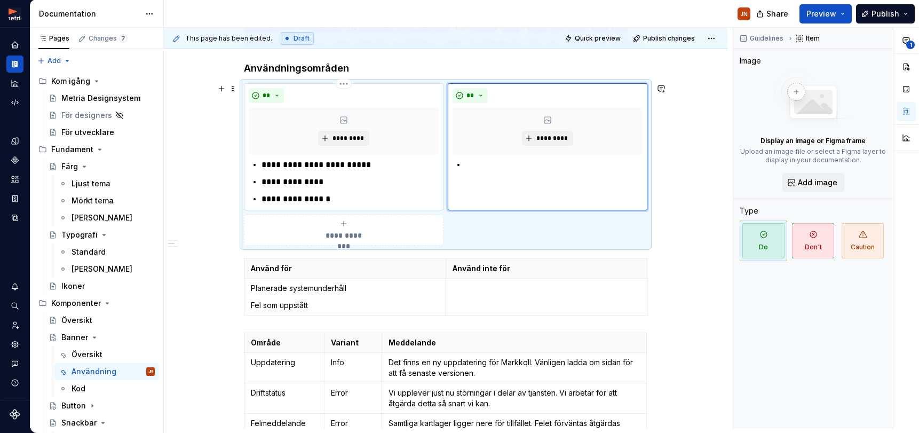
click at [378, 198] on p "**********" at bounding box center [349, 199] width 177 height 13
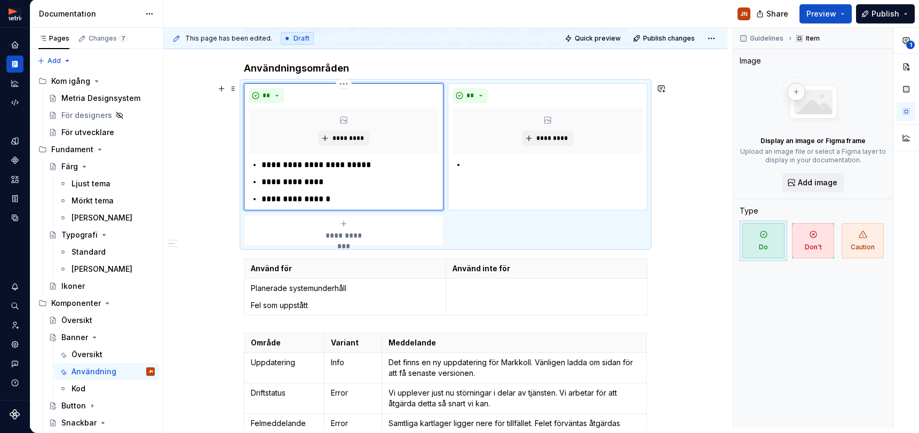
scroll to position [229, 0]
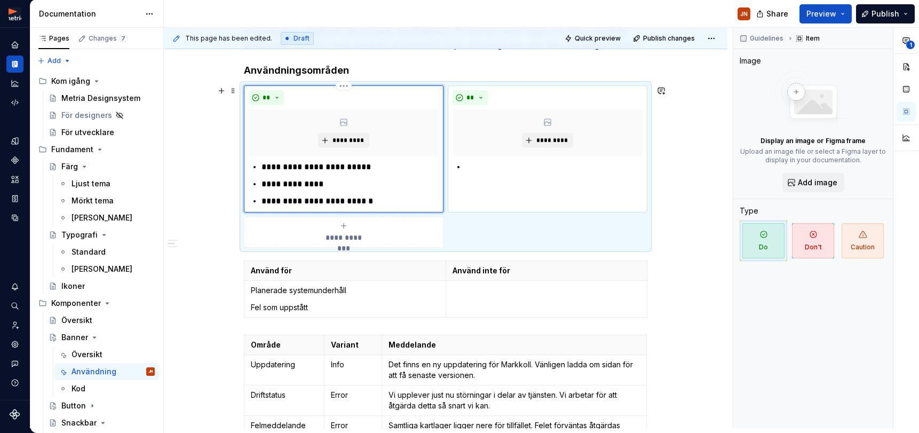
drag, startPoint x: 332, startPoint y: 176, endPoint x: 343, endPoint y: 184, distance: 13.3
click at [332, 176] on ul "**********" at bounding box center [349, 184] width 177 height 47
click at [264, 167] on div "**********" at bounding box center [344, 184] width 190 height 47
click at [479, 167] on p at bounding box center [553, 167] width 177 height 13
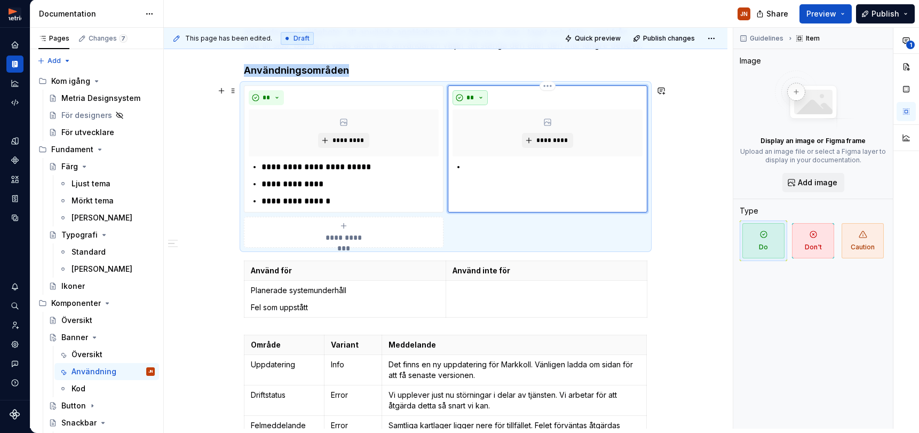
click at [482, 92] on button "**" at bounding box center [469, 97] width 35 height 15
click at [477, 137] on div "Suggestions" at bounding box center [479, 135] width 9 height 9
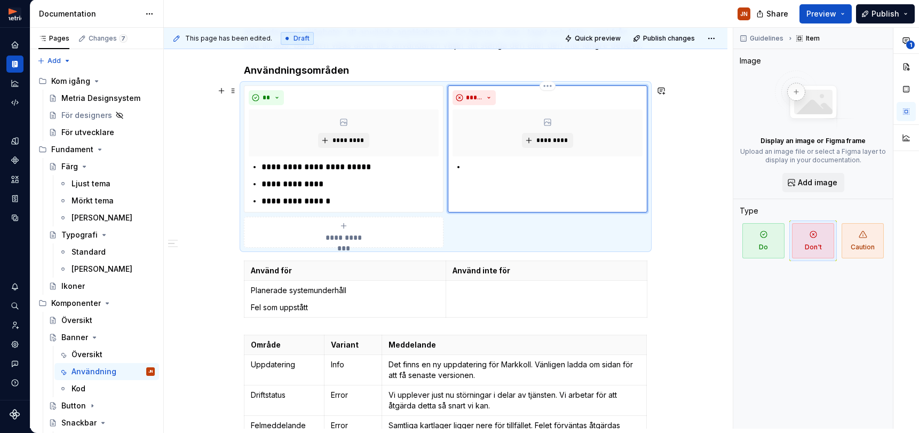
click at [488, 177] on div "***** *********" at bounding box center [548, 148] width 200 height 127
click at [493, 168] on p at bounding box center [553, 167] width 177 height 13
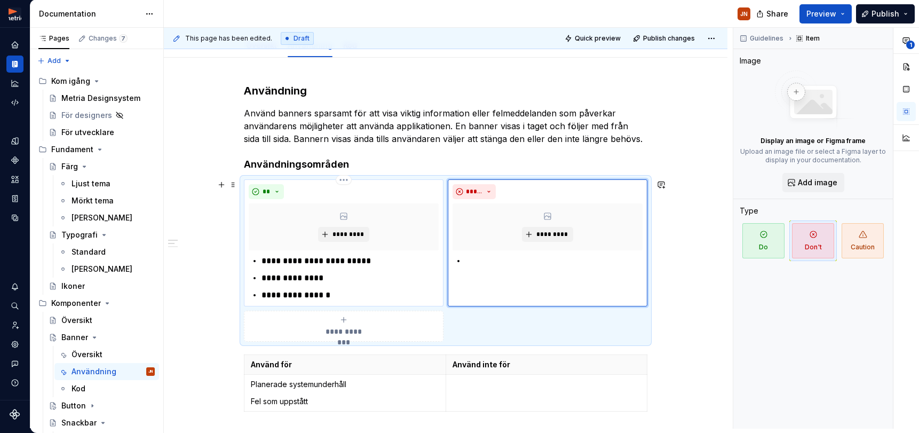
scroll to position [134, 0]
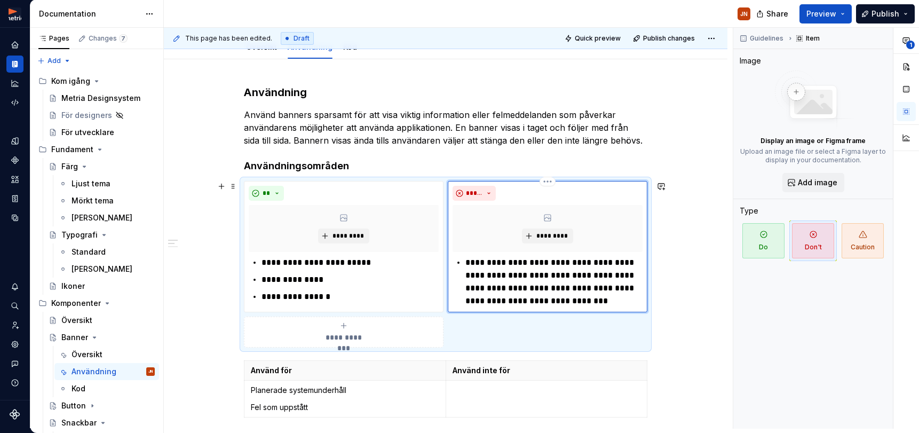
drag, startPoint x: 465, startPoint y: 263, endPoint x: 487, endPoint y: 263, distance: 21.9
click at [469, 262] on div "**********" at bounding box center [547, 281] width 190 height 51
drag, startPoint x: 503, startPoint y: 263, endPoint x: 492, endPoint y: 264, distance: 10.2
click at [503, 263] on p "**********" at bounding box center [553, 281] width 177 height 51
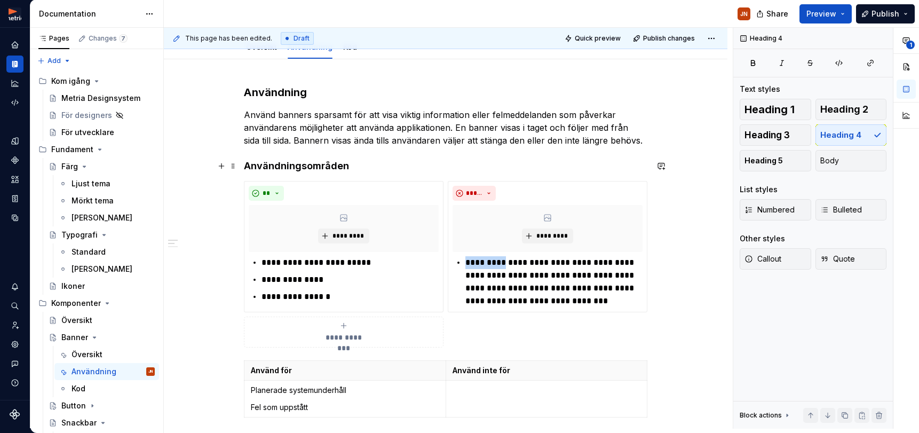
click at [586, 162] on h4 "Användningsområden" at bounding box center [445, 166] width 403 height 13
click at [500, 265] on p "**********" at bounding box center [553, 281] width 177 height 51
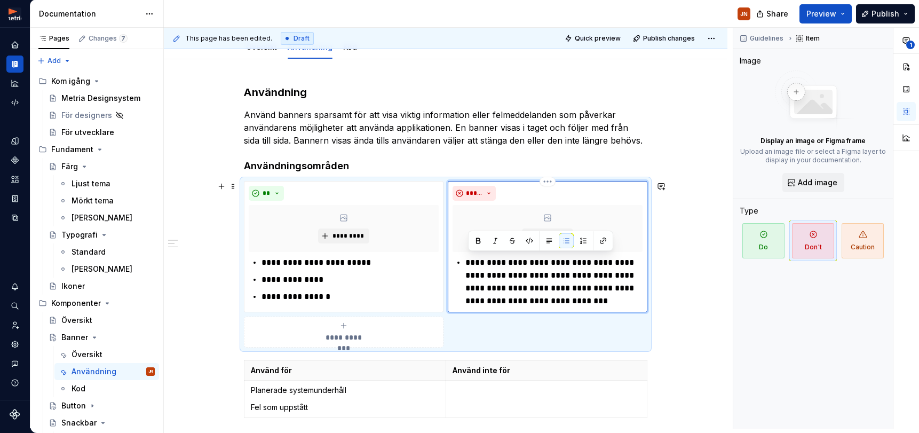
scroll to position [136, 0]
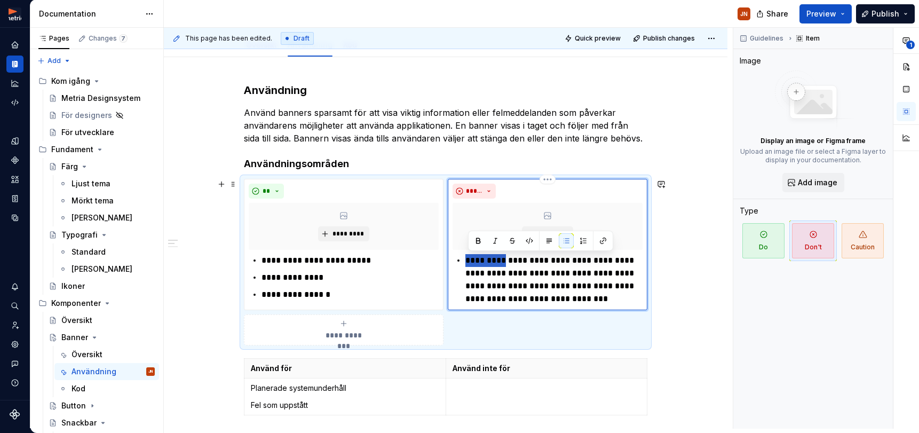
click at [506, 256] on p "**********" at bounding box center [553, 279] width 177 height 51
click at [506, 255] on p "**********" at bounding box center [553, 279] width 177 height 51
click at [484, 259] on p "**********" at bounding box center [553, 279] width 177 height 51
drag, startPoint x: 540, startPoint y: 261, endPoint x: 555, endPoint y: 264, distance: 15.2
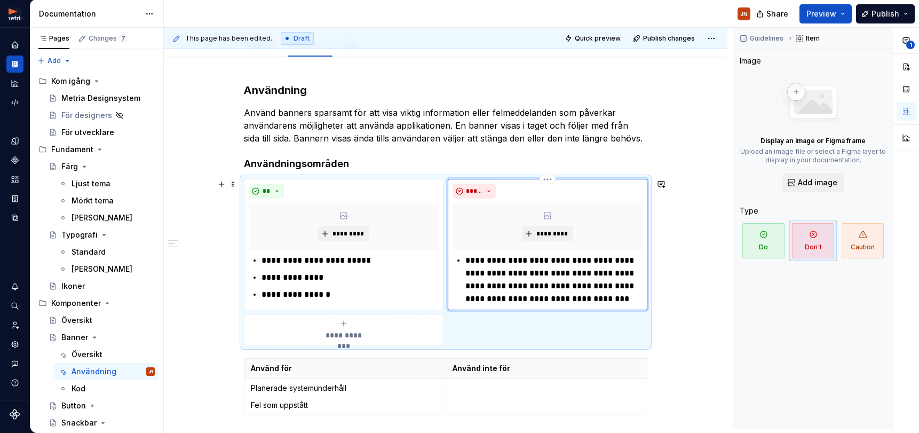
click at [540, 261] on p "**********" at bounding box center [553, 279] width 177 height 51
click at [492, 262] on p "**********" at bounding box center [553, 279] width 177 height 51
click at [537, 259] on p "**********" at bounding box center [553, 279] width 177 height 51
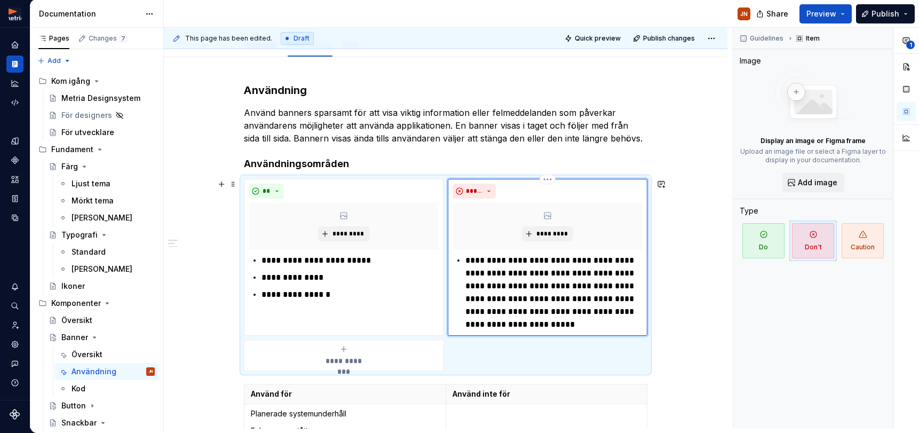
type textarea "*"
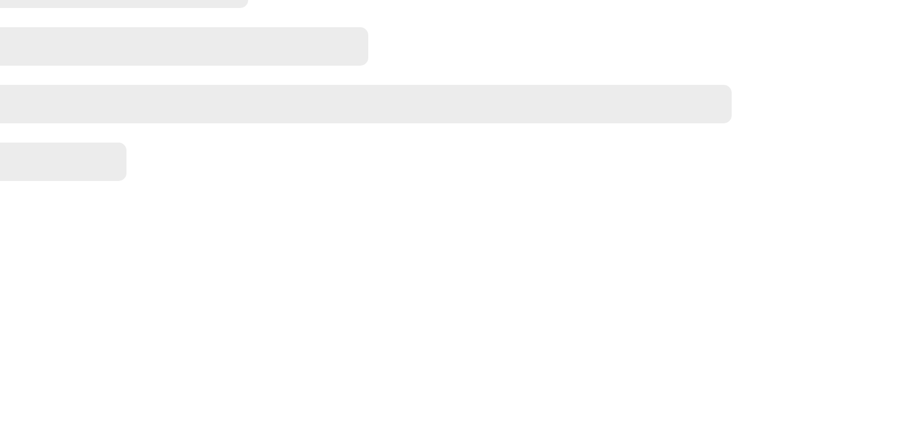
scroll to position [208, 403]
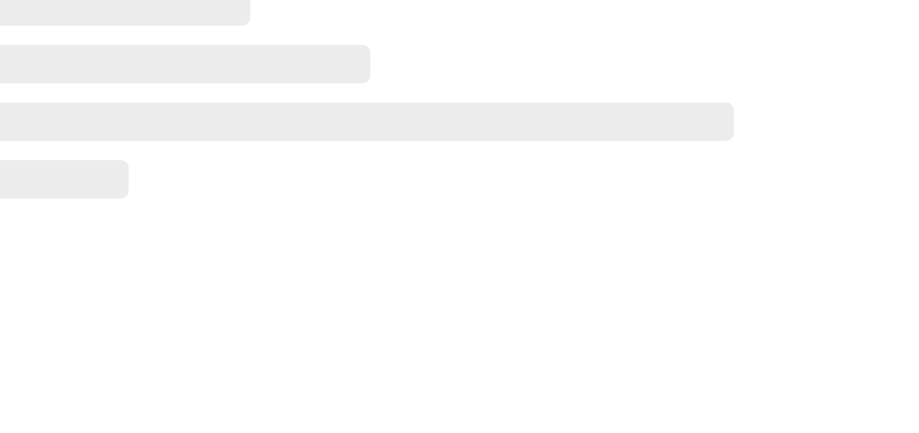
type textarea "*"
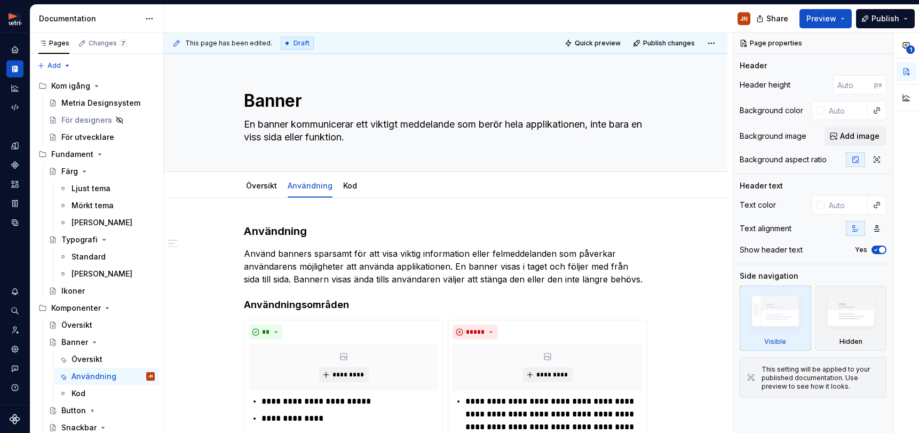
type textarea "*"
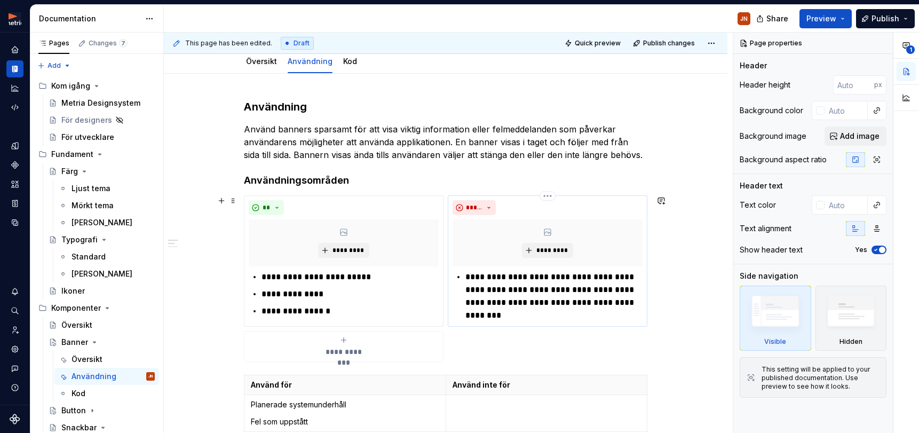
click at [544, 311] on p "**********" at bounding box center [553, 295] width 177 height 51
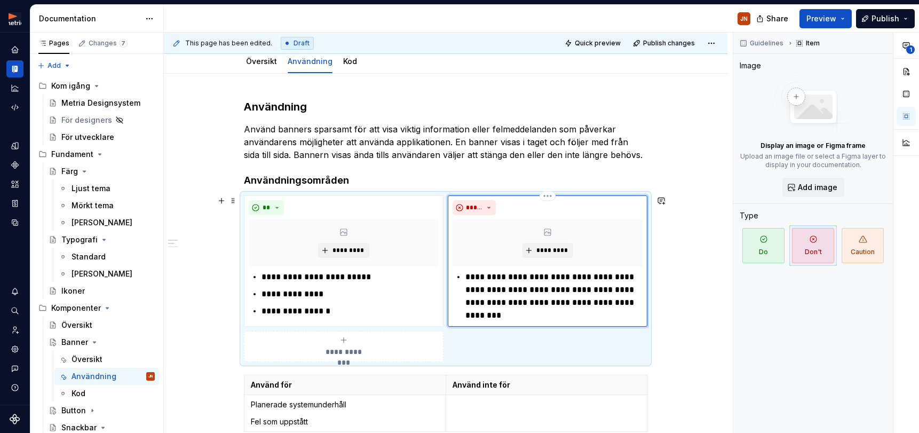
click at [480, 276] on p "**********" at bounding box center [553, 295] width 177 height 51
drag, startPoint x: 480, startPoint y: 276, endPoint x: 512, endPoint y: 284, distance: 33.5
click at [480, 276] on p "**********" at bounding box center [553, 295] width 177 height 51
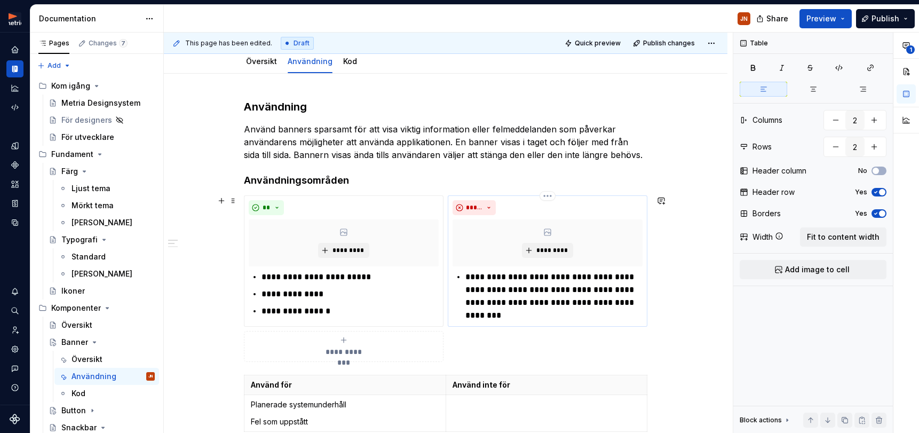
click at [474, 273] on p "**********" at bounding box center [553, 295] width 177 height 51
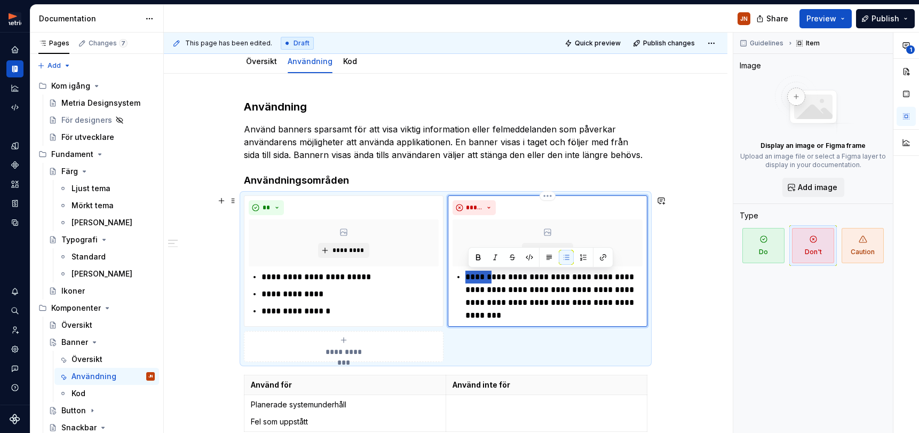
drag, startPoint x: 474, startPoint y: 273, endPoint x: 496, endPoint y: 281, distance: 23.8
click at [474, 273] on p "**********" at bounding box center [553, 295] width 177 height 51
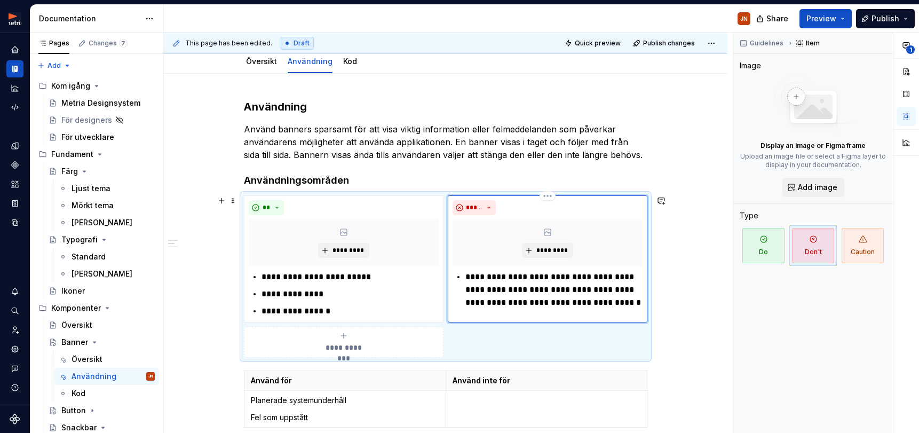
click at [511, 277] on p "**********" at bounding box center [553, 289] width 177 height 38
click at [642, 277] on p "**********" at bounding box center [553, 289] width 177 height 38
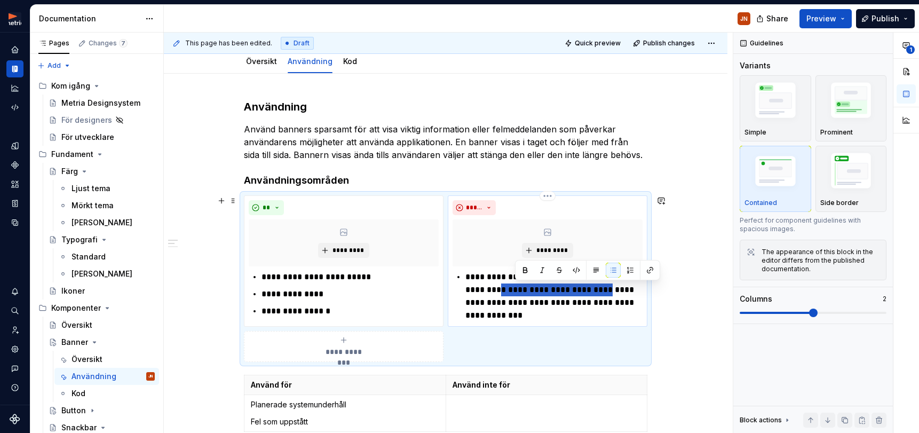
click at [618, 291] on p "**********" at bounding box center [553, 295] width 177 height 51
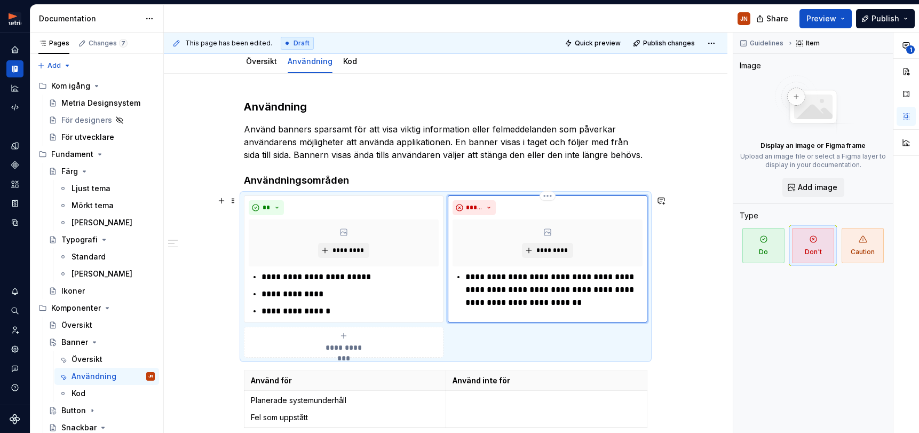
click at [492, 290] on p "**********" at bounding box center [553, 289] width 177 height 38
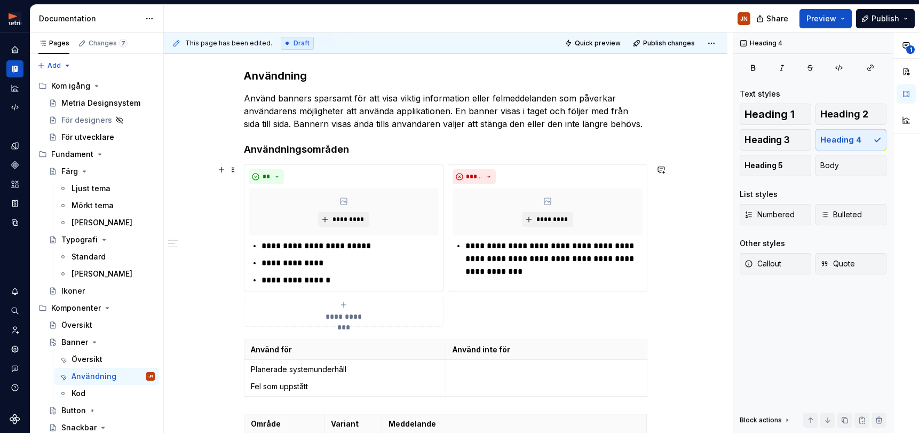
scroll to position [159, 0]
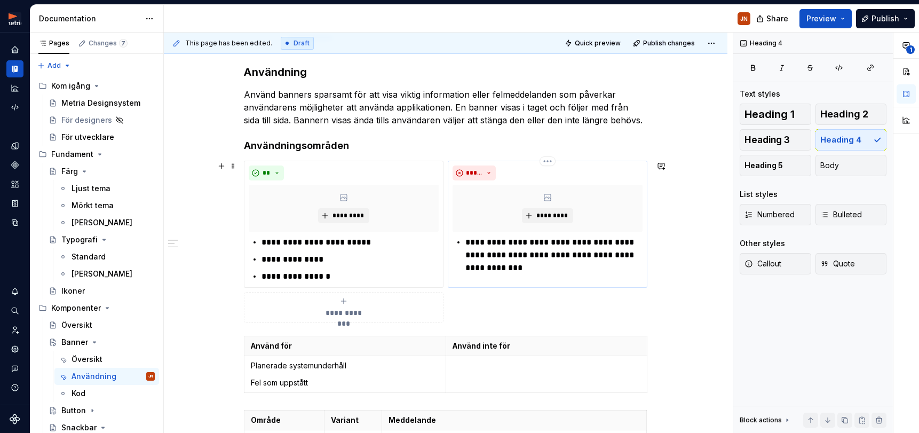
click at [578, 239] on p "**********" at bounding box center [553, 255] width 177 height 38
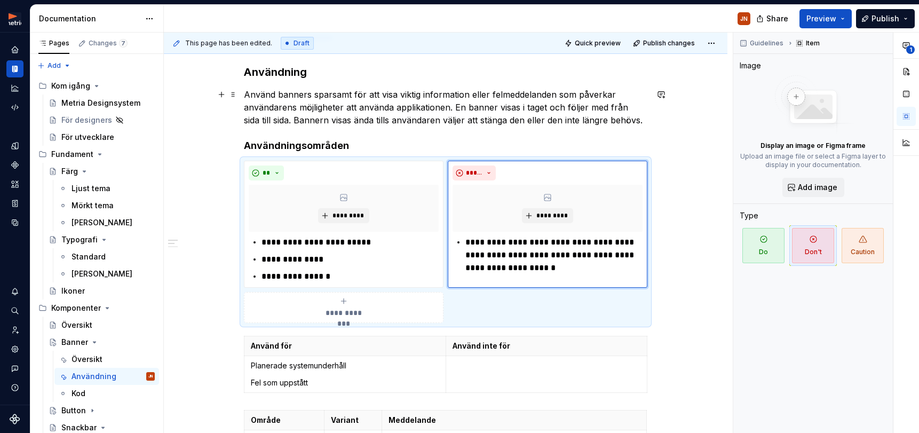
type textarea "*"
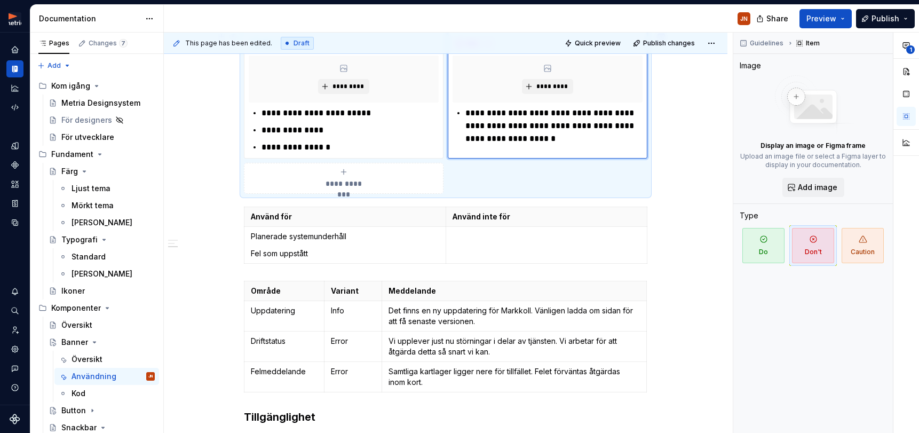
scroll to position [289, 0]
click at [281, 214] on p "Använd för" at bounding box center [345, 216] width 188 height 11
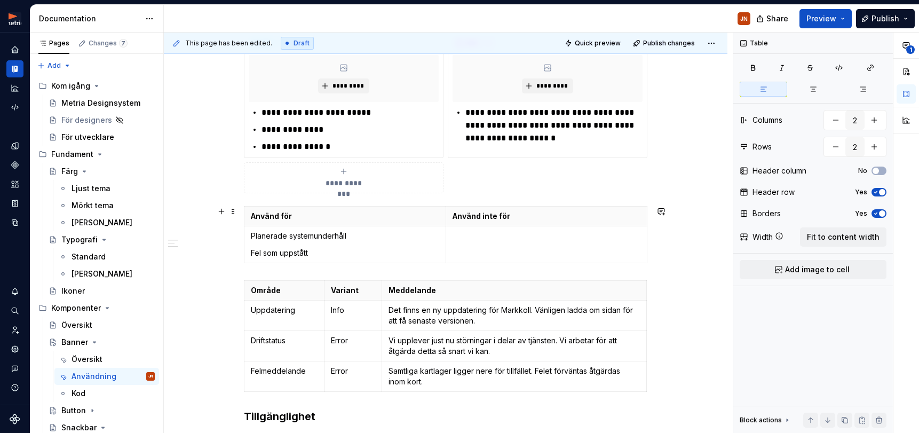
click at [240, 211] on div "**********" at bounding box center [445, 284] width 563 height 751
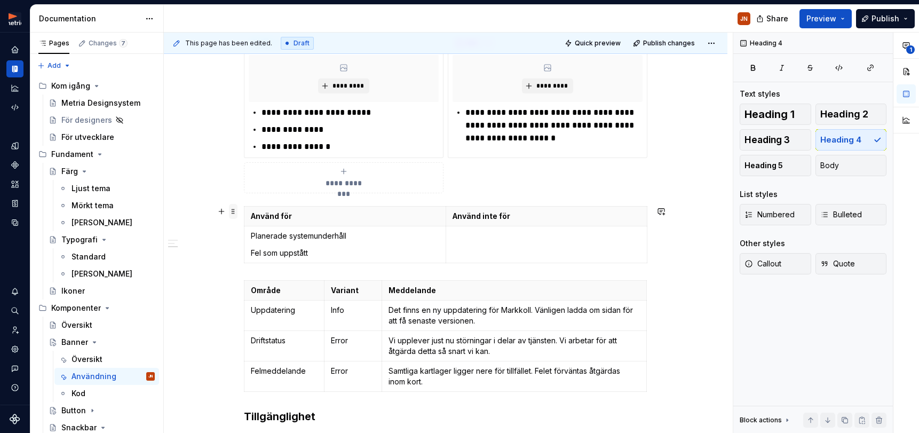
click at [236, 211] on span at bounding box center [233, 211] width 9 height 15
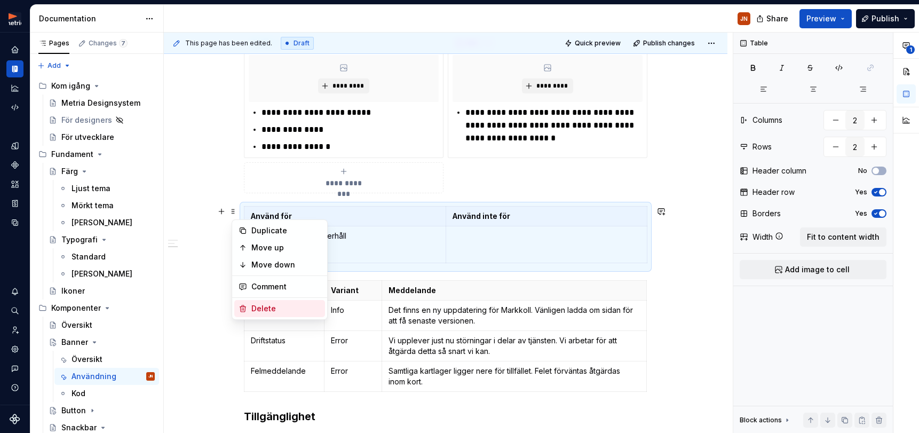
click at [281, 301] on div "Delete" at bounding box center [279, 308] width 91 height 17
type input "3"
type input "4"
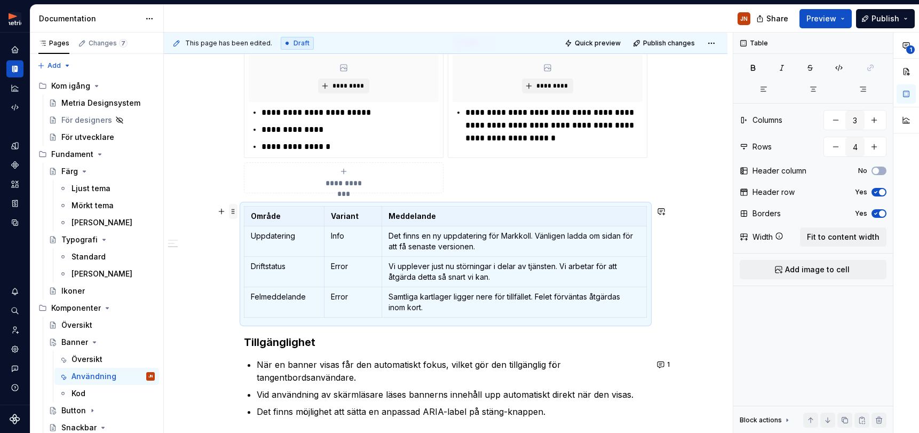
click at [237, 210] on span at bounding box center [233, 211] width 9 height 15
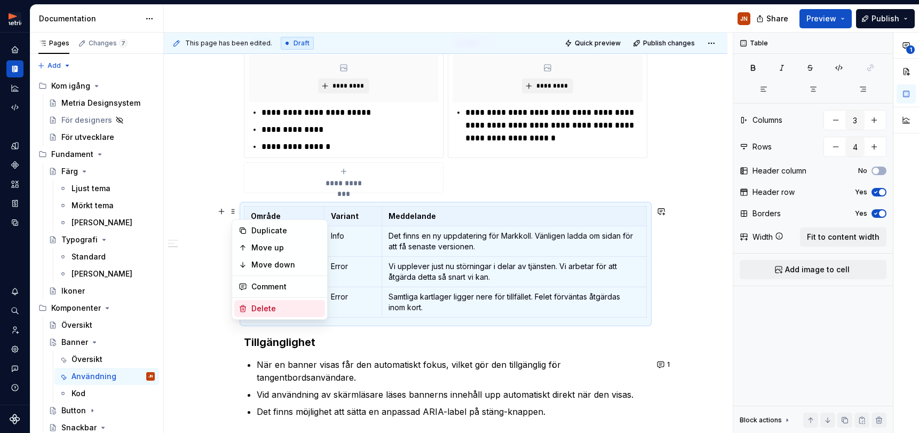
click at [276, 304] on div "Delete" at bounding box center [285, 308] width 69 height 11
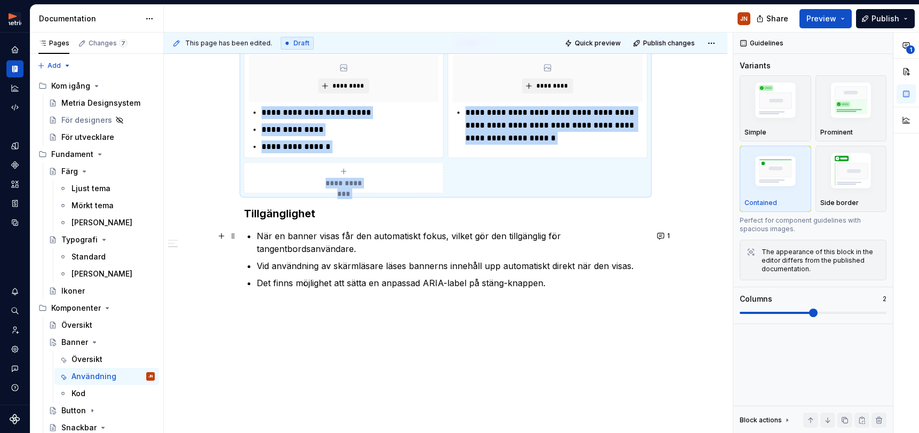
scroll to position [287, 0]
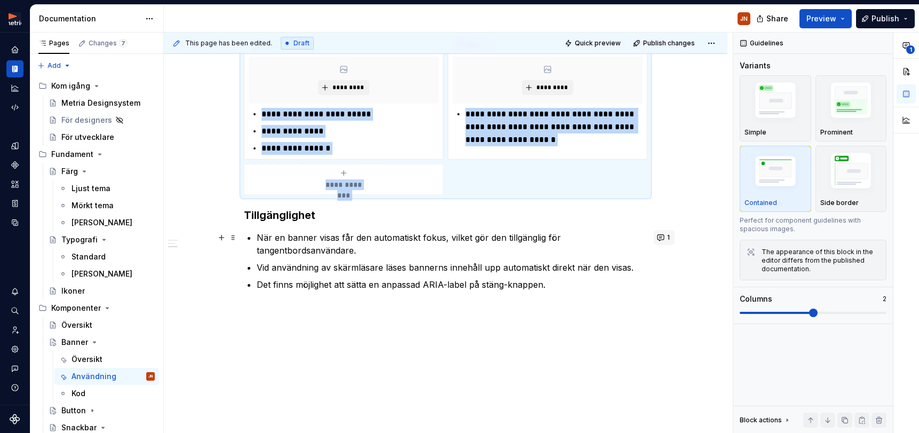
click at [665, 238] on button "1" at bounding box center [664, 237] width 21 height 15
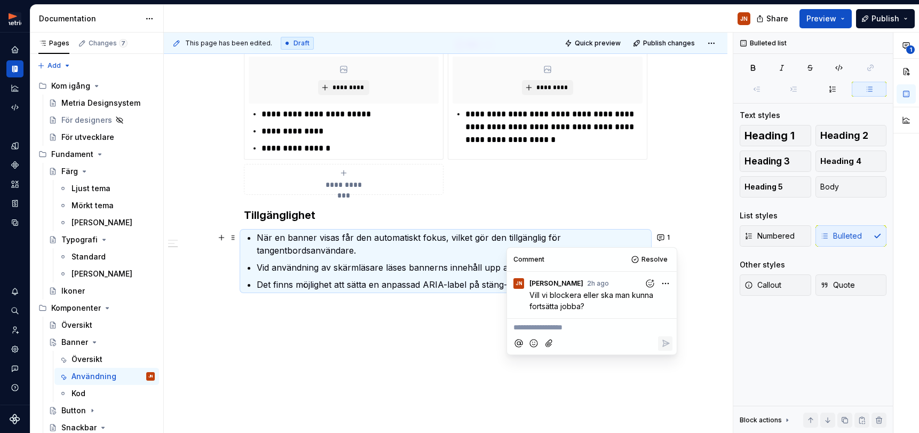
click at [693, 265] on div "**********" at bounding box center [445, 185] width 563 height 548
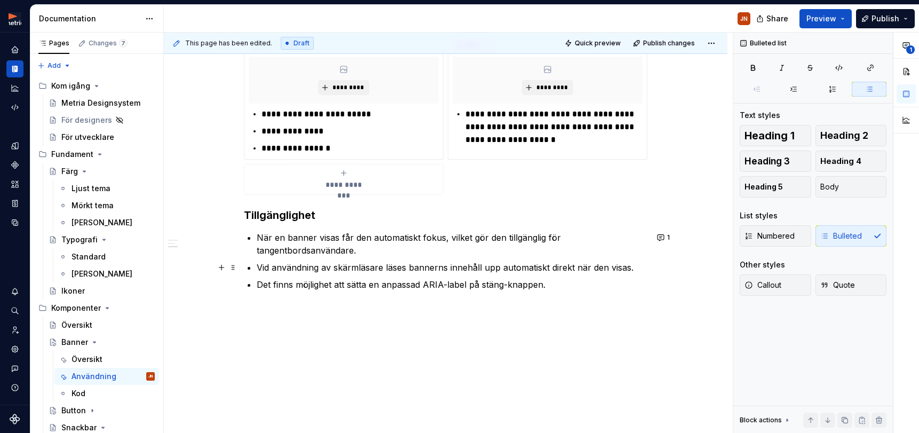
click at [589, 269] on p "Vid användning av skärmläsare läses bannerns innehåll upp automatiskt direkt nä…" at bounding box center [452, 267] width 391 height 13
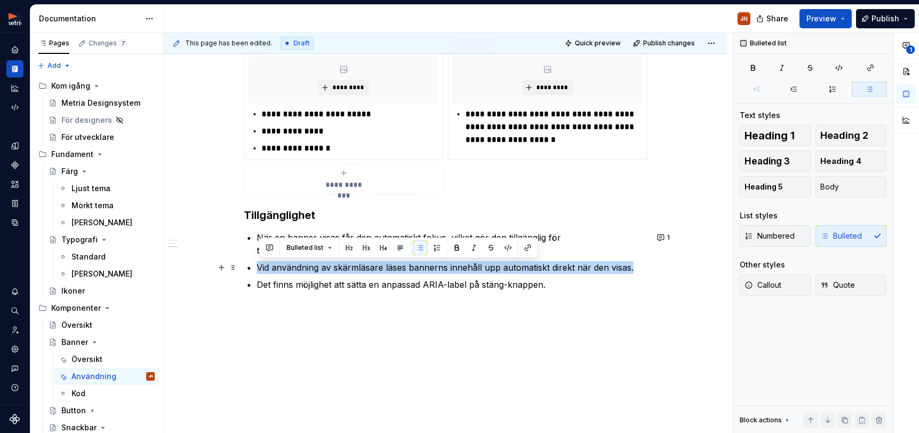
drag, startPoint x: 636, startPoint y: 268, endPoint x: 261, endPoint y: 266, distance: 375.0
click at [259, 266] on div "**********" at bounding box center [445, 127] width 403 height 380
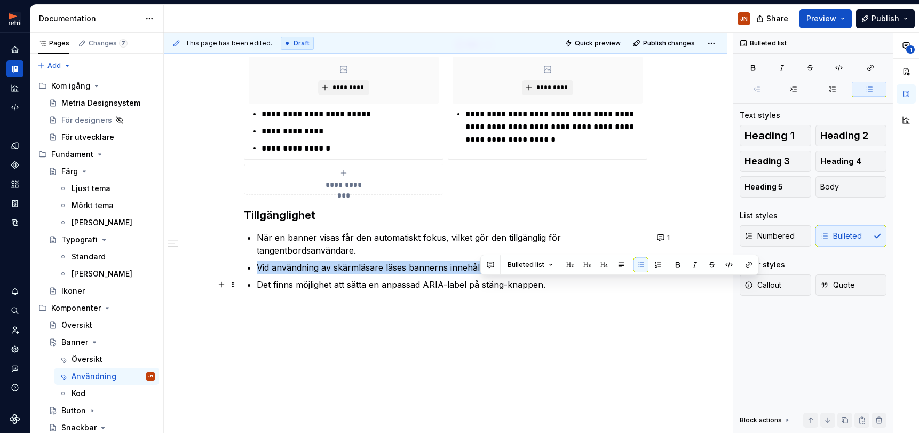
drag, startPoint x: 551, startPoint y: 286, endPoint x: 482, endPoint y: 287, distance: 68.3
click at [482, 286] on p "Det finns möjlighet att sätta en anpassad ARIA-label på stäng-knappen." at bounding box center [452, 284] width 391 height 13
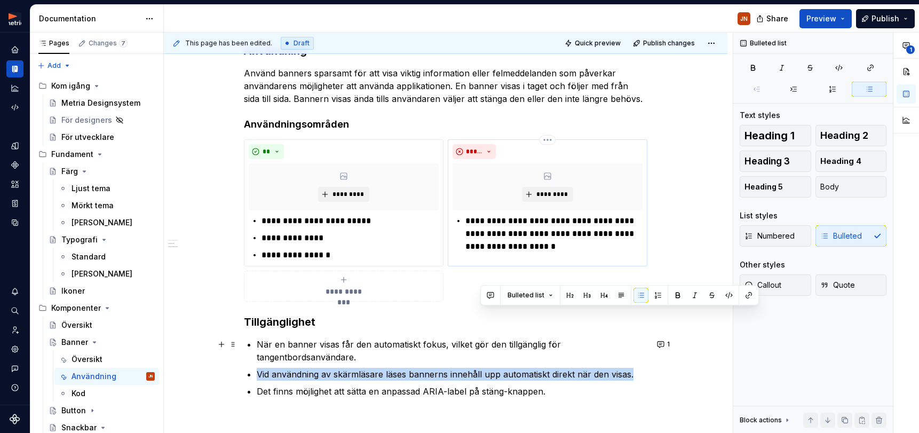
scroll to position [257, 0]
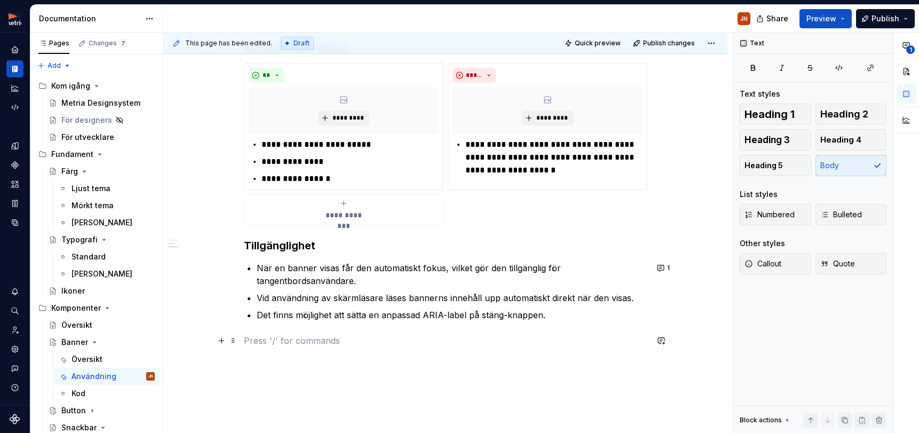
drag, startPoint x: 410, startPoint y: 334, endPoint x: 386, endPoint y: 328, distance: 24.3
click at [409, 335] on p at bounding box center [445, 340] width 403 height 13
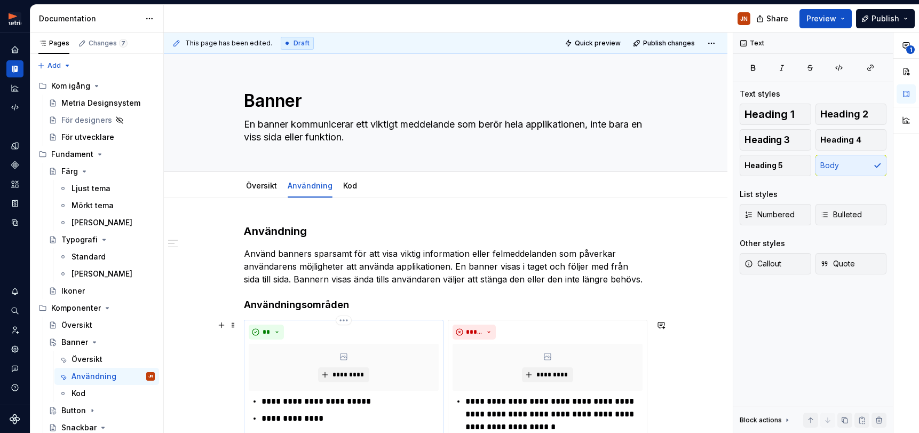
scroll to position [0, 0]
click at [357, 184] on div "Kod" at bounding box center [350, 185] width 22 height 17
click at [258, 188] on link "Översikt" at bounding box center [261, 185] width 31 height 9
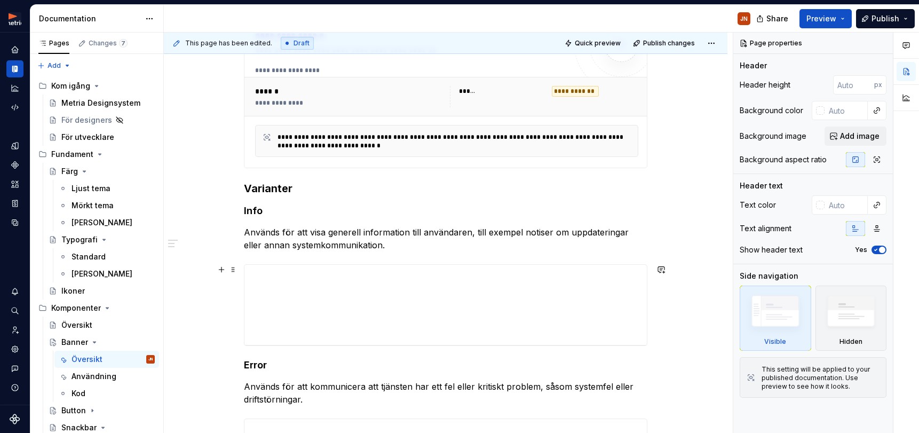
scroll to position [78, 0]
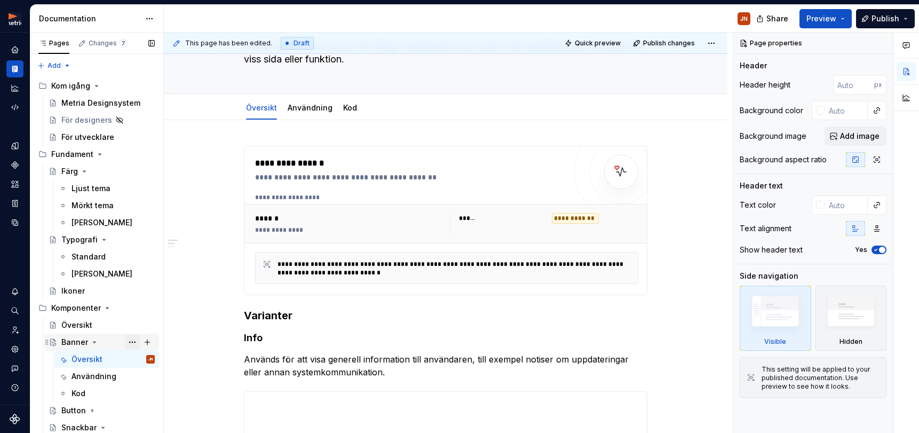
click at [129, 342] on button "Page tree" at bounding box center [132, 341] width 15 height 15
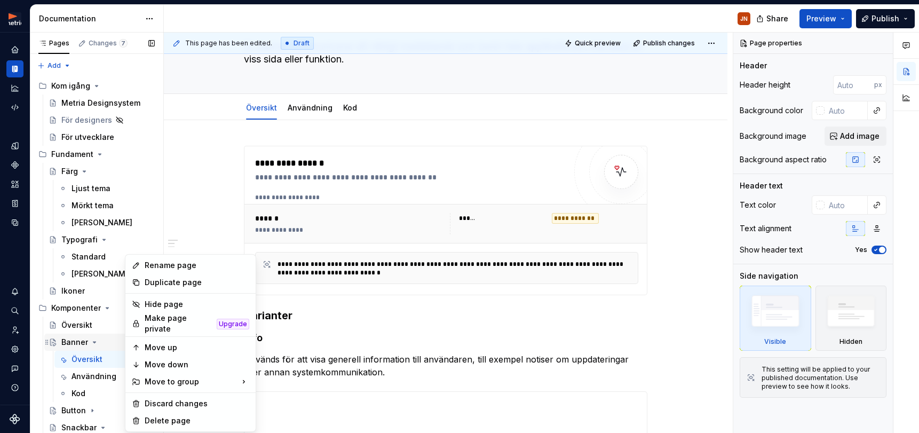
drag, startPoint x: 105, startPoint y: 358, endPoint x: 116, endPoint y: 349, distance: 14.4
click at [105, 358] on div "Pages Changes 7 Add Accessibility guide for tree Page tree. Navigate the tree w…" at bounding box center [96, 235] width 133 height 405
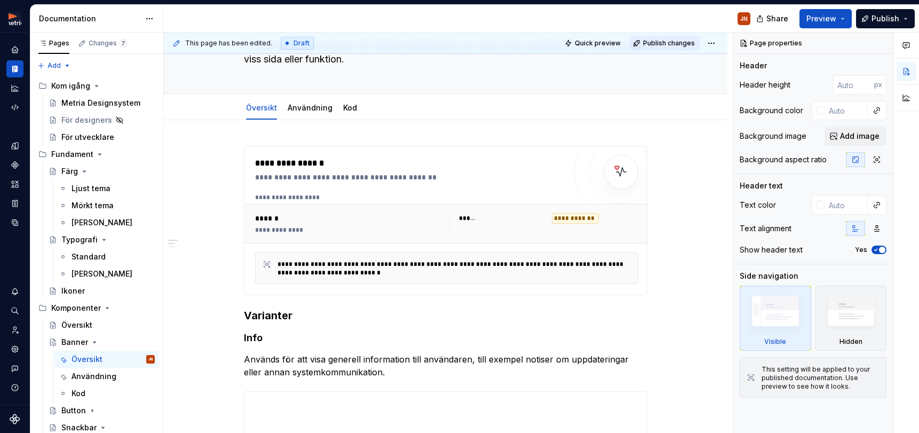
click at [687, 43] on span "Publish changes" at bounding box center [669, 43] width 52 height 9
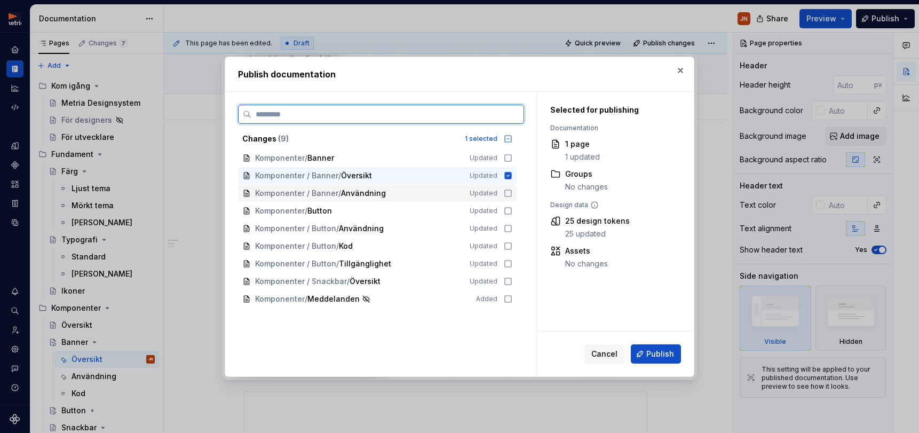
click at [512, 192] on icon at bounding box center [508, 193] width 9 height 9
click at [512, 154] on icon at bounding box center [508, 158] width 9 height 9
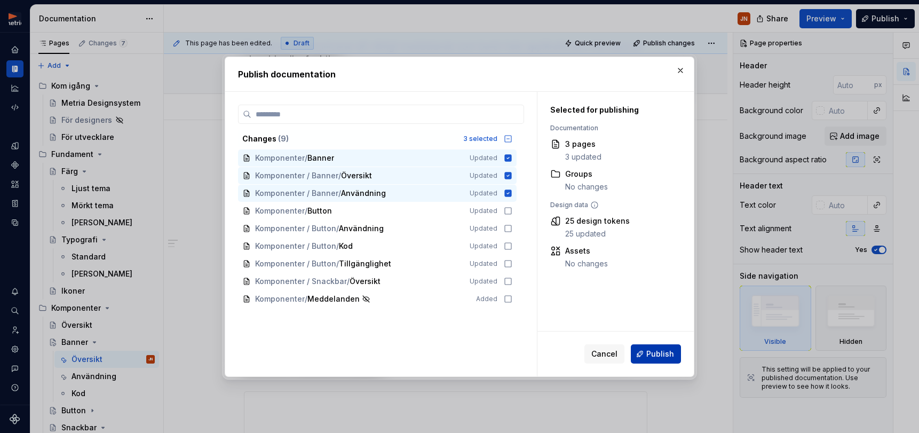
click at [641, 350] on button "Publish" at bounding box center [656, 353] width 50 height 19
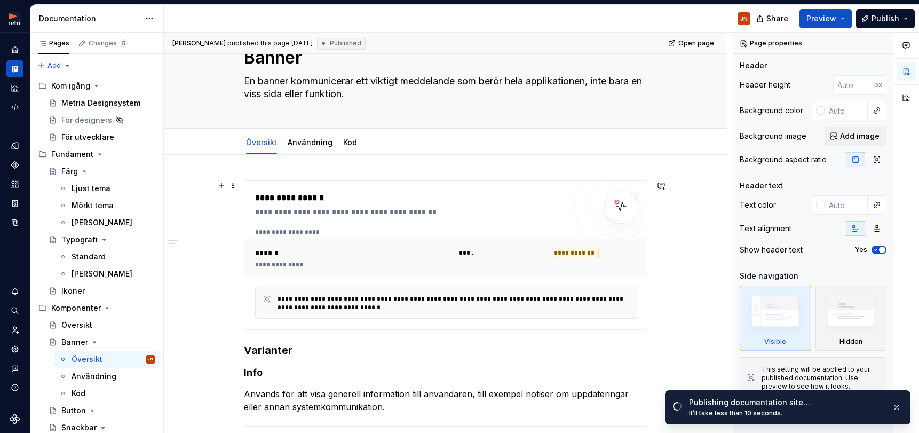
scroll to position [44, 0]
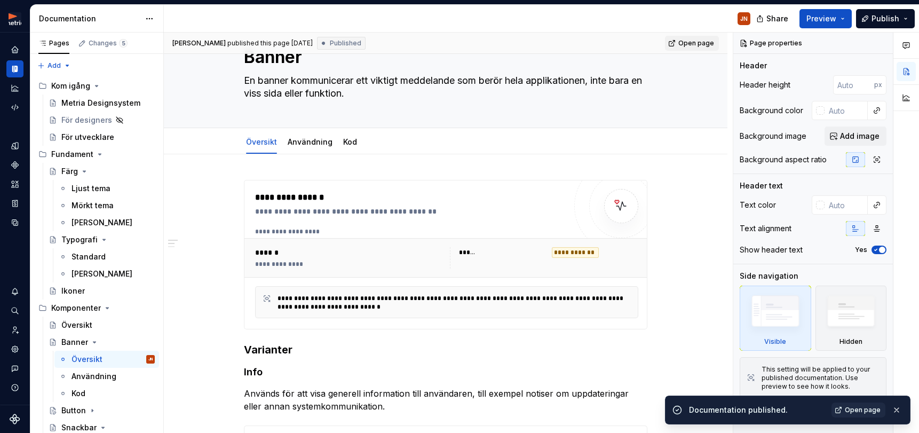
click at [681, 41] on link "Open page" at bounding box center [692, 43] width 54 height 15
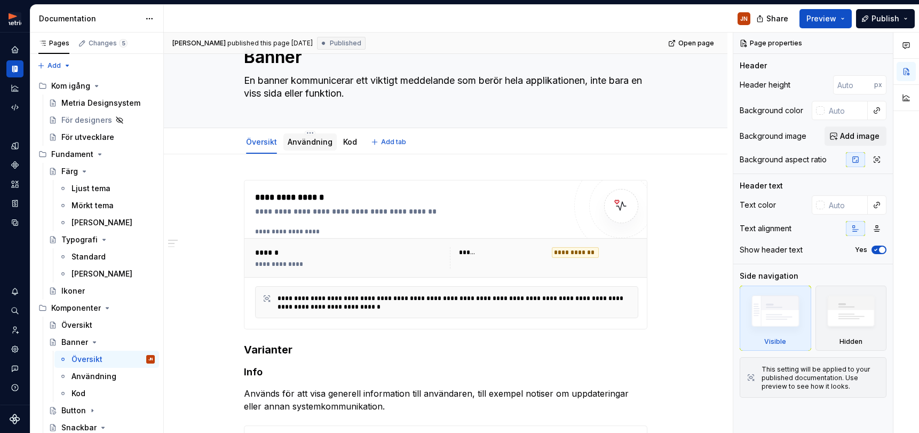
click at [287, 131] on div "Användning" at bounding box center [309, 141] width 53 height 22
click at [308, 141] on link "Användning" at bounding box center [310, 141] width 45 height 9
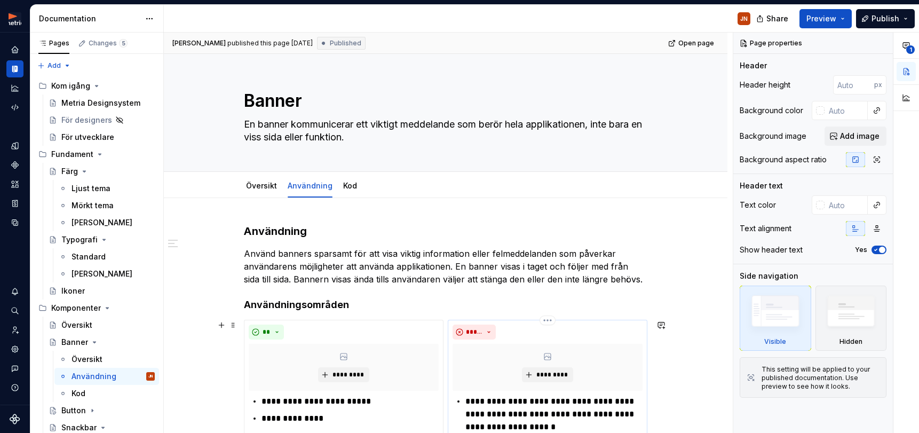
scroll to position [161, 0]
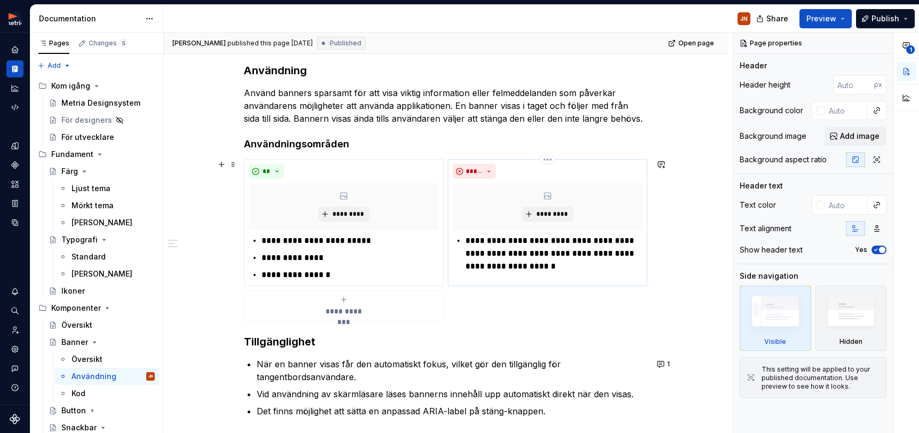
click at [575, 268] on p "**********" at bounding box center [553, 253] width 177 height 38
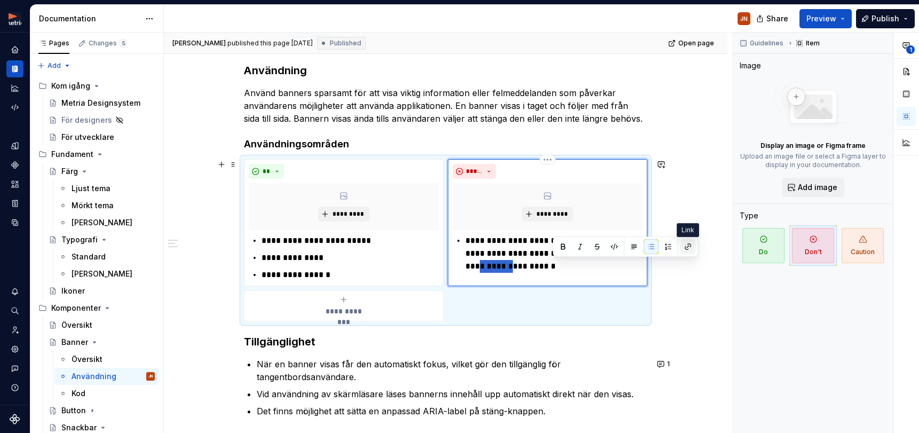
click at [683, 246] on button "button" at bounding box center [687, 246] width 15 height 15
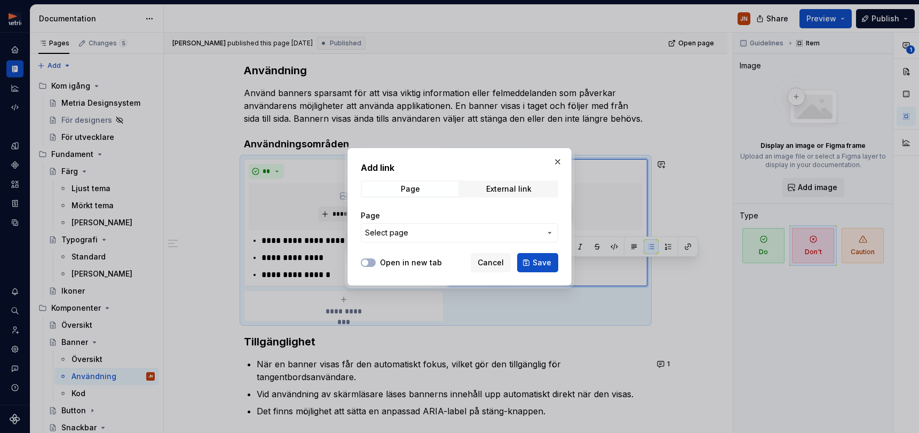
click at [419, 238] on button "Select page" at bounding box center [459, 232] width 197 height 19
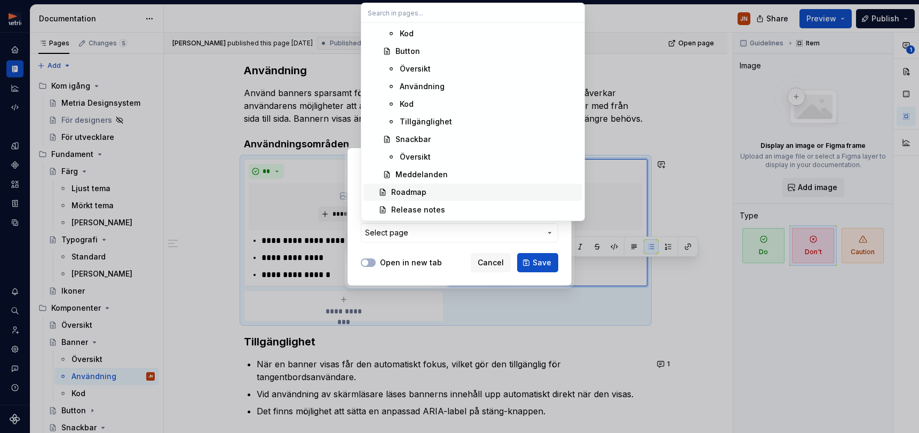
scroll to position [334, 0]
click at [426, 137] on div "Snackbar" at bounding box center [412, 139] width 35 height 11
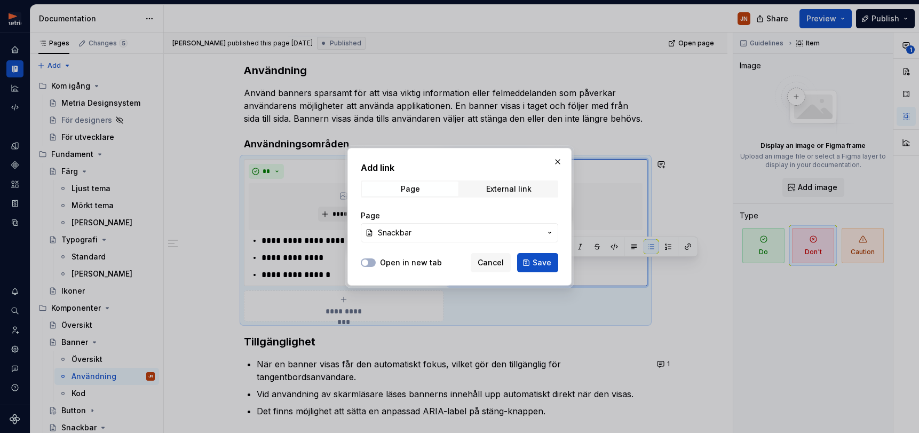
click at [539, 266] on span "Save" at bounding box center [541, 262] width 19 height 11
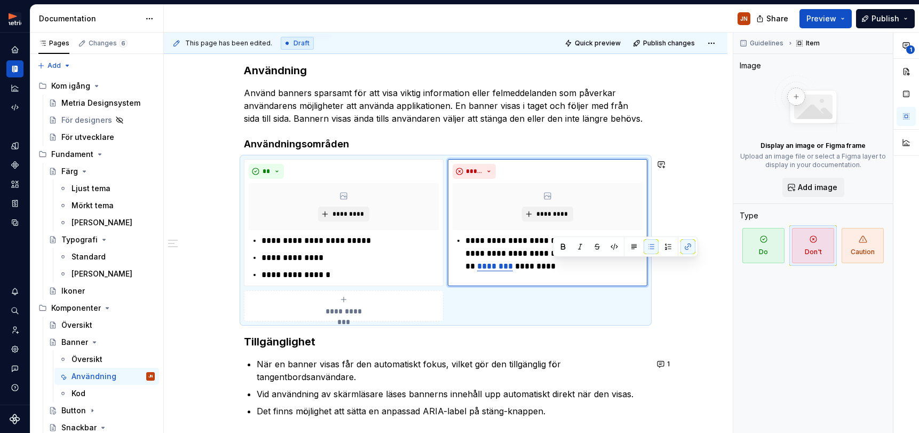
drag, startPoint x: 674, startPoint y: 151, endPoint x: 668, endPoint y: 150, distance: 6.4
click at [674, 151] on div "**********" at bounding box center [445, 311] width 563 height 548
click at [679, 43] on span "Publish changes" at bounding box center [669, 43] width 52 height 9
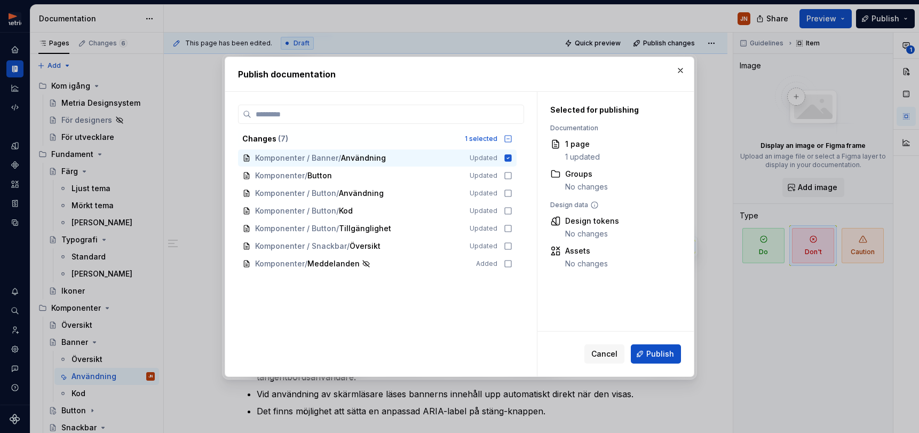
click at [644, 355] on button "Publish" at bounding box center [656, 353] width 50 height 19
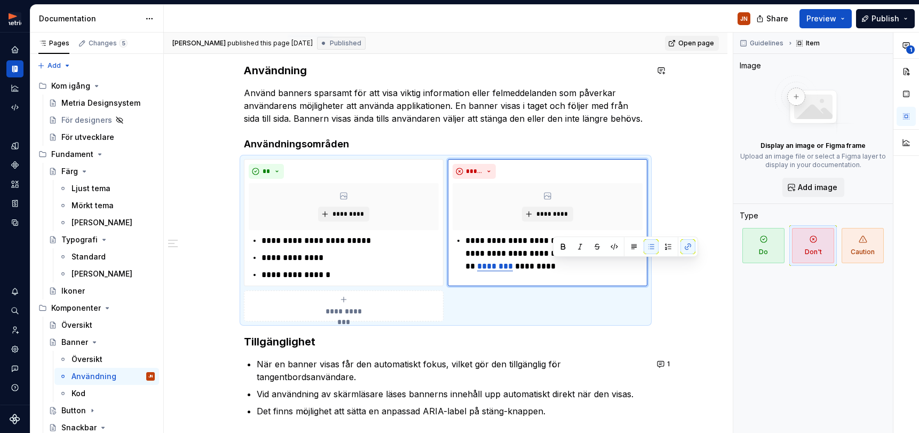
click at [695, 43] on span "Open page" at bounding box center [696, 43] width 36 height 9
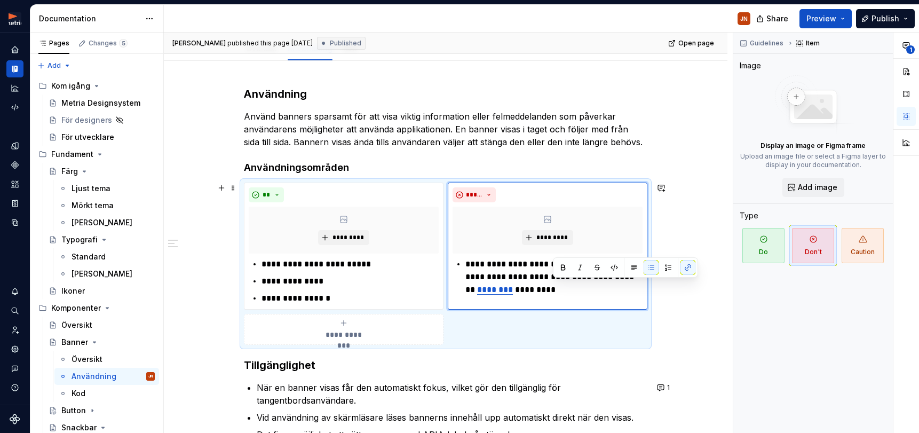
scroll to position [142, 0]
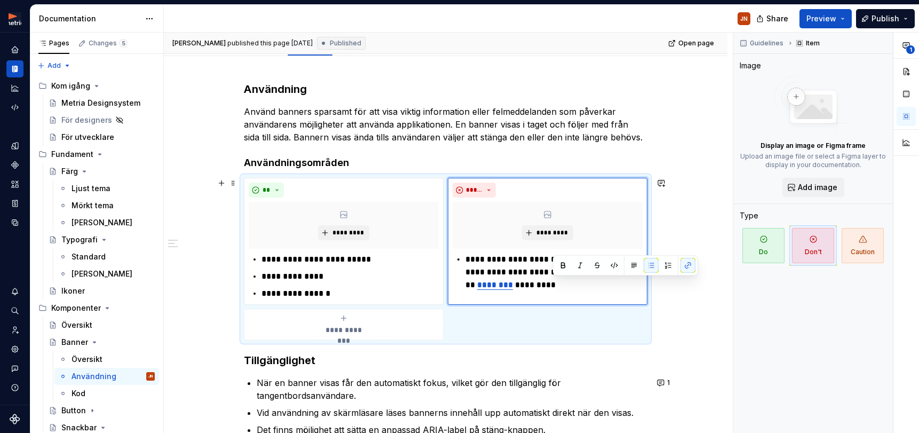
click at [684, 310] on div "**********" at bounding box center [445, 330] width 563 height 548
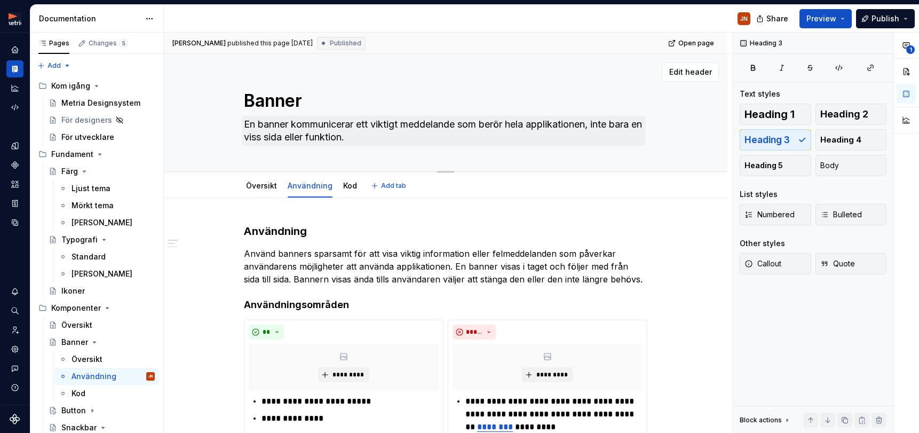
scroll to position [0, 0]
drag, startPoint x: 293, startPoint y: 124, endPoint x: 306, endPoint y: 123, distance: 12.3
click at [294, 124] on textarea "En banner kommunicerar ett viktigt meddelande som berör hela applikationen, int…" at bounding box center [443, 131] width 403 height 30
type textarea "*"
type textarea "En banner vkommunicerar ett viktigt meddelande som berör hela applikationen, in…"
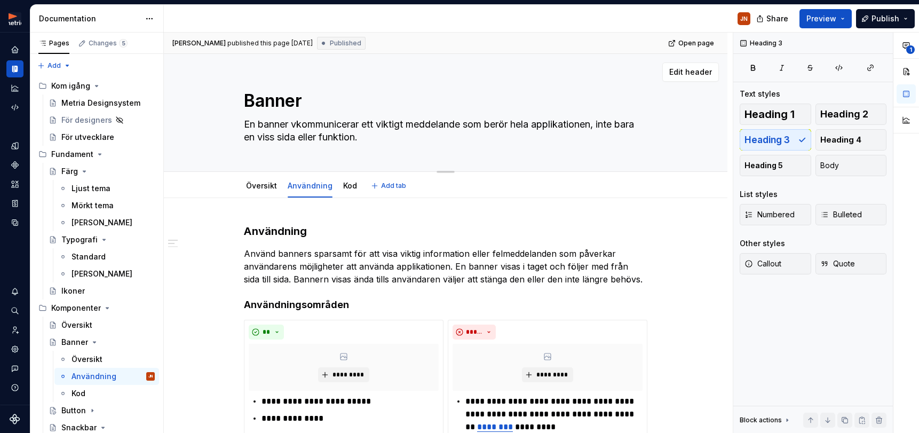
type textarea "*"
type textarea "En banner vikommunicerar ett viktigt meddelande som berör hela applikationen, i…"
type textarea "*"
type textarea "En banner viskommunicerar ett viktigt meddelande som berör hela applikationen, …"
type textarea "*"
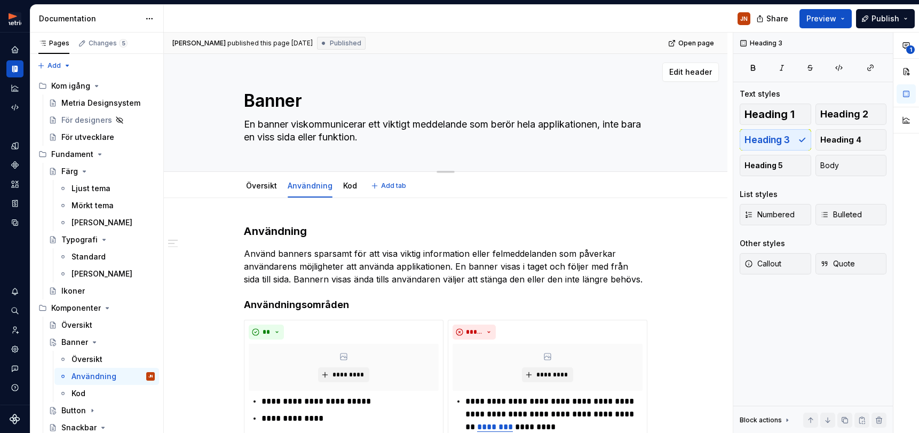
type textarea "En banner visakommunicerar ett viktigt meddelande som berör hela applikationen,…"
type textarea "*"
type textarea "En banner visaskommunicerar ett viktigt meddelande som berör hela applikationen…"
type textarea "*"
type textarea "En banner visas kommunicerar ett viktigt meddelande som berör hela applikatione…"
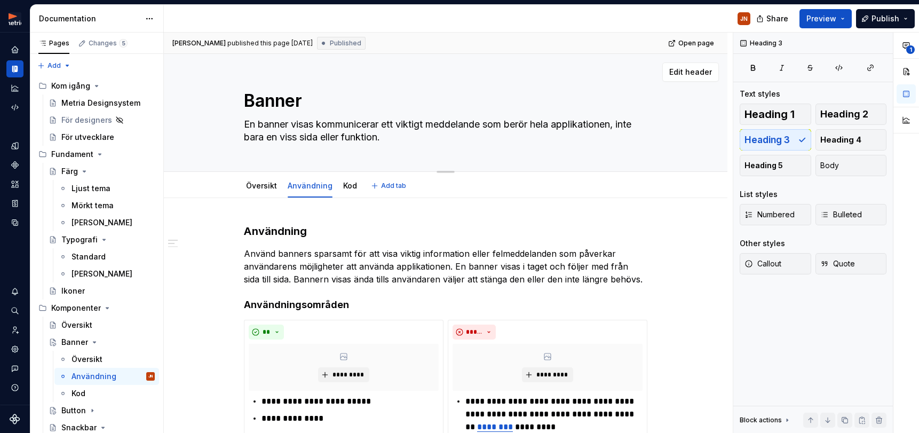
type textarea "*"
type textarea "En banner visas hkommunicerar ett viktigt meddelande som berör hela applikation…"
type textarea "*"
type textarea "En banner visas hökommunicerar ett viktigt meddelande som berör hela applikatio…"
type textarea "*"
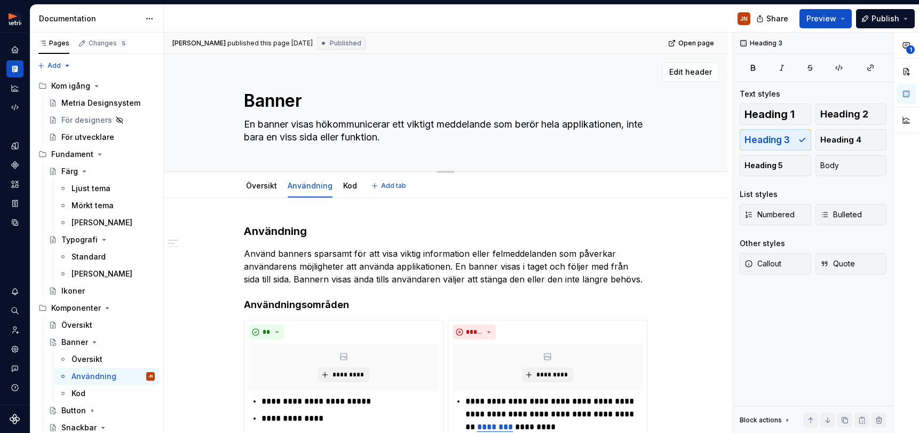
type textarea "En banner visas högkommunicerar ett viktigt meddelande som berör hela applikati…"
type textarea "*"
type textarea "En banner visas högskommunicerar ett viktigt meddelande som berör hela applikat…"
type textarea "*"
type textarea "En banner visas högstkommunicerar ett viktigt meddelande som berör hela applika…"
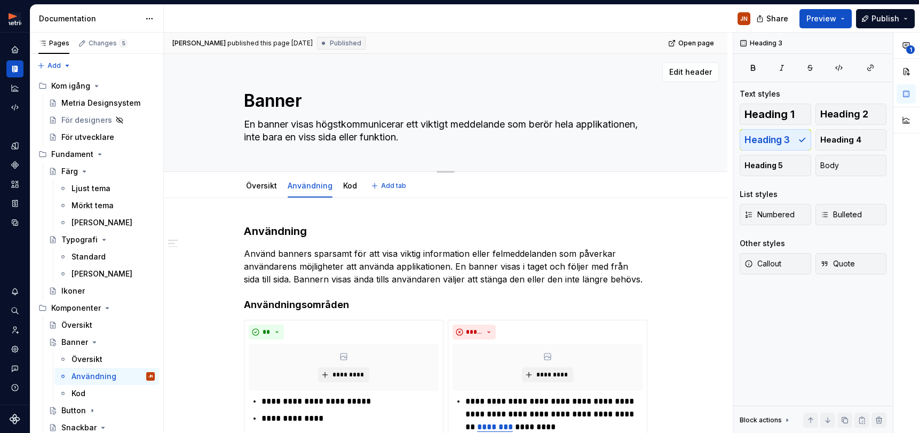
type textarea "*"
type textarea "En banner visas högst kommunicerar ett viktigt meddelande som berör hela applik…"
type textarea "*"
type textarea "En banner visas högst ukommunicerar ett viktigt meddelande som berör hela appli…"
type textarea "*"
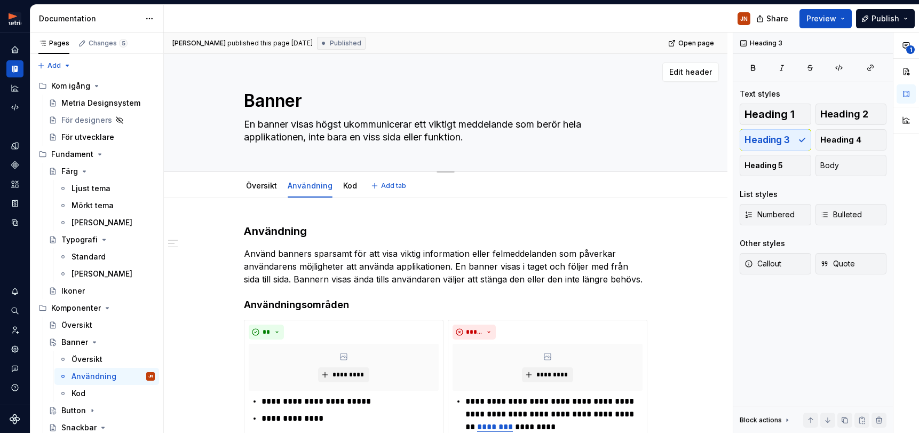
type textarea "En banner visas högst upkommunicerar ett viktigt meddelande som berör hela appl…"
type textarea "*"
type textarea "En banner visas högst uppkommunicerar ett viktigt meddelande som berör hela app…"
type textarea "*"
type textarea "En banner visas högst upp kommunicerar ett viktigt meddelande som berör hela ap…"
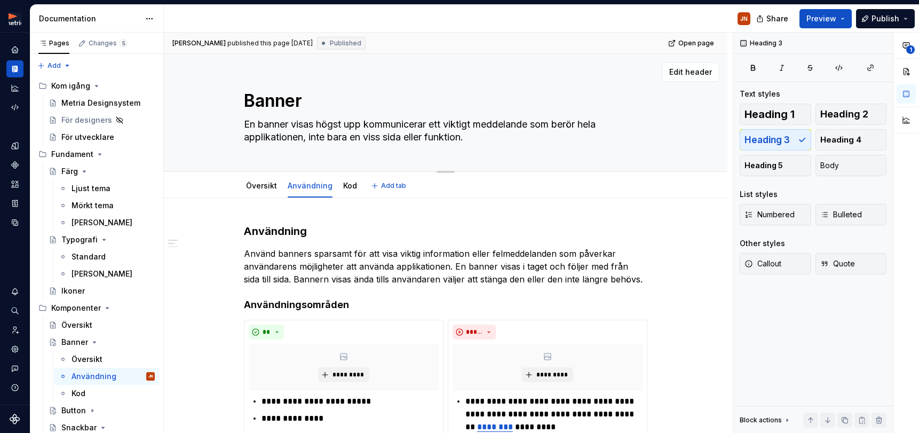
type textarea "*"
type textarea "En banner visas högst upp pkommunicerar ett viktigt meddelande som berör hela a…"
type textarea "*"
type textarea "En banner visas högst upp påkommunicerar ett viktigt meddelande som berör hela …"
type textarea "*"
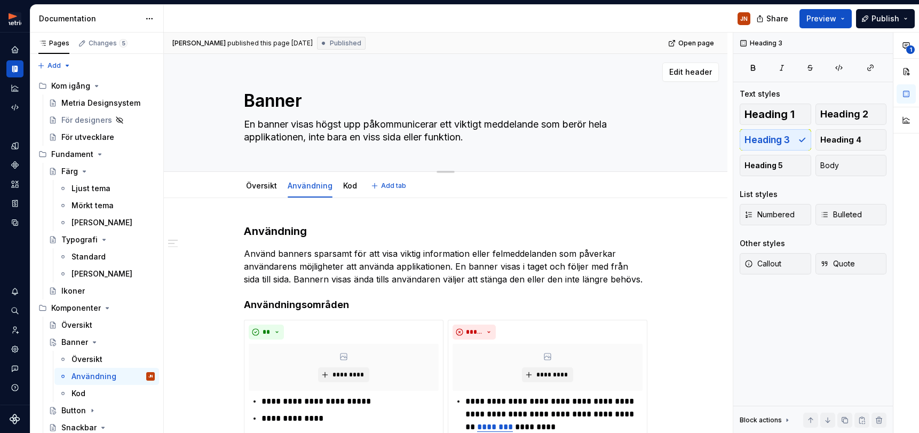
type textarea "En banner visas högst upp på kommunicerar ett viktigt meddelande som berör hela…"
type textarea "*"
type textarea "En banner visas högst upp på skommunicerar ett viktigt meddelande som berör hel…"
type textarea "*"
type textarea "En banner visas högst upp på sikommunicerar ett viktigt meddelande som berör he…"
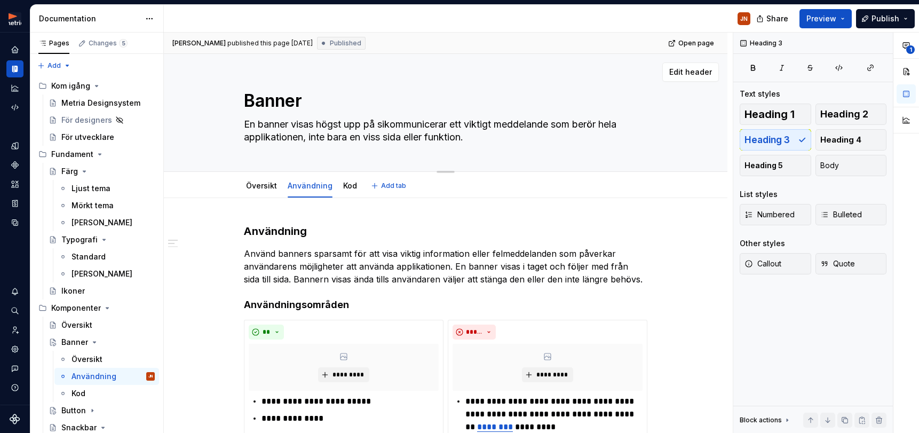
type textarea "*"
type textarea "En banner visas högst upp på sidkommunicerar ett viktigt meddelande som berör h…"
type textarea "*"
type textarea "En banner visas högst upp på sidakommunicerar ett viktigt meddelande som berör …"
type textarea "*"
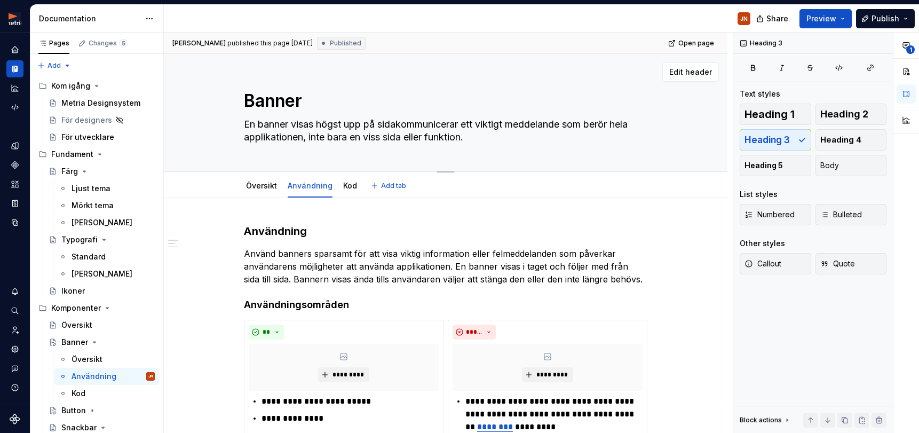
type textarea "En banner visas högst upp på sidankommunicerar ett viktigt meddelande som berör…"
type textarea "*"
type textarea "En banner visas högst upp på sidan kommunicerar ett viktigt meddelande som berö…"
type textarea "*"
type textarea "En banner visas högst upp på sidan okommunicerar ett viktigt meddelande som ber…"
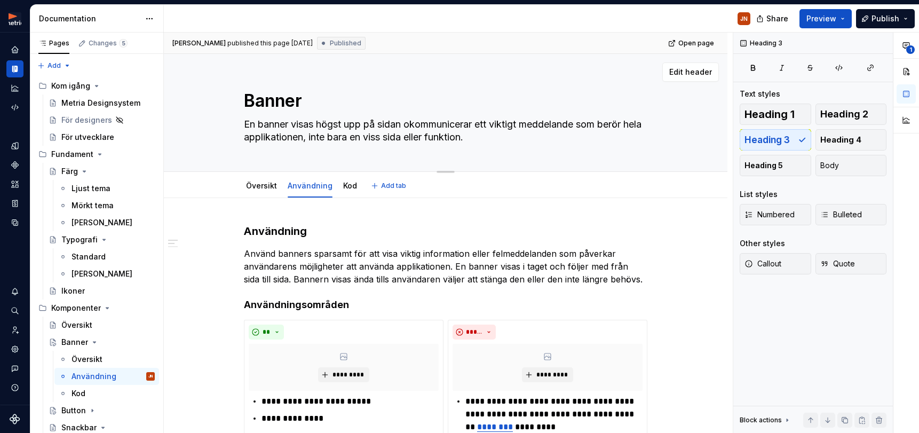
type textarea "*"
type textarea "En banner visas högst upp på sidan ockommunicerar ett viktigt meddelande som be…"
type textarea "*"
type textarea "En banner visas högst upp på sidan ochkommunicerar ett viktigt meddelande som b…"
type textarea "*"
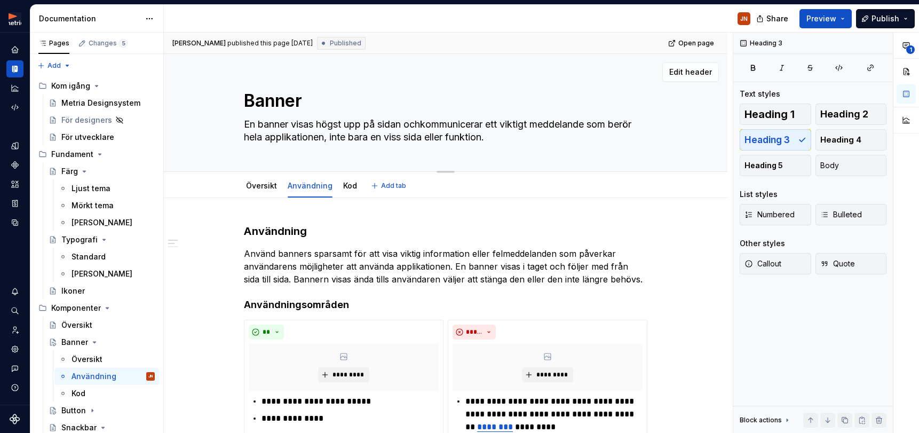
type textarea "En banner visas högst upp på sidan och kommunicerar ett viktigt meddelande som …"
type textarea "*"
type textarea "En banner visas högst upp på sidan och kommunicerar ett viktigt meddelande som …"
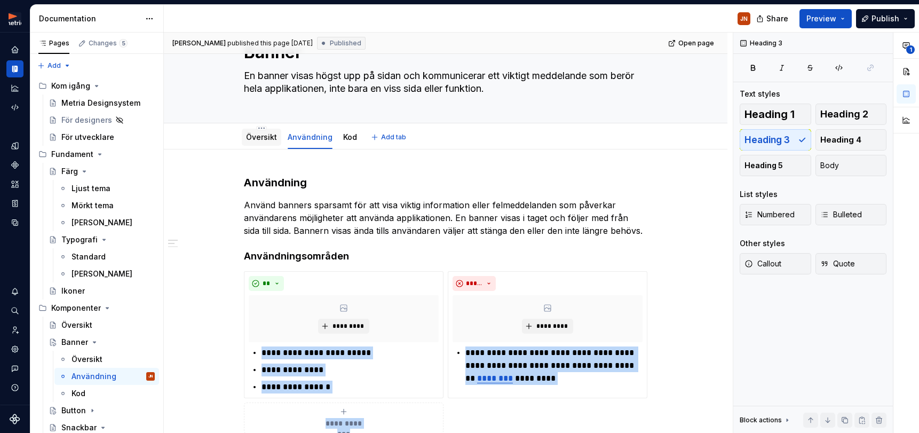
scroll to position [76, 0]
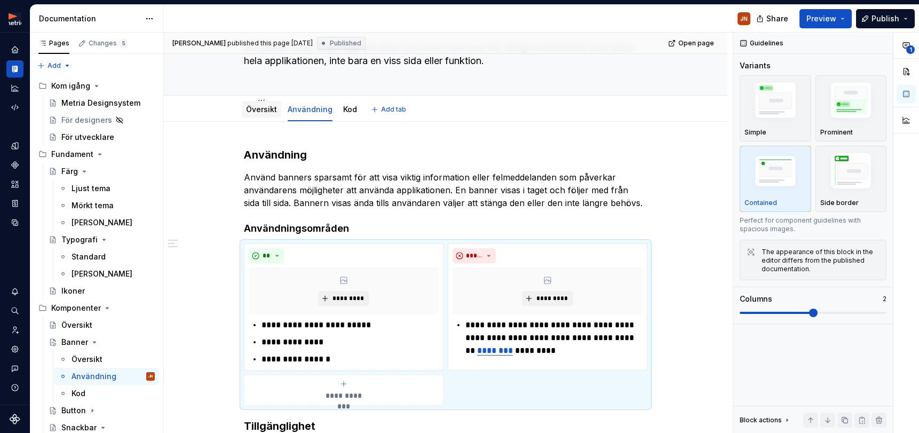
click at [247, 105] on div "Översikt" at bounding box center [261, 109] width 39 height 17
click at [274, 111] on link "Översikt" at bounding box center [261, 109] width 31 height 9
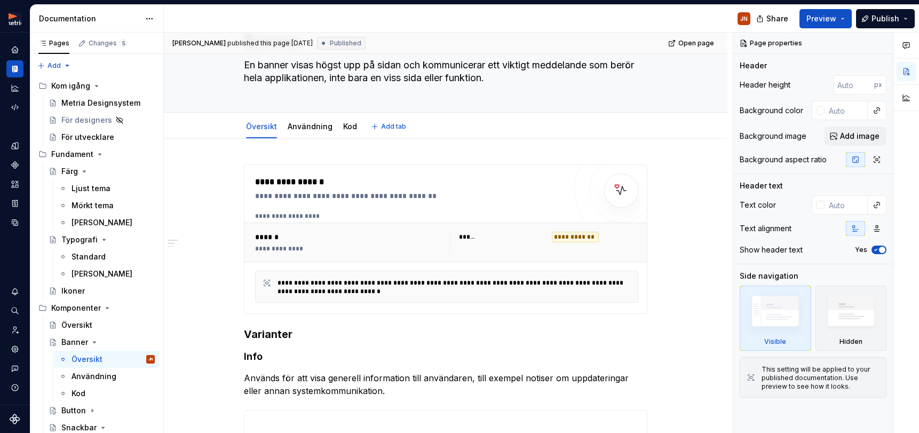
scroll to position [60, 0]
type textarea "*"
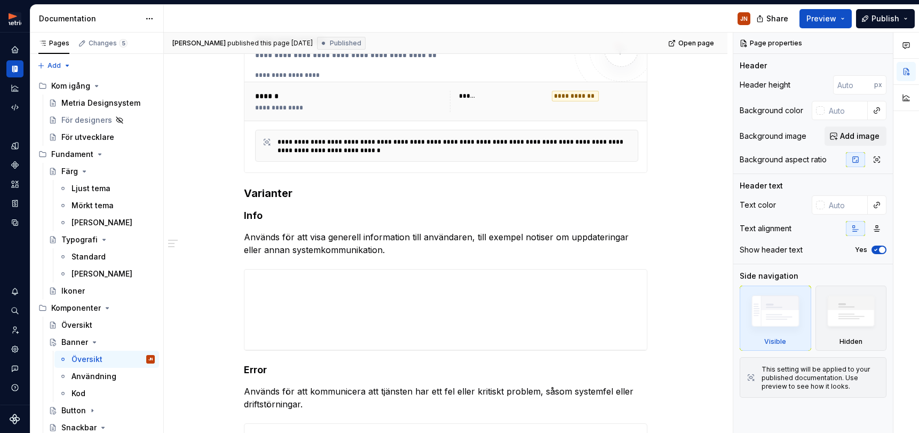
scroll to position [201, 0]
click at [598, 236] on p "Används för att visa generell information till användaren, till exempel notiser…" at bounding box center [445, 242] width 403 height 26
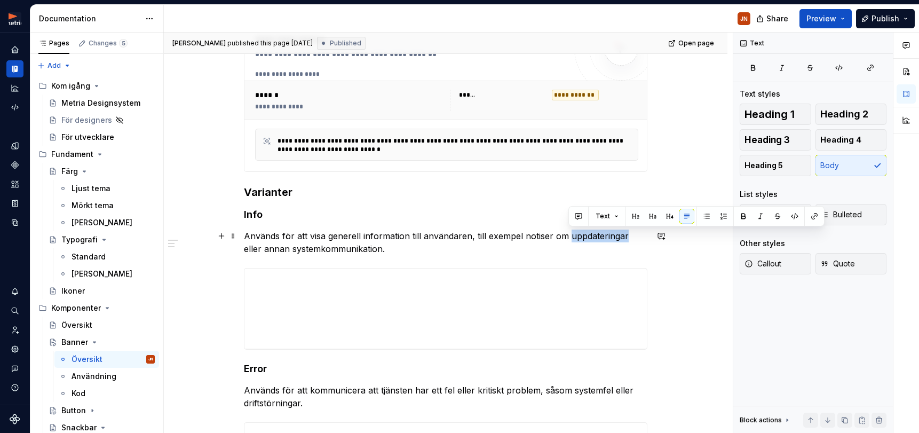
click at [598, 236] on p "Används för att visa generell information till användaren, till exempel notiser…" at bounding box center [445, 242] width 403 height 26
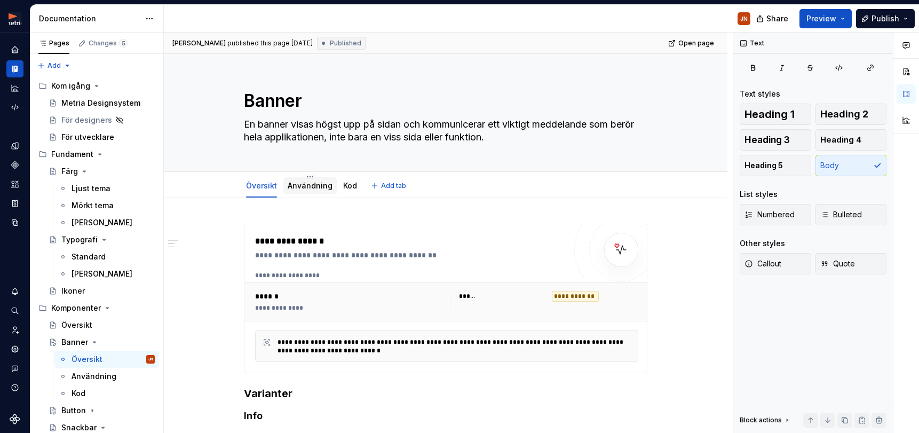
scroll to position [0, 0]
click at [317, 188] on link "Användning" at bounding box center [310, 185] width 45 height 9
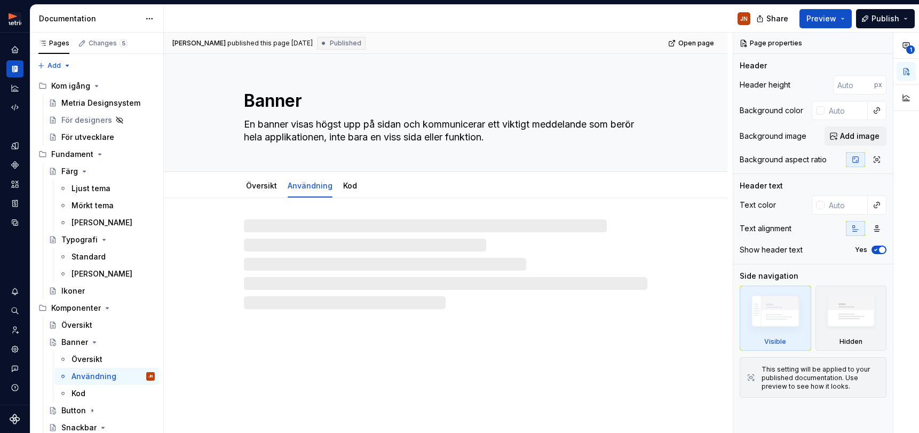
type textarea "*"
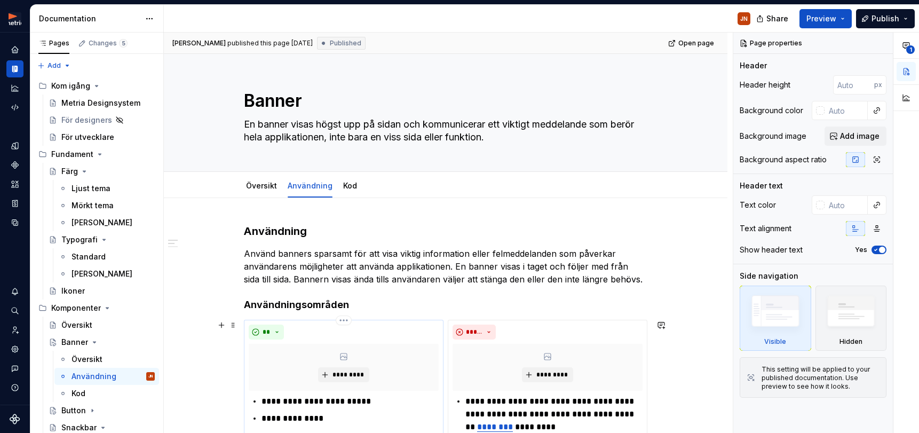
scroll to position [146, 0]
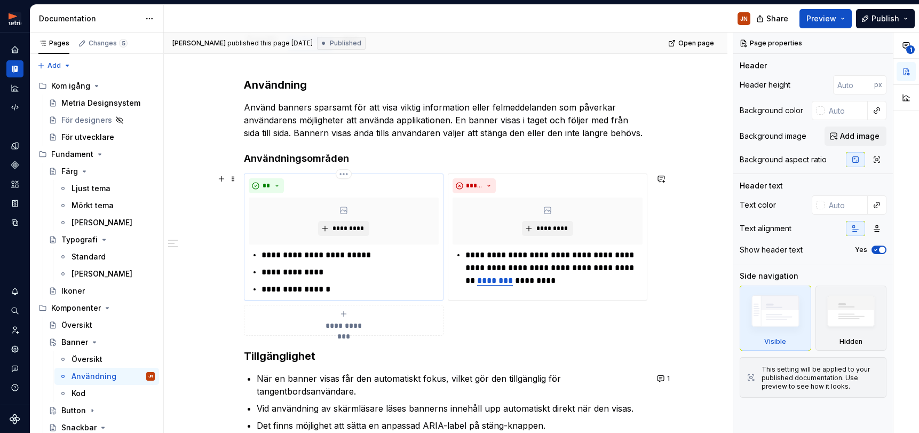
click at [293, 267] on p "**********" at bounding box center [349, 272] width 177 height 13
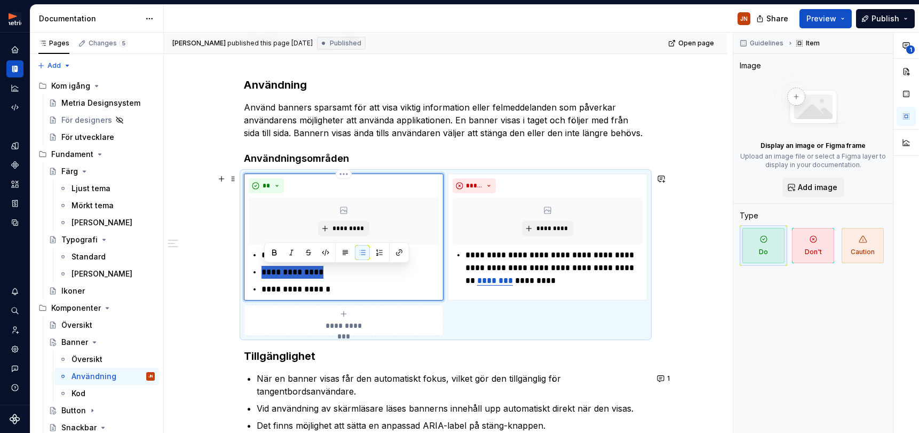
click at [293, 267] on p "**********" at bounding box center [349, 272] width 177 height 13
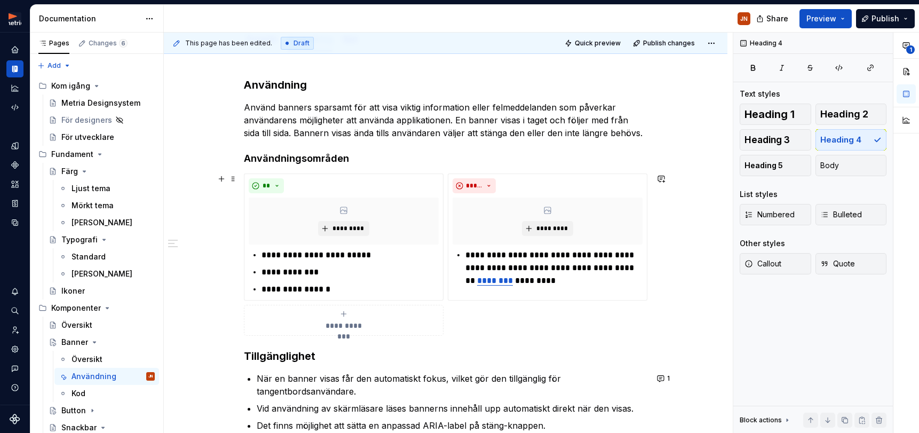
click at [225, 322] on div "**********" at bounding box center [445, 326] width 563 height 548
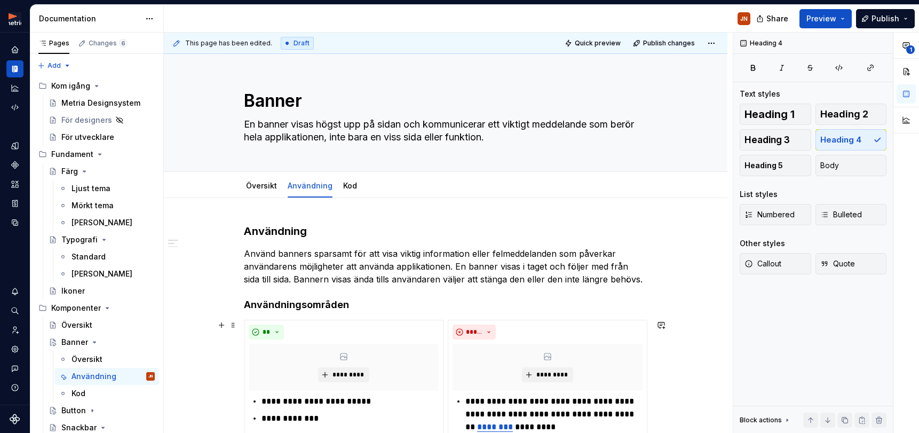
scroll to position [0, 0]
click at [343, 181] on link "Kod" at bounding box center [350, 185] width 14 height 9
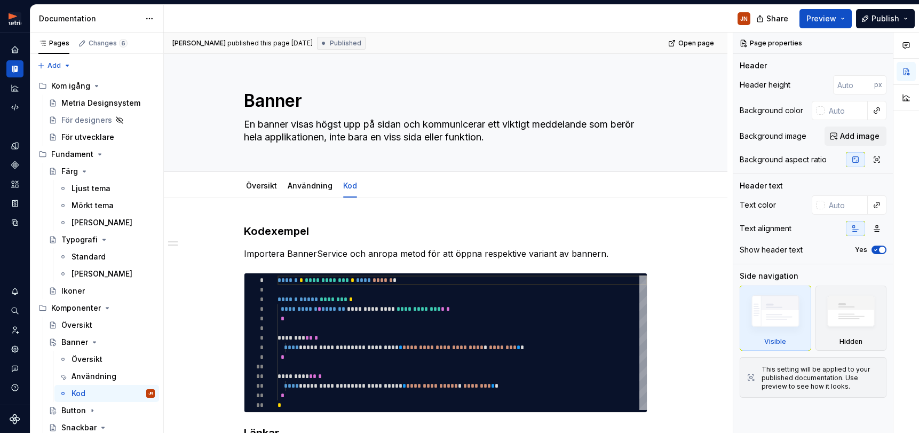
click at [356, 43] on span "Published" at bounding box center [345, 43] width 31 height 9
click at [312, 183] on link "Användning" at bounding box center [310, 185] width 45 height 9
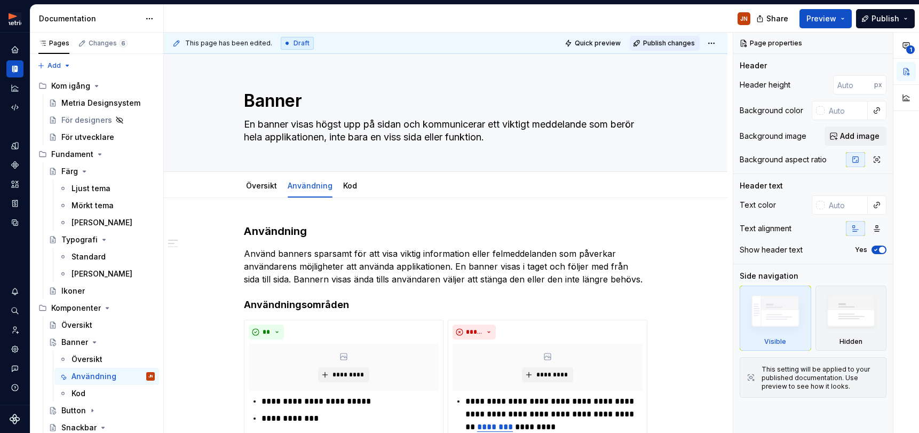
click at [669, 44] on span "Publish changes" at bounding box center [669, 43] width 52 height 9
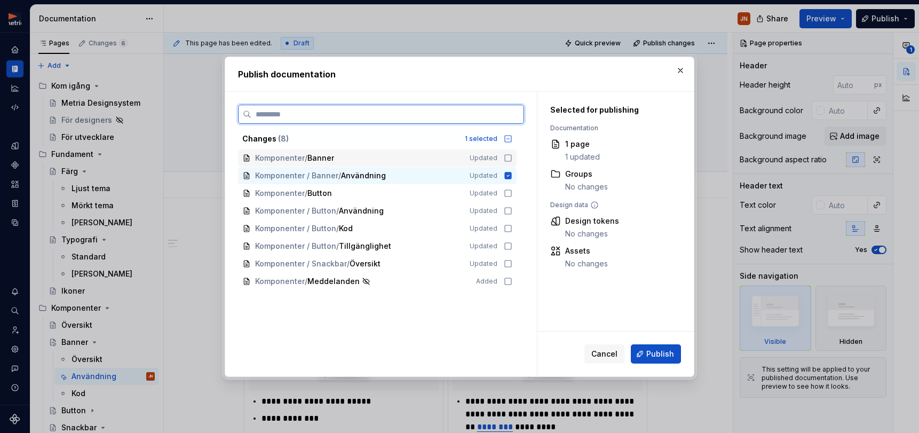
click at [509, 160] on icon at bounding box center [508, 158] width 9 height 9
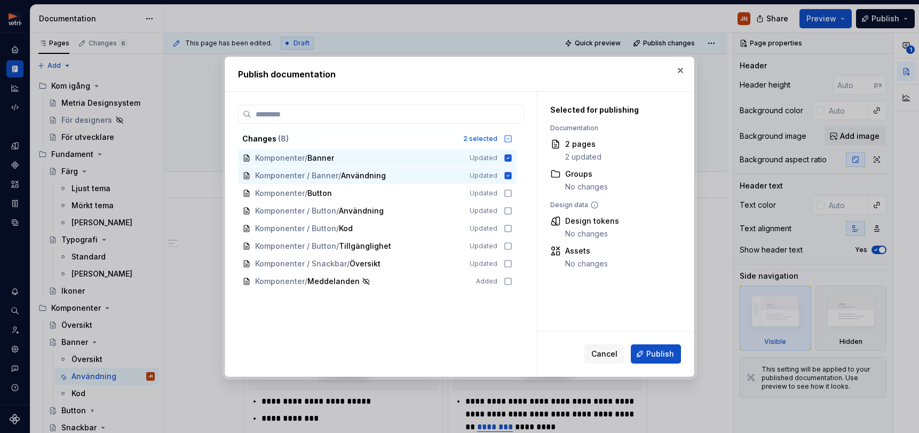
click at [659, 355] on span "Publish" at bounding box center [660, 353] width 28 height 11
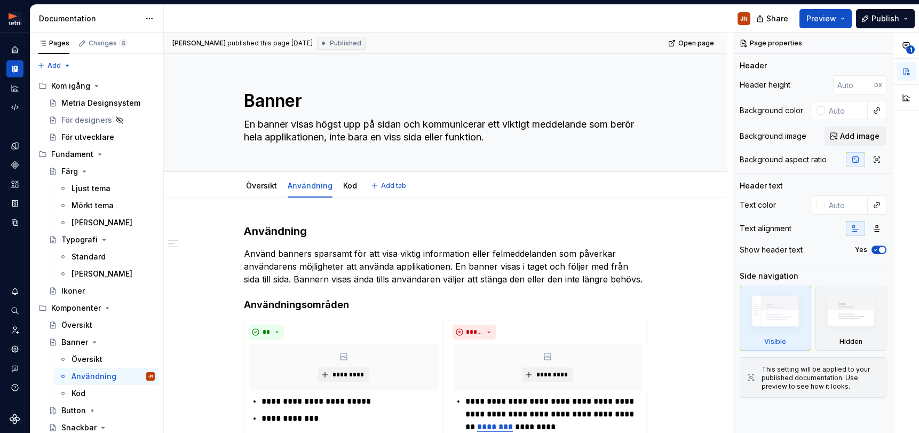
type textarea "*"
click at [666, 253] on button "button" at bounding box center [661, 253] width 15 height 15
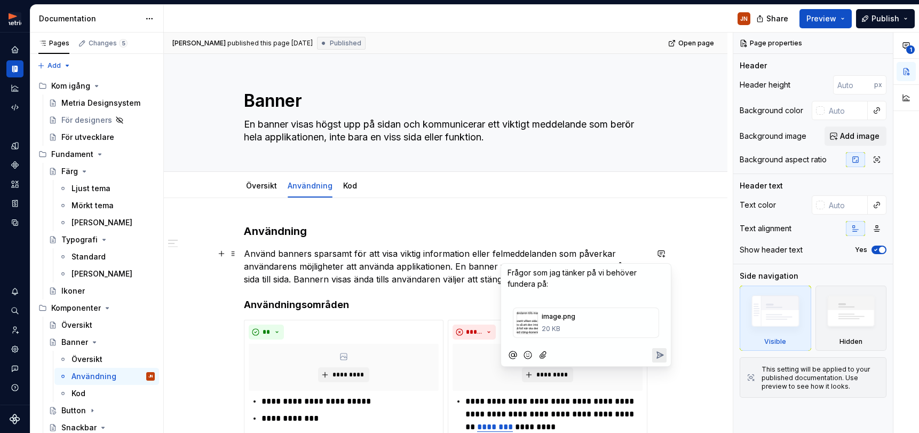
click at [549, 321] on span "image" at bounding box center [551, 316] width 20 height 11
click at [657, 309] on icon "Remove attachment" at bounding box center [657, 308] width 3 height 3
click at [547, 278] on p "Frågor som jag tänker på vi behöver fundera på:" at bounding box center [585, 278] width 157 height 22
click at [531, 282] on p "Frågor som jag tänker på vi behöver fundera på:" at bounding box center [585, 278] width 157 height 22
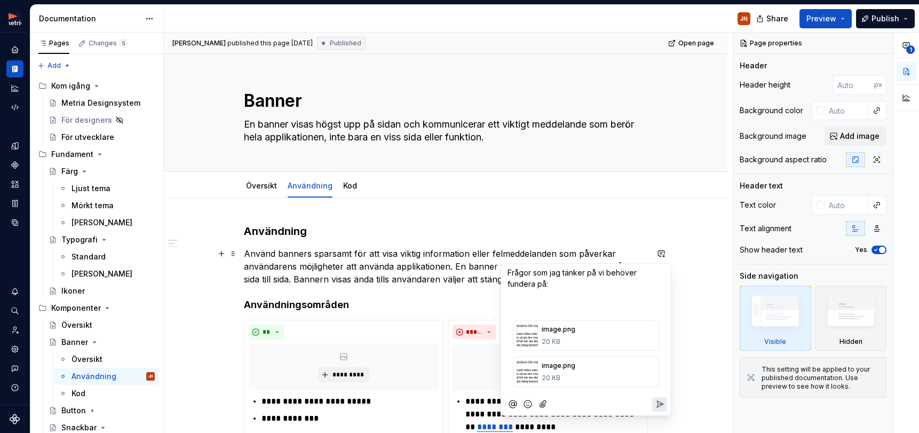
click at [657, 358] on icon "Remove attachment" at bounding box center [657, 358] width 6 height 11
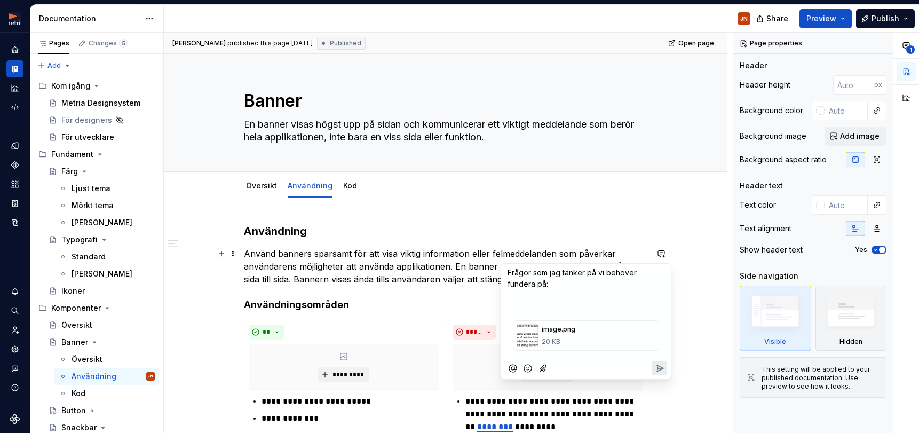
click at [527, 329] on div at bounding box center [526, 335] width 21 height 23
click at [544, 292] on p "﻿" at bounding box center [585, 296] width 157 height 11
click at [542, 288] on p "Frågor som jag tänker på vi behöver fundera på:" at bounding box center [585, 278] width 157 height 22
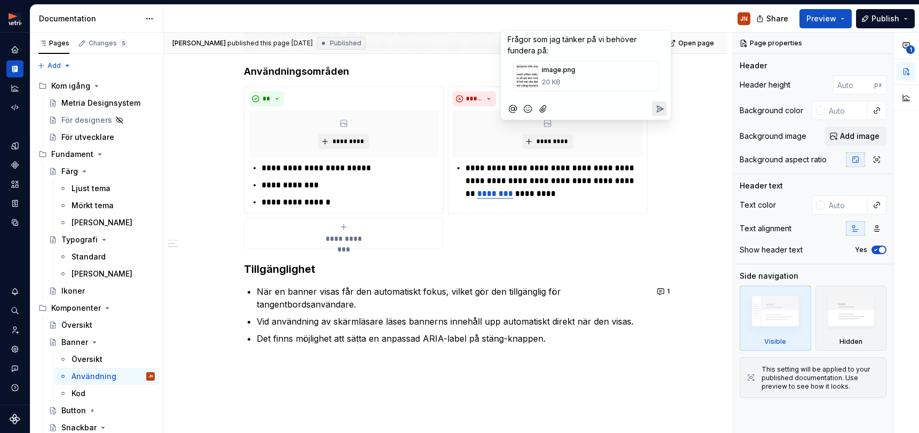
scroll to position [233, 0]
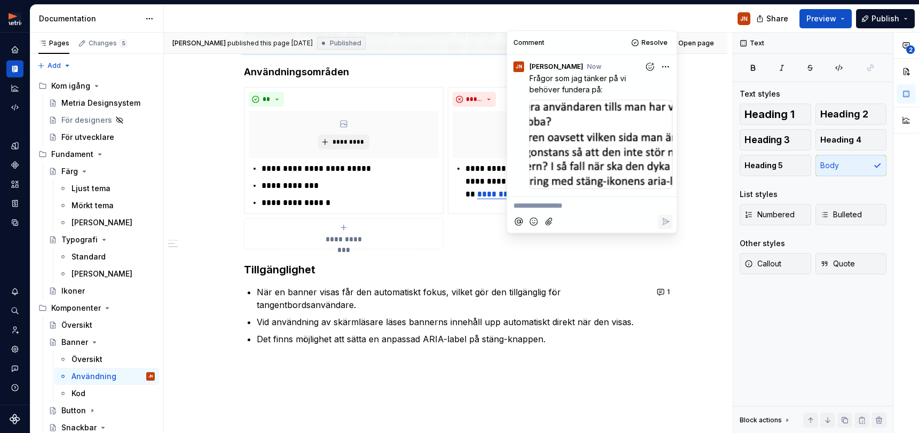
click at [620, 126] on div at bounding box center [600, 145] width 143 height 90
click at [666, 66] on html "Metria Designsystem JN Design system data Documentation JN Share Preview Publis…" at bounding box center [459, 216] width 919 height 433
click at [636, 86] on span "Edit comment" at bounding box center [631, 86] width 50 height 11
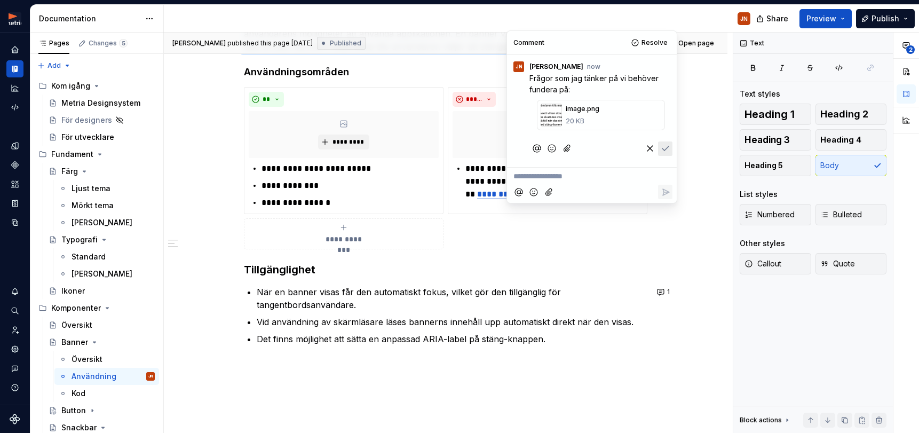
click at [660, 100] on icon "Remove attachment" at bounding box center [663, 101] width 6 height 11
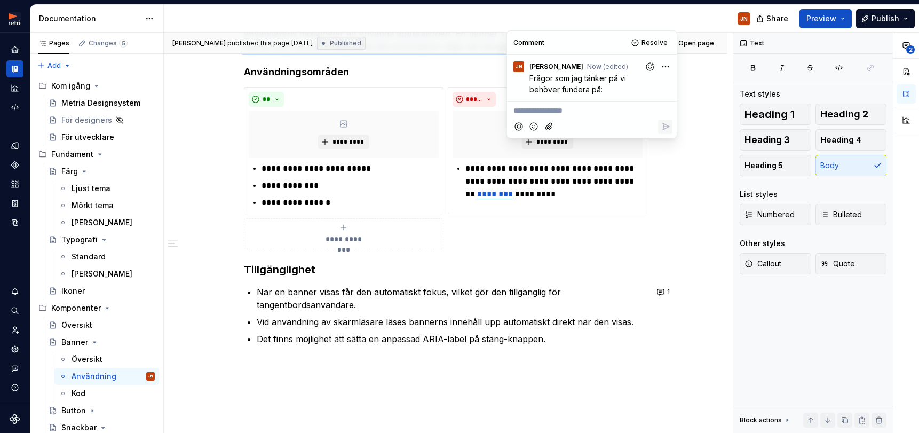
click at [600, 77] on span "Frågor som jag tänker på vi behöver fundera på:" at bounding box center [578, 84] width 99 height 20
drag, startPoint x: 591, startPoint y: 86, endPoint x: 585, endPoint y: 89, distance: 6.2
click at [591, 86] on p "Frågor som jag tänker på vi behöver fundera på:" at bounding box center [594, 84] width 130 height 22
drag, startPoint x: 578, startPoint y: 88, endPoint x: 660, endPoint y: 61, distance: 85.9
click at [584, 85] on p "Frågor som jag tänker på vi behöver fundera på:" at bounding box center [594, 84] width 130 height 22
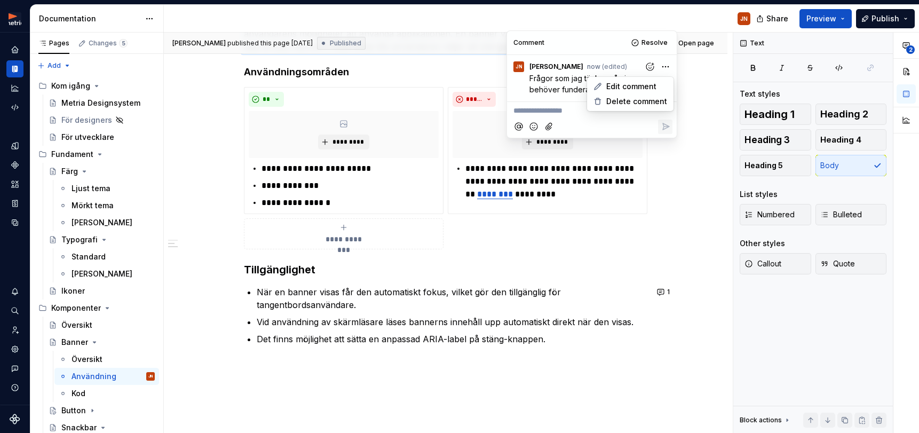
click at [662, 63] on html "Metria Designsystem JN Design system data Documentation JN Share Preview Publis…" at bounding box center [459, 216] width 919 height 433
click at [648, 85] on span "Edit comment" at bounding box center [631, 86] width 50 height 11
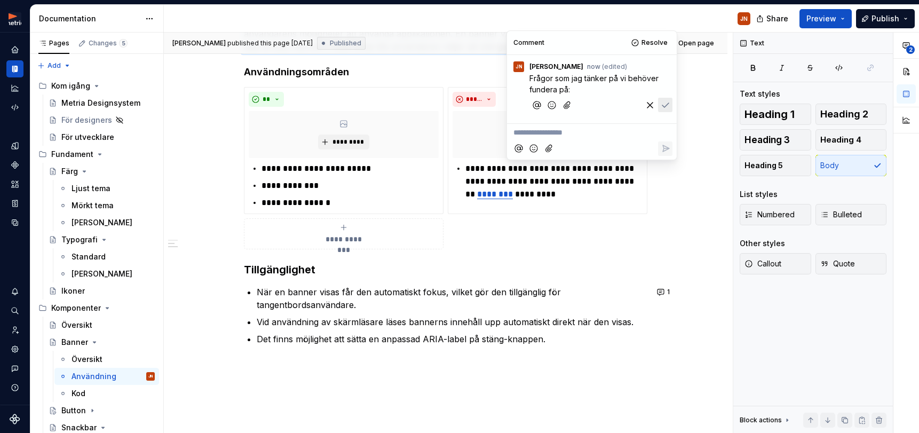
click at [587, 92] on p "Frågor som jag tänker på vi behöver fundera på:" at bounding box center [594, 84] width 130 height 22
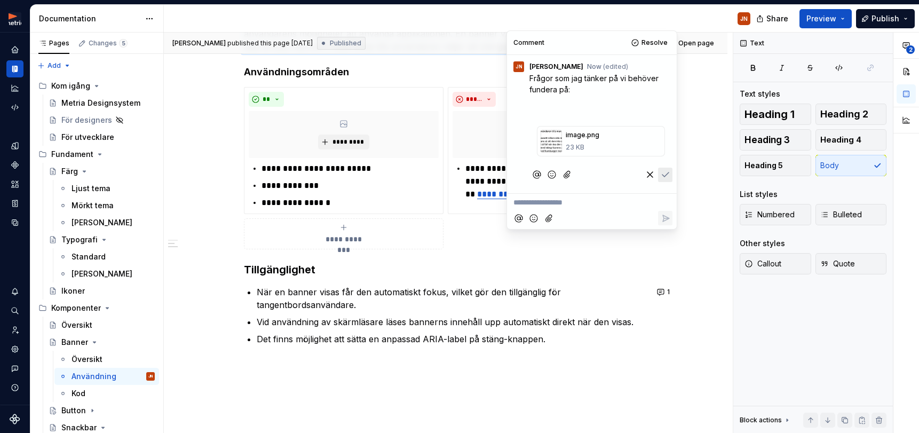
click at [660, 128] on icon "Remove attachment" at bounding box center [663, 127] width 6 height 11
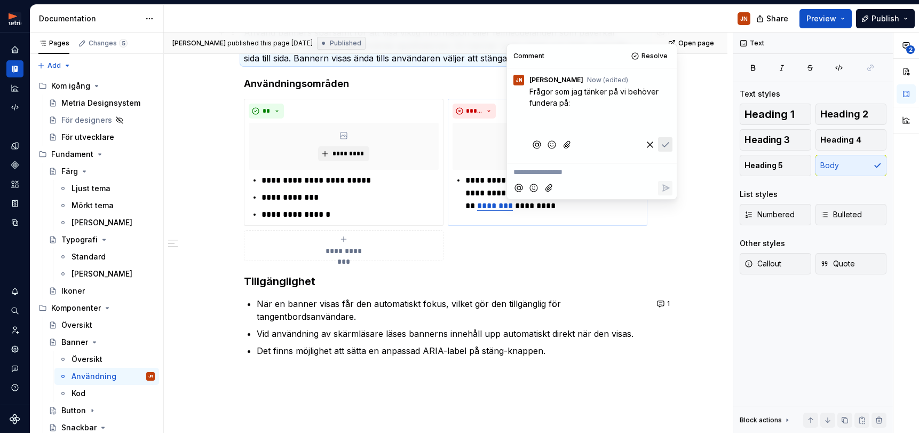
scroll to position [219, 0]
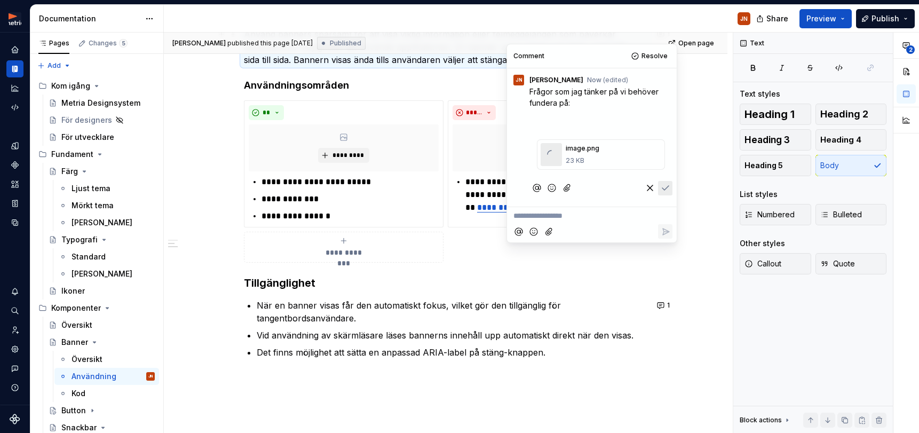
click at [663, 141] on icon "Remove attachment" at bounding box center [663, 141] width 6 height 11
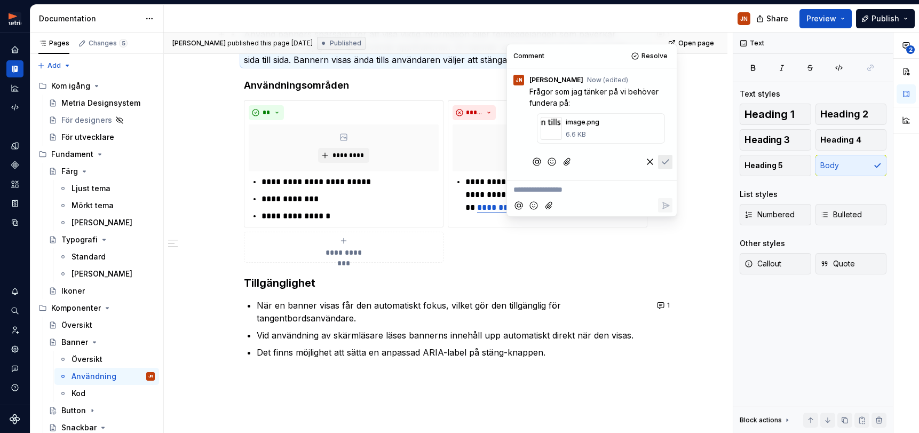
click at [659, 113] on button "Remove attachment" at bounding box center [663, 115] width 10 height 10
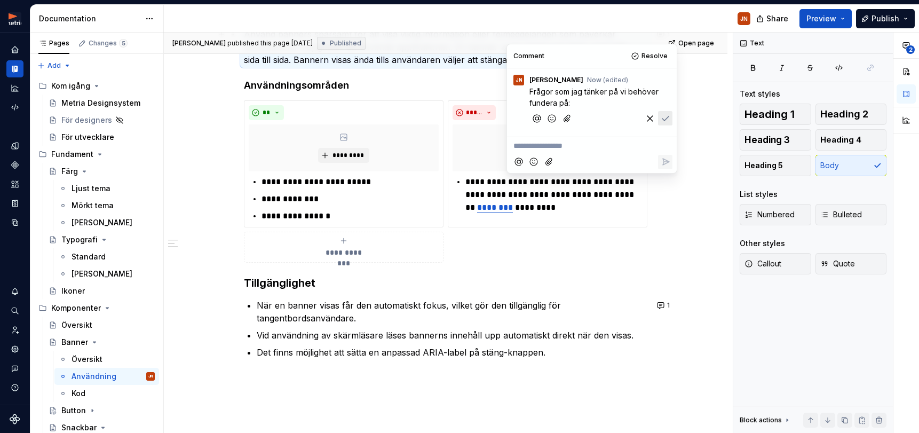
click at [594, 102] on p "Frågor som jag tänker på vi behöver fundera på:" at bounding box center [594, 97] width 130 height 22
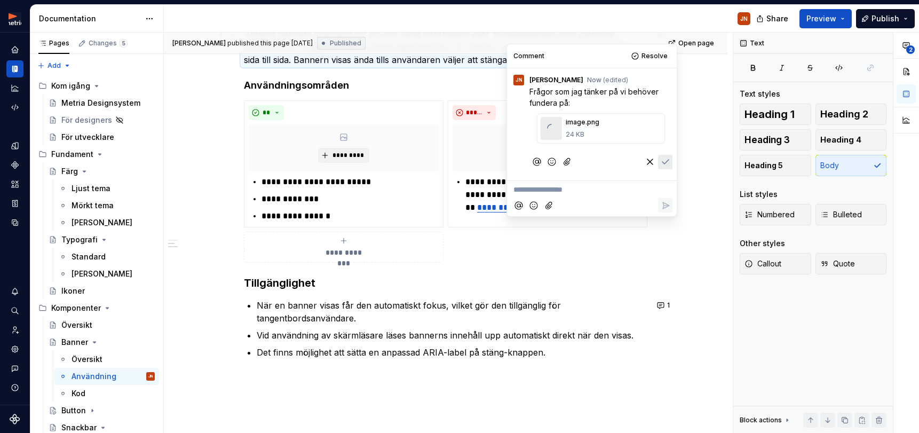
click at [665, 160] on icon "Save" at bounding box center [665, 161] width 11 height 11
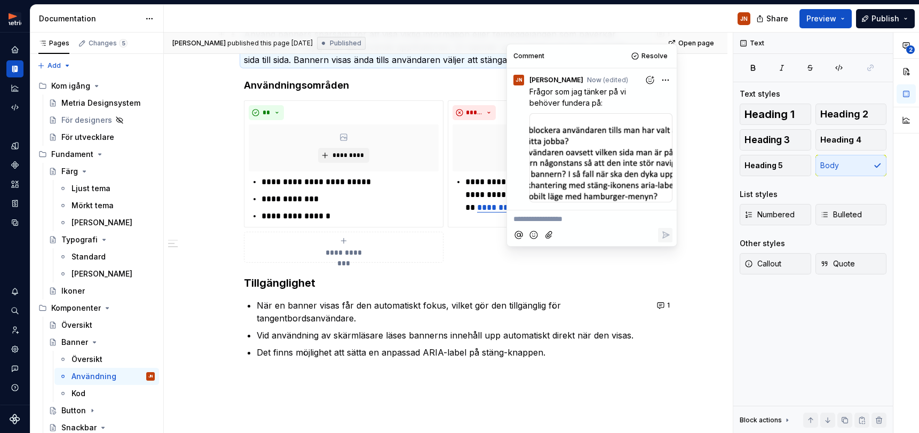
click at [591, 159] on div at bounding box center [600, 158] width 143 height 90
click at [665, 79] on html "Metria Designsystem JN Design system data Documentation JN Share Preview Publis…" at bounding box center [459, 216] width 919 height 433
click at [638, 117] on span "Delete comment" at bounding box center [636, 114] width 61 height 11
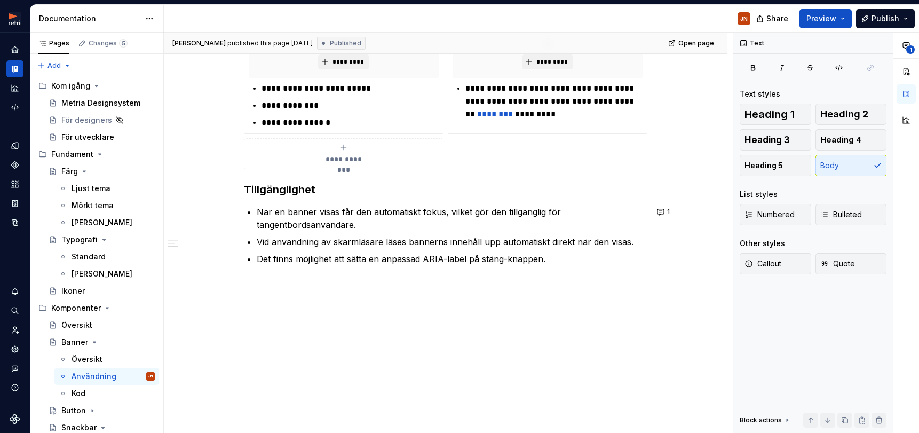
scroll to position [313, 0]
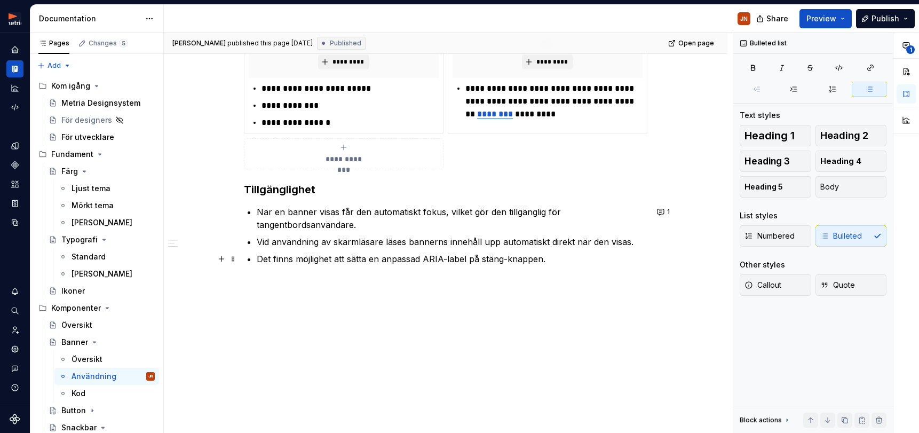
click at [566, 262] on p "Det finns möjlighet att sätta en anpassad ARIA-label på stäng-knappen." at bounding box center [452, 258] width 391 height 13
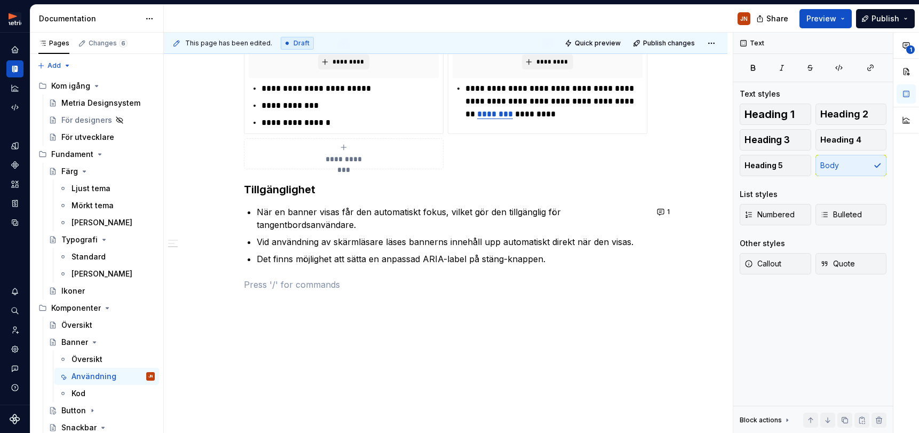
scroll to position [308, 0]
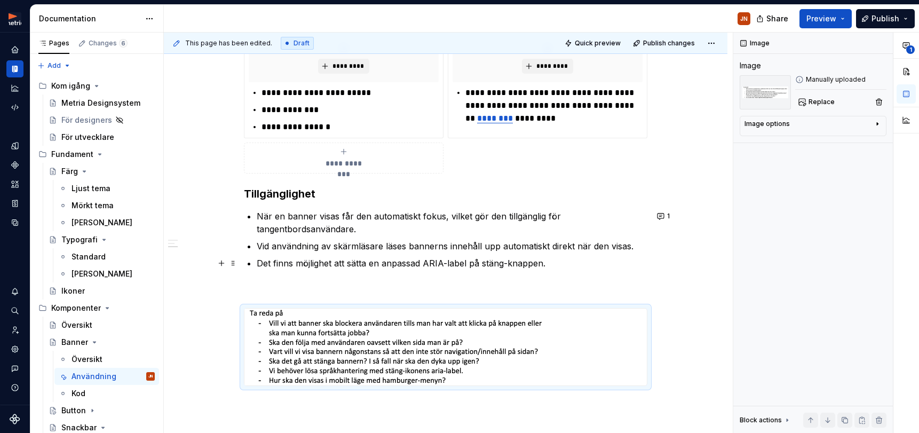
type textarea "*"
click at [265, 319] on img at bounding box center [396, 346] width 305 height 77
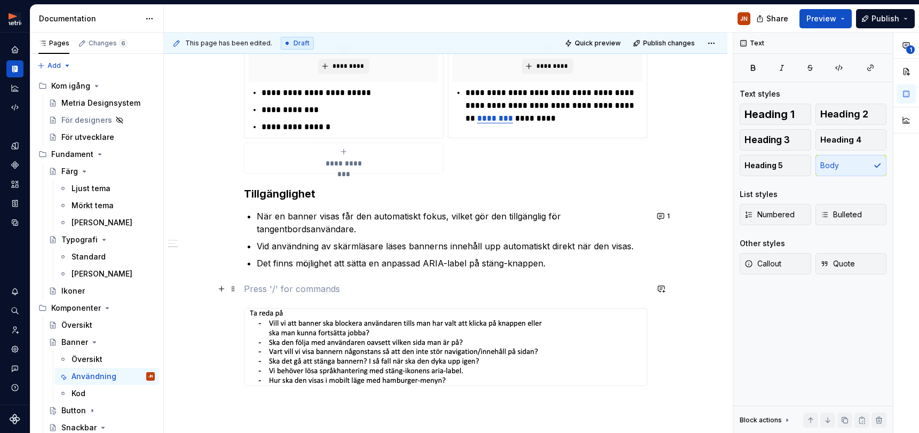
click at [273, 290] on p at bounding box center [445, 288] width 403 height 13
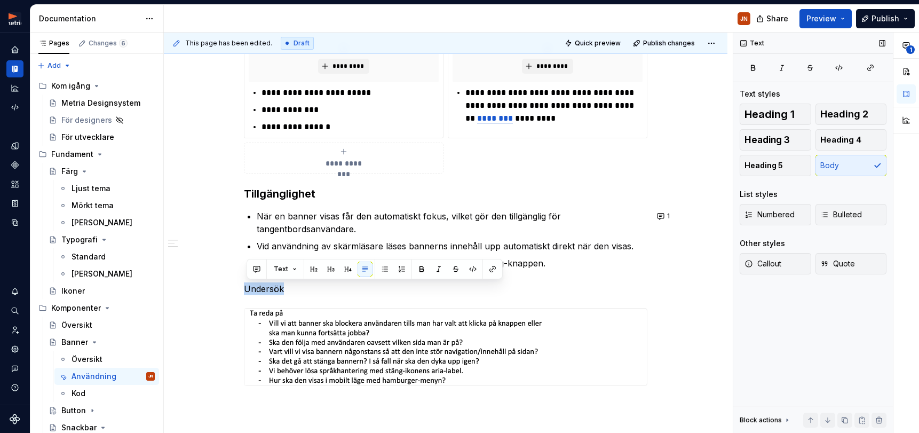
click at [787, 137] on span "Heading 3" at bounding box center [766, 139] width 45 height 11
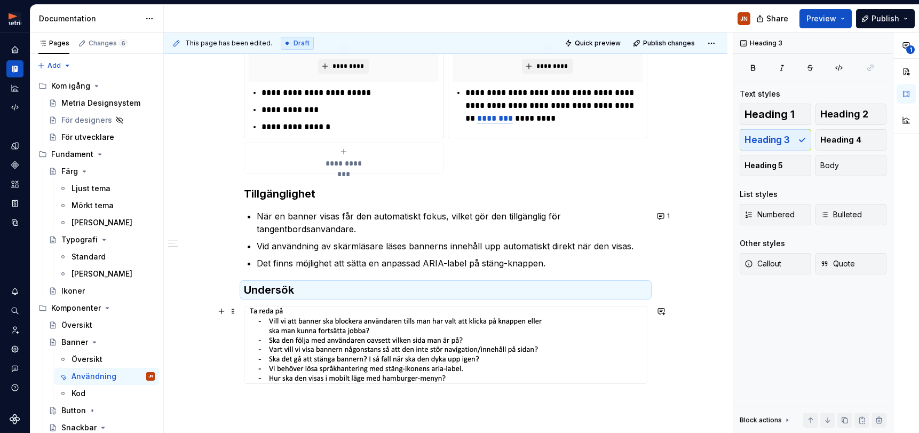
click at [291, 312] on img at bounding box center [396, 344] width 305 height 77
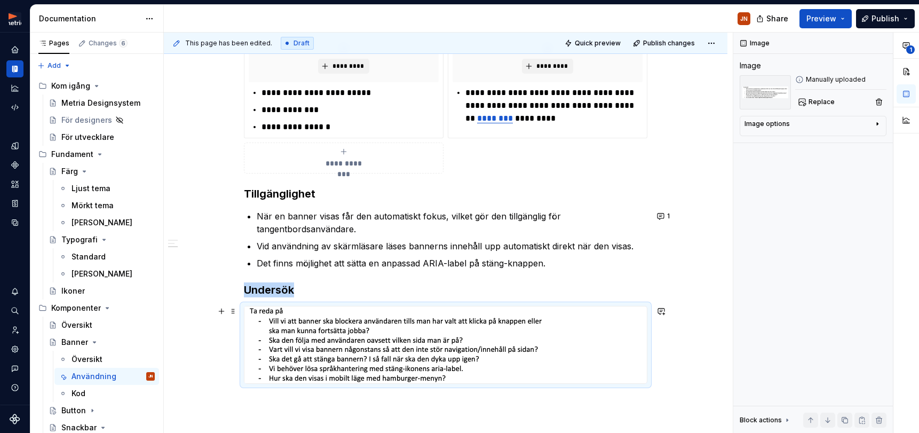
click at [278, 313] on img at bounding box center [396, 344] width 305 height 77
click at [298, 327] on img at bounding box center [396, 344] width 305 height 77
click at [341, 294] on h3 "Undersök" at bounding box center [445, 289] width 403 height 15
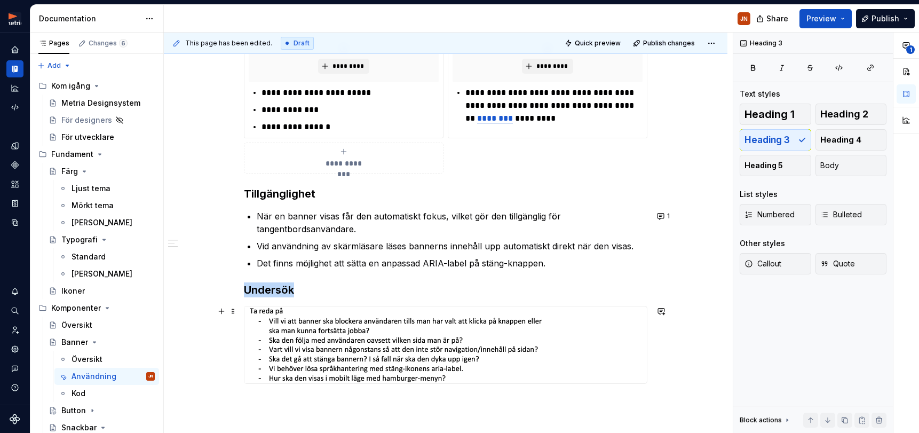
click at [301, 338] on img at bounding box center [396, 344] width 305 height 77
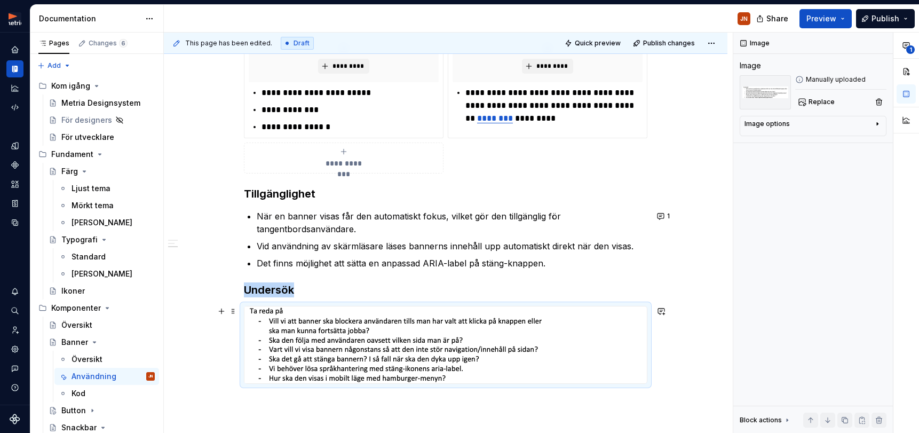
click at [300, 330] on img at bounding box center [396, 344] width 305 height 77
click at [879, 99] on button "button" at bounding box center [878, 101] width 15 height 15
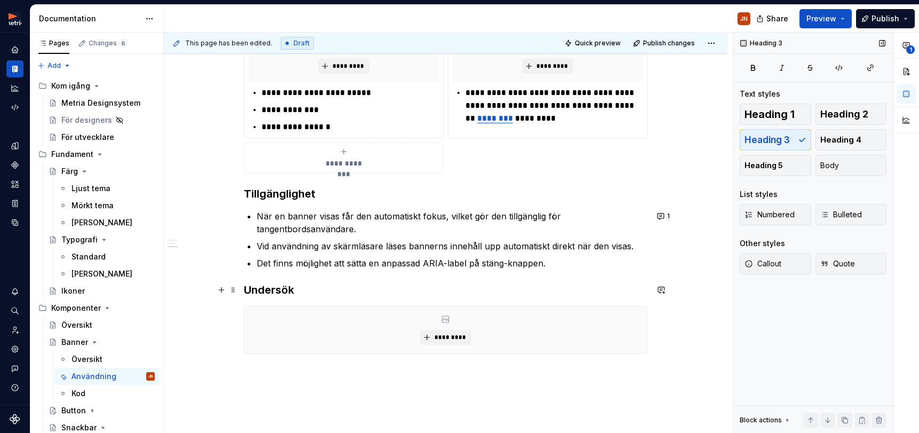
click at [380, 288] on h3 "Undersök" at bounding box center [445, 289] width 403 height 15
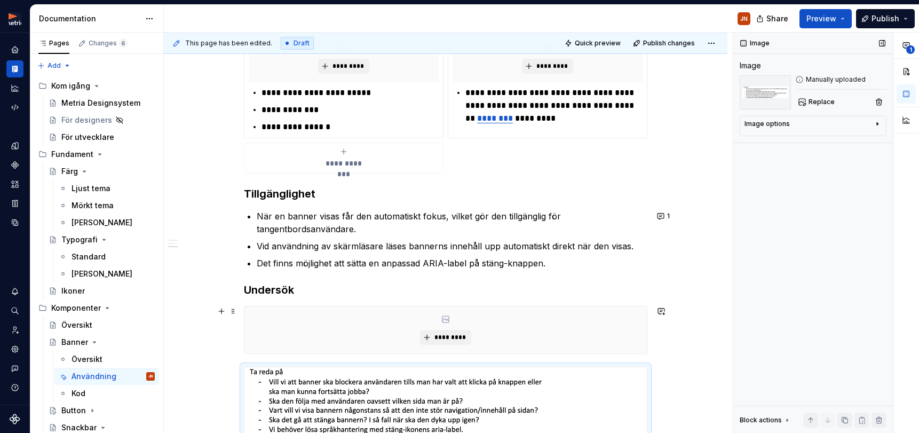
click at [390, 325] on div "*********" at bounding box center [445, 329] width 402 height 47
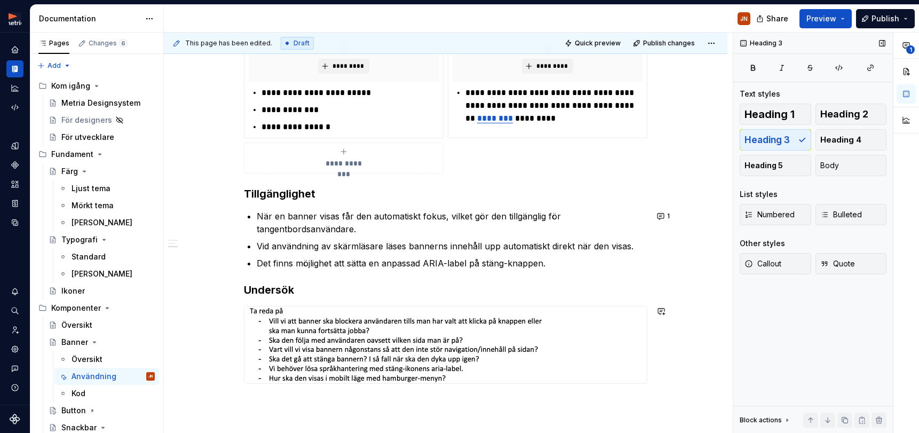
drag, startPoint x: 424, startPoint y: 393, endPoint x: 357, endPoint y: 376, distance: 69.5
click at [424, 393] on div "**********" at bounding box center [445, 155] width 403 height 481
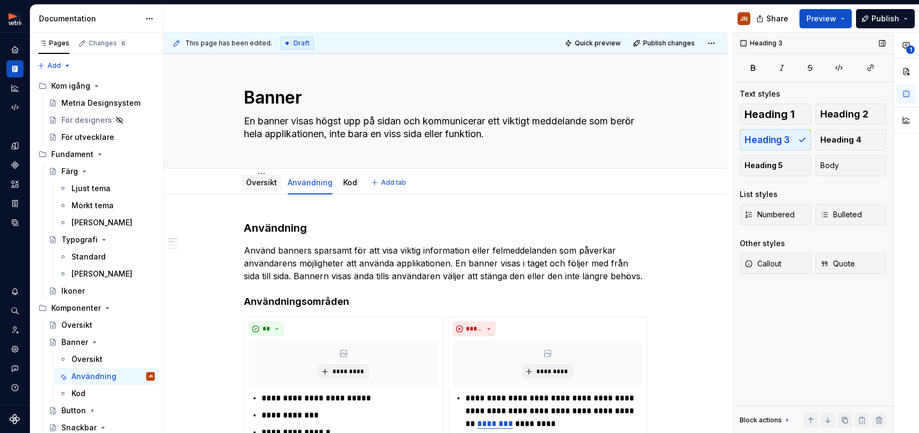
scroll to position [4, 0]
click at [653, 43] on span "Publish changes" at bounding box center [669, 43] width 52 height 9
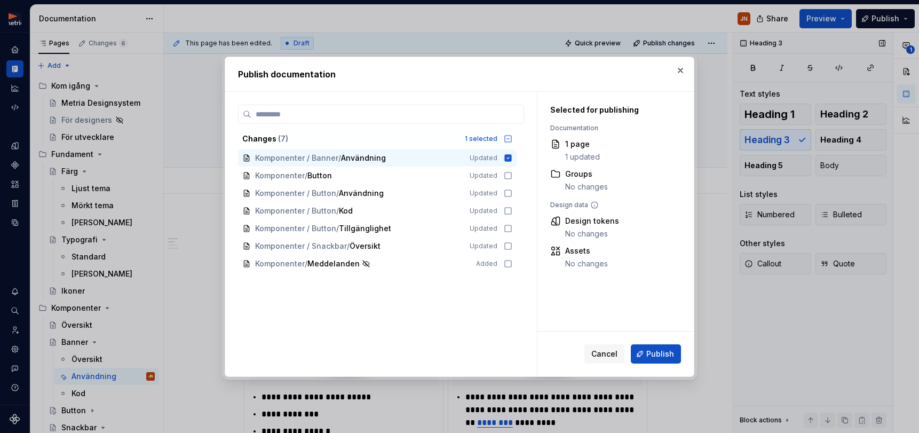
click at [670, 355] on span "Publish" at bounding box center [660, 353] width 28 height 11
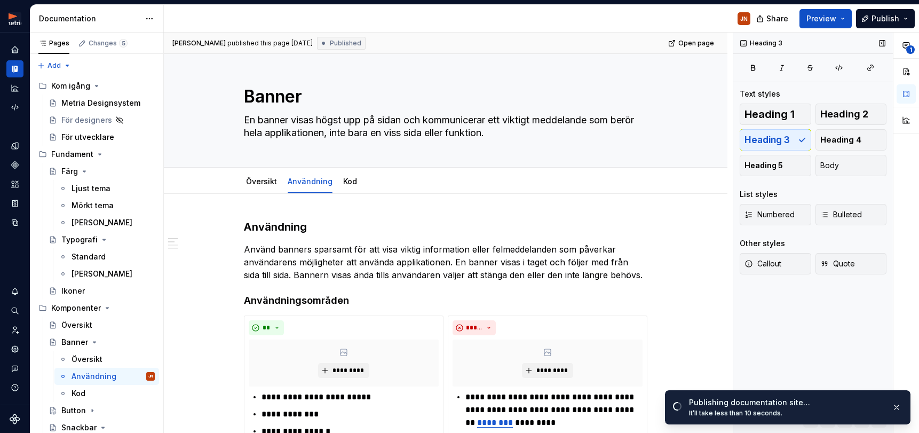
type textarea "*"
